Goal: Task Accomplishment & Management: Complete application form

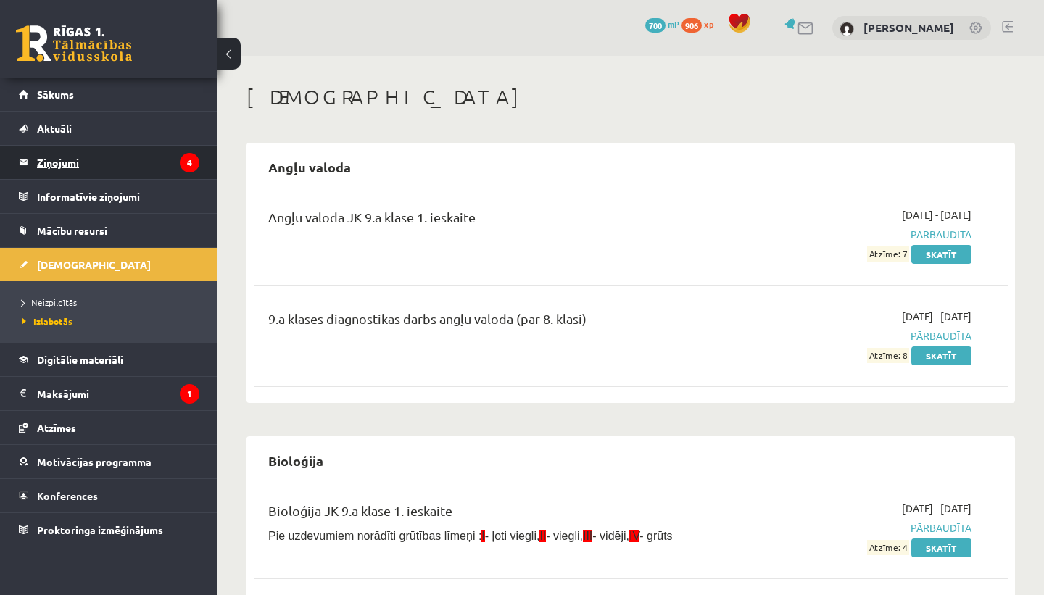
click at [140, 158] on legend "Ziņojumi 4" at bounding box center [118, 162] width 162 height 33
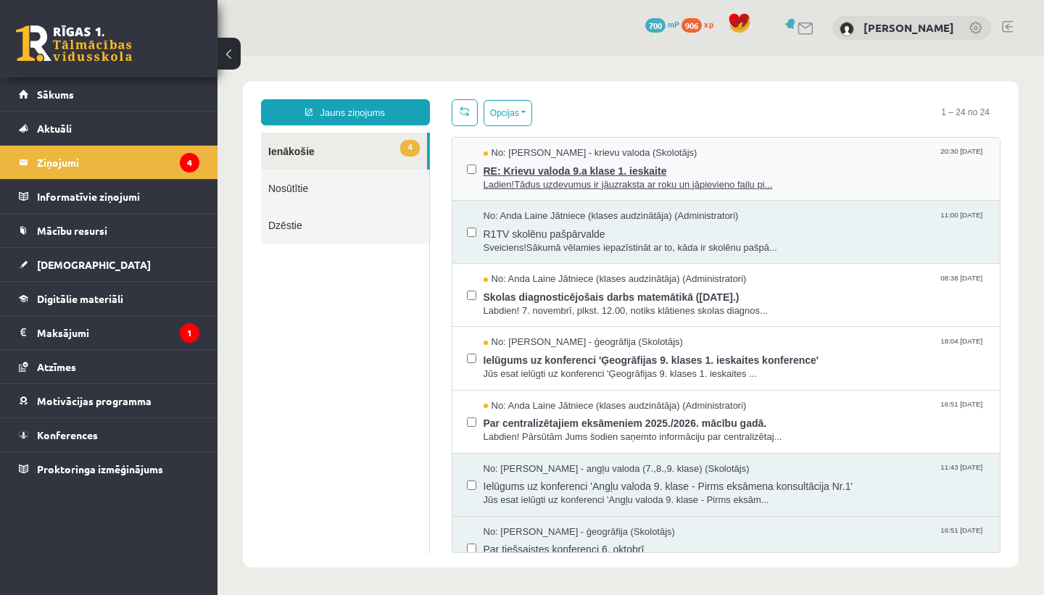
click at [596, 169] on span "RE: Krievu valoda 9.a klase 1. ieskaite" at bounding box center [735, 169] width 502 height 18
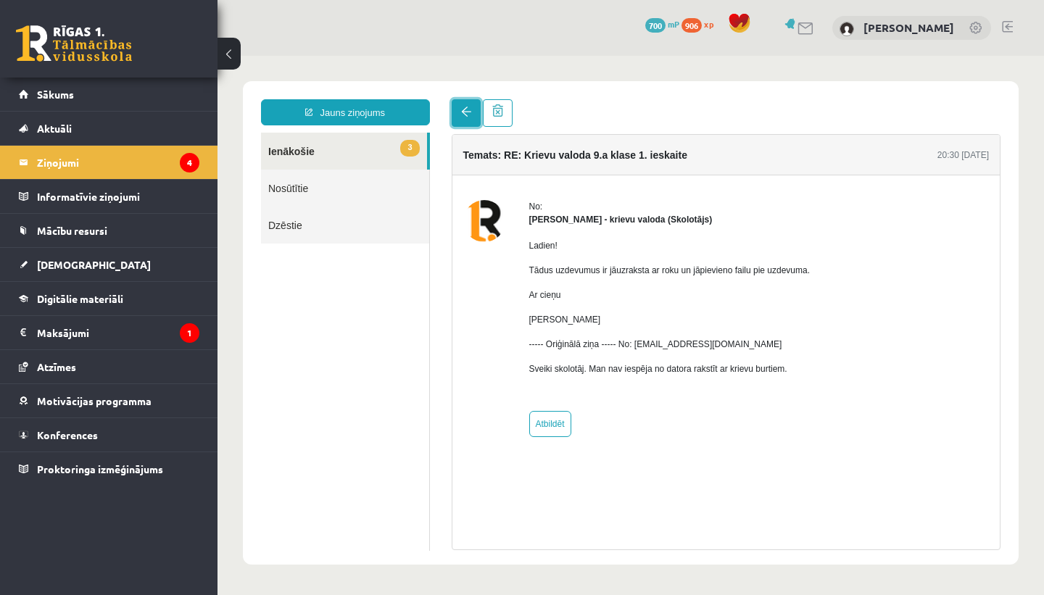
click at [458, 118] on link at bounding box center [466, 113] width 29 height 28
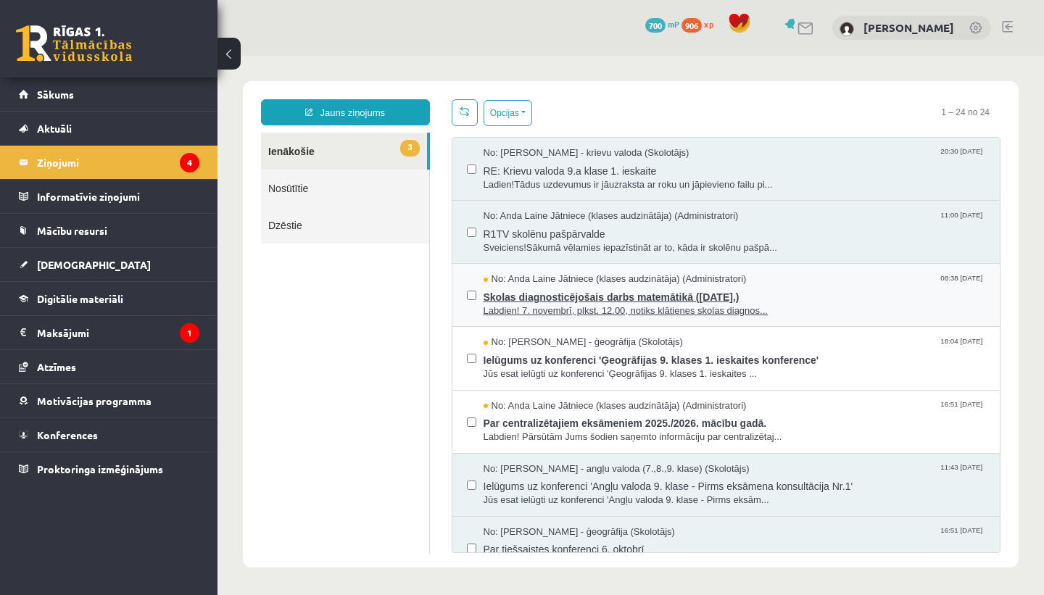
click at [489, 288] on span "Skolas diagnosticējošais darbs matemātikā (07.11.2025.)" at bounding box center [735, 295] width 502 height 18
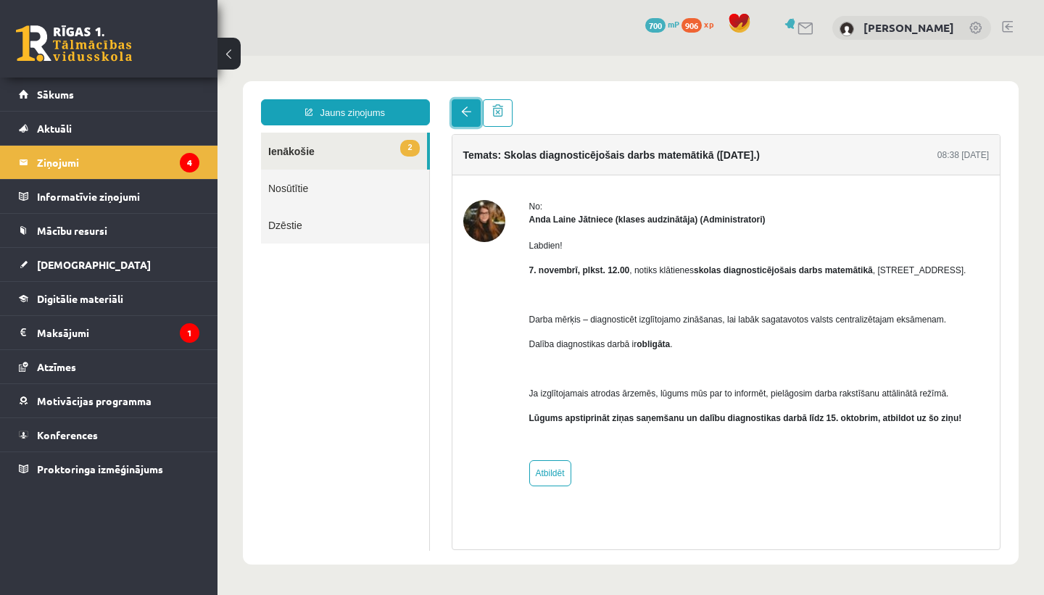
click at [464, 118] on link at bounding box center [466, 113] width 29 height 28
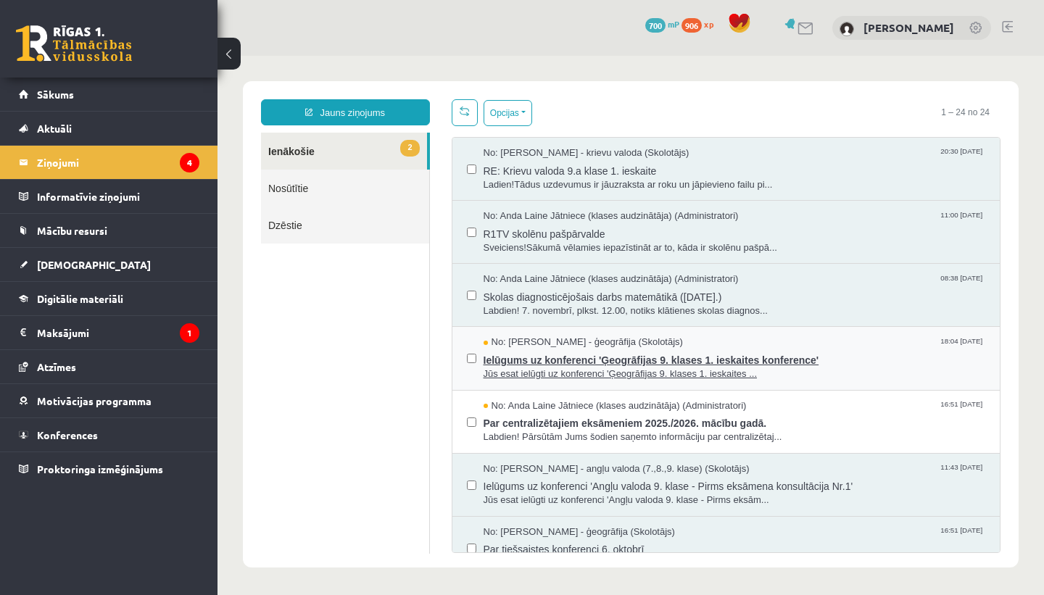
click at [525, 356] on span "Ielūgums uz konferenci 'Ģeogrāfijas 9. klases 1. ieskaites konference'" at bounding box center [735, 358] width 502 height 18
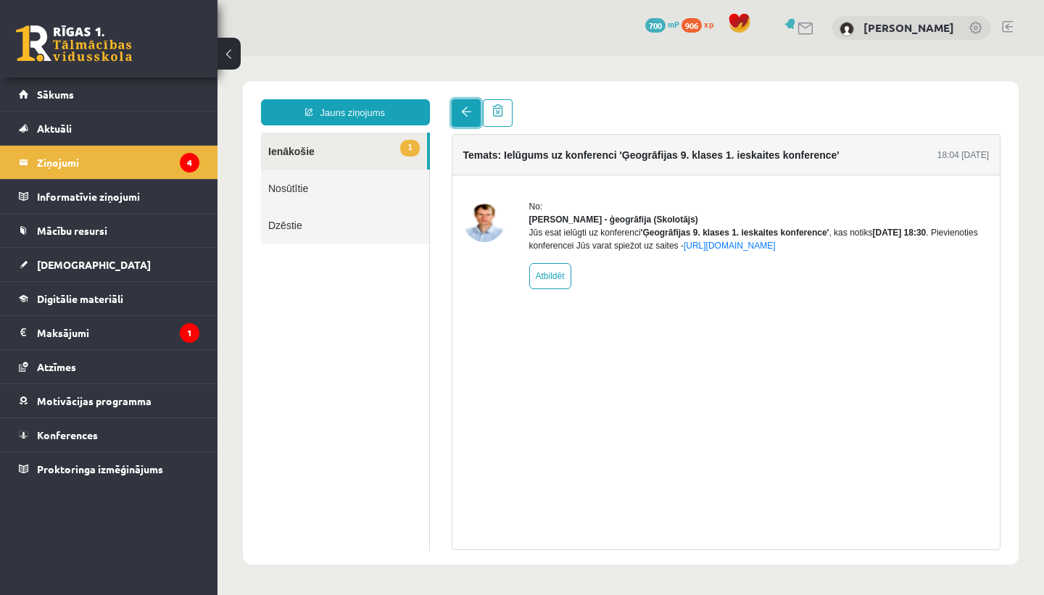
click at [459, 117] on link at bounding box center [466, 113] width 29 height 28
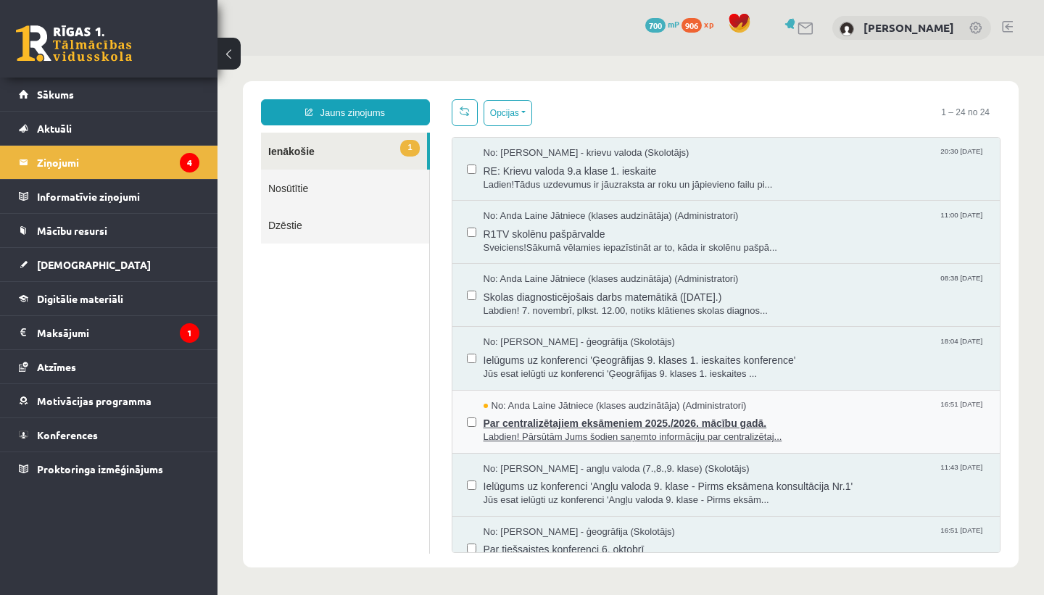
click at [579, 428] on span "Par centralizētajiem eksāmeniem 2025./2026. mācību gadā." at bounding box center [735, 421] width 502 height 18
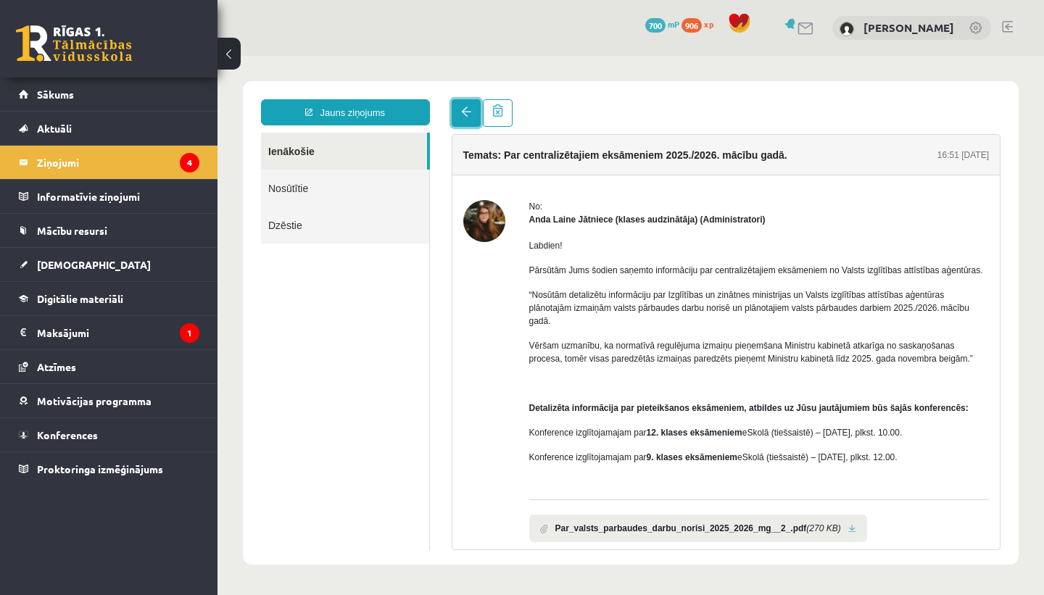
click at [468, 120] on link at bounding box center [466, 113] width 29 height 28
click at [125, 269] on link "[DEMOGRAPHIC_DATA]" at bounding box center [109, 264] width 181 height 33
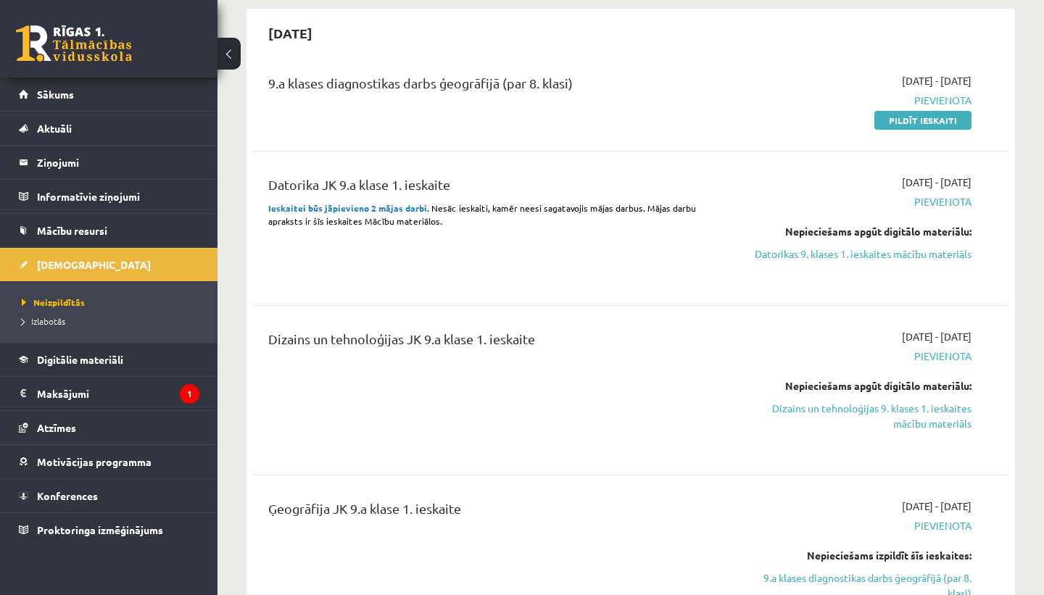
scroll to position [133, 0]
click at [886, 409] on link "Dizains un tehnoloģijas 9. klases 1. ieskaites mācību materiāls" at bounding box center [862, 417] width 220 height 30
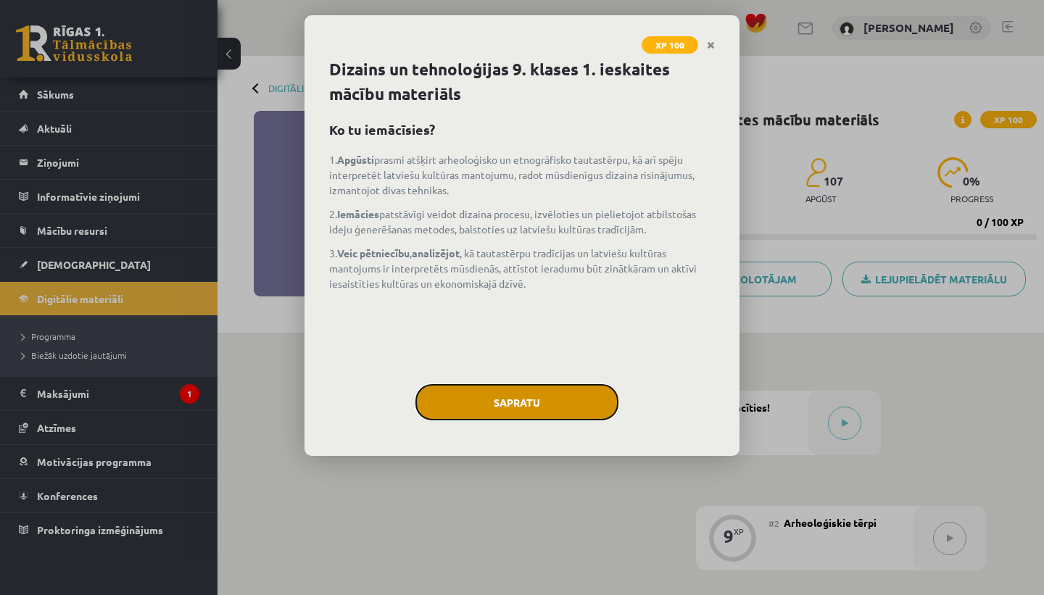
click at [555, 402] on button "Sapratu" at bounding box center [516, 402] width 203 height 36
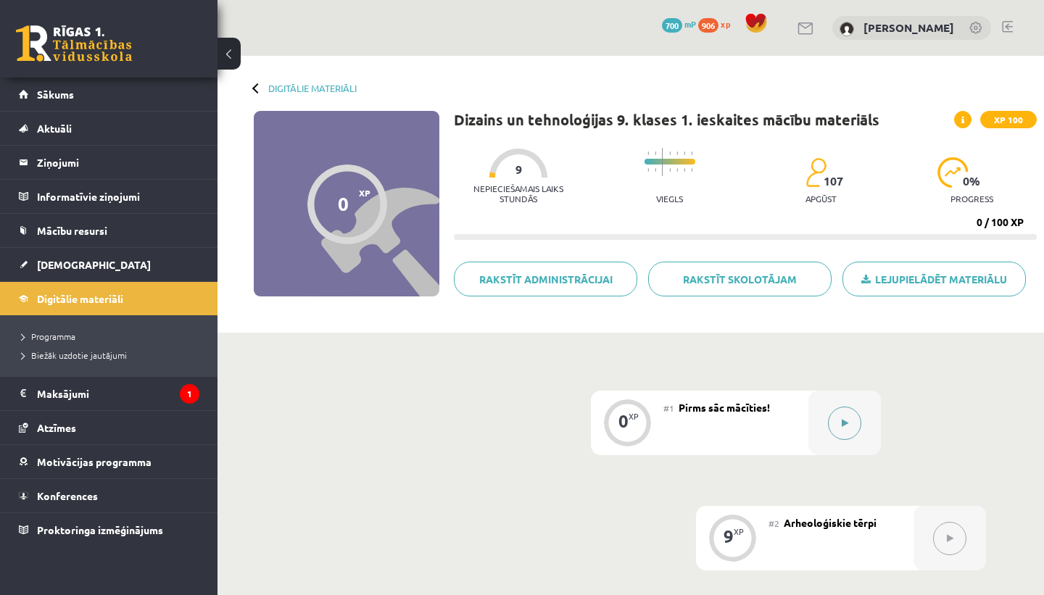
click at [849, 427] on button at bounding box center [844, 423] width 33 height 33
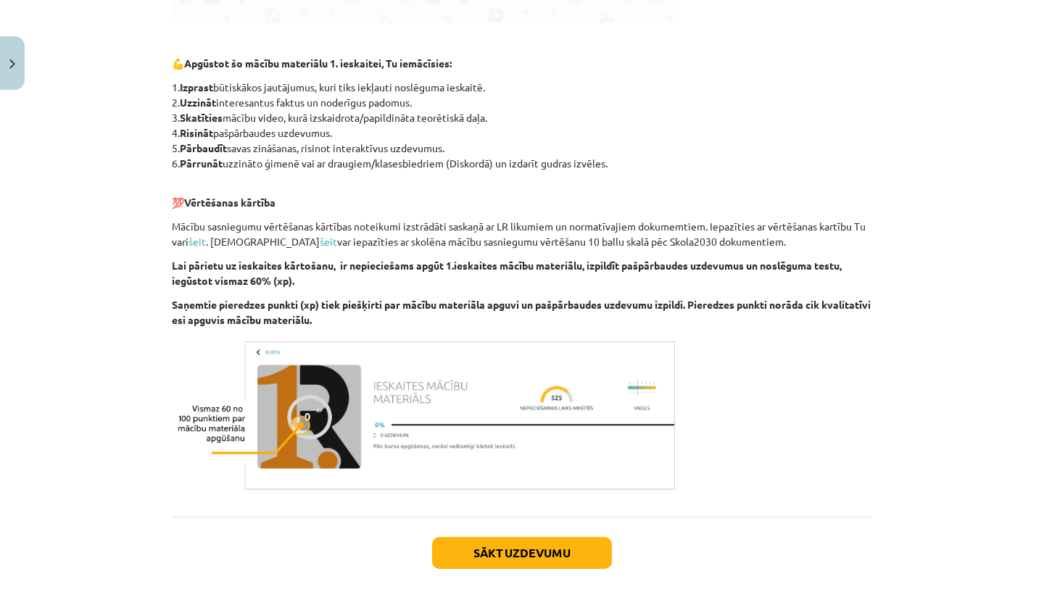
scroll to position [804, 0]
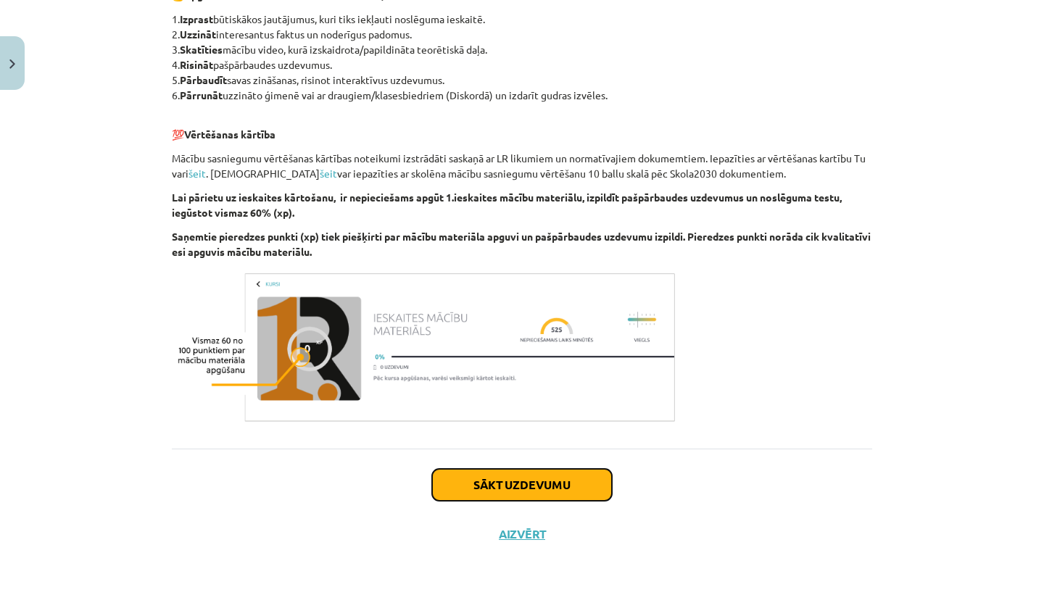
click at [559, 478] on button "Sākt uzdevumu" at bounding box center [522, 485] width 180 height 32
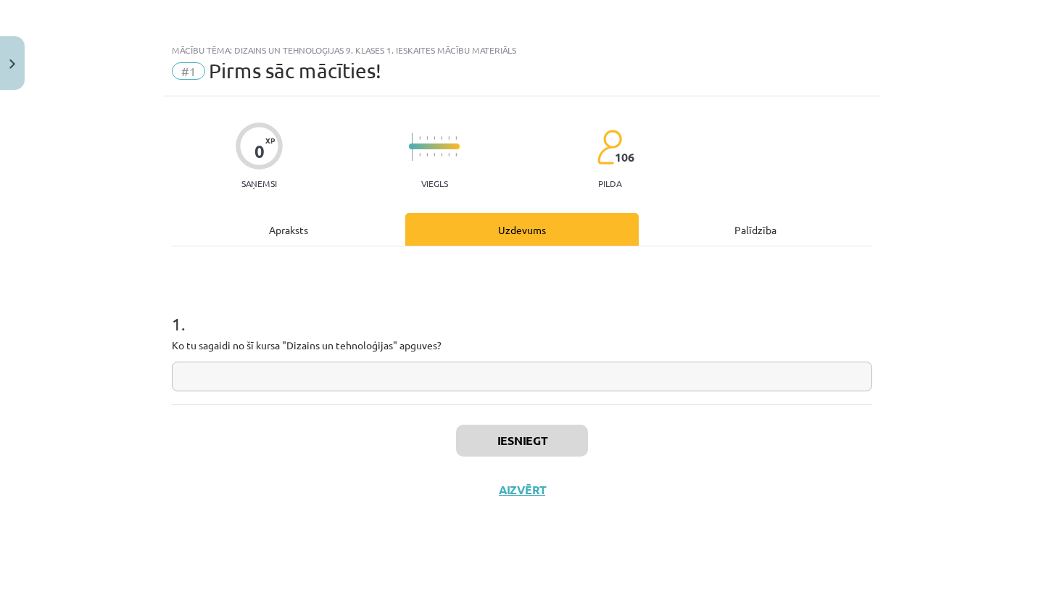
scroll to position [0, 0]
click at [546, 368] on input "text" at bounding box center [522, 377] width 700 height 30
type input "**********"
click at [549, 439] on button "Iesniegt" at bounding box center [522, 441] width 132 height 32
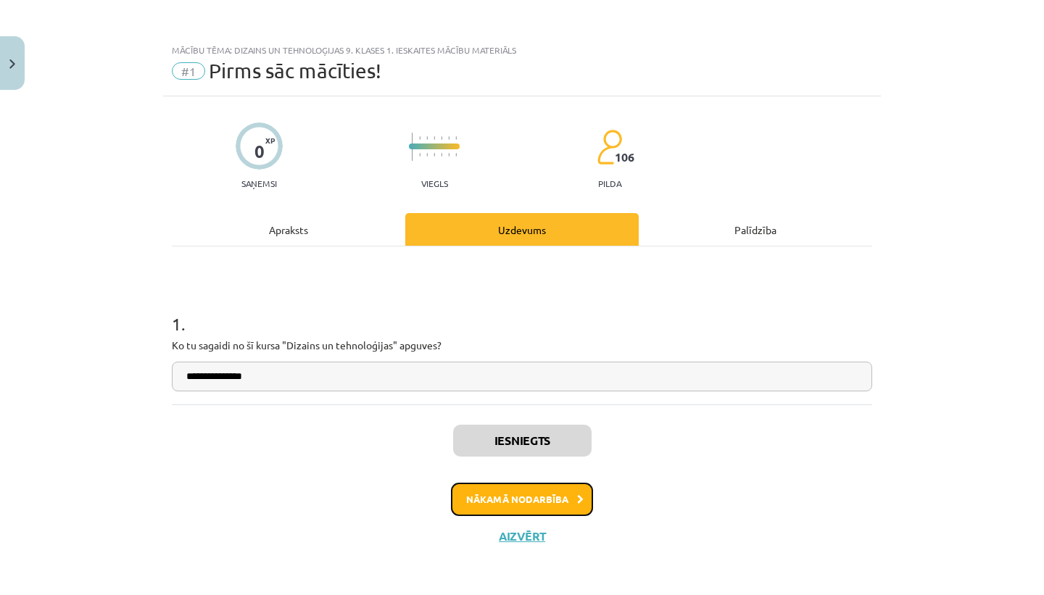
click at [565, 492] on button "Nākamā nodarbība" at bounding box center [522, 499] width 142 height 33
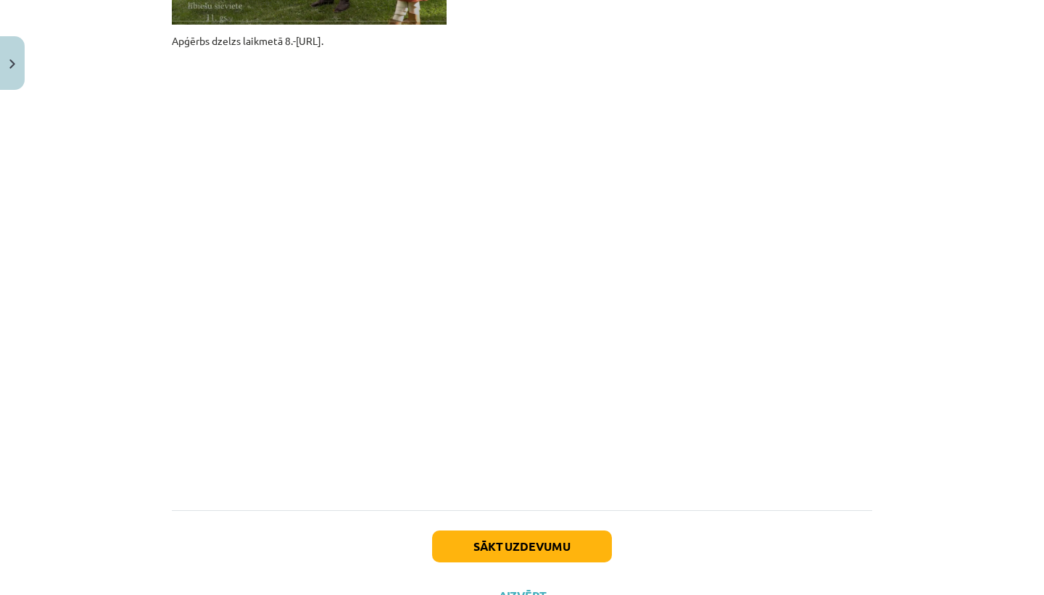
scroll to position [1117, 0]
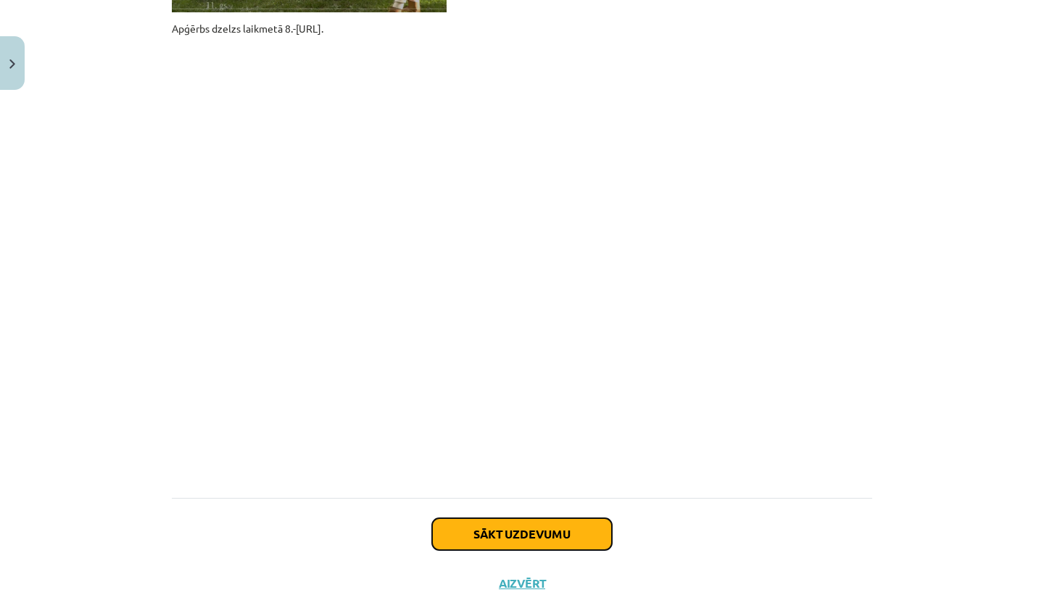
click at [518, 535] on button "Sākt uzdevumu" at bounding box center [522, 534] width 180 height 32
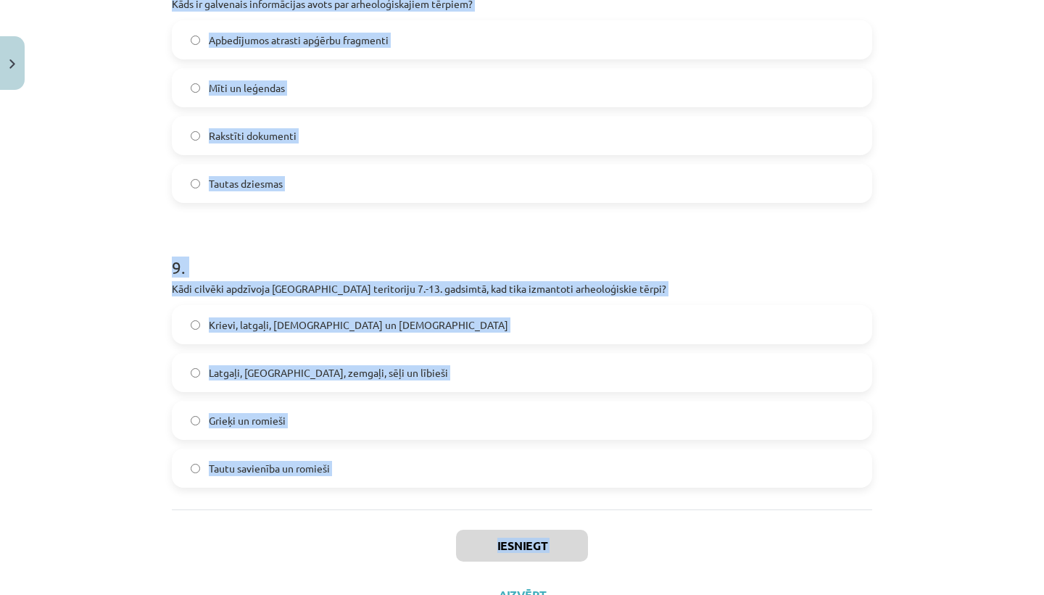
scroll to position [2397, 0]
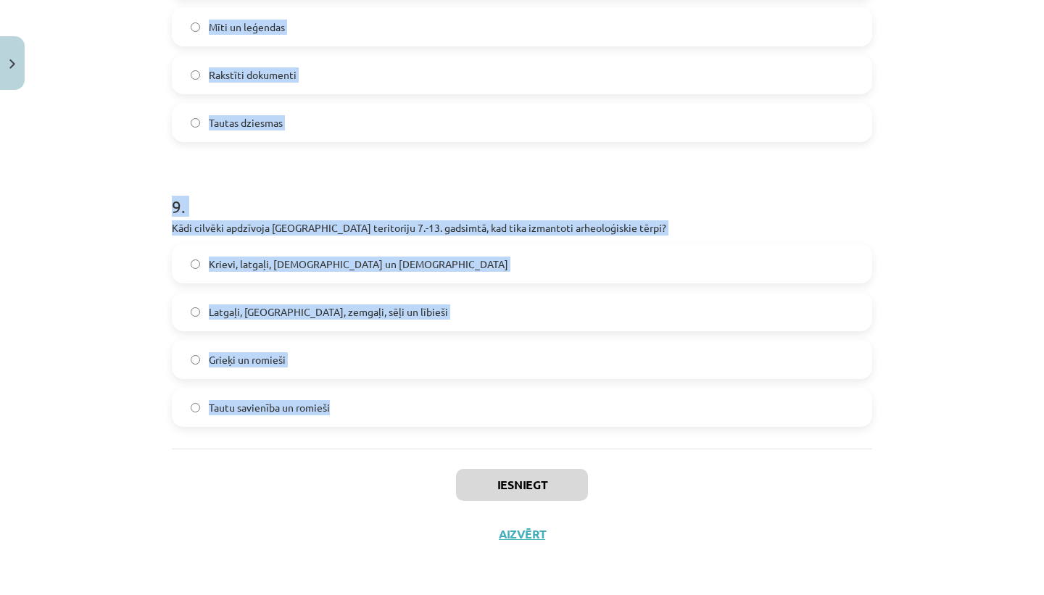
drag, startPoint x: 283, startPoint y: 273, endPoint x: 334, endPoint y: 407, distance: 143.4
copy form "Lore ipsum dolors amet consect Adipisci elitseddoe 3.-08. temporin? Utlabor et …"
click at [297, 464] on div "Iesniegt Aizvērt" at bounding box center [522, 499] width 700 height 101
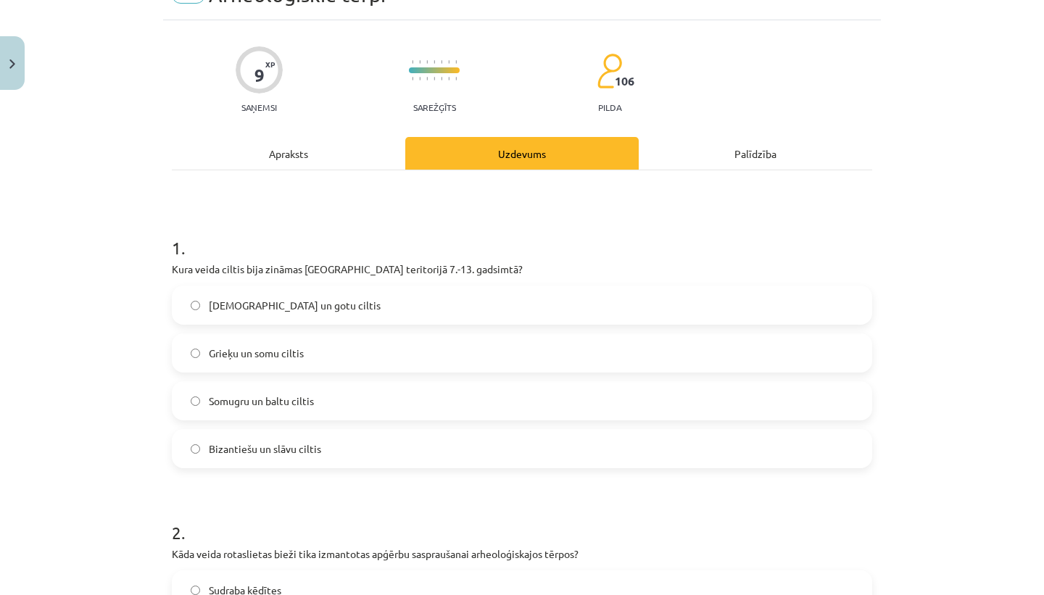
scroll to position [85, 0]
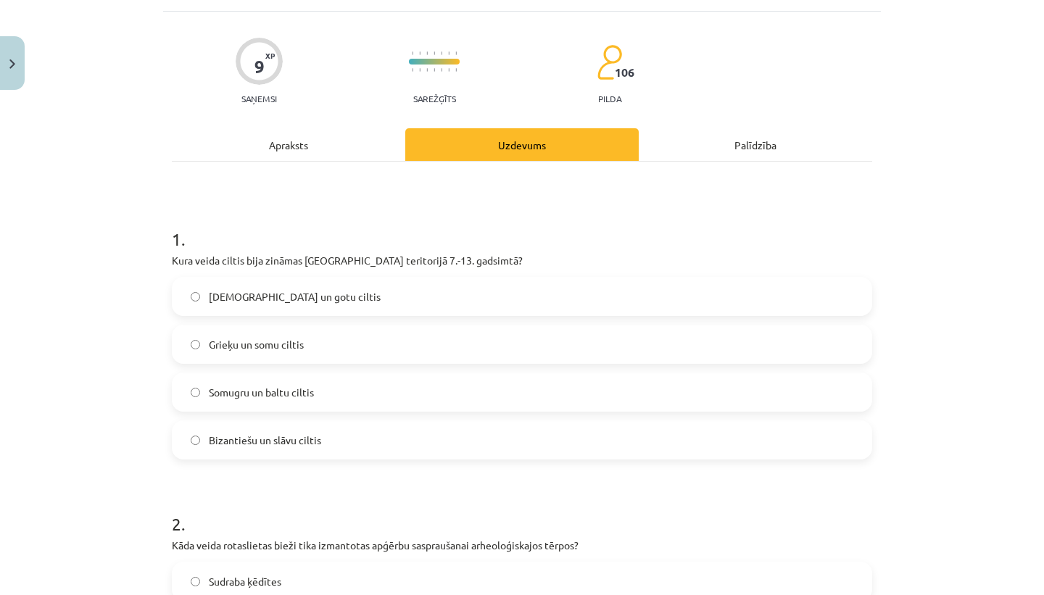
click at [344, 397] on label "Somugru un baltu ciltis" at bounding box center [521, 392] width 697 height 36
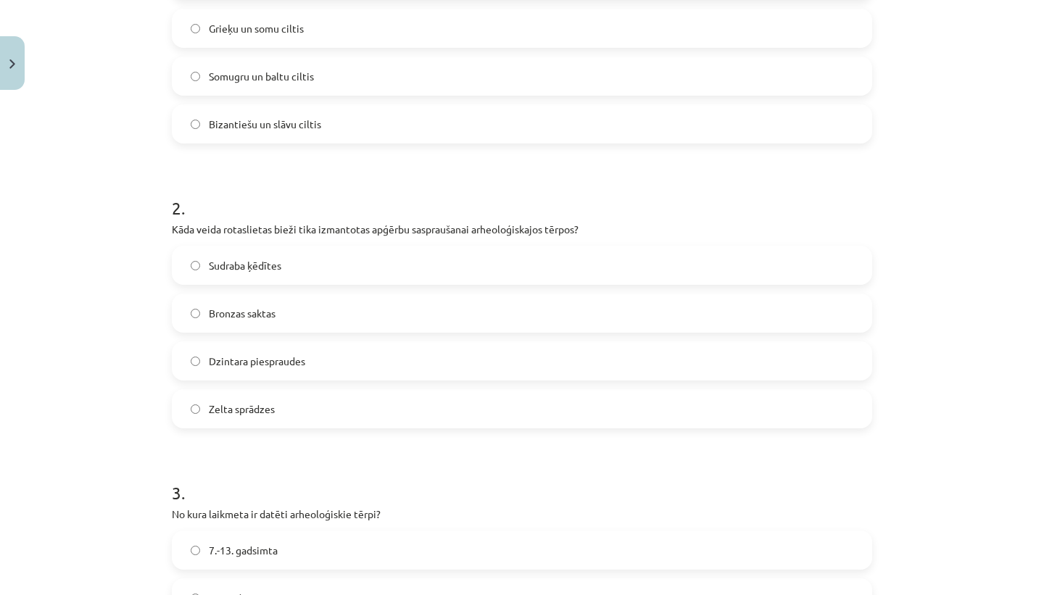
scroll to position [418, 0]
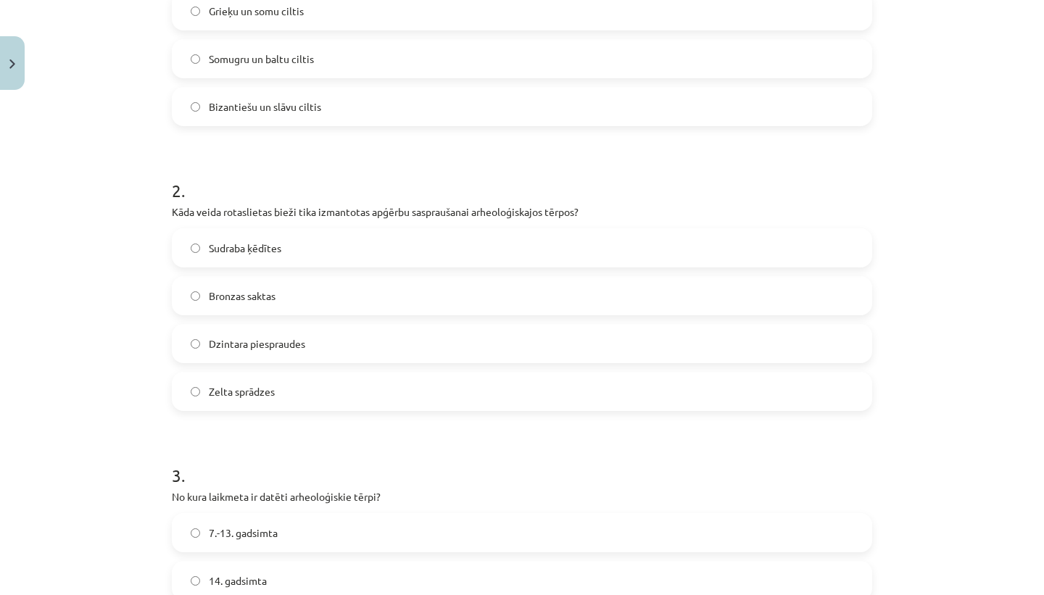
click at [308, 246] on label "Sudraba ķēdītes" at bounding box center [521, 248] width 697 height 36
click at [298, 300] on label "Bronzas saktas" at bounding box center [521, 296] width 697 height 36
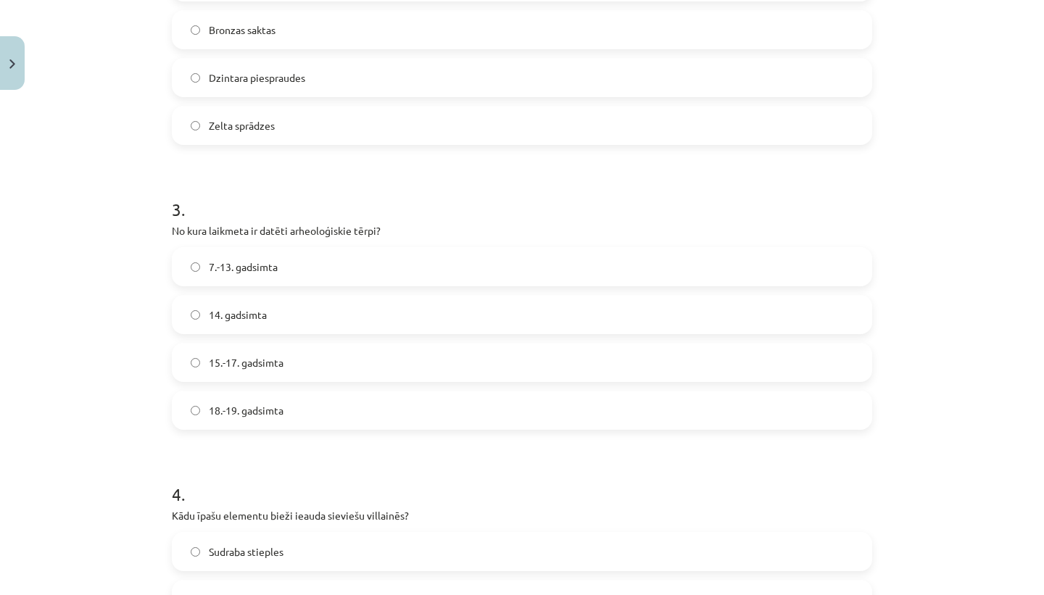
scroll to position [685, 0]
click at [316, 259] on label "7.-13. gadsimta" at bounding box center [521, 266] width 697 height 36
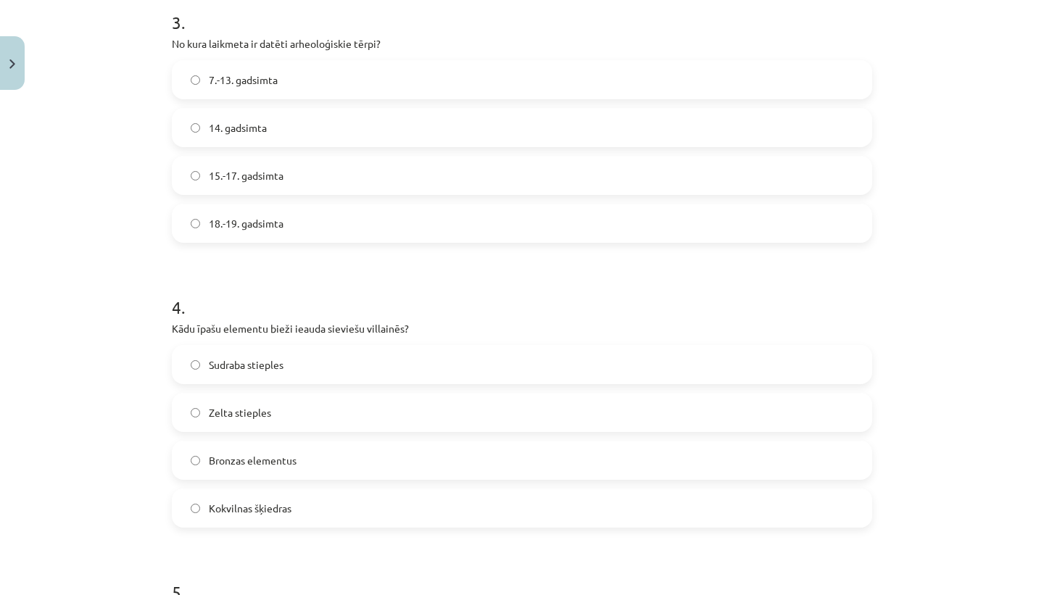
scroll to position [945, 0]
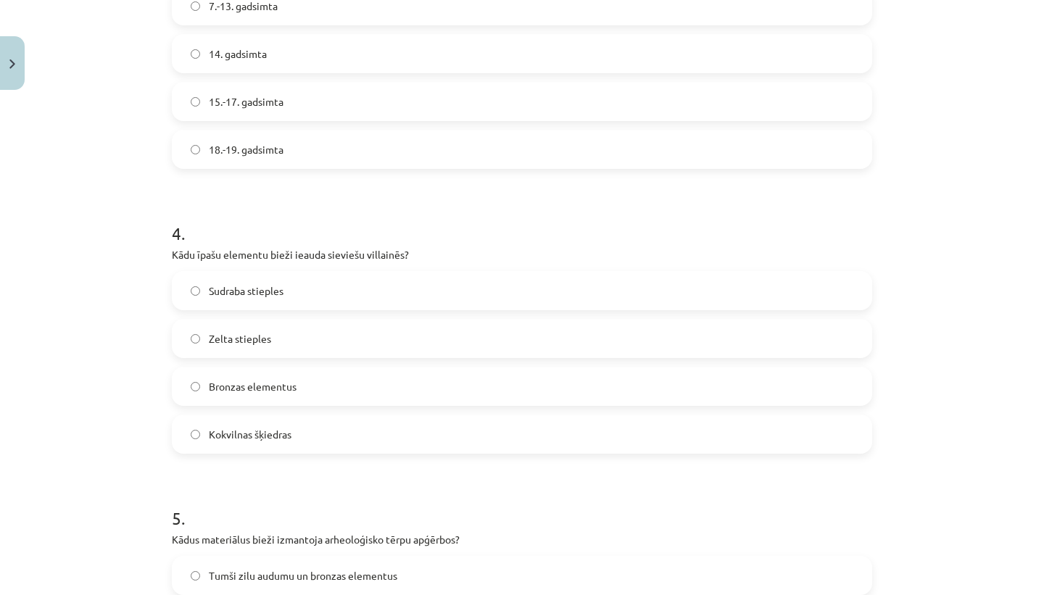
click at [302, 340] on label "Zelta stieples" at bounding box center [521, 338] width 697 height 36
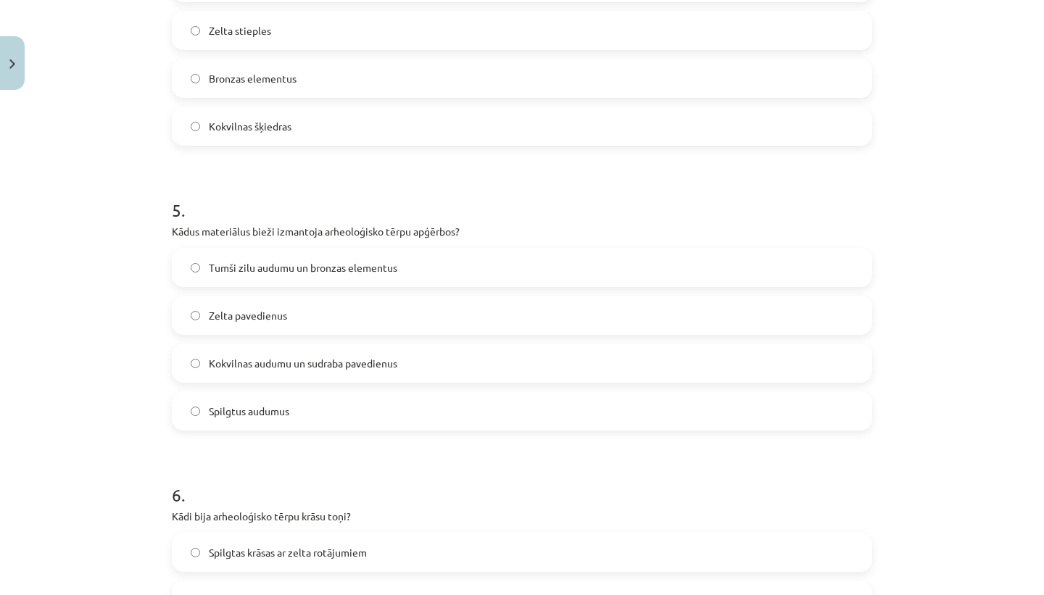
scroll to position [1259, 0]
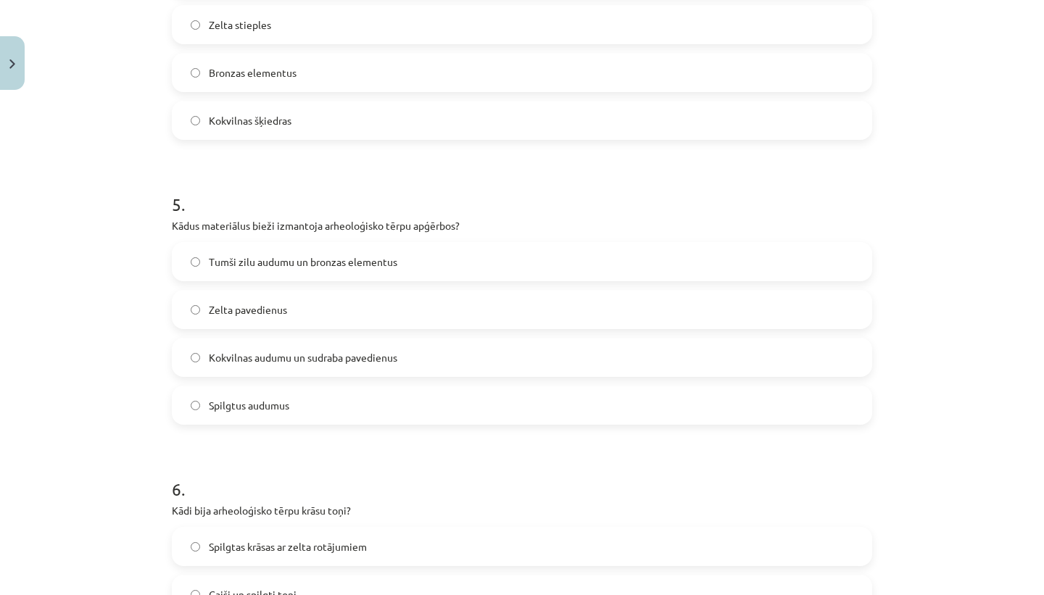
click at [313, 268] on span "Tumši zilu audumu un bronzas elementus" at bounding box center [303, 261] width 188 height 15
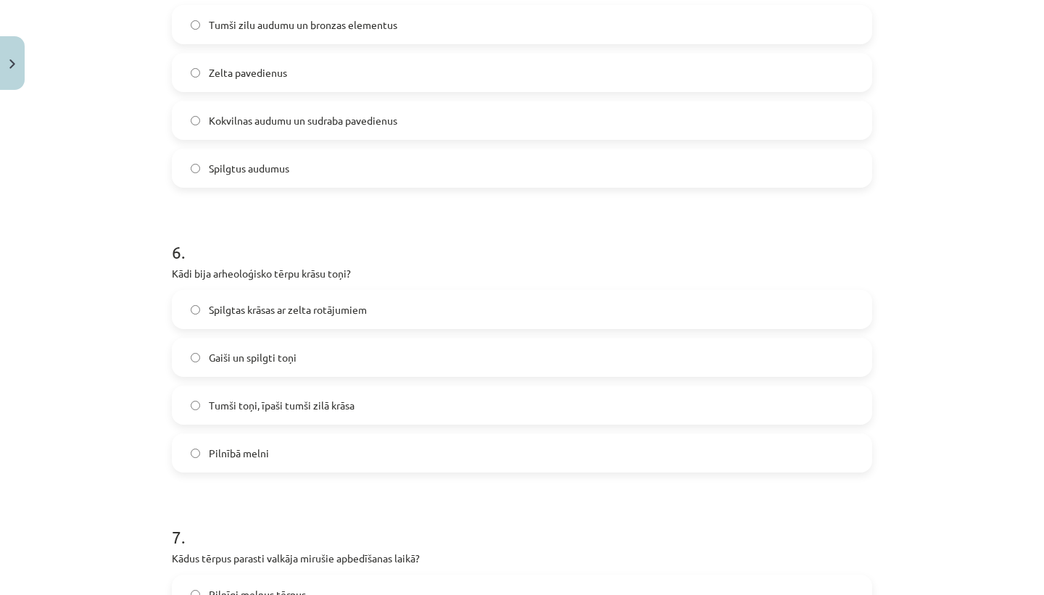
scroll to position [1513, 0]
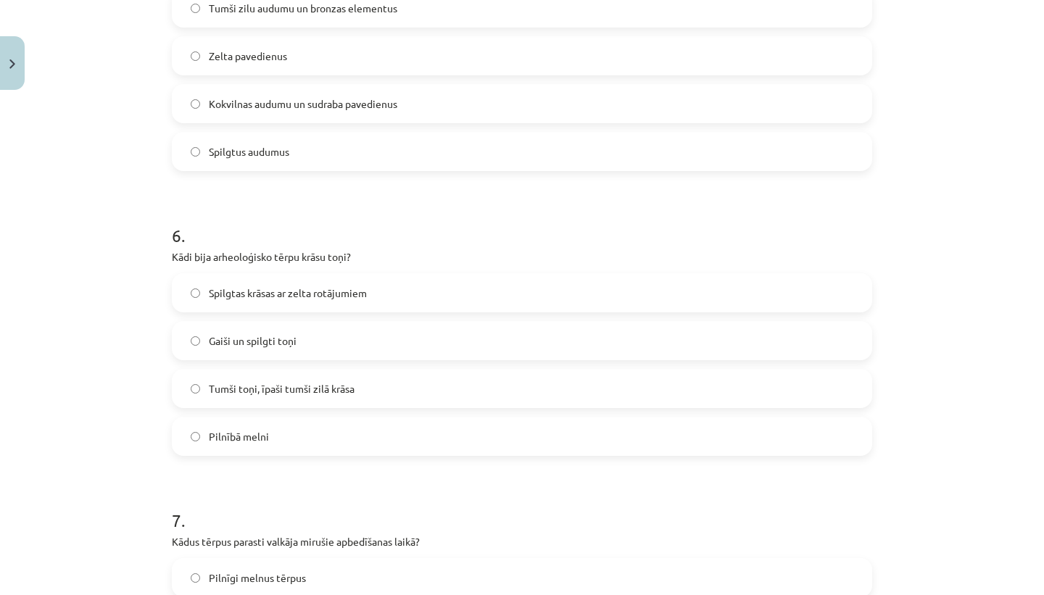
click at [398, 394] on label "Tumši toņi, īpaši tumši zilā krāsa" at bounding box center [521, 388] width 697 height 36
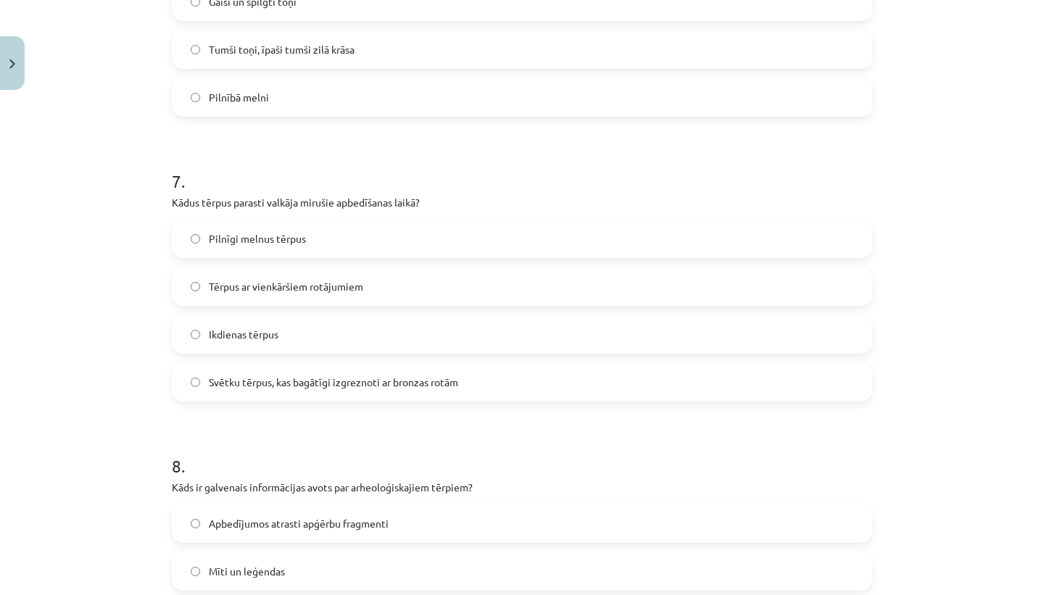
scroll to position [1853, 0]
click at [464, 383] on label "Svētku tērpus, kas bagātīgi izgreznoti ar bronzas rotām" at bounding box center [521, 381] width 697 height 36
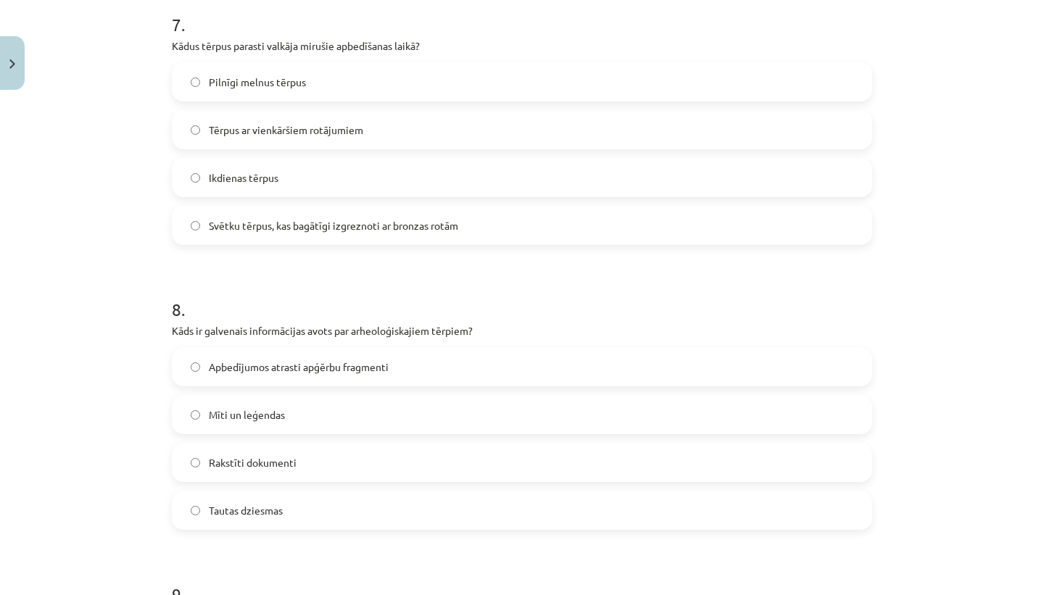
scroll to position [2119, 0]
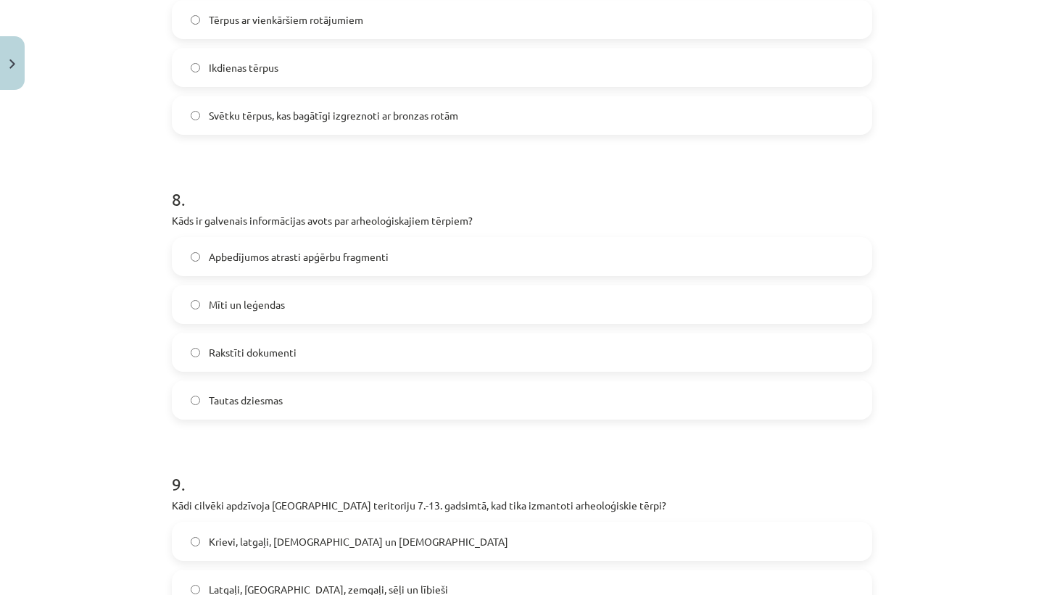
click at [381, 262] on span "Apbedījumos atrasti apģērbu fragmenti" at bounding box center [299, 256] width 180 height 15
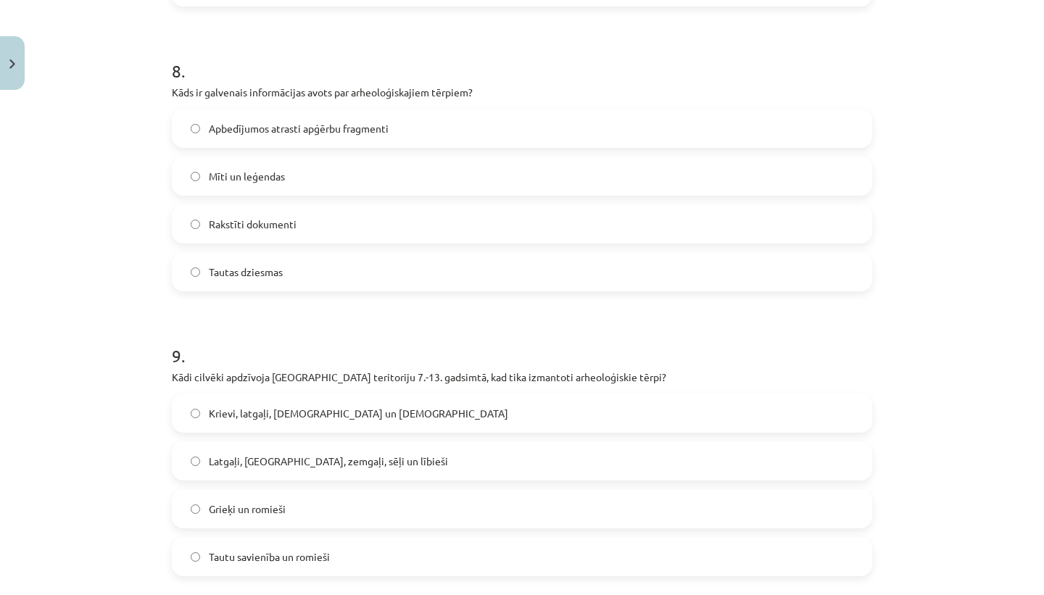
scroll to position [2389, 0]
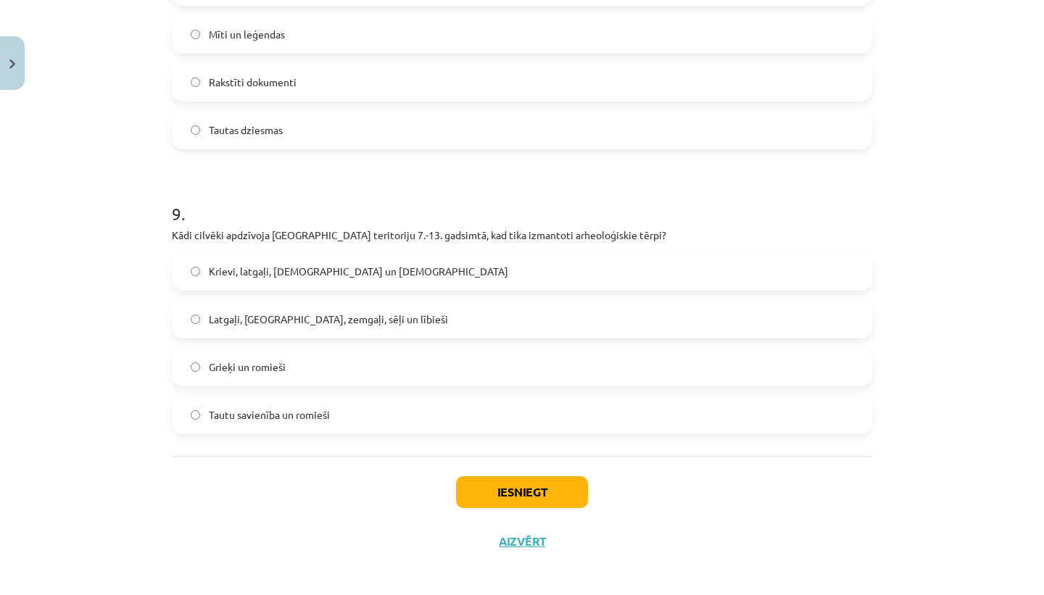
click at [277, 312] on span "Latgaļi, [GEOGRAPHIC_DATA], zemgaļi, sēļi un lībieši" at bounding box center [328, 319] width 239 height 15
click at [533, 492] on button "Iesniegt" at bounding box center [522, 492] width 132 height 32
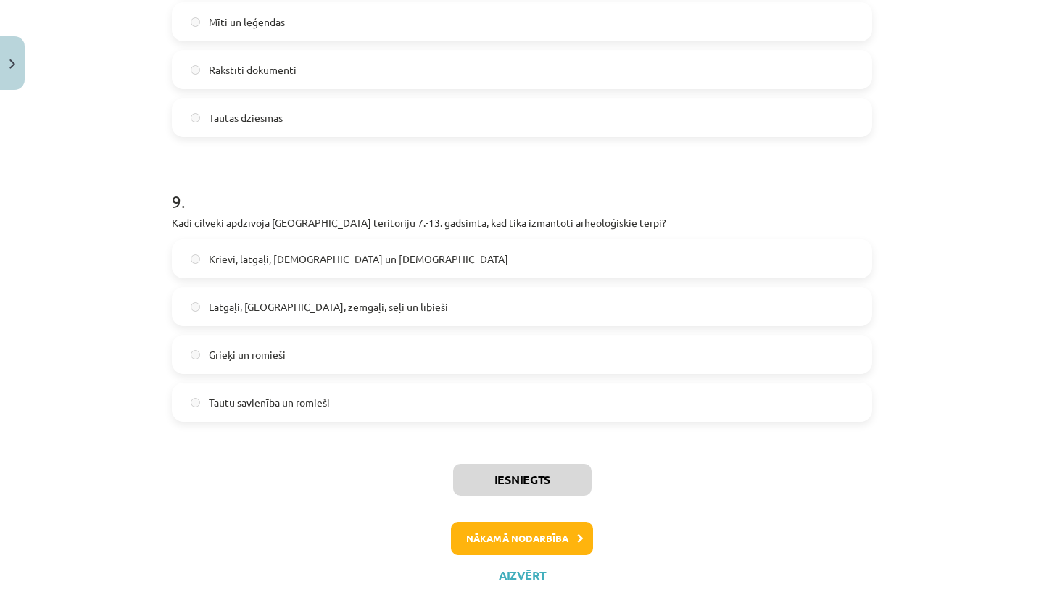
scroll to position [2443, 0]
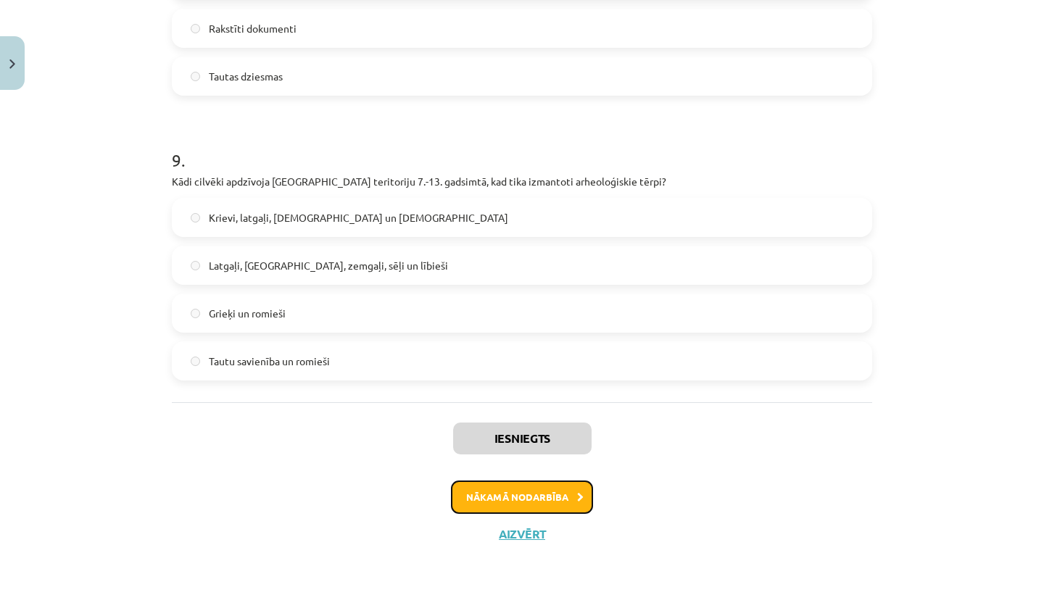
click at [494, 500] on button "Nākamā nodarbība" at bounding box center [522, 497] width 142 height 33
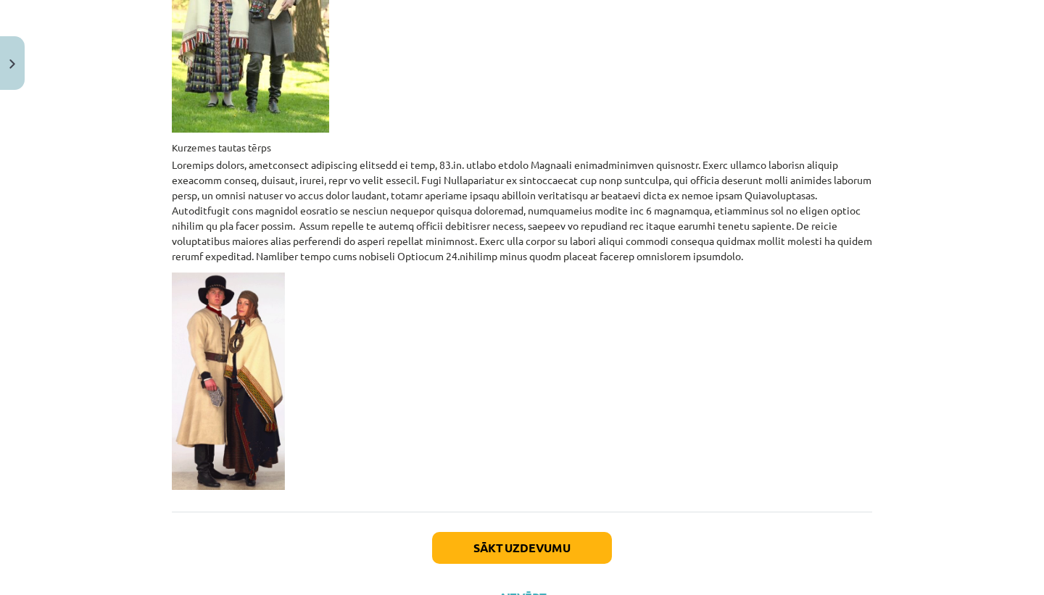
scroll to position [2245, 0]
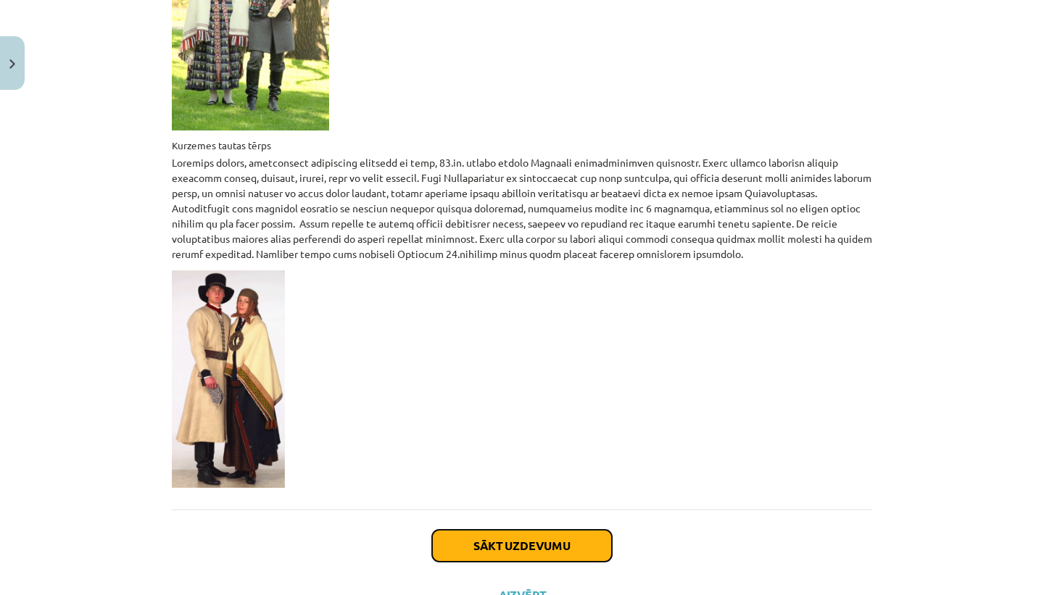
click at [502, 530] on button "Sākt uzdevumu" at bounding box center [522, 546] width 180 height 32
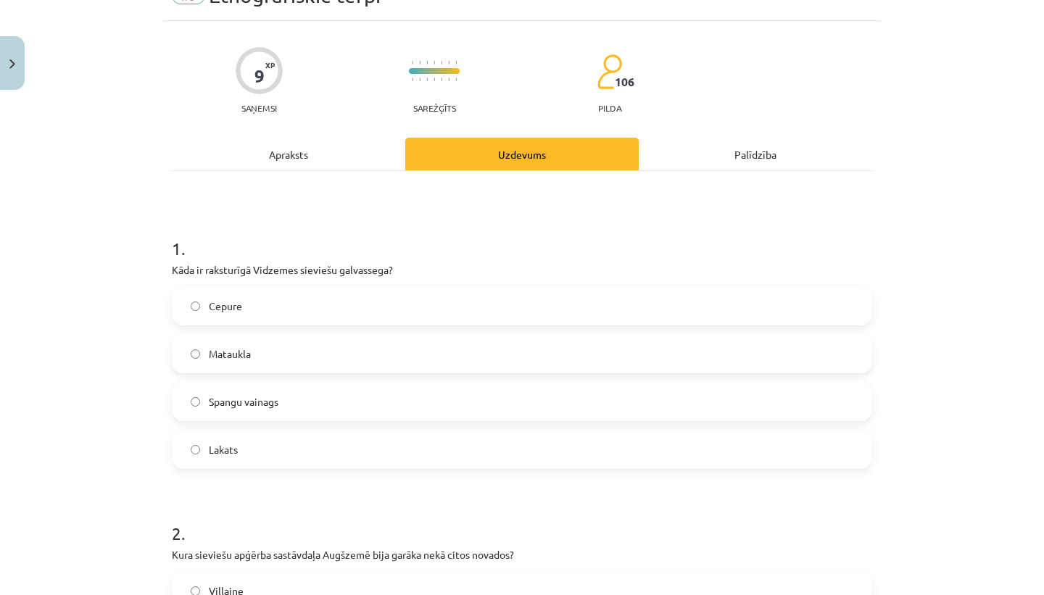
scroll to position [36, 0]
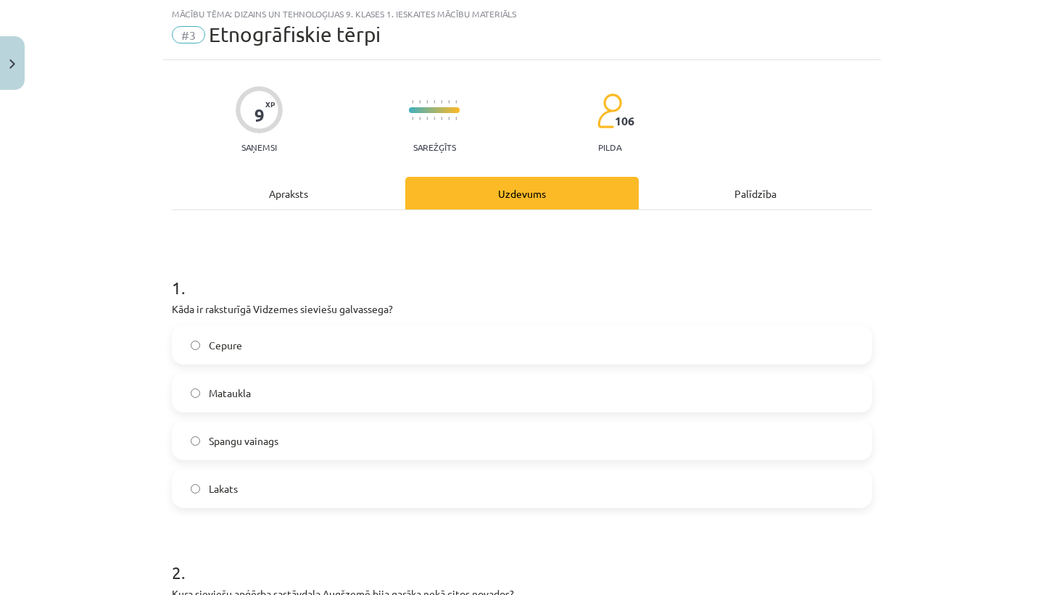
click at [274, 194] on div "Apraksts" at bounding box center [288, 193] width 233 height 33
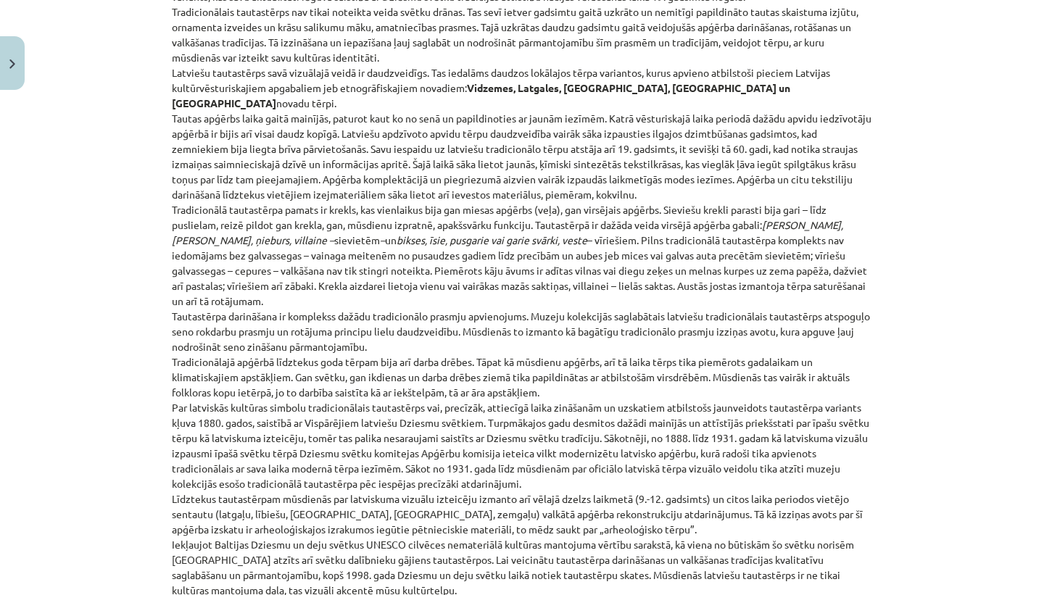
scroll to position [80, 0]
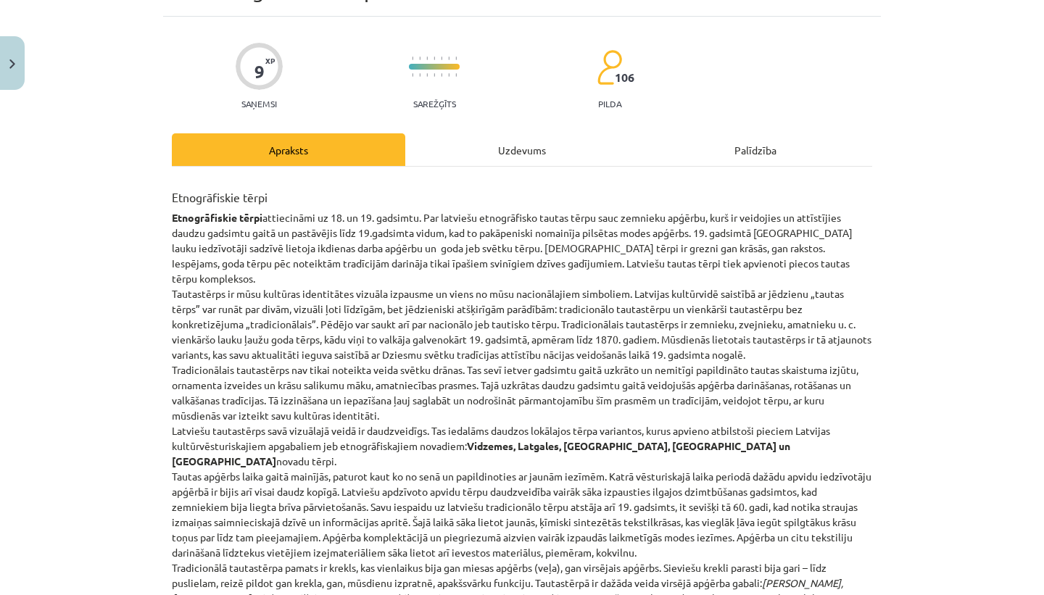
click at [504, 141] on div "Uzdevums" at bounding box center [521, 149] width 233 height 33
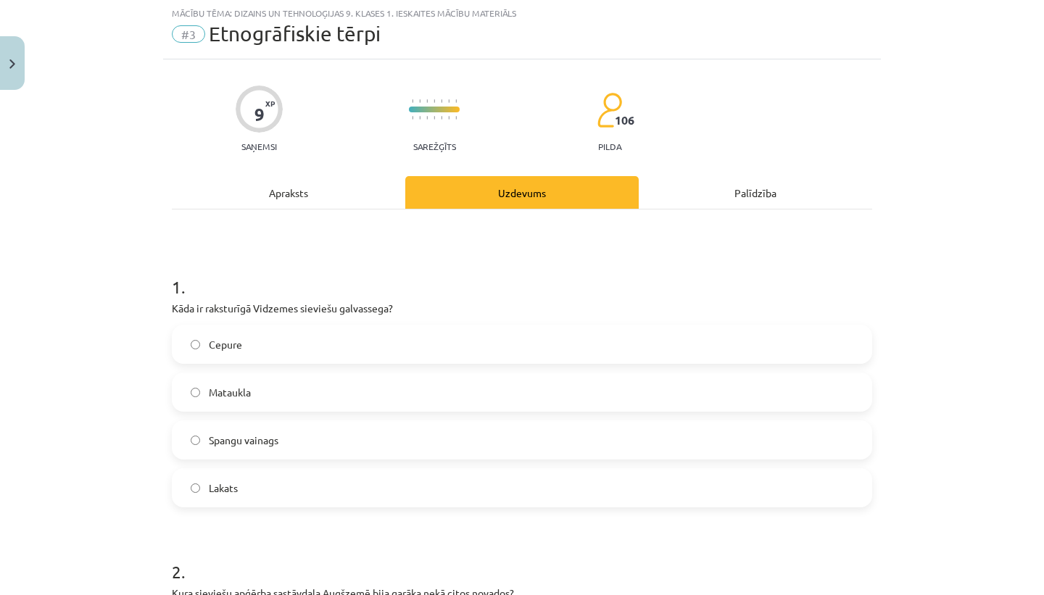
scroll to position [36, 0]
click at [312, 196] on div "Apraksts" at bounding box center [288, 193] width 233 height 33
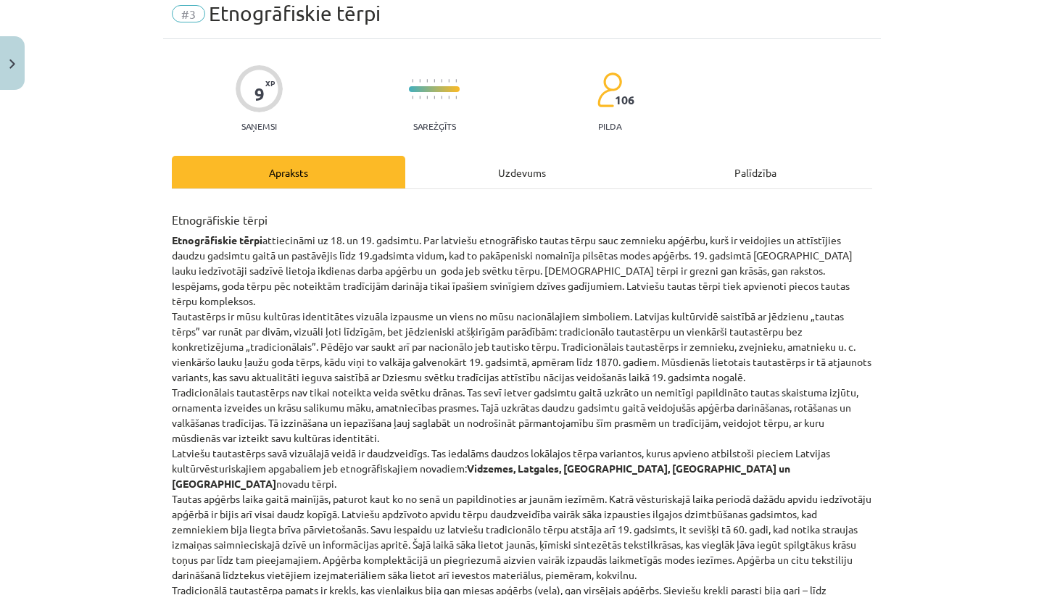
scroll to position [0, 0]
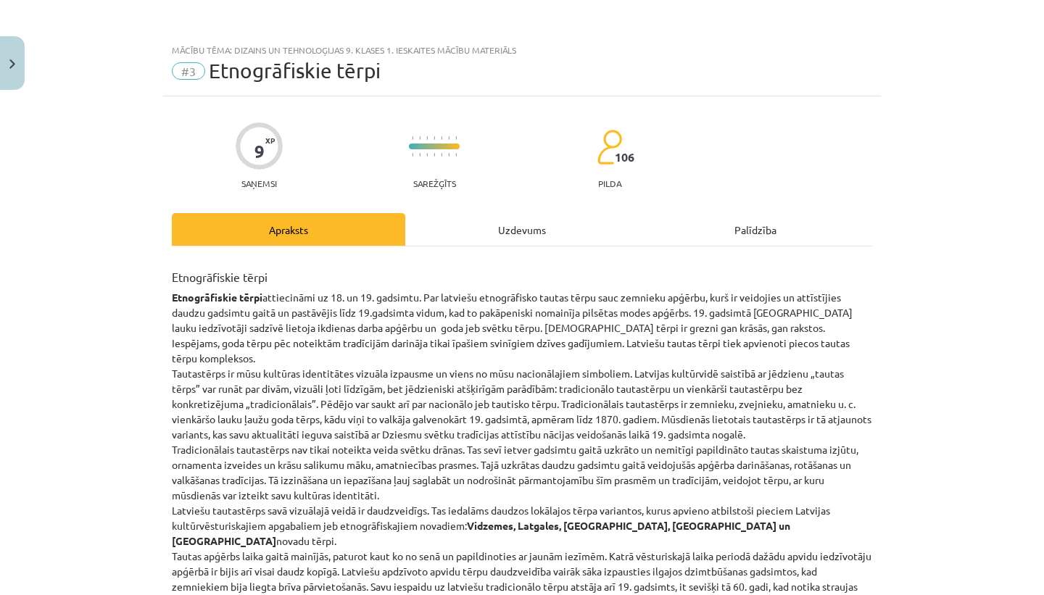
click at [519, 231] on div "Uzdevums" at bounding box center [521, 229] width 233 height 33
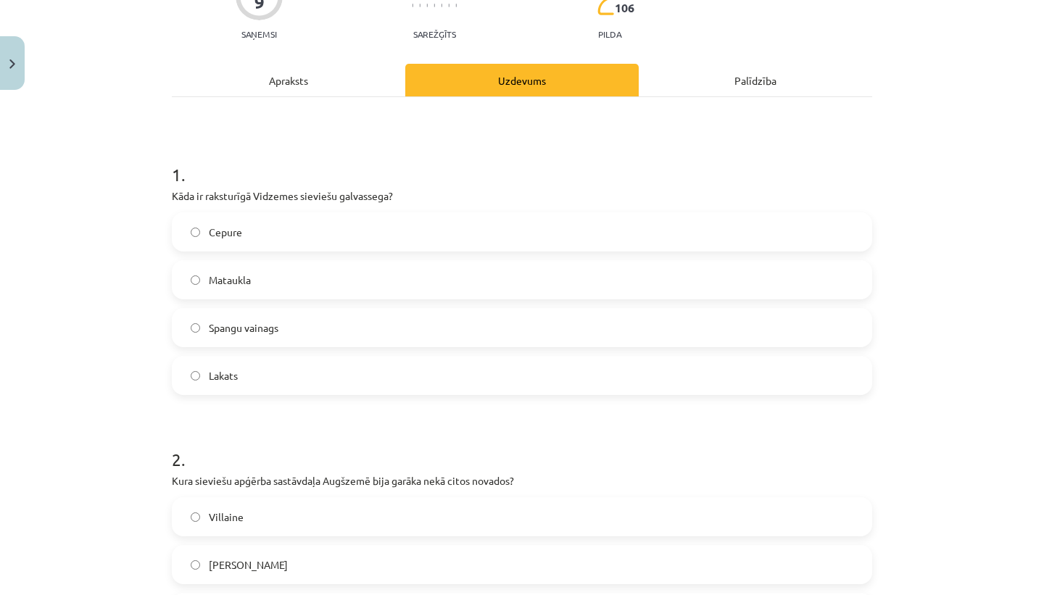
scroll to position [153, 0]
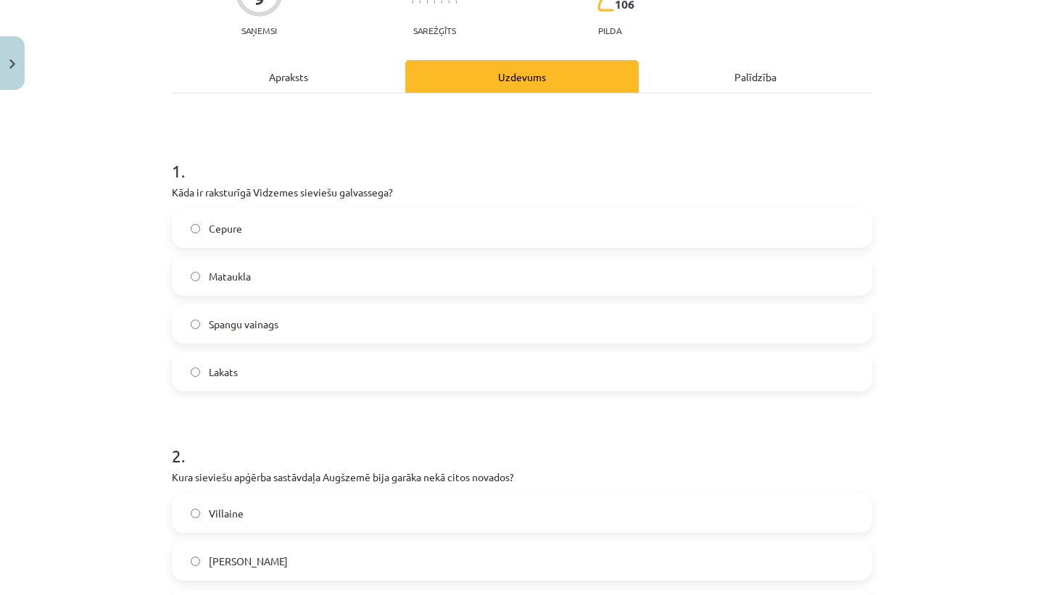
click at [393, 324] on label "Spangu vainags" at bounding box center [521, 324] width 697 height 36
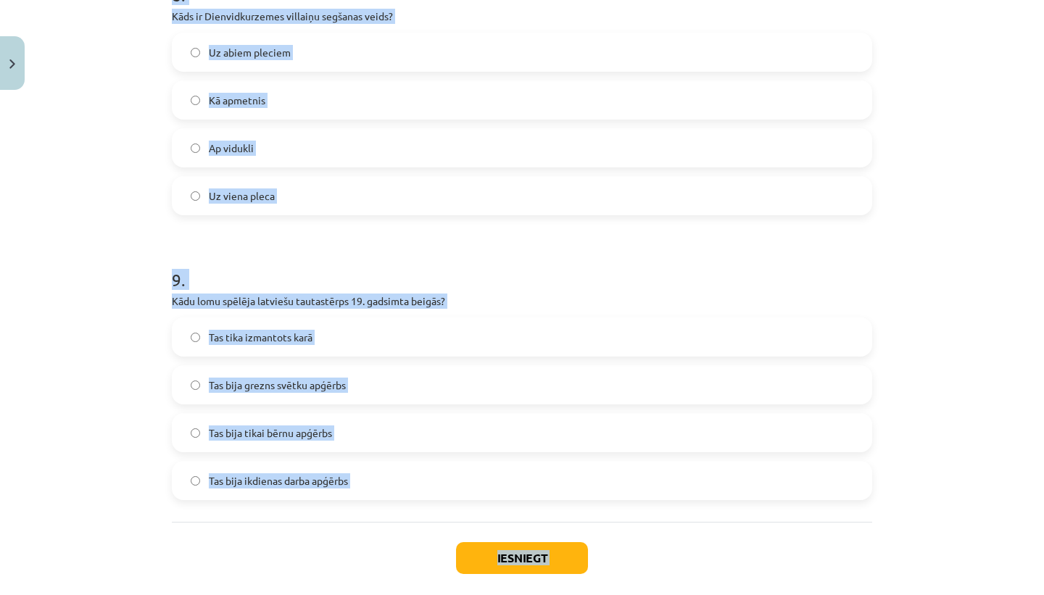
scroll to position [2397, 0]
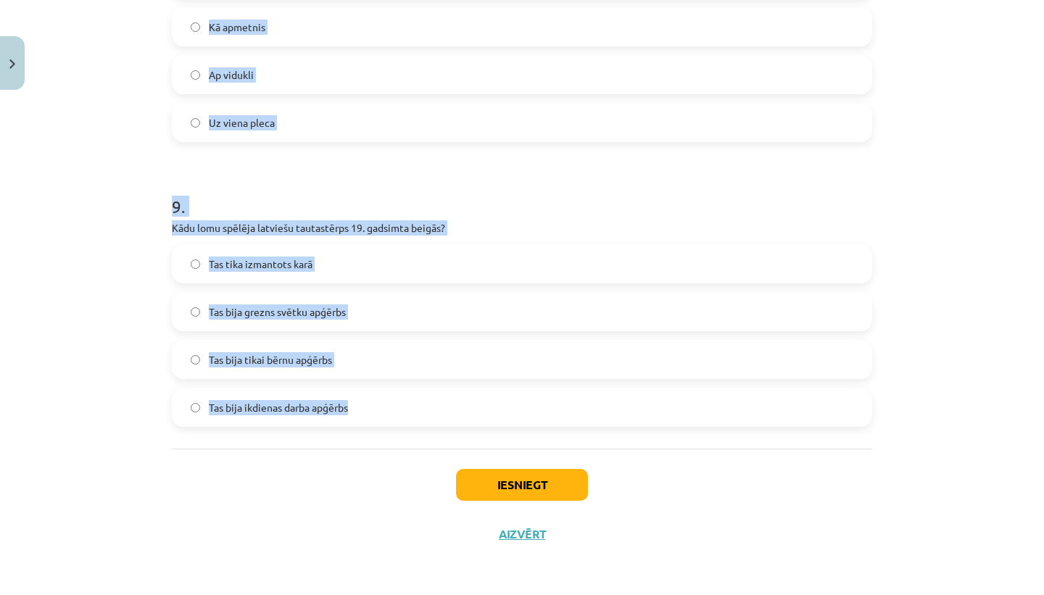
drag, startPoint x: 170, startPoint y: 86, endPoint x: 373, endPoint y: 409, distance: 381.2
copy form "Lore ip dolorsitam Consecte adipisci elitseddoe? Tempor Incididu Utlabo etdolor…"
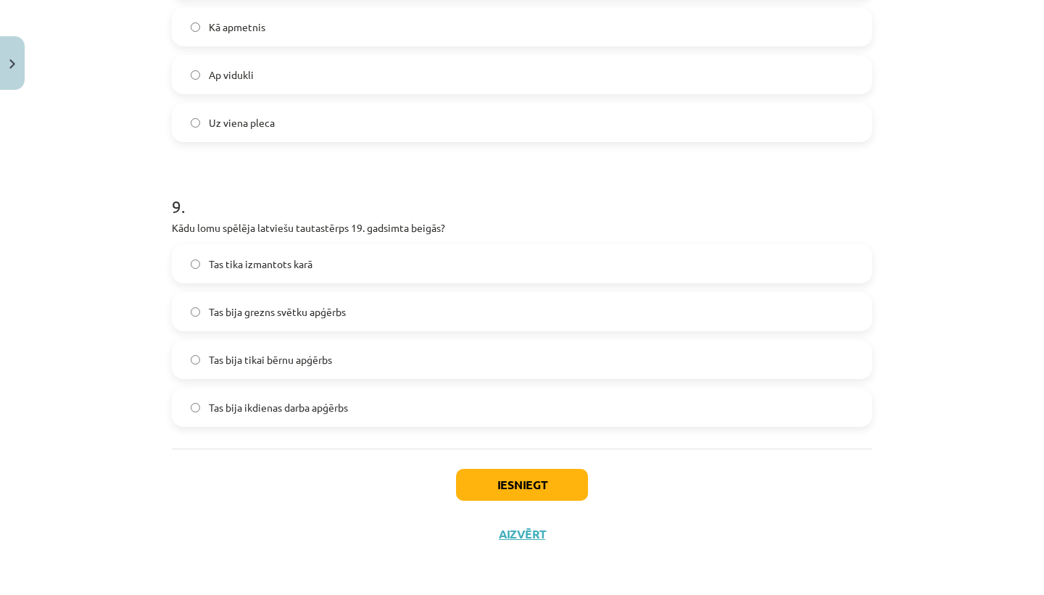
click at [299, 465] on div "Iesniegt Aizvērt" at bounding box center [522, 499] width 700 height 101
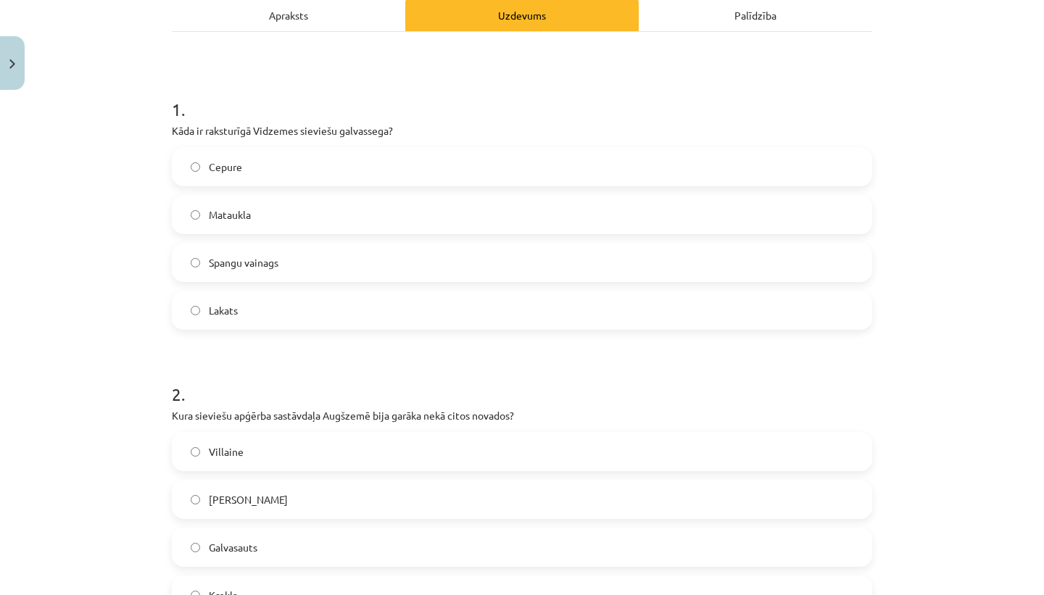
scroll to position [279, 0]
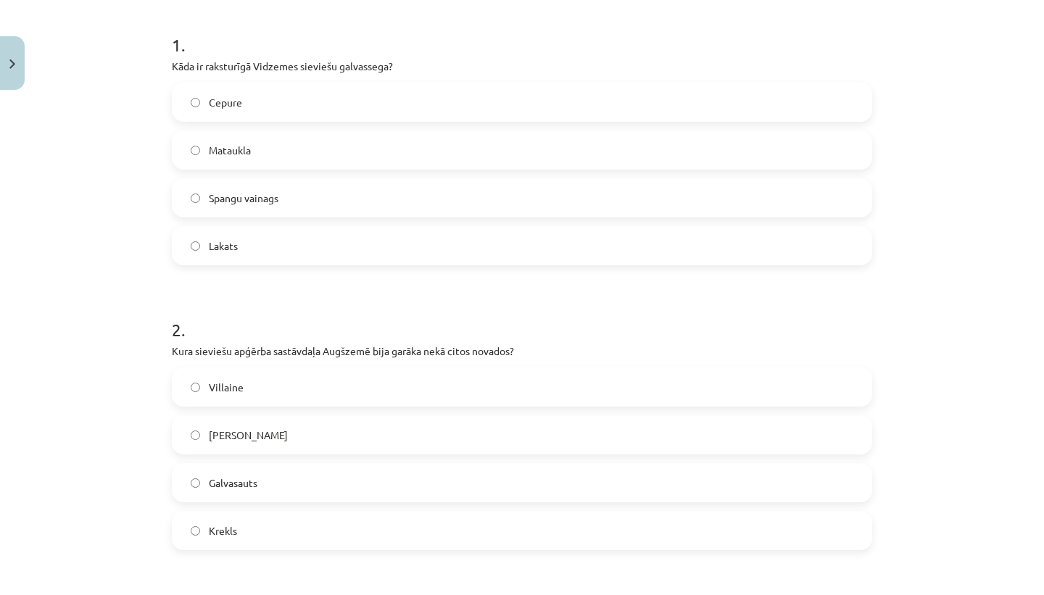
click at [360, 391] on label "Villaine" at bounding box center [521, 387] width 697 height 36
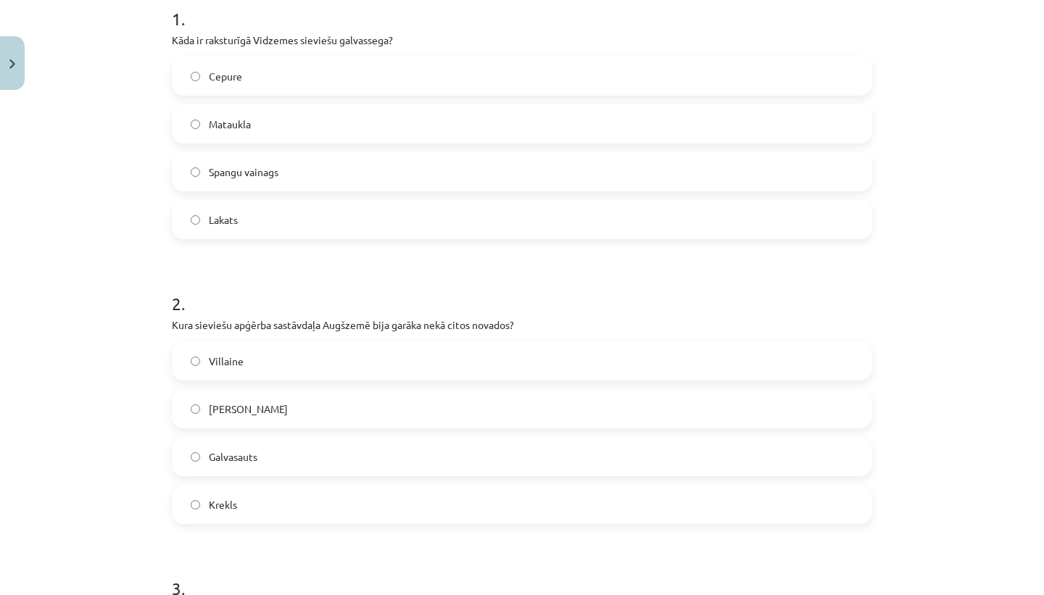
click at [270, 508] on label "Krekls" at bounding box center [521, 504] width 697 height 36
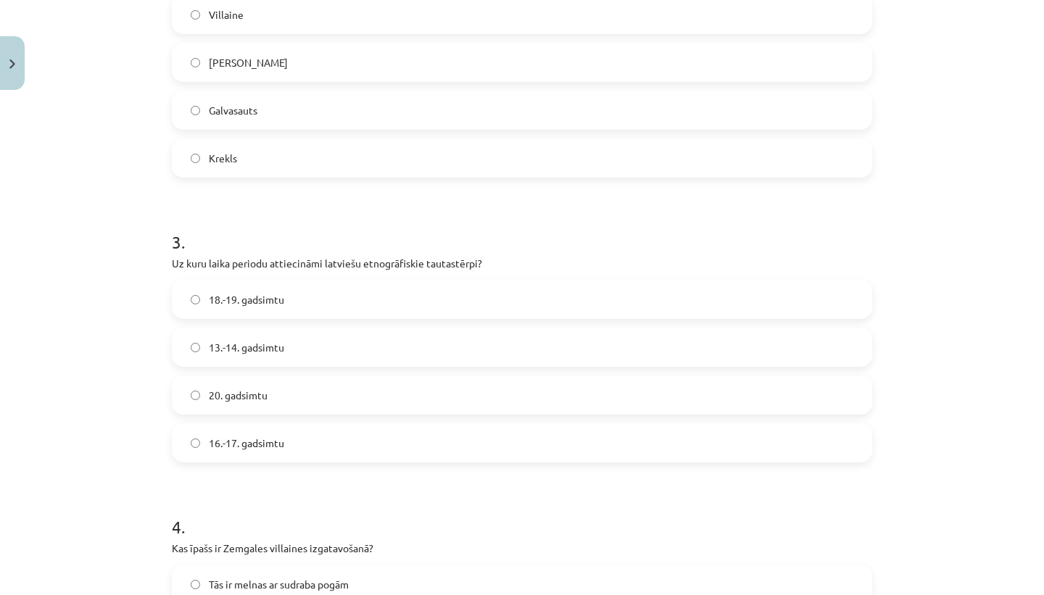
scroll to position [655, 0]
click at [255, 299] on span "18.-19. gadsimtu" at bounding box center [246, 296] width 75 height 15
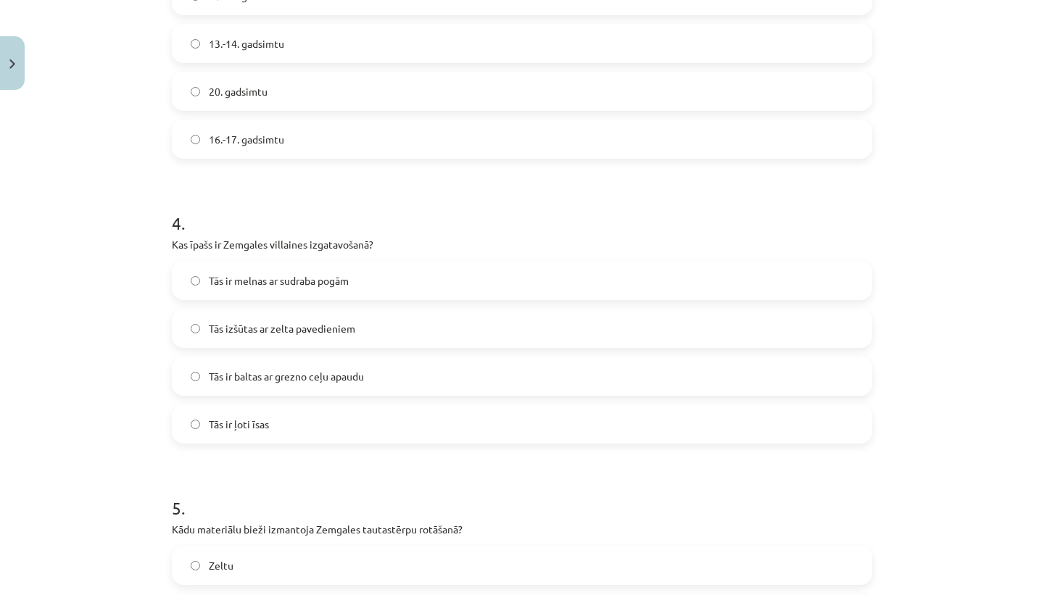
scroll to position [956, 0]
click at [366, 360] on label "Tās ir baltas ar grezno ceļu apaudu" at bounding box center [521, 375] width 697 height 36
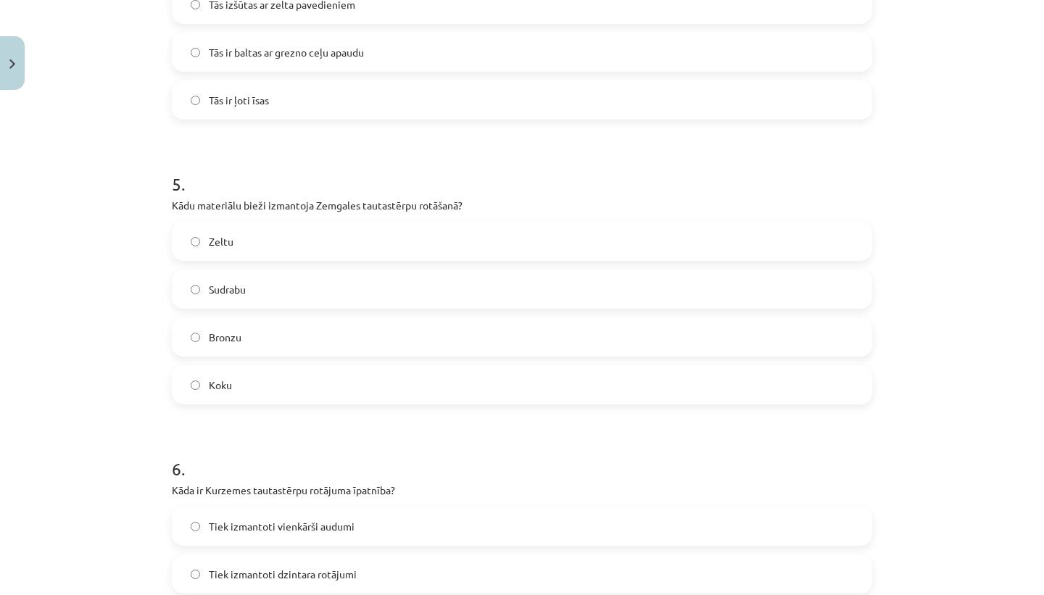
scroll to position [1287, 0]
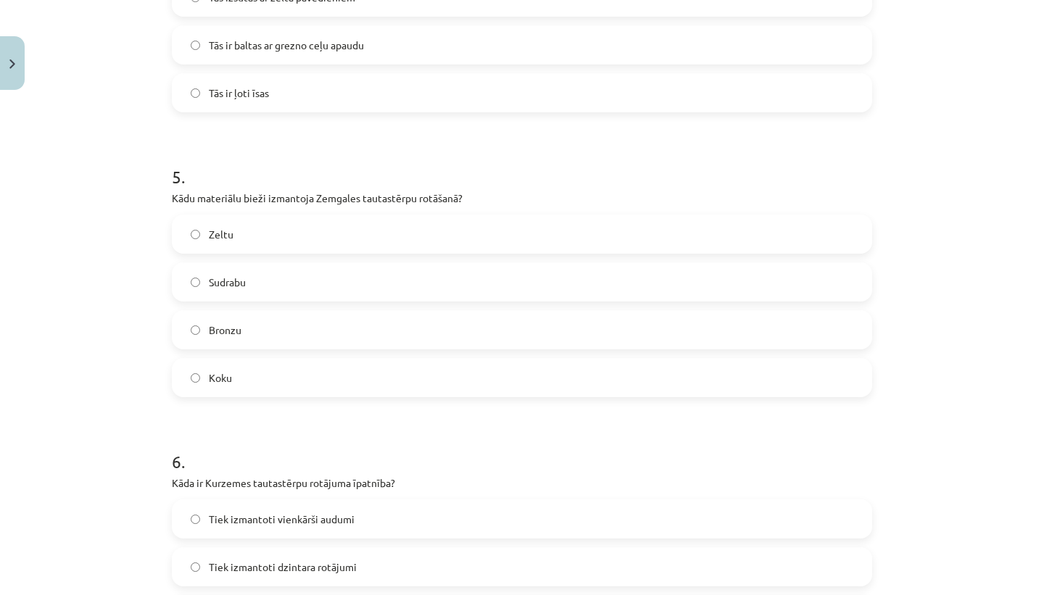
click at [273, 281] on label "Sudrabu" at bounding box center [521, 282] width 697 height 36
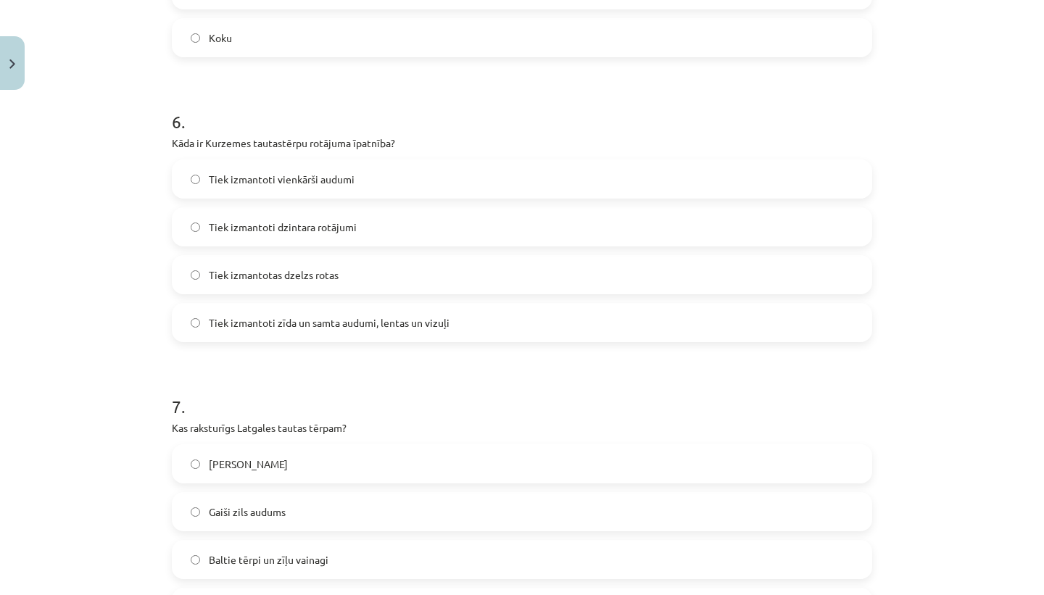
scroll to position [1626, 0]
click at [396, 322] on span "Tiek izmantoti zīda un samta audumi, lentas un vizuļi" at bounding box center [329, 323] width 241 height 15
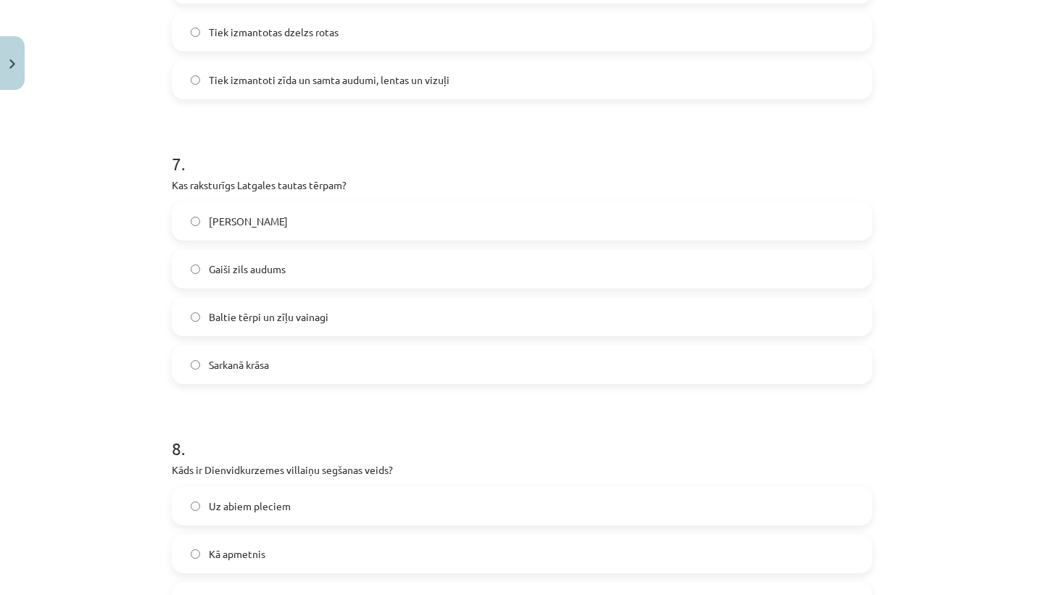
scroll to position [1870, 0]
click at [344, 379] on label "Sarkanā krāsa" at bounding box center [521, 365] width 697 height 36
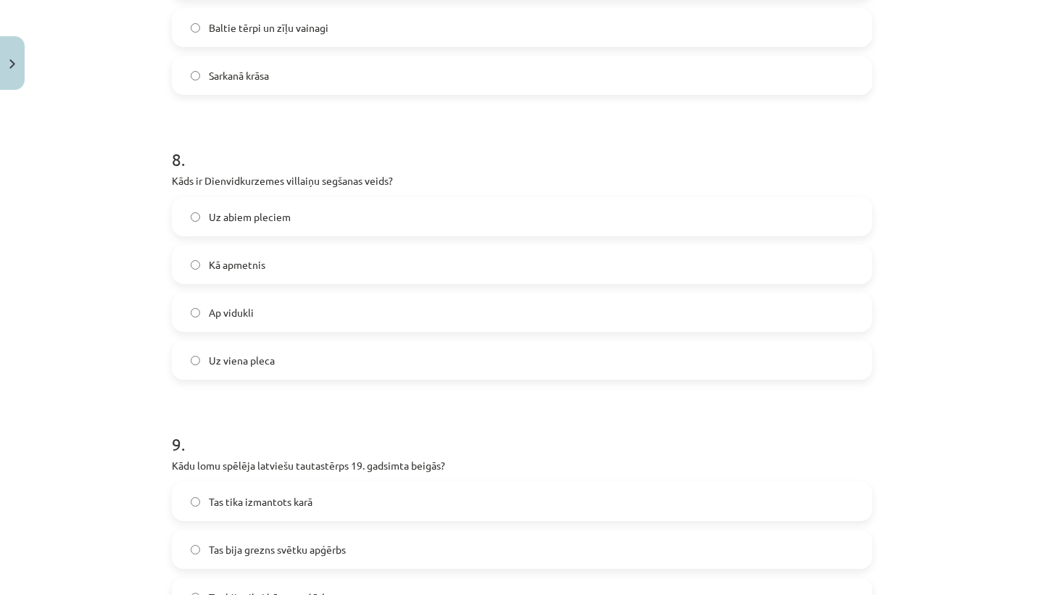
scroll to position [2164, 0]
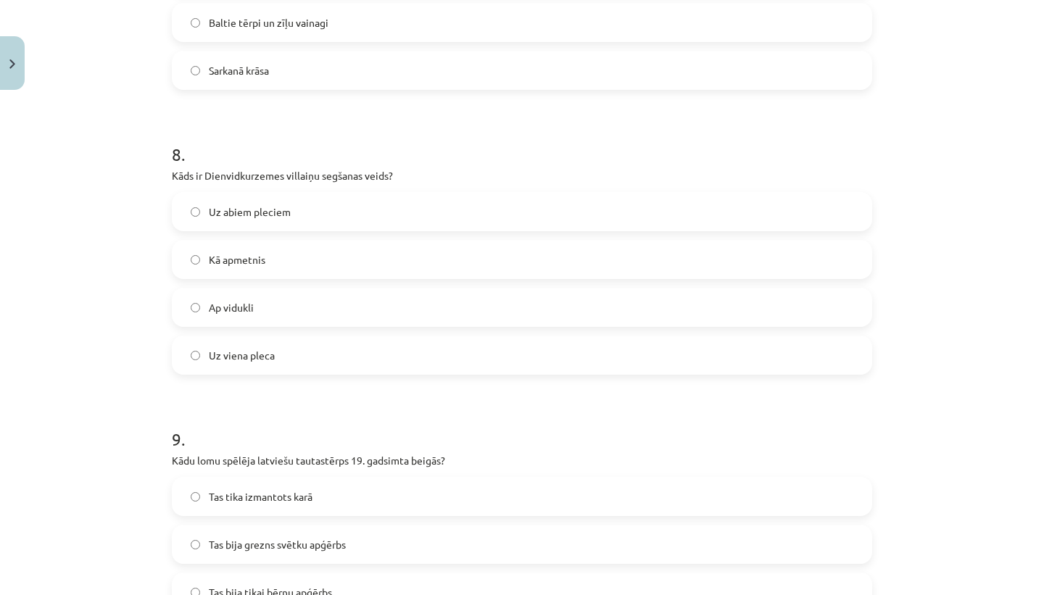
click at [335, 357] on label "Uz viena pleca" at bounding box center [521, 355] width 697 height 36
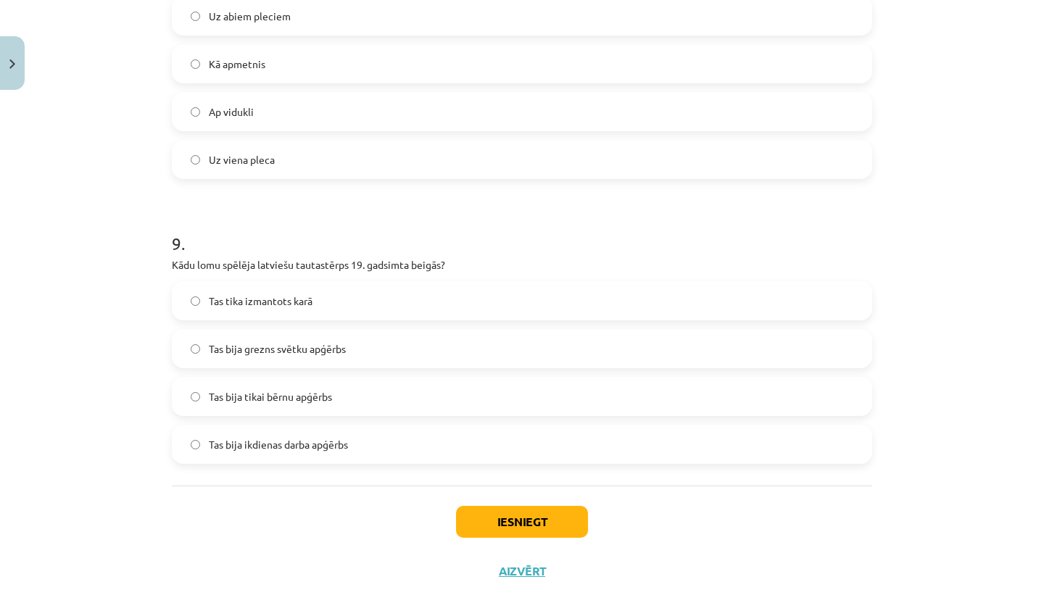
scroll to position [2387, 0]
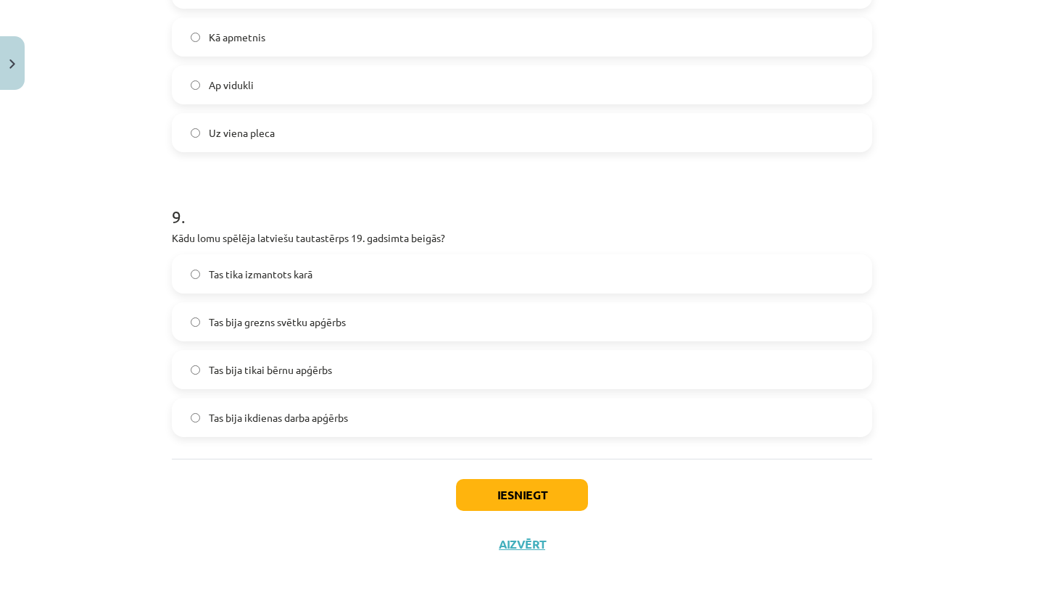
click at [393, 331] on label "Tas bija grezns svētku apģērbs" at bounding box center [521, 322] width 697 height 36
click at [465, 482] on button "Iesniegt" at bounding box center [522, 495] width 132 height 32
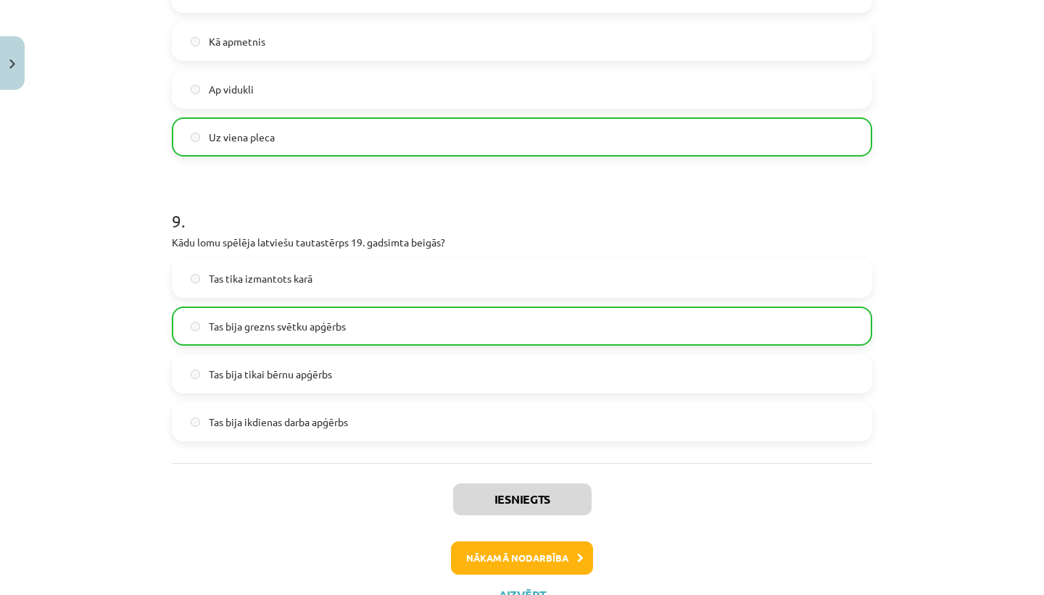
scroll to position [2443, 0]
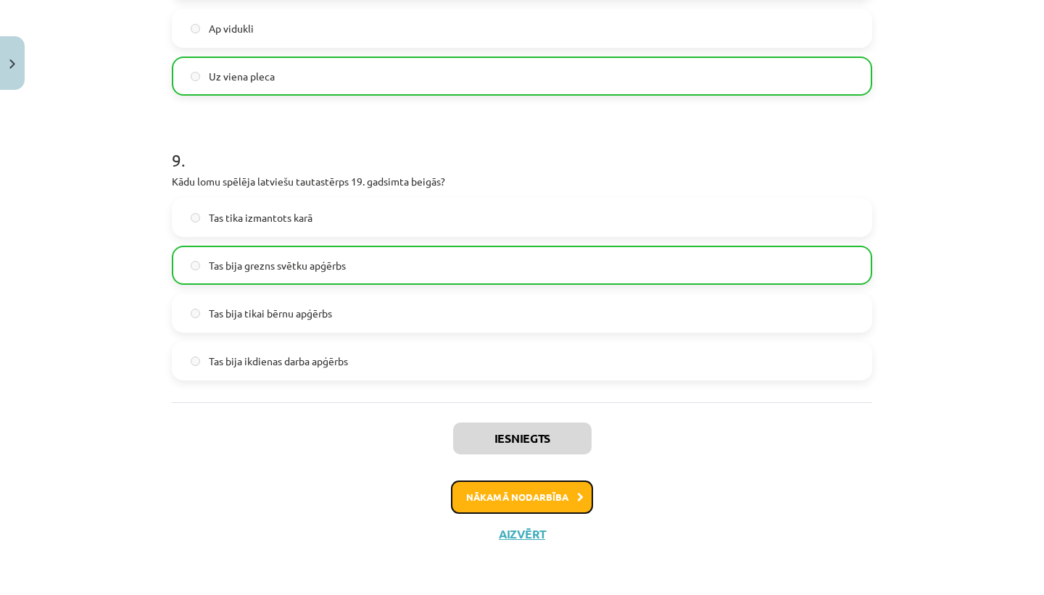
click at [534, 503] on button "Nākamā nodarbība" at bounding box center [522, 497] width 142 height 33
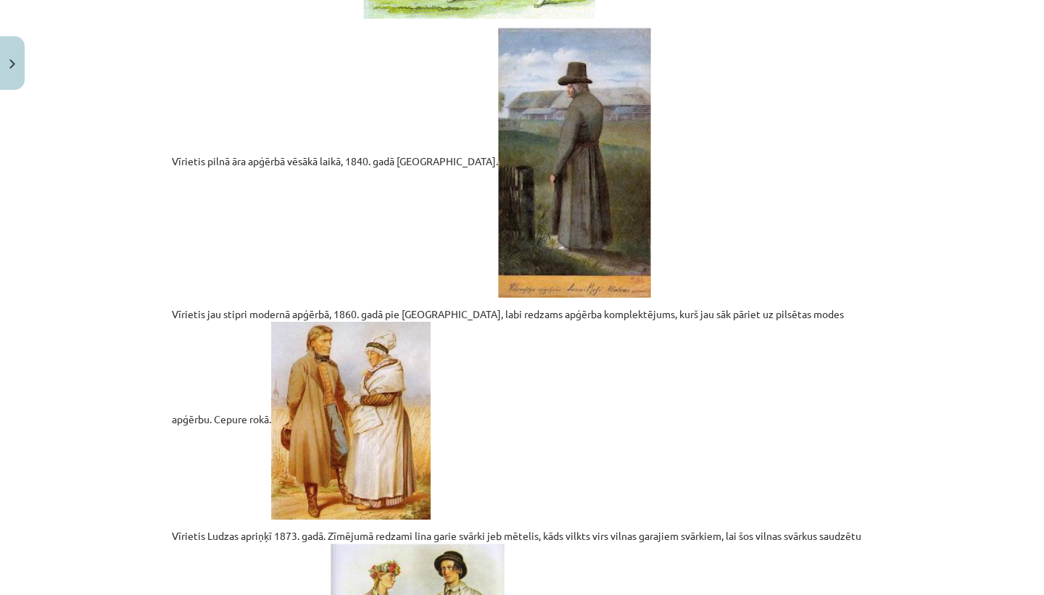
scroll to position [3027, 0]
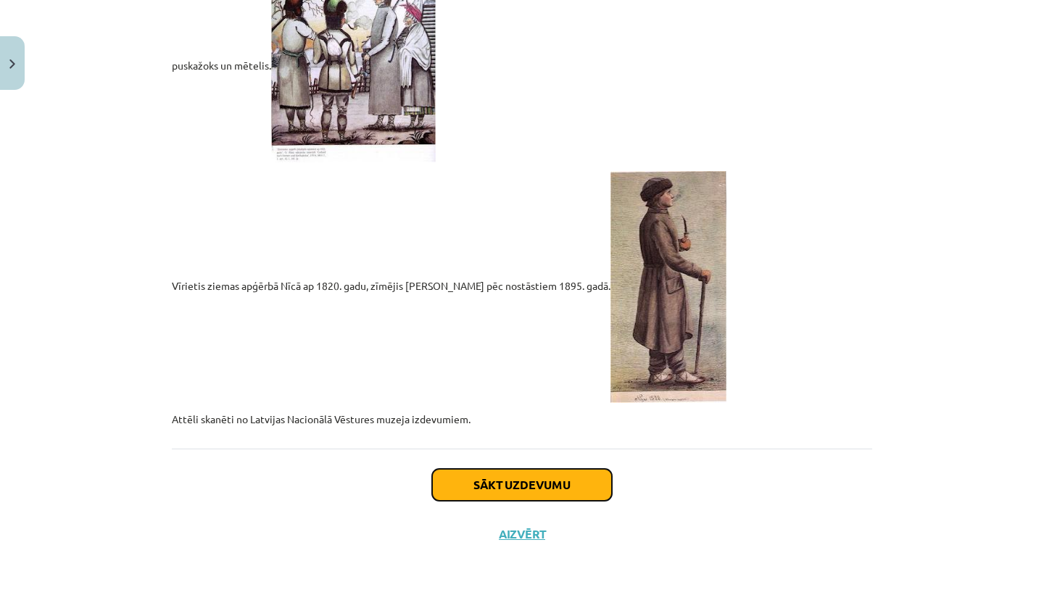
click at [542, 486] on button "Sākt uzdevumu" at bounding box center [522, 485] width 180 height 32
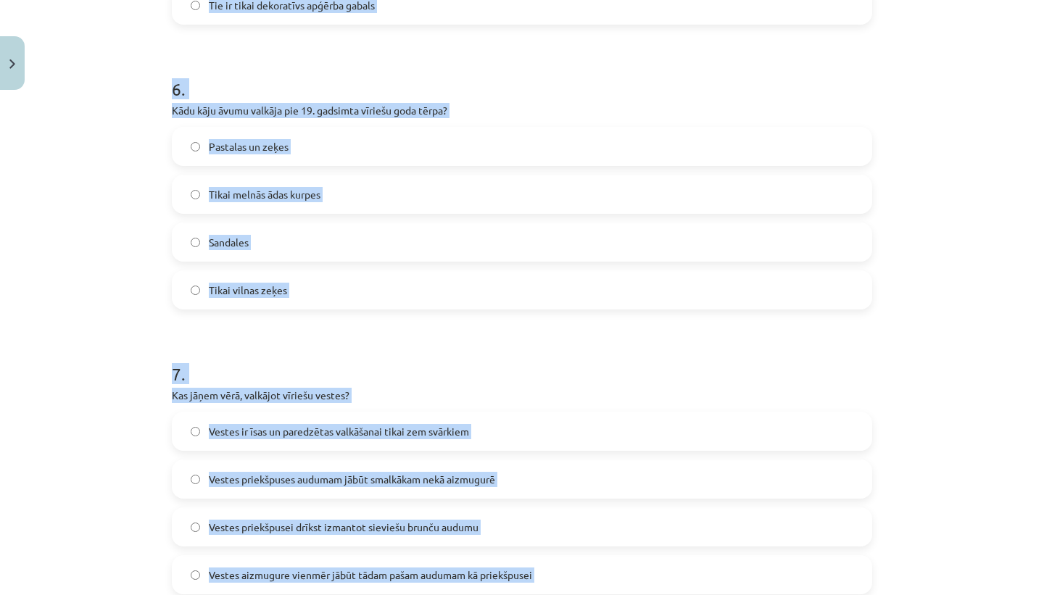
scroll to position [1827, 0]
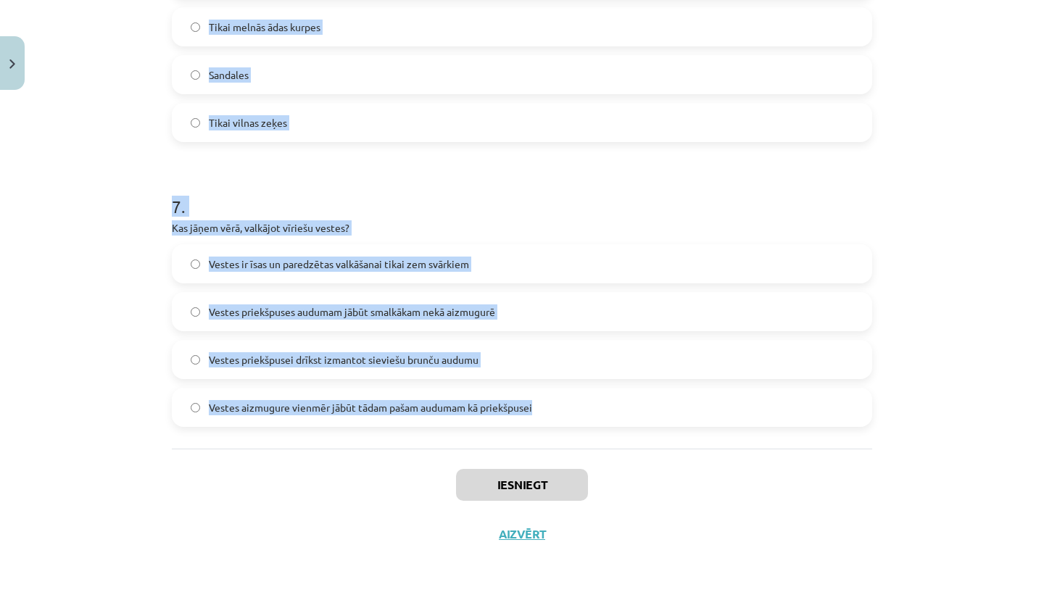
drag, startPoint x: 174, startPoint y: 307, endPoint x: 493, endPoint y: 418, distance: 337.7
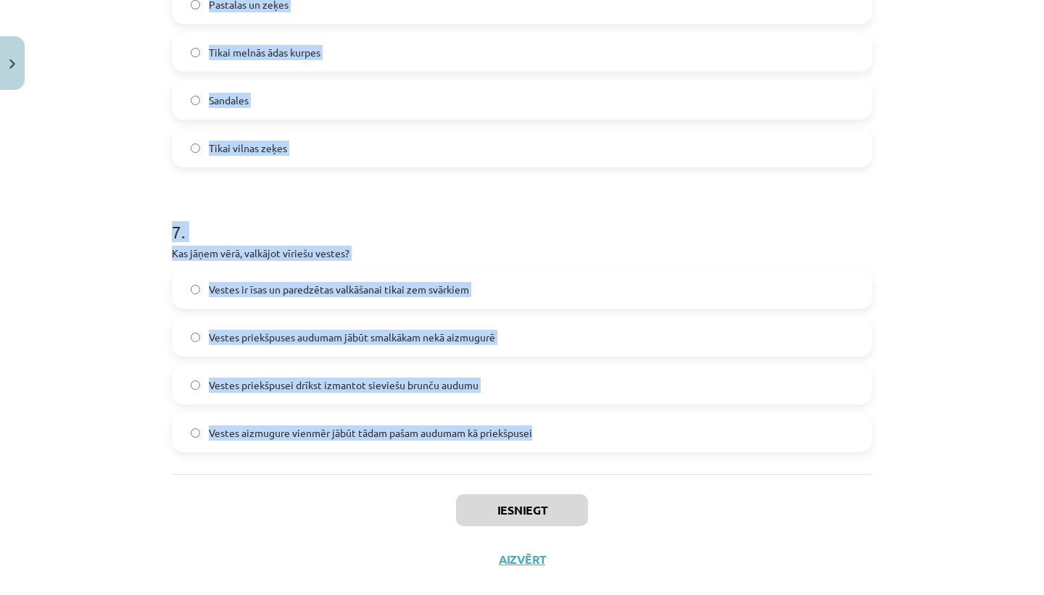
scroll to position [1819, 0]
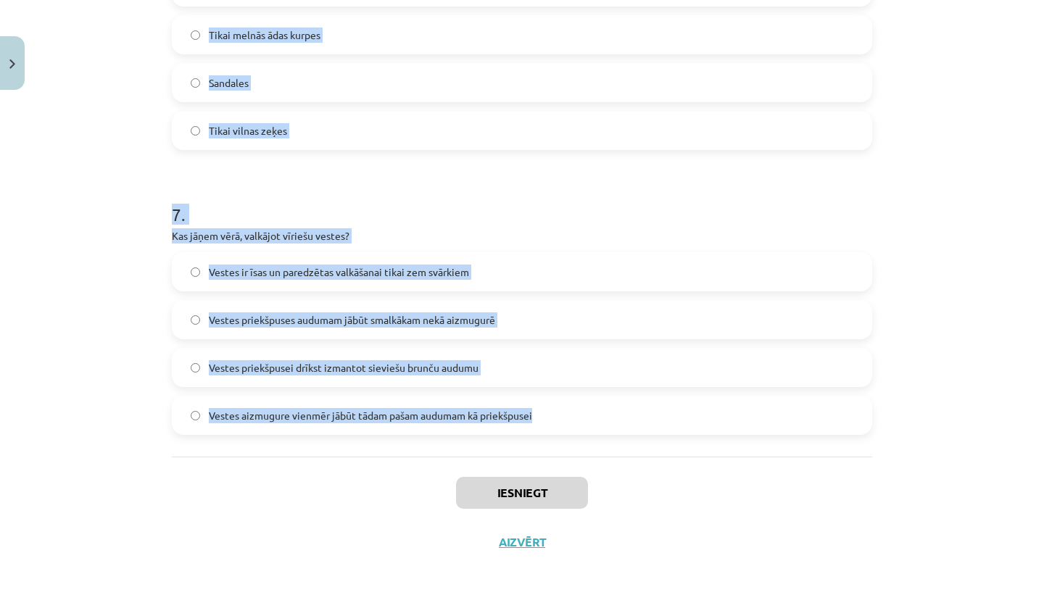
copy form "Lorem ipsumdo sitam co adip el seddo eiusmod temp incid? Utlabo, etdol, magnaa,…"
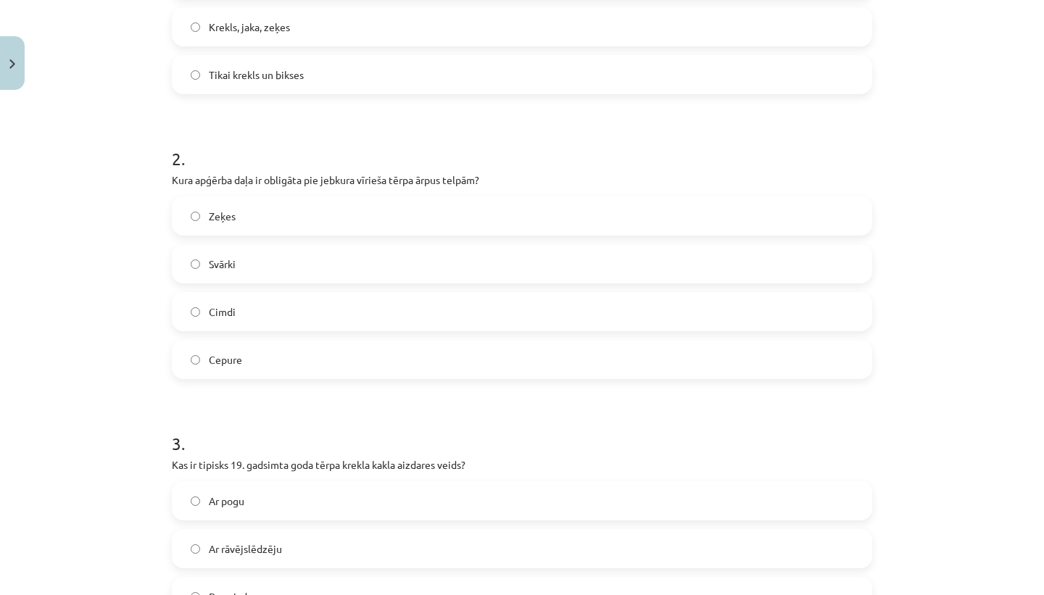
scroll to position [0, 0]
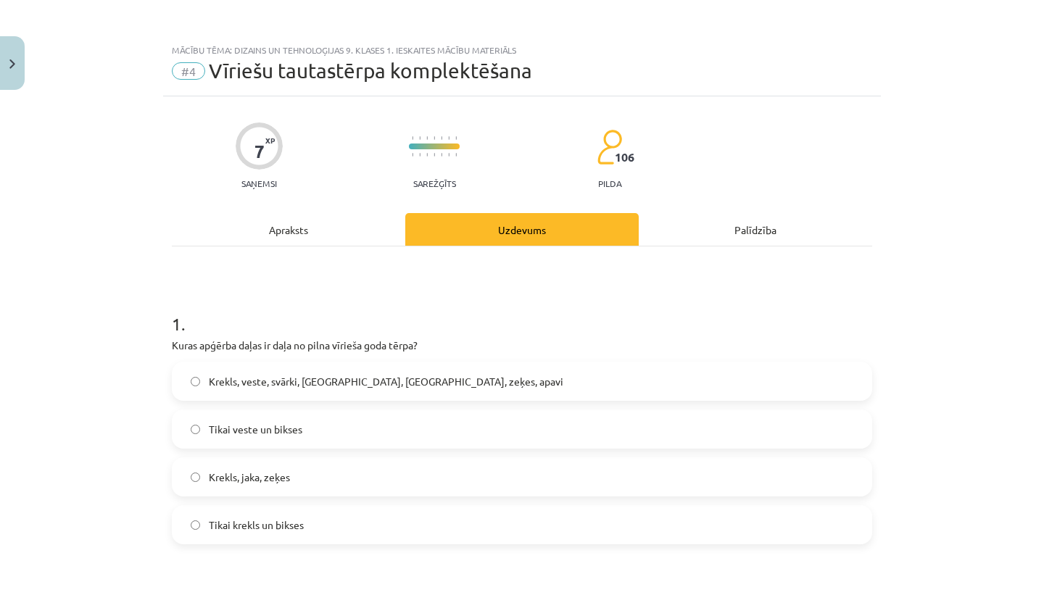
click at [286, 386] on span "Krekls, veste, svārki, [GEOGRAPHIC_DATA], [GEOGRAPHIC_DATA], zeķes, apavi" at bounding box center [386, 381] width 355 height 15
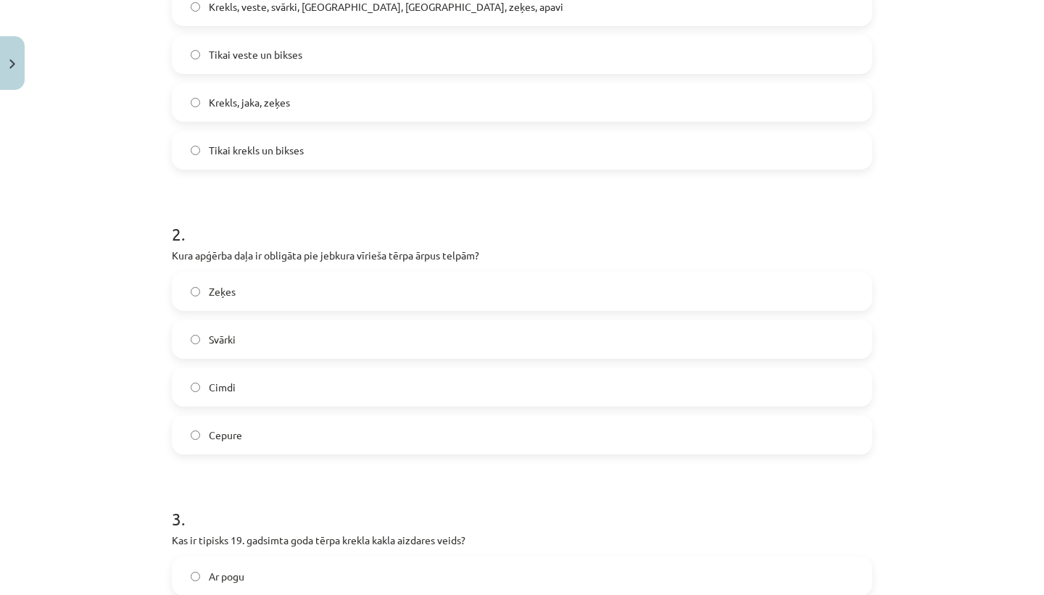
scroll to position [375, 0]
click at [263, 436] on label "Cepure" at bounding box center [521, 435] width 697 height 36
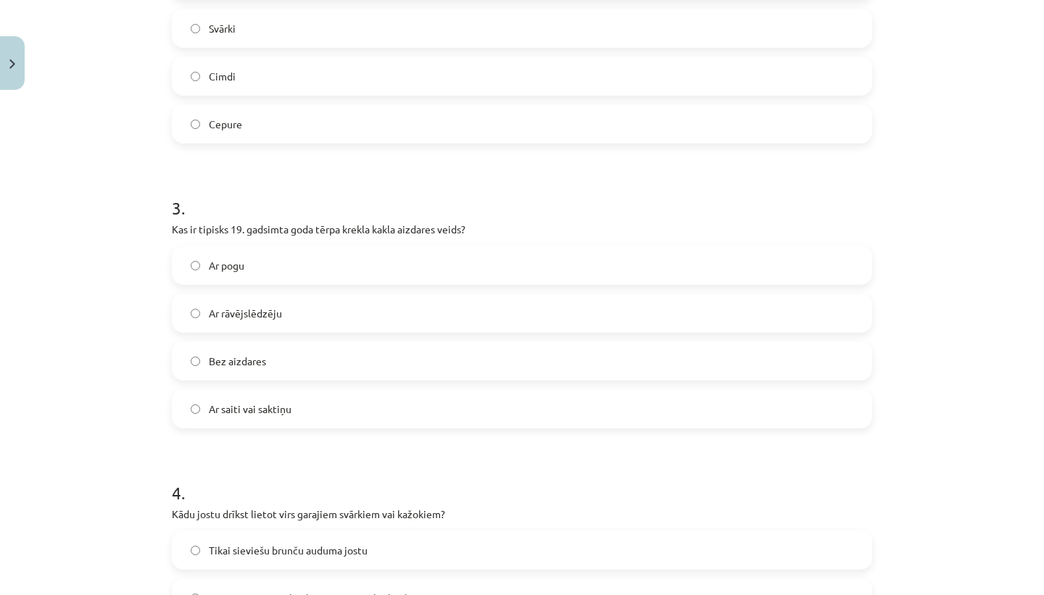
scroll to position [694, 0]
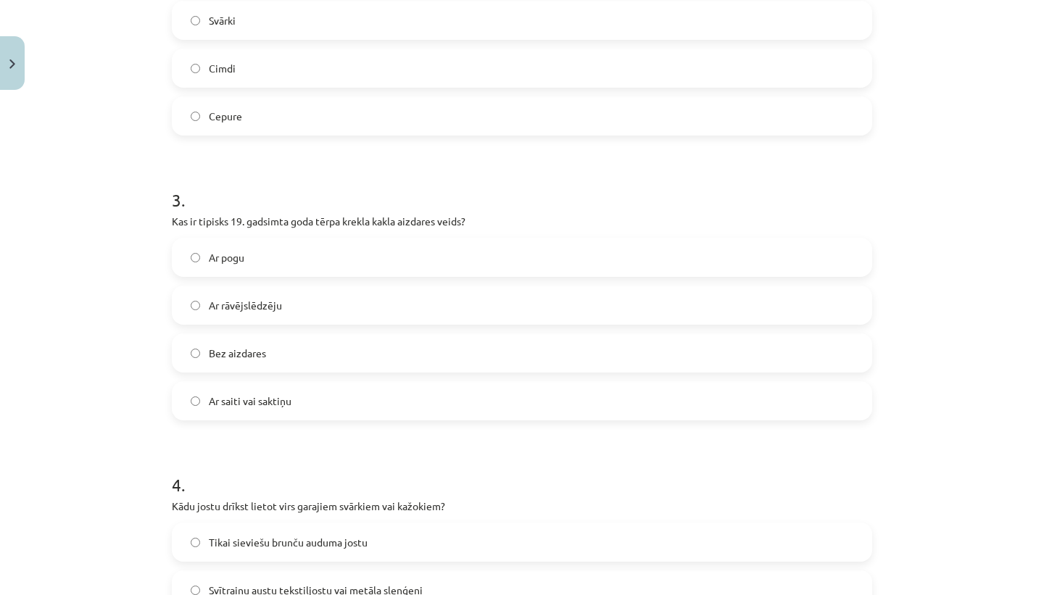
click at [270, 406] on span "Ar saiti vai saktiņu" at bounding box center [250, 401] width 83 height 15
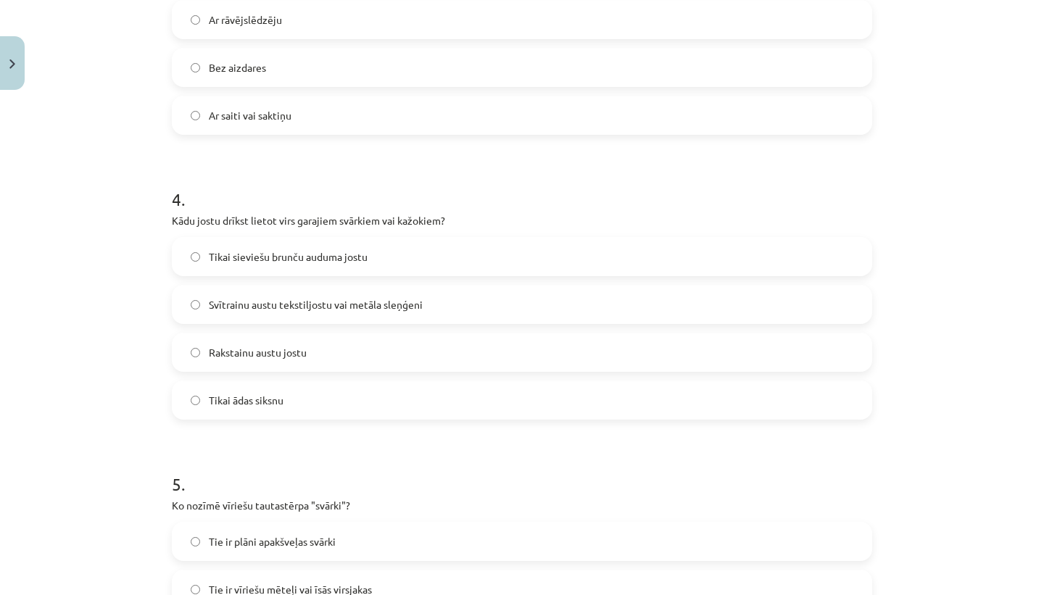
scroll to position [1026, 0]
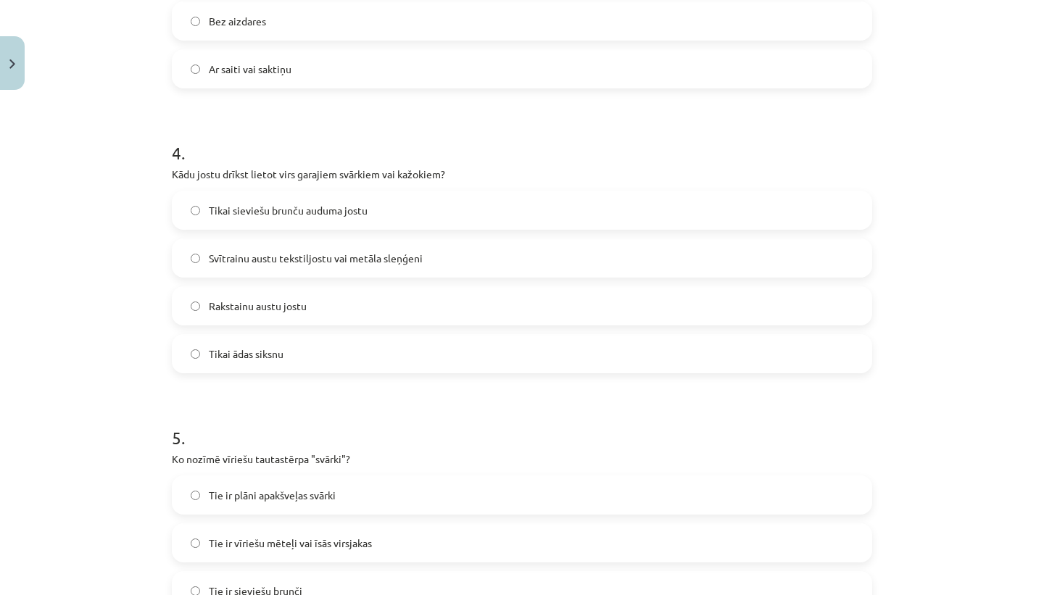
click at [381, 253] on span "Svītrainu austu tekstiljostu vai metāla sleņģeni" at bounding box center [316, 258] width 214 height 15
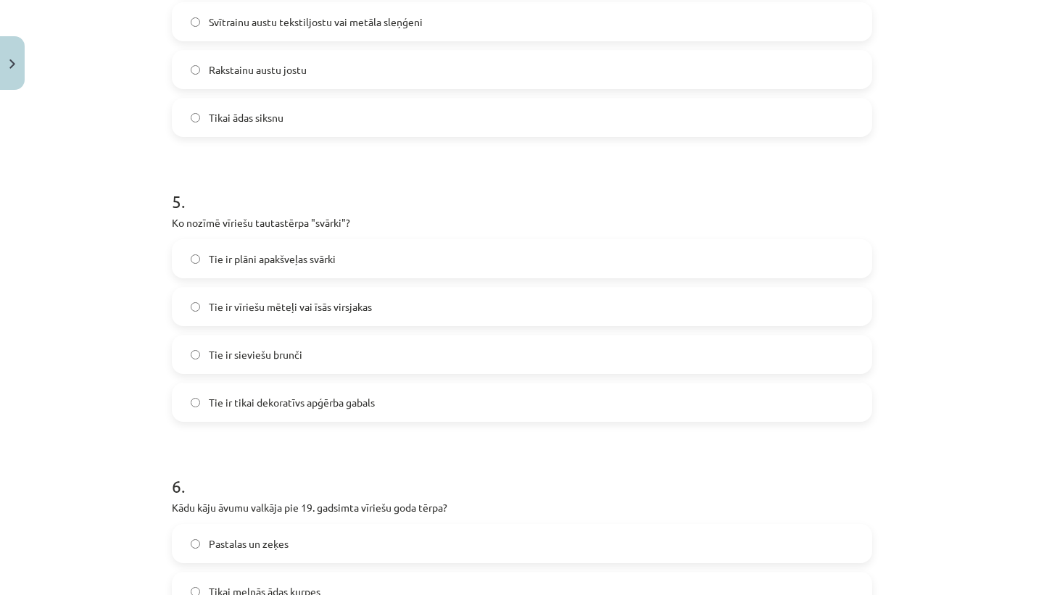
scroll to position [1266, 0]
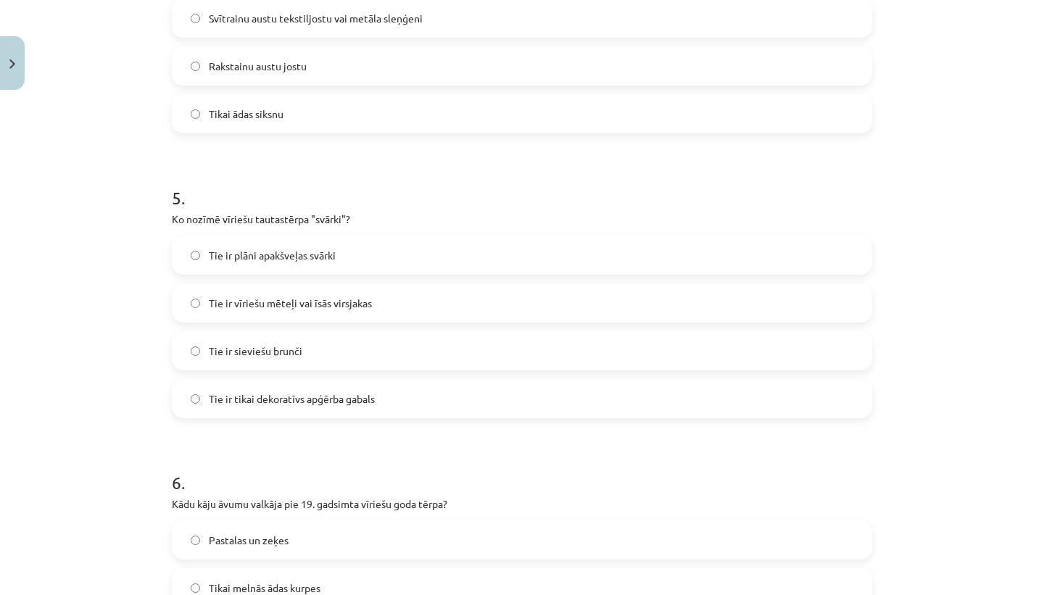
click at [333, 397] on span "Tie ir tikai dekoratīvs apģērba gabals" at bounding box center [292, 398] width 166 height 15
click at [283, 296] on span "Tie ir vīriešu mēteļi vai īsās virsjakas" at bounding box center [290, 303] width 163 height 15
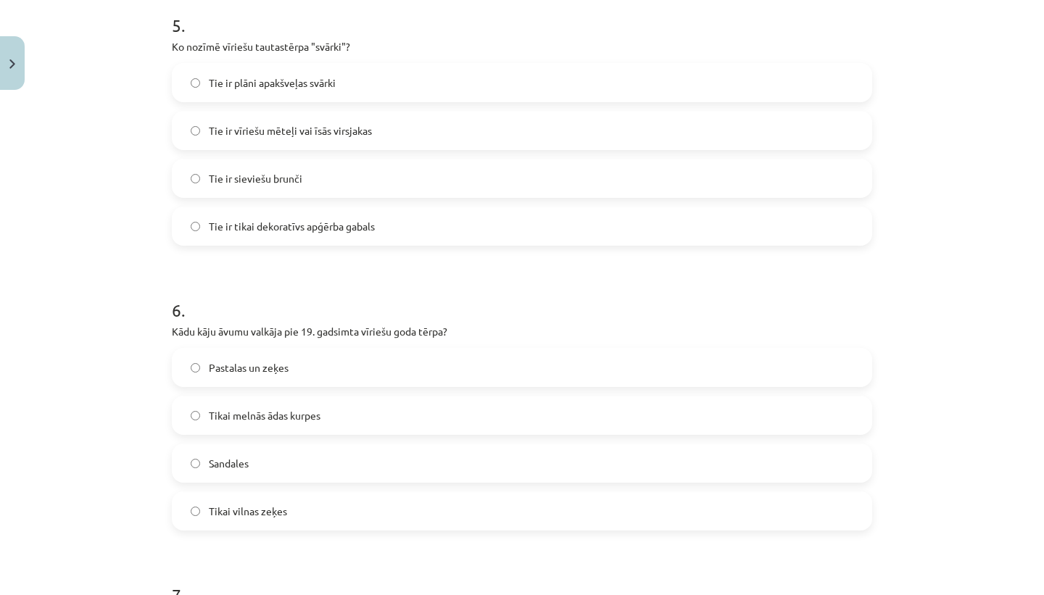
scroll to position [1474, 0]
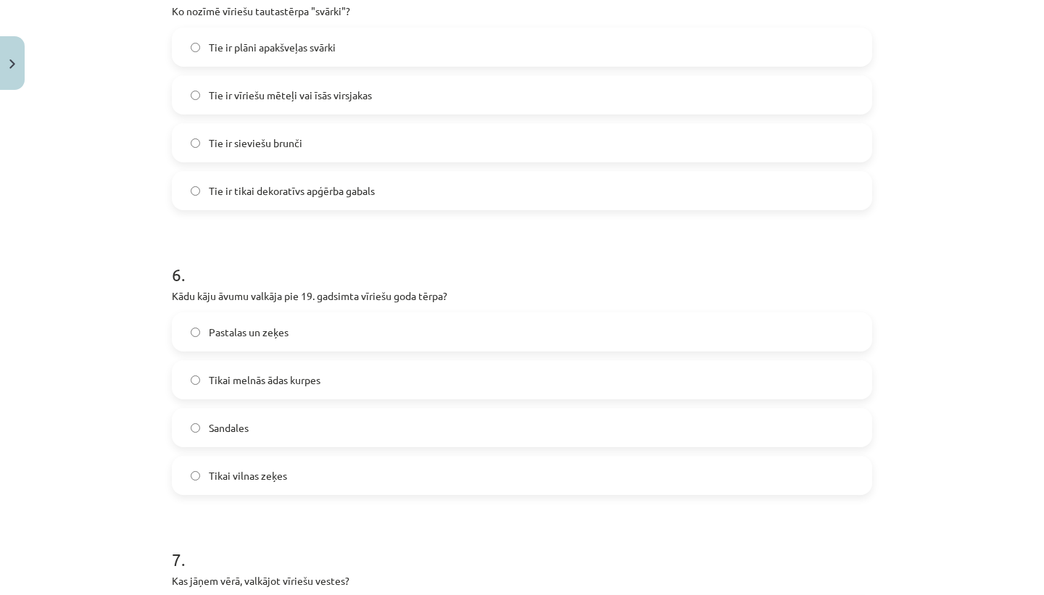
click at [333, 331] on label "Pastalas un zeķes" at bounding box center [521, 332] width 697 height 36
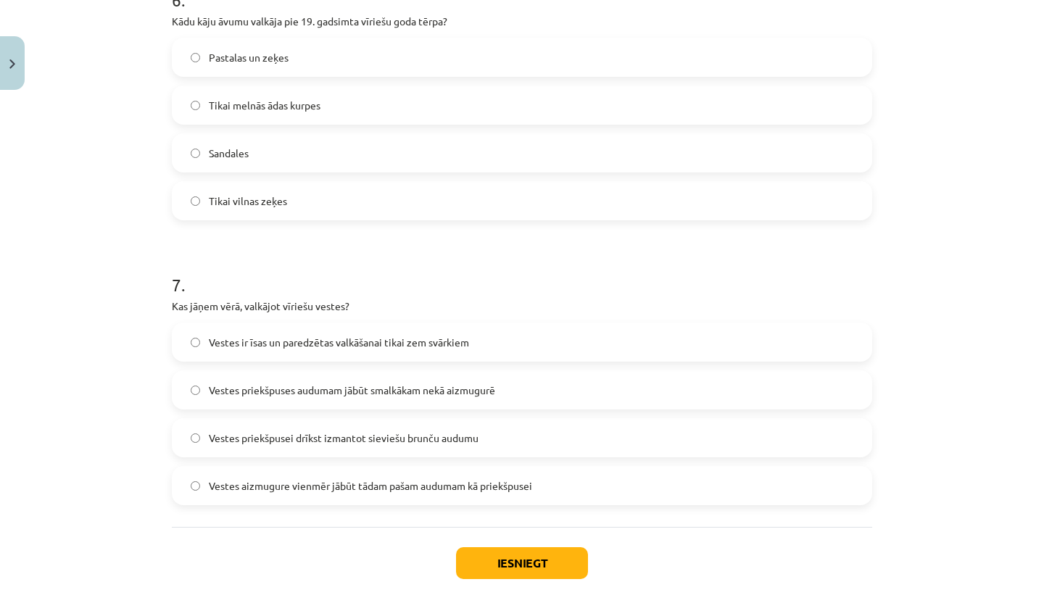
scroll to position [1827, 0]
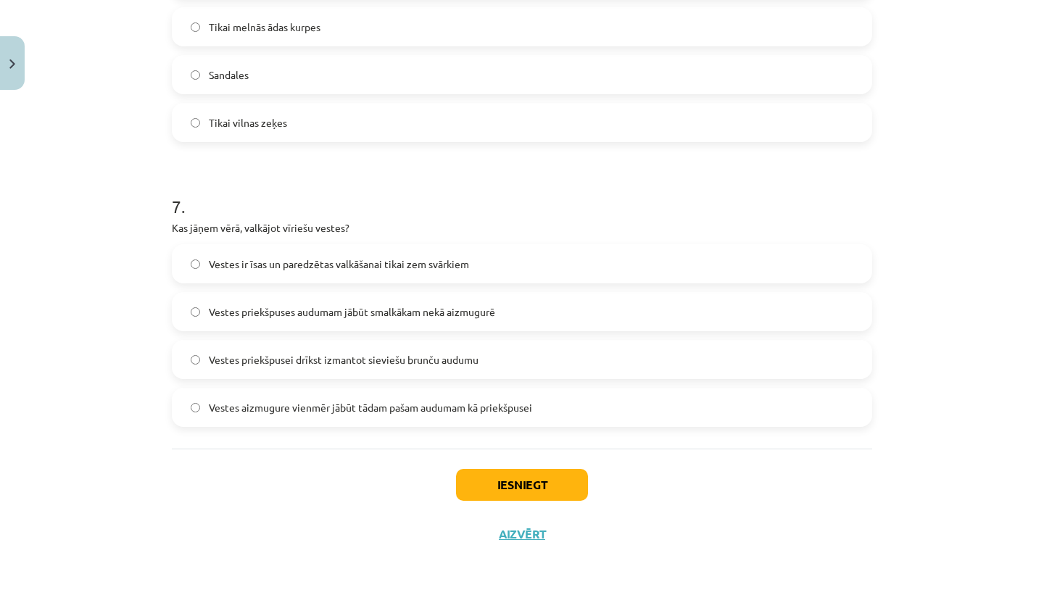
click at [434, 311] on span "Vestes priekšpuses audumam jābūt smalkākam nekā aizmugurē" at bounding box center [352, 311] width 286 height 15
click at [534, 481] on button "Iesniegt" at bounding box center [522, 485] width 132 height 32
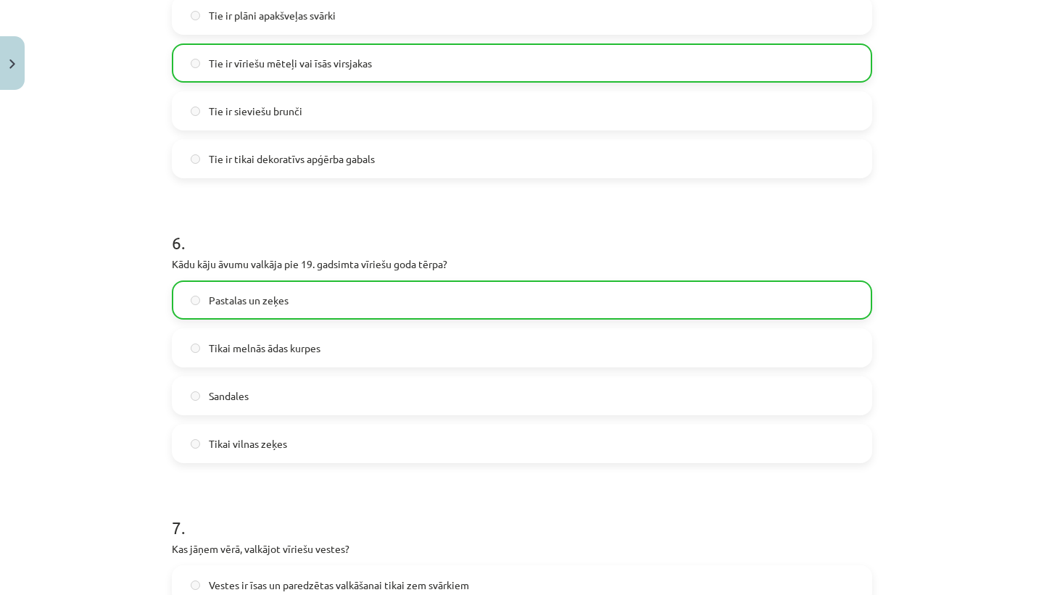
scroll to position [1873, 0]
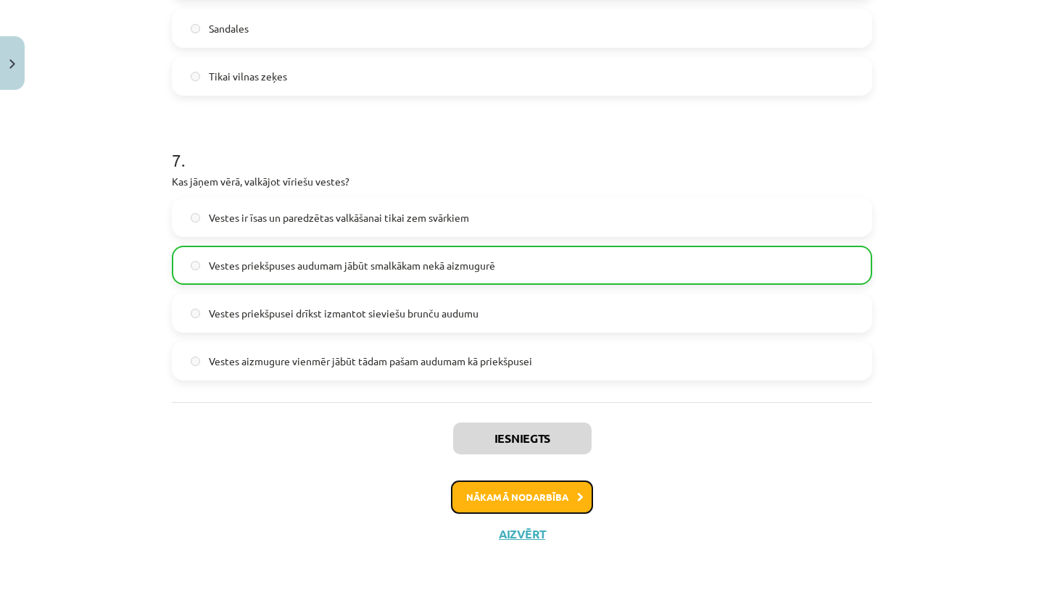
click at [534, 499] on button "Nākamā nodarbība" at bounding box center [522, 497] width 142 height 33
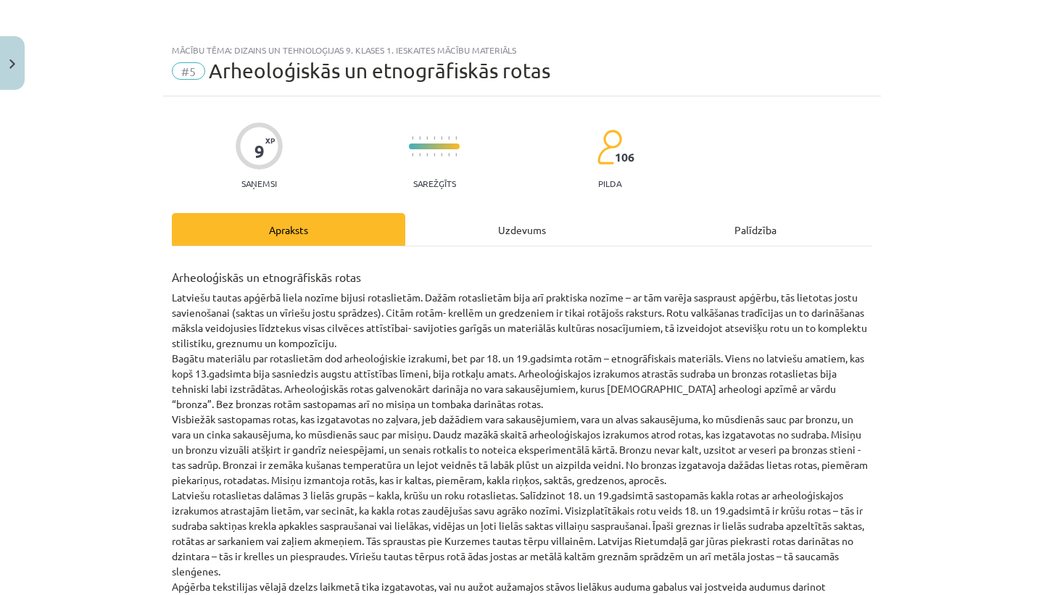
scroll to position [505, 0]
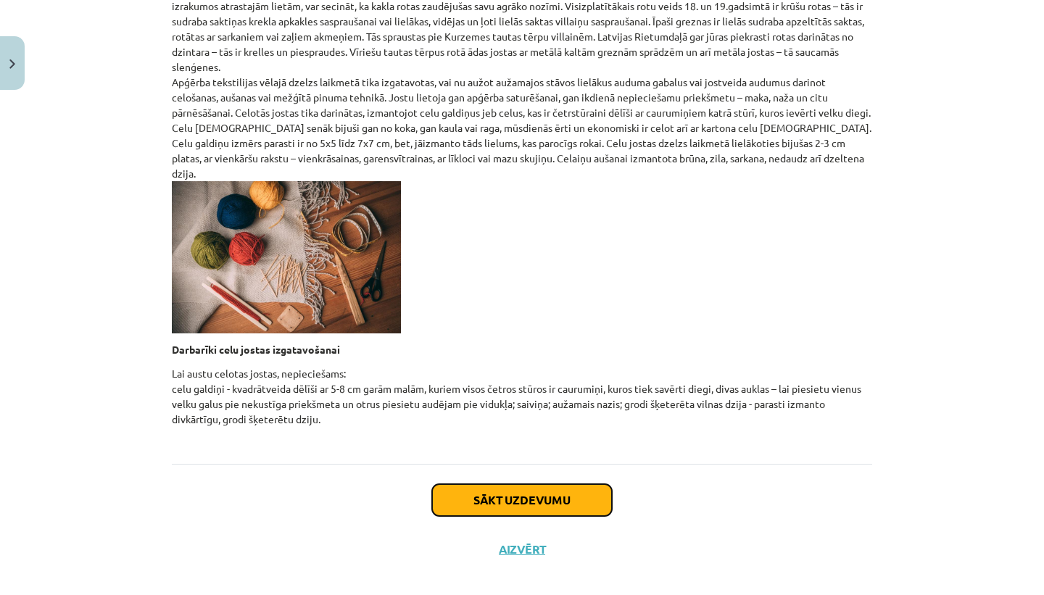
click at [531, 484] on button "Sākt uzdevumu" at bounding box center [522, 500] width 180 height 32
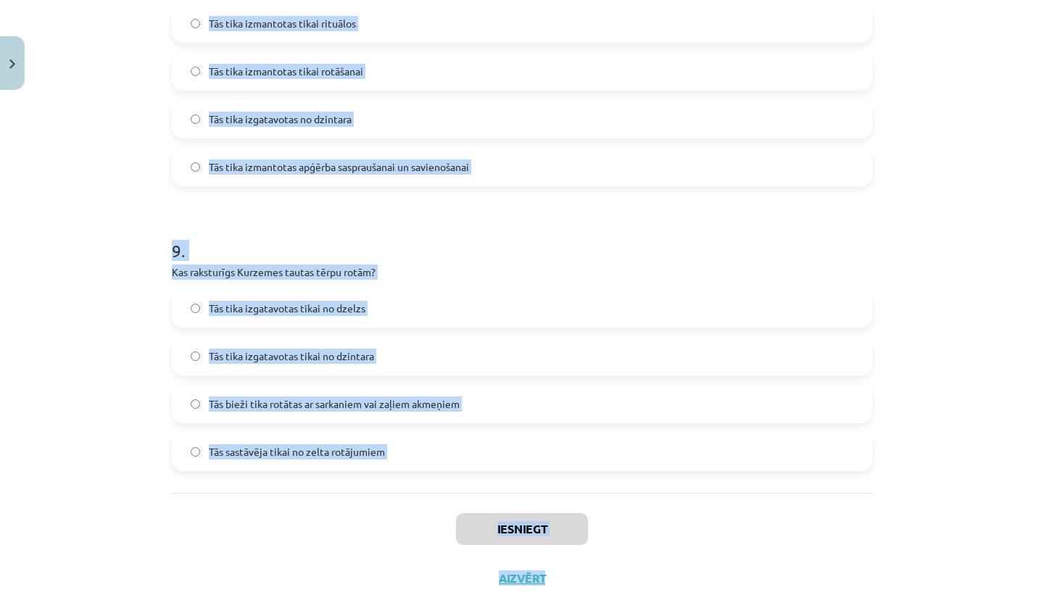
scroll to position [2397, 0]
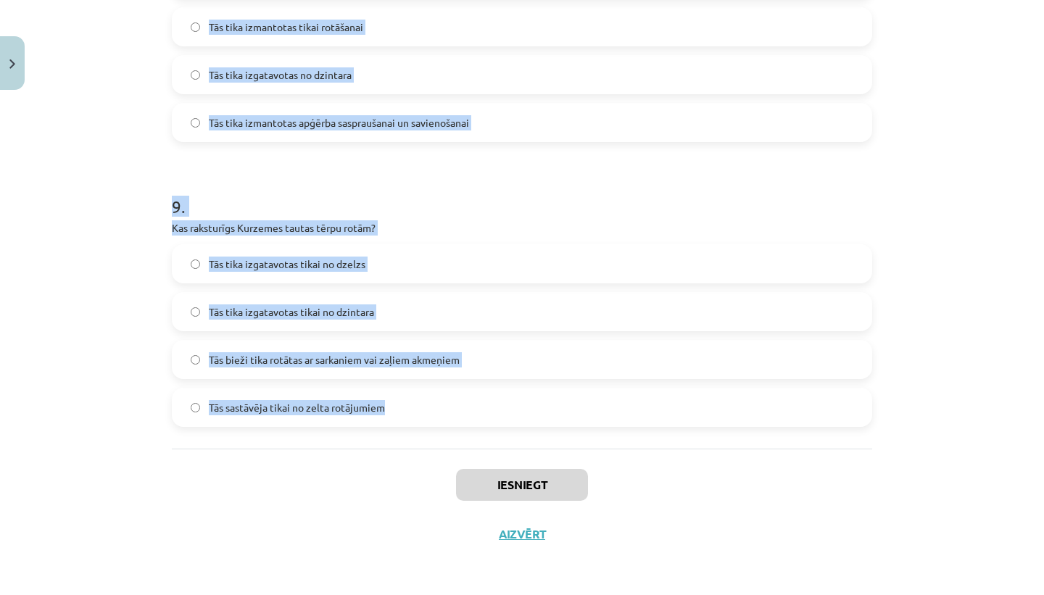
drag, startPoint x: 171, startPoint y: 307, endPoint x: 388, endPoint y: 411, distance: 240.3
click at [407, 379] on div "Tās tika izgatavotas tikai no dzelzs Tās tika izgatavotas tikai no dzintara Tās…" at bounding box center [522, 335] width 700 height 183
drag, startPoint x: 173, startPoint y: 344, endPoint x: 399, endPoint y: 399, distance: 232.8
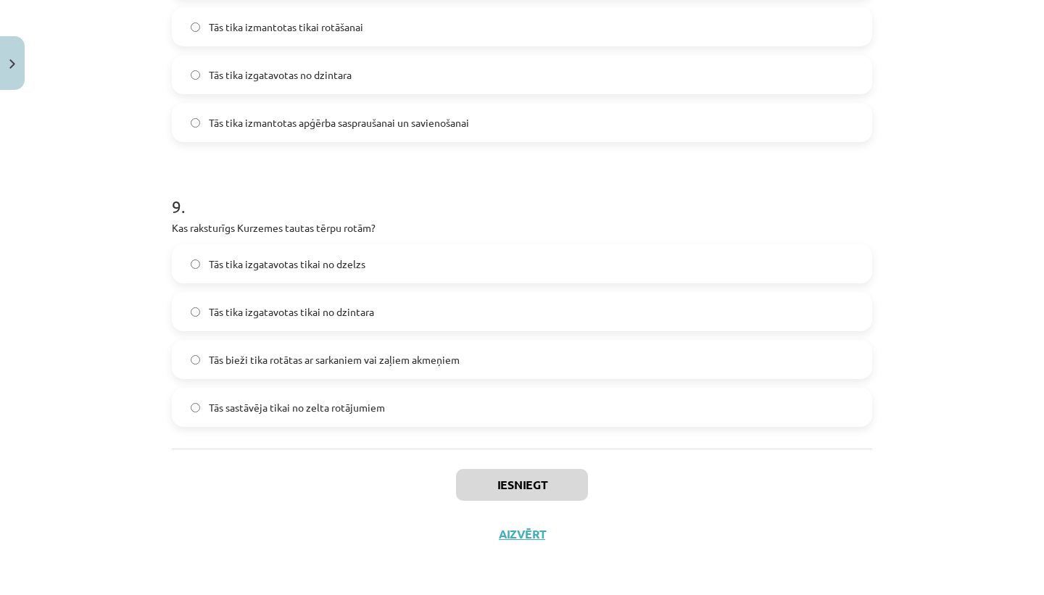
click at [320, 462] on div "Iesniegt Aizvērt" at bounding box center [522, 499] width 700 height 101
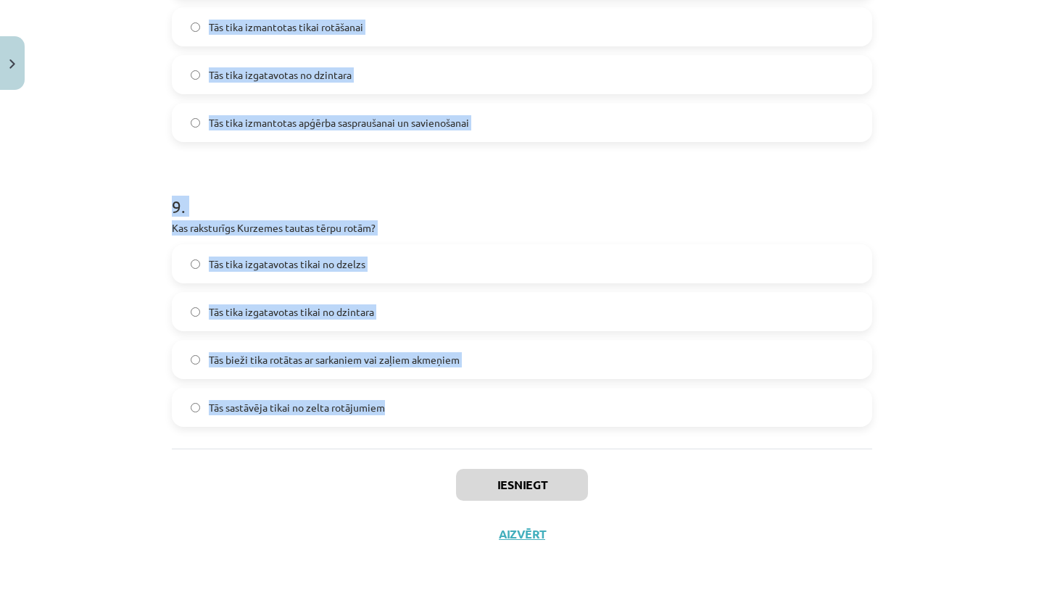
drag, startPoint x: 173, startPoint y: 196, endPoint x: 387, endPoint y: 444, distance: 327.4
copy form "Lore ipsum dolorsita cons adipiscin elit seddo eiusmod tempor incididu? Utlab E…"
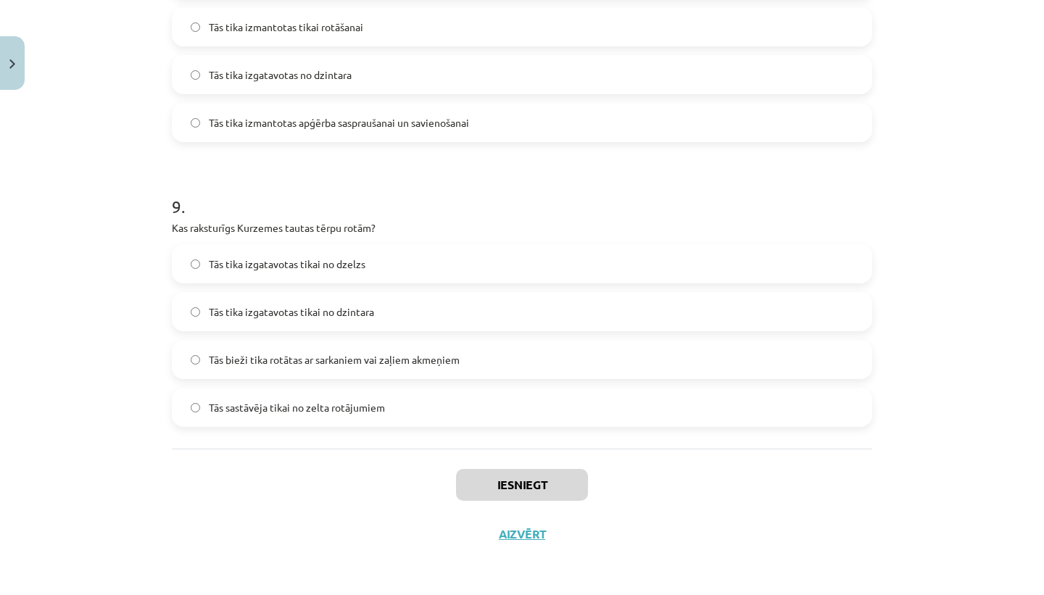
click at [364, 487] on div "Iesniegt Aizvērt" at bounding box center [522, 499] width 700 height 101
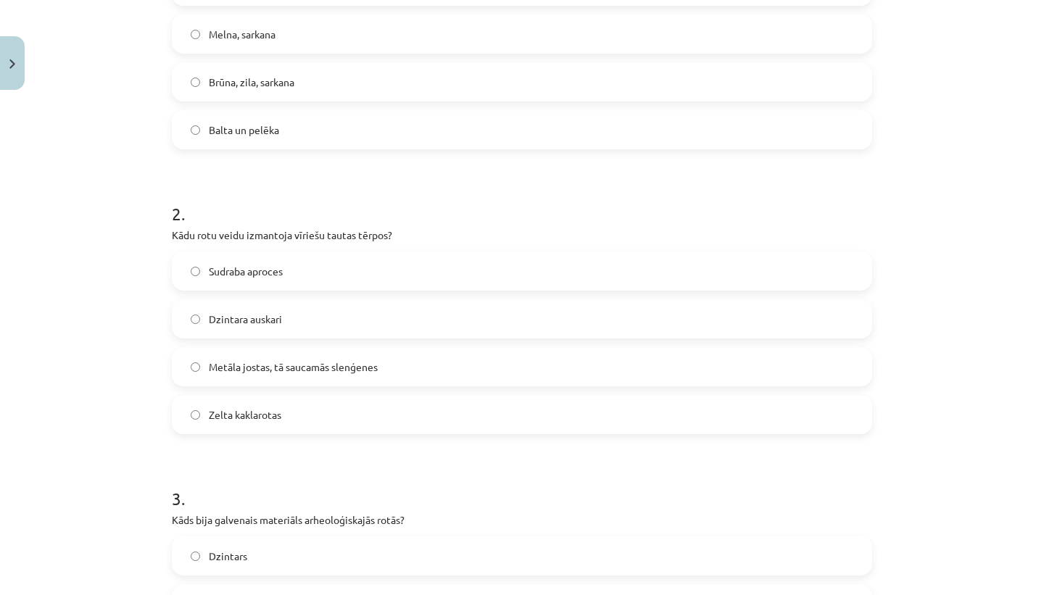
scroll to position [0, 0]
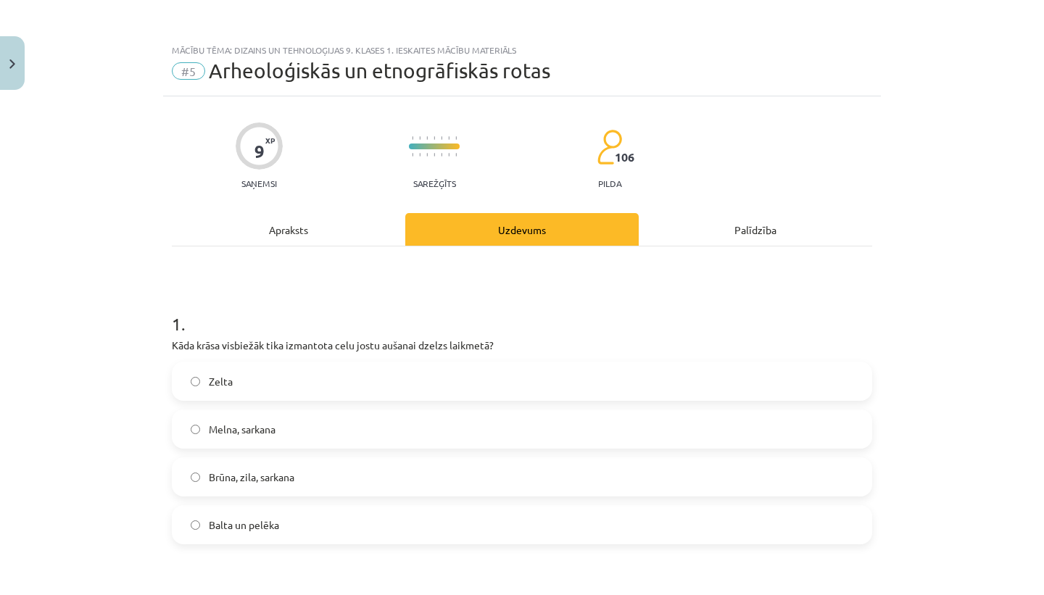
click at [300, 483] on label "Brūna, zila, sarkana" at bounding box center [521, 477] width 697 height 36
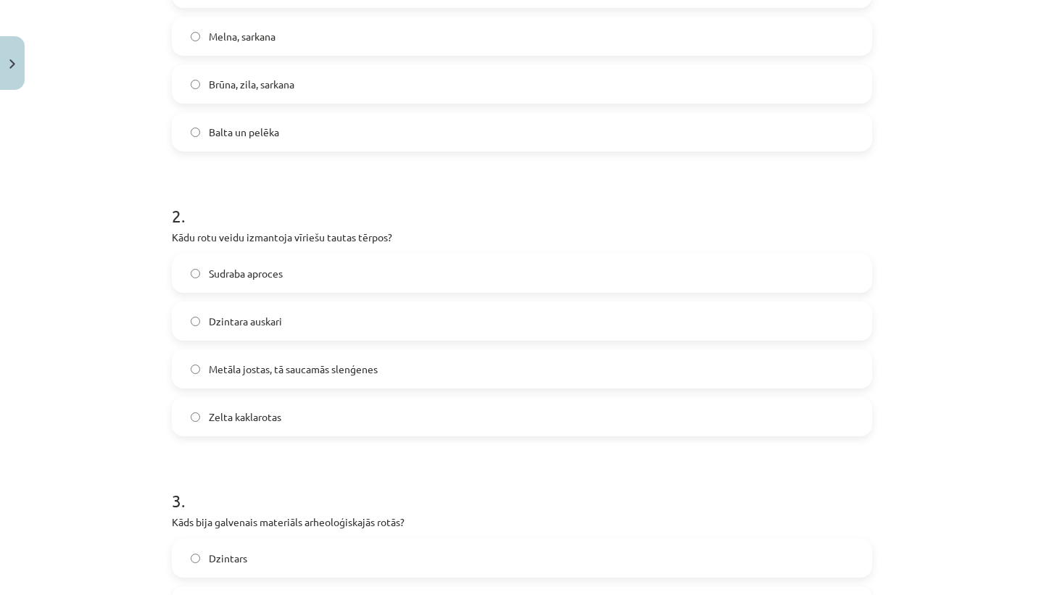
scroll to position [395, 0]
click at [291, 372] on span "Metāla jostas, tā saucamās slenģenes" at bounding box center [293, 367] width 169 height 15
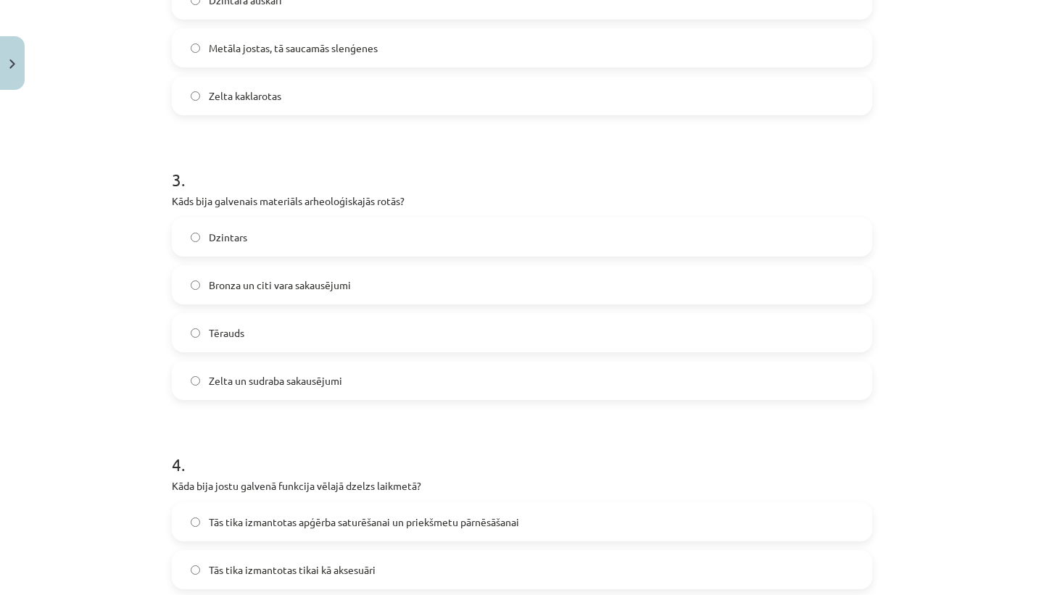
scroll to position [722, 0]
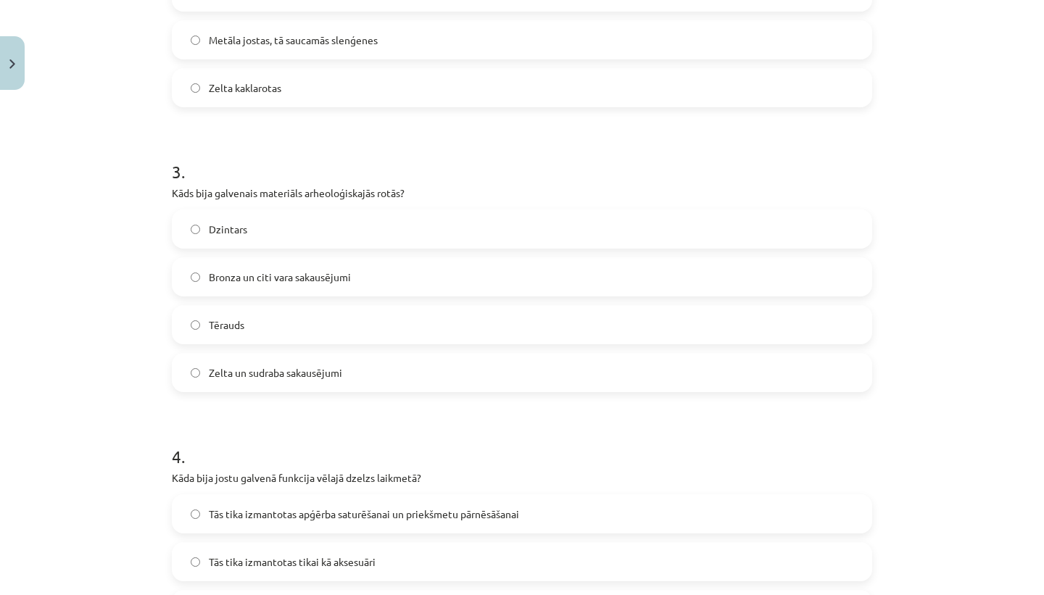
click at [367, 270] on label "Bronza un citi vara sakausējumi" at bounding box center [521, 277] width 697 height 36
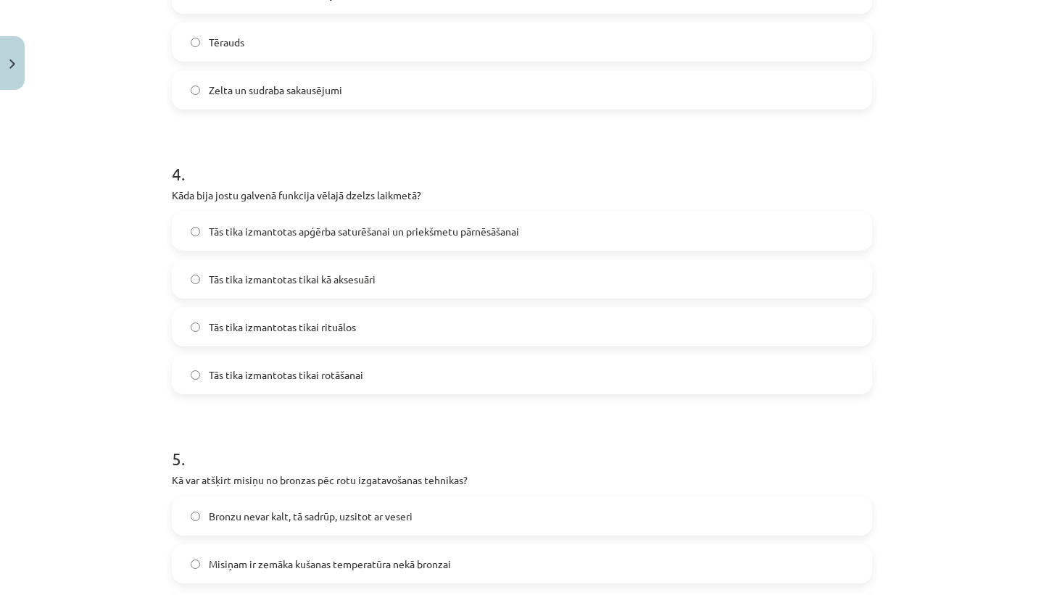
scroll to position [1007, 0]
click at [340, 217] on label "Tās tika izmantotas apģērba saturēšanai un priekšmetu pārnēsāšanai" at bounding box center [521, 229] width 697 height 36
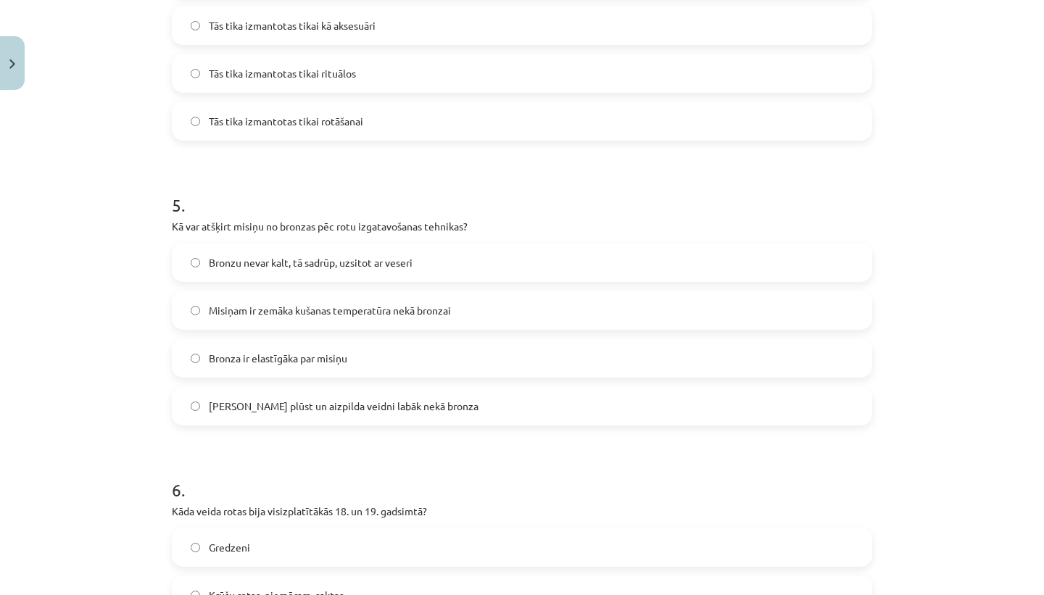
scroll to position [1264, 0]
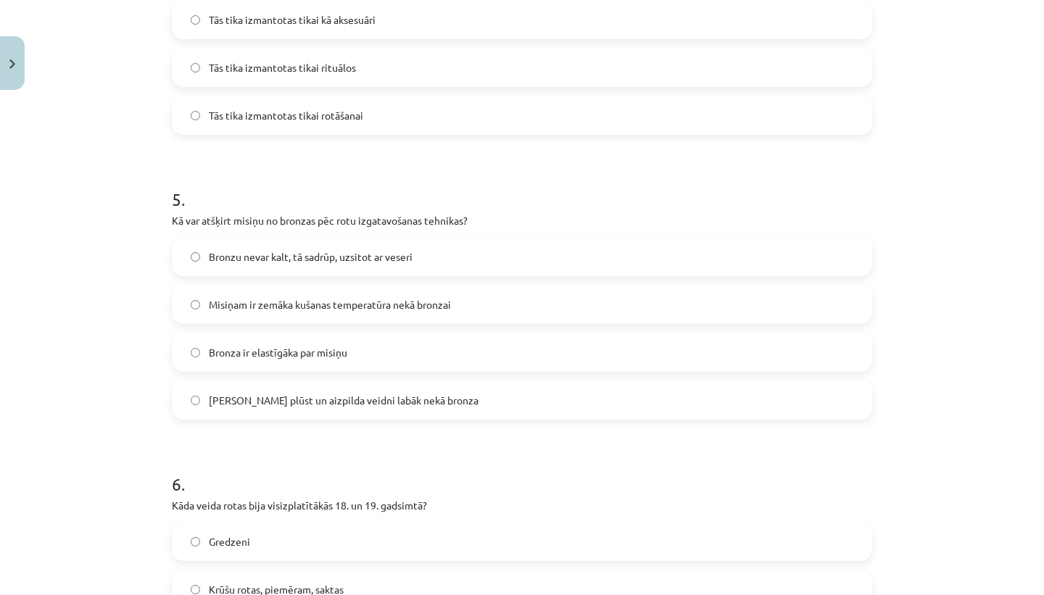
click at [337, 306] on span "Misiņam ir zemāka kušanas temperatūra nekā bronzai" at bounding box center [330, 304] width 242 height 15
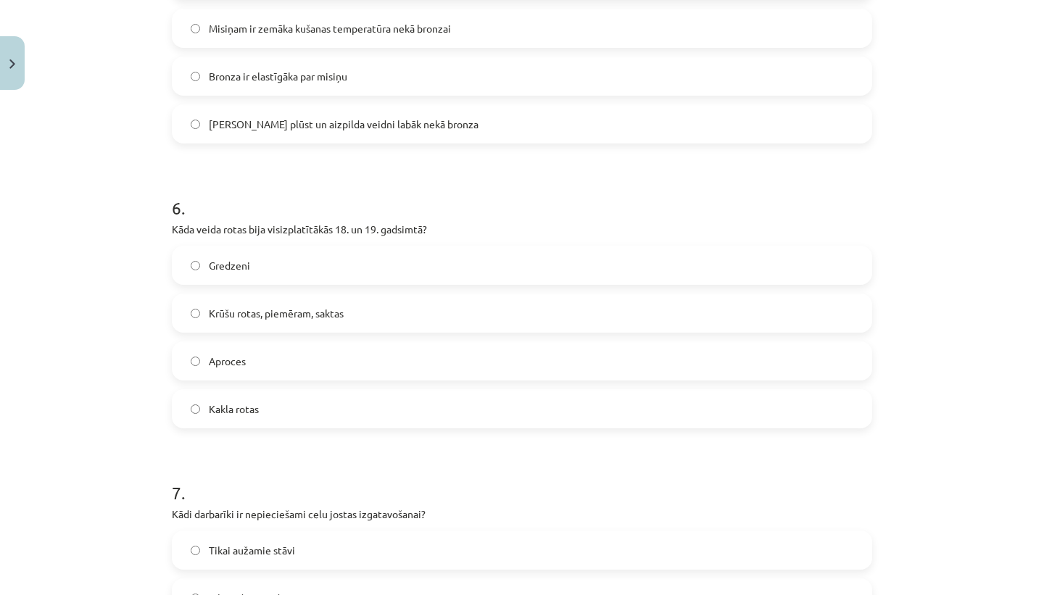
scroll to position [1543, 0]
click at [305, 299] on label "Krūšu rotas, piemēram, saktas" at bounding box center [521, 311] width 697 height 36
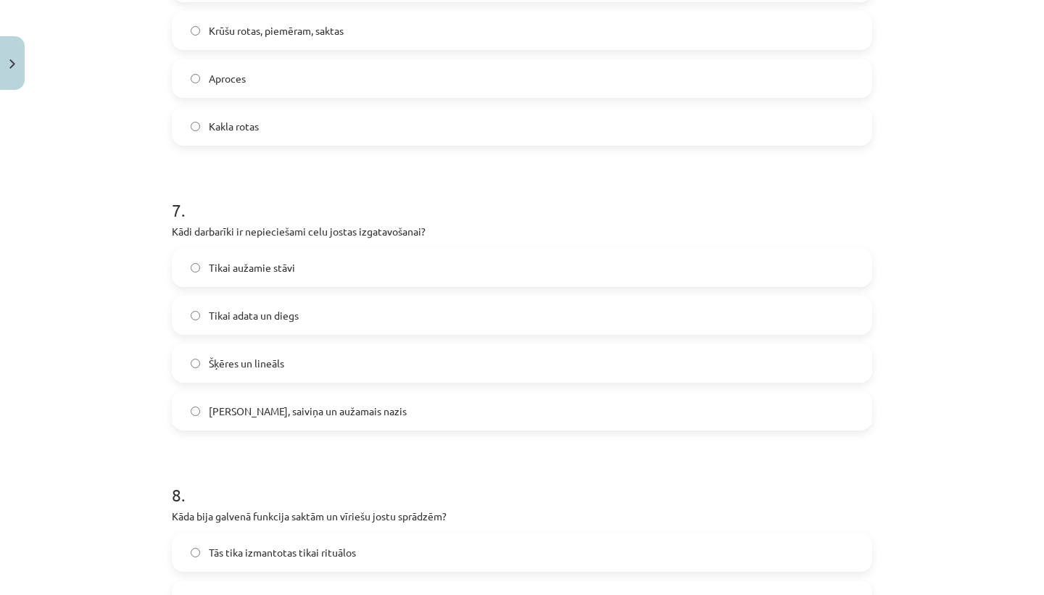
scroll to position [1851, 0]
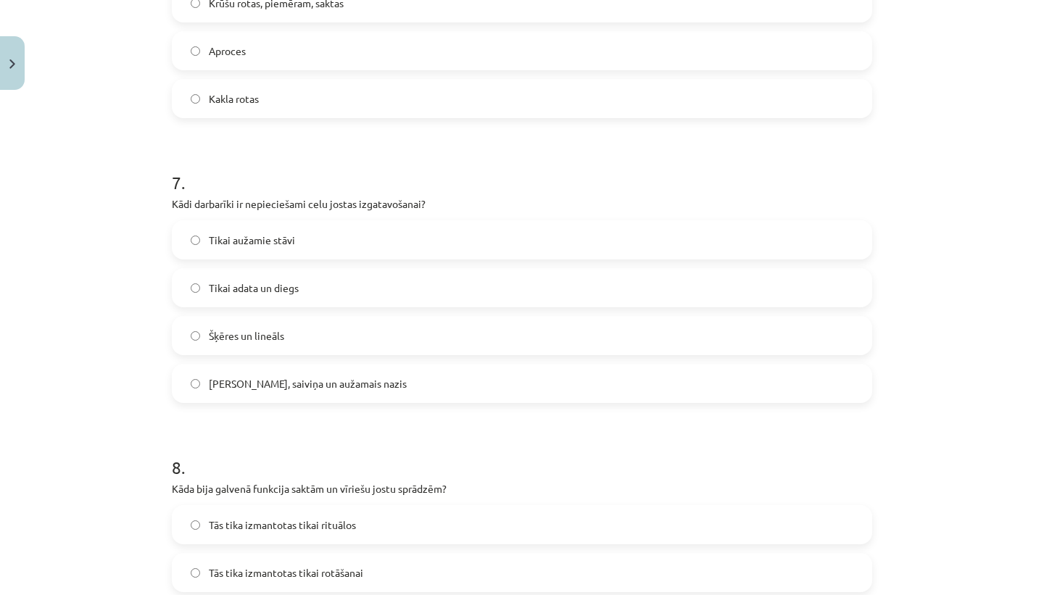
click at [414, 381] on label "[PERSON_NAME], saiviņa un aužamais nazis" at bounding box center [521, 383] width 697 height 36
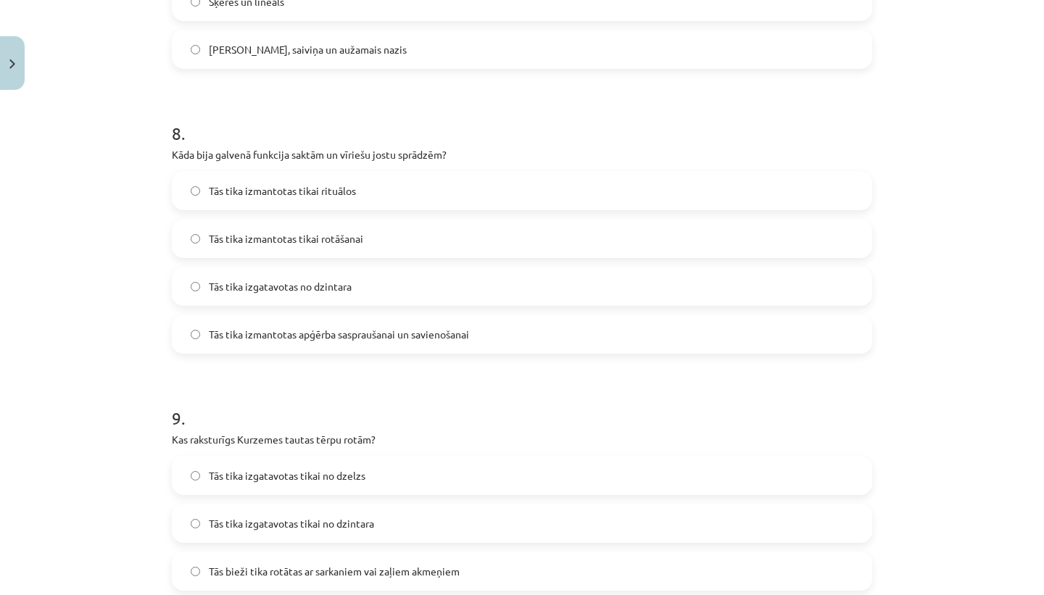
scroll to position [2183, 0]
click at [375, 352] on label "Tās tika izmantotas apģērba saspraušanai un savienošanai" at bounding box center [521, 336] width 697 height 36
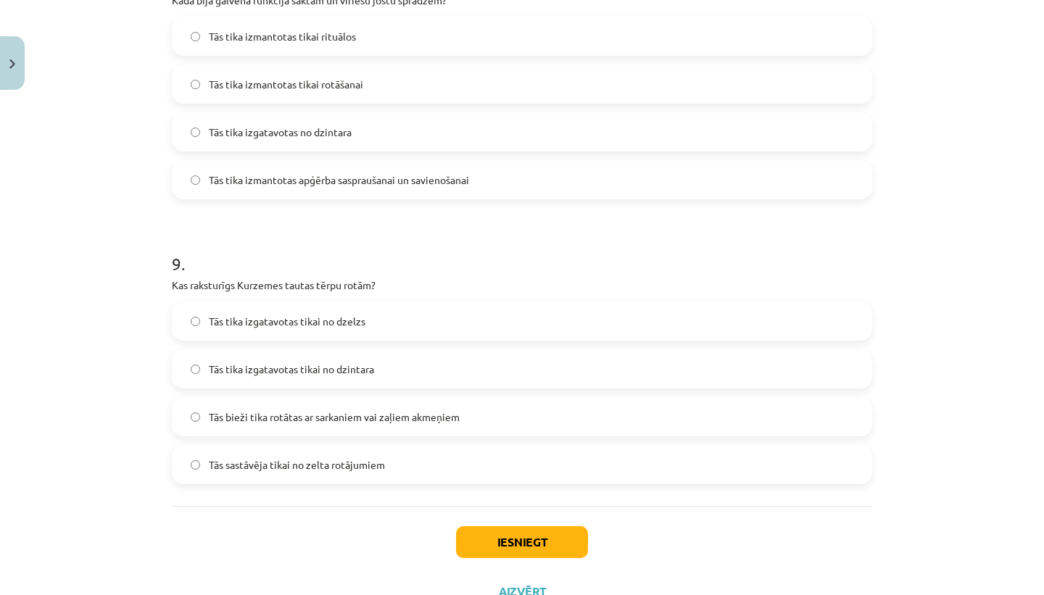
scroll to position [2350, 0]
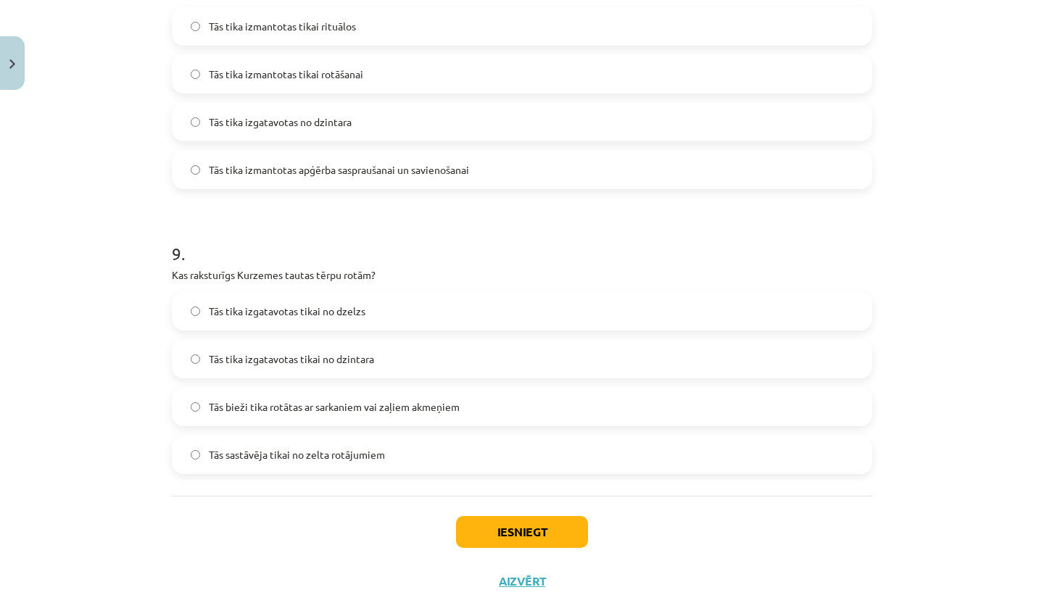
click at [443, 412] on span "Tās bieži tika rotātas ar sarkaniem vai zaļiem akmeņiem" at bounding box center [334, 406] width 251 height 15
click at [499, 529] on button "Iesniegt" at bounding box center [522, 532] width 132 height 32
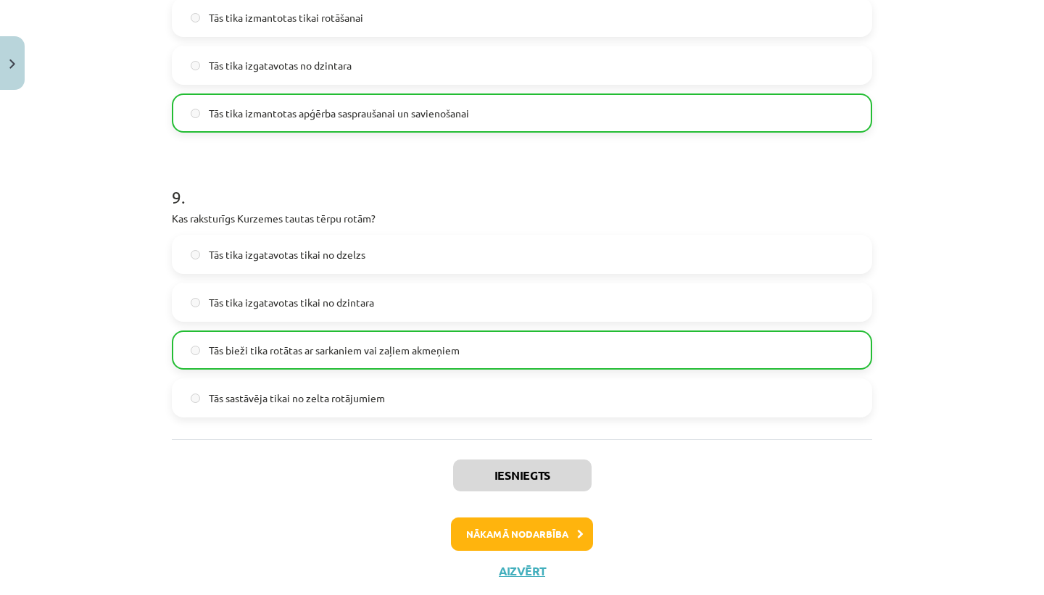
scroll to position [2443, 0]
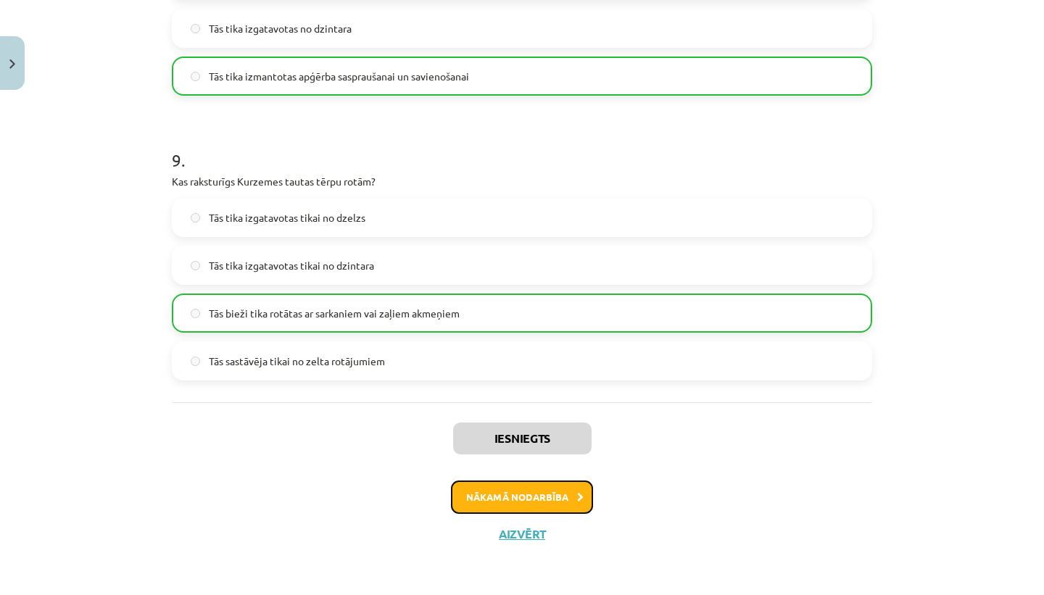
click at [516, 497] on button "Nākamā nodarbība" at bounding box center [522, 497] width 142 height 33
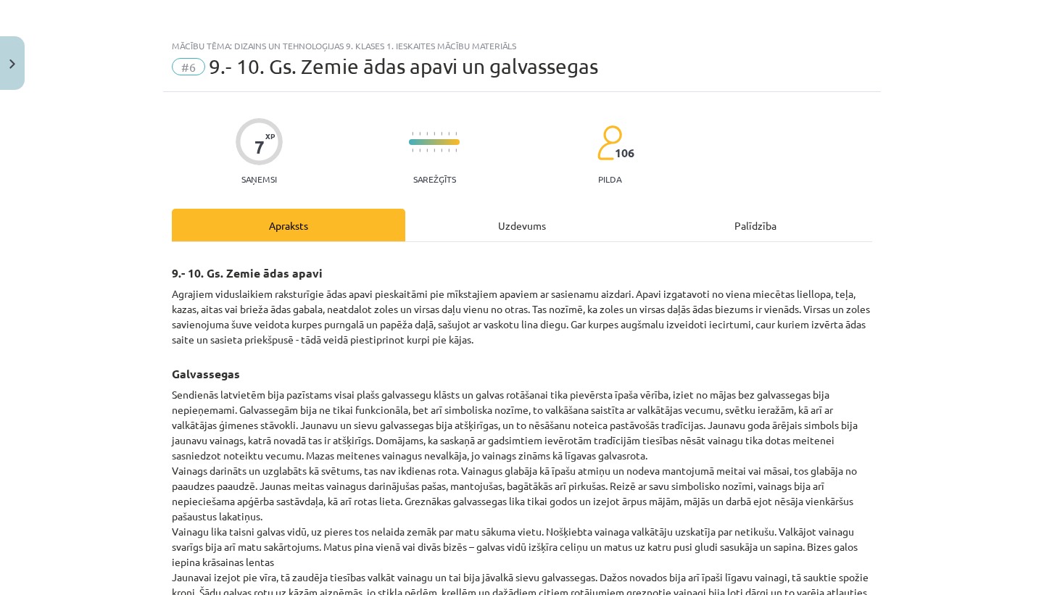
scroll to position [0, 0]
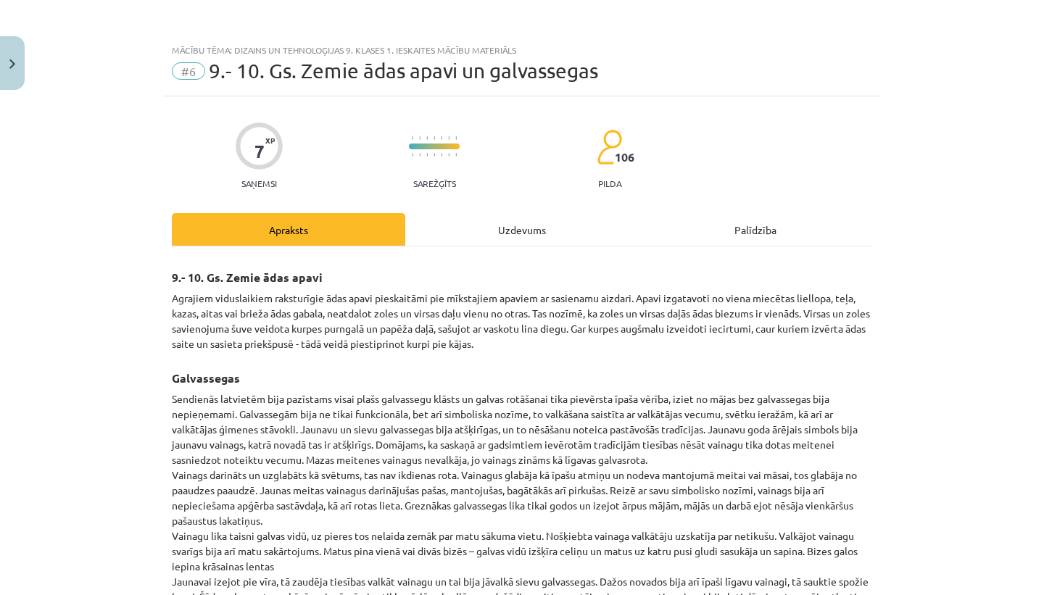
click at [510, 232] on div "Uzdevums" at bounding box center [521, 229] width 233 height 33
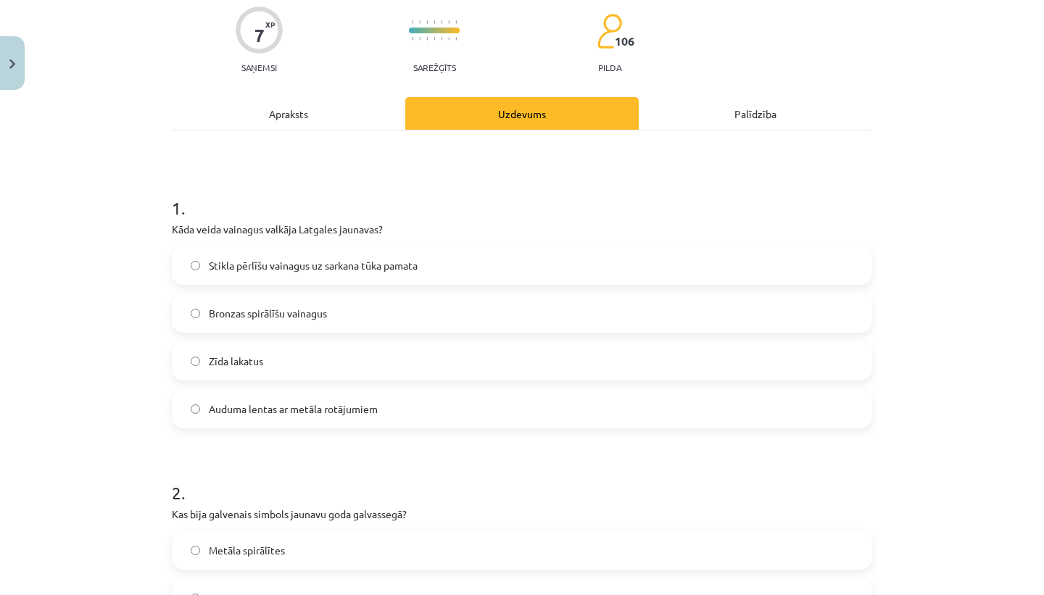
click at [519, 293] on div "Stikla pērlīšu vainagus uz sarkana tūka pamata Bronzas spirālīšu vainagus Zīda …" at bounding box center [522, 337] width 700 height 183
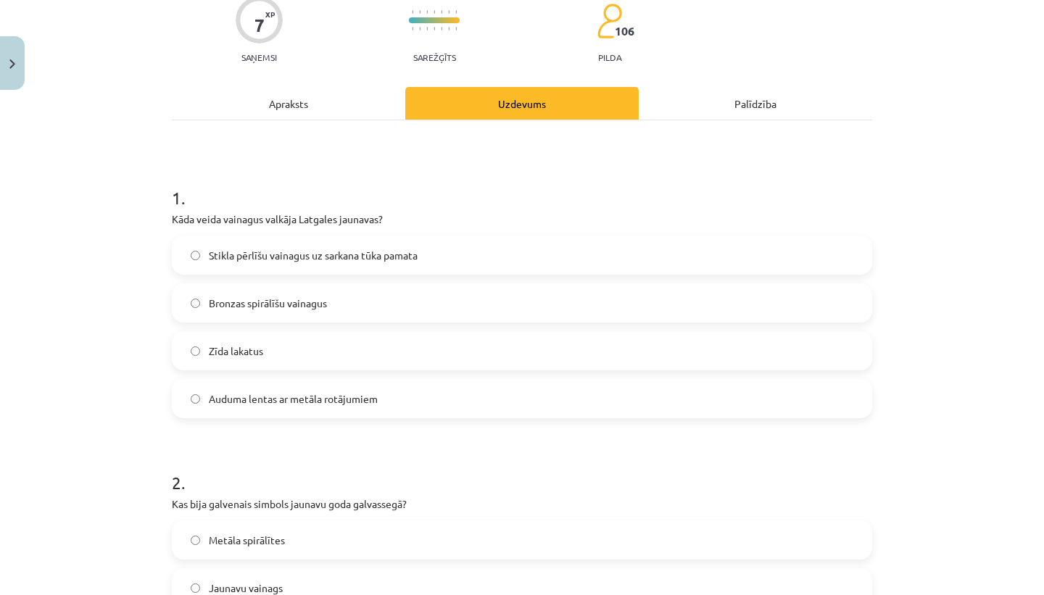
scroll to position [141, 0]
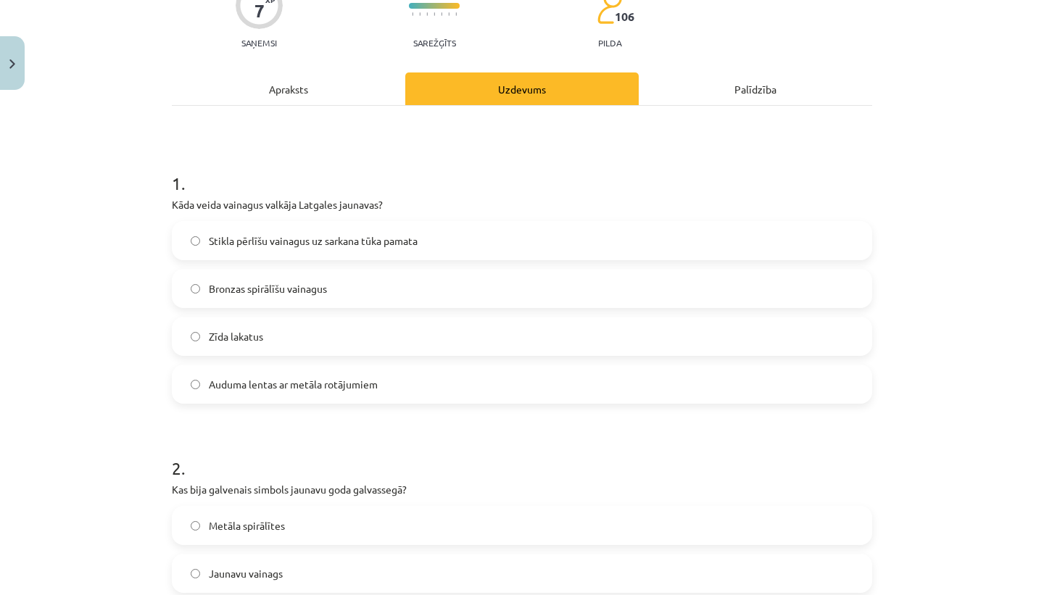
click at [436, 251] on label "Stikla pērlīšu vainagus uz sarkana tūka pamata" at bounding box center [521, 241] width 697 height 36
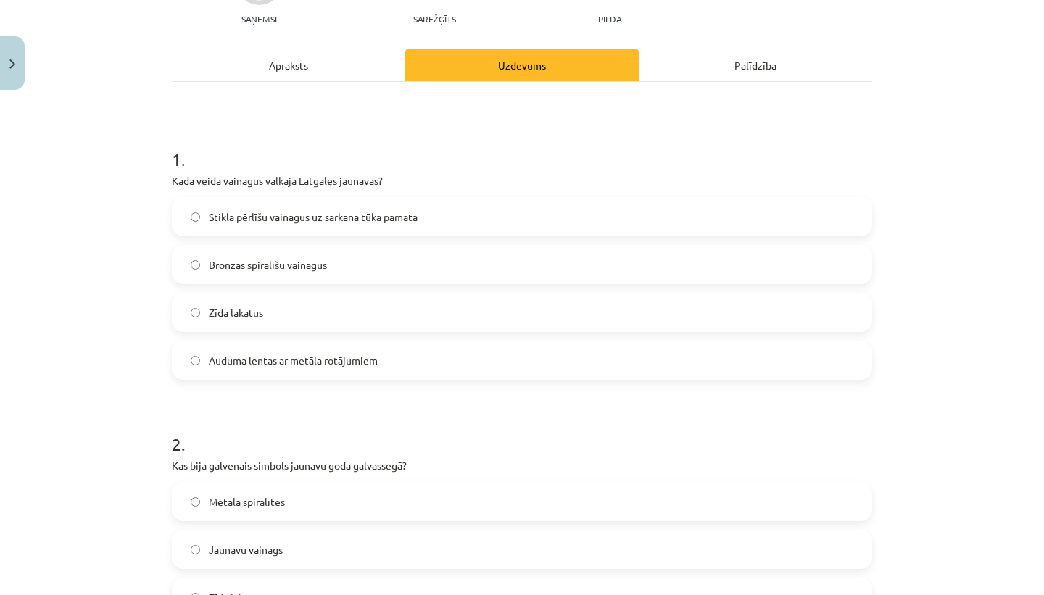
scroll to position [165, 0]
click at [345, 65] on div "Apraksts" at bounding box center [288, 64] width 233 height 33
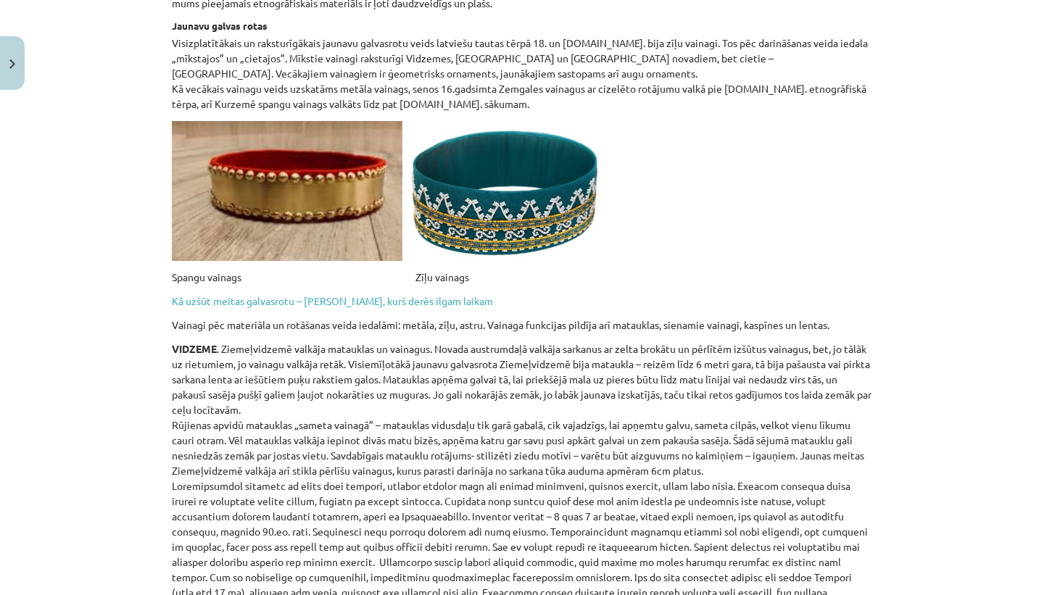
scroll to position [825, 0]
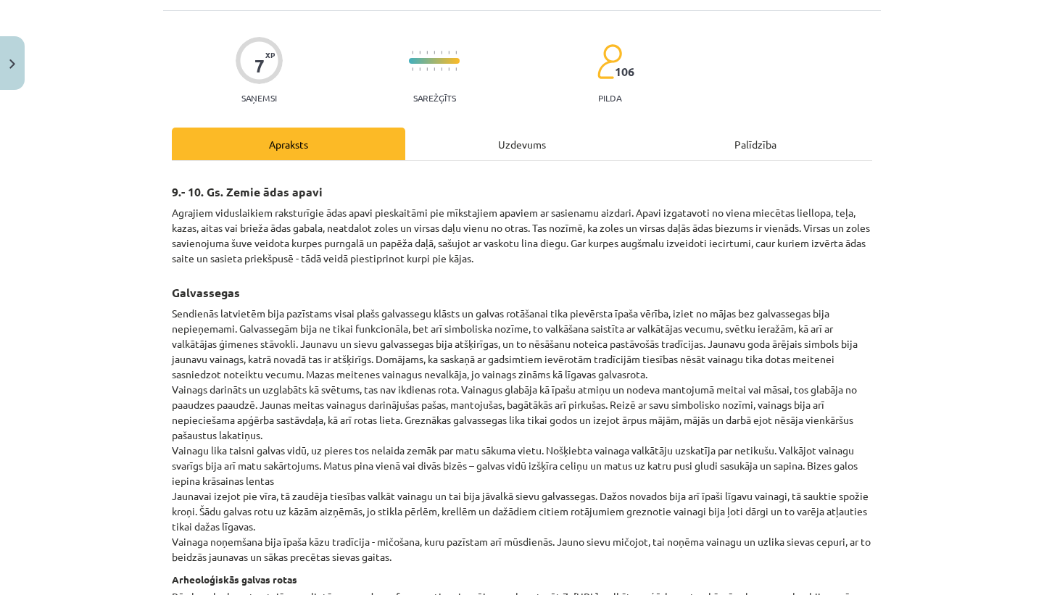
click at [473, 144] on div "Uzdevums" at bounding box center [521, 144] width 233 height 33
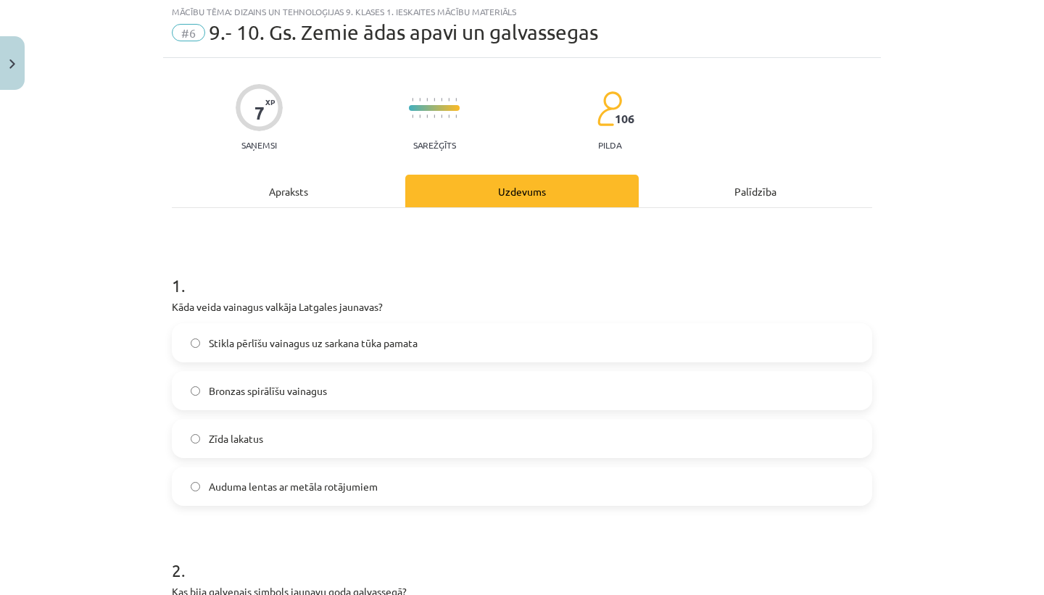
scroll to position [36, 0]
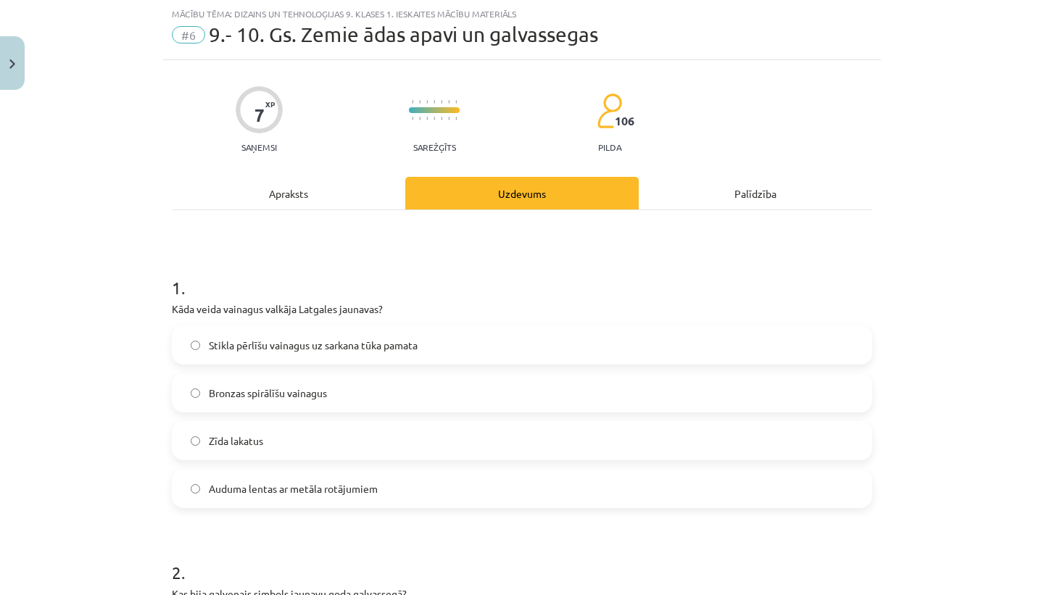
click at [309, 200] on div "Apraksts" at bounding box center [288, 193] width 233 height 33
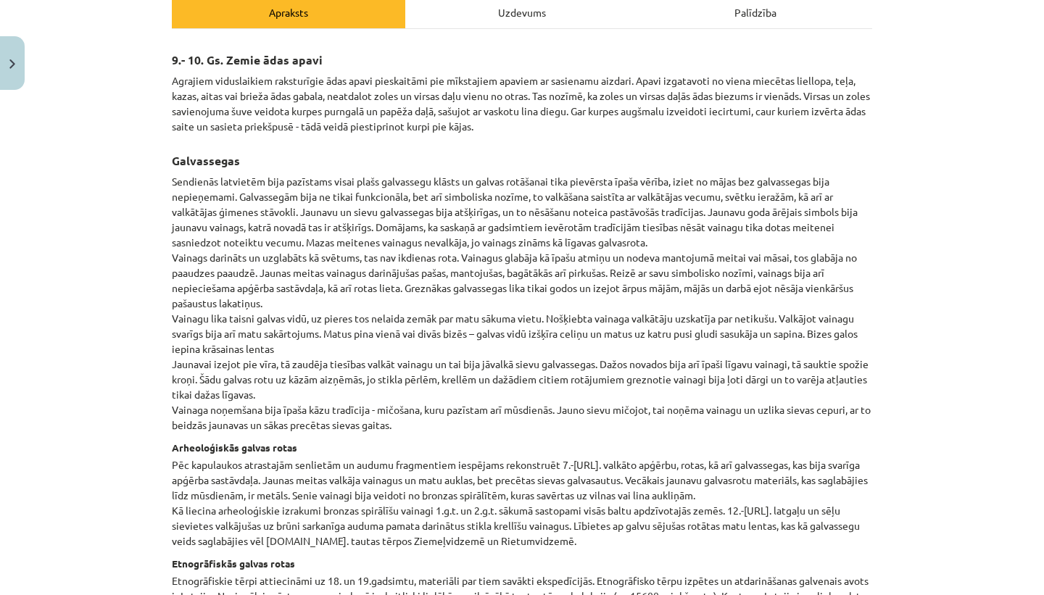
scroll to position [0, 0]
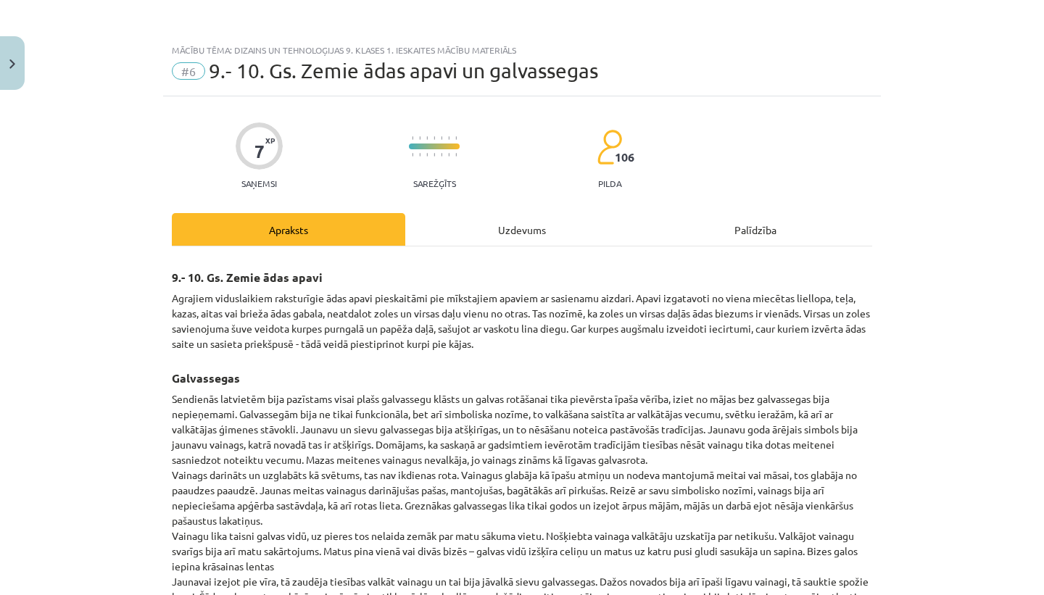
click at [473, 231] on div "Uzdevums" at bounding box center [521, 229] width 233 height 33
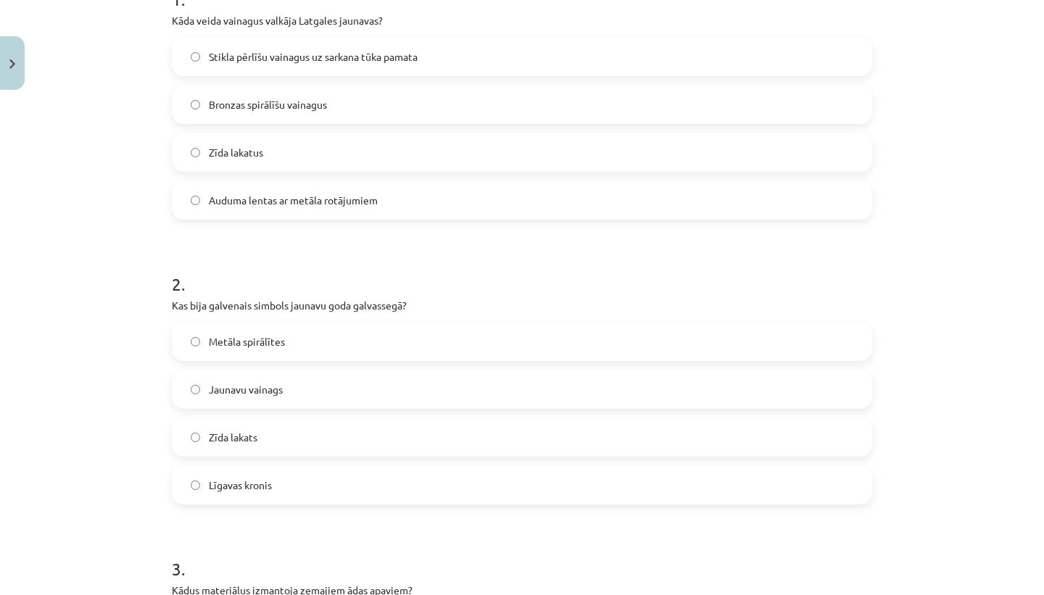
scroll to position [339, 0]
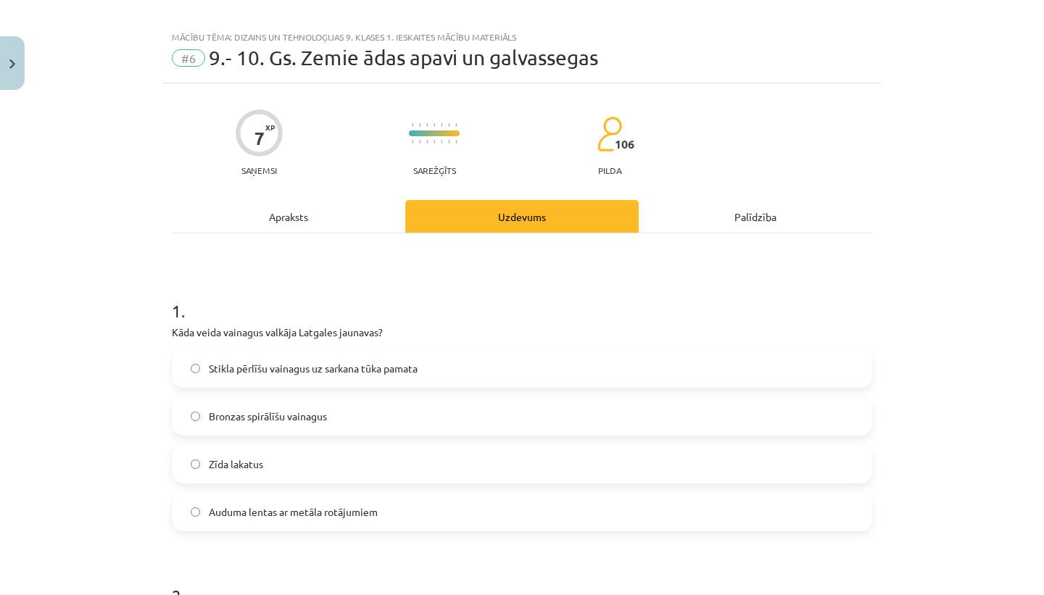
click at [315, 213] on div "Apraksts" at bounding box center [288, 216] width 233 height 33
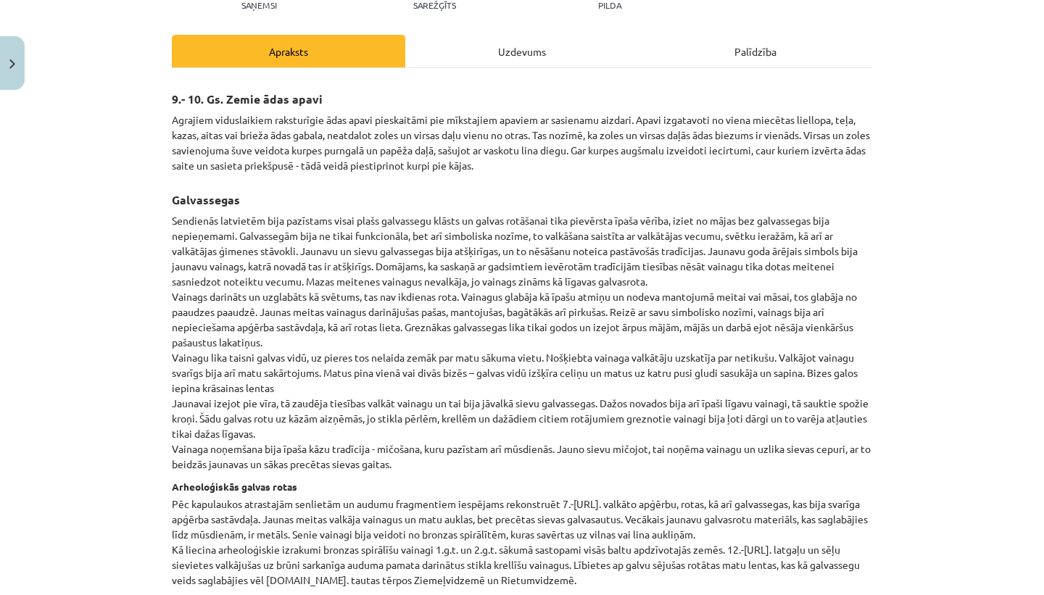
scroll to position [171, 0]
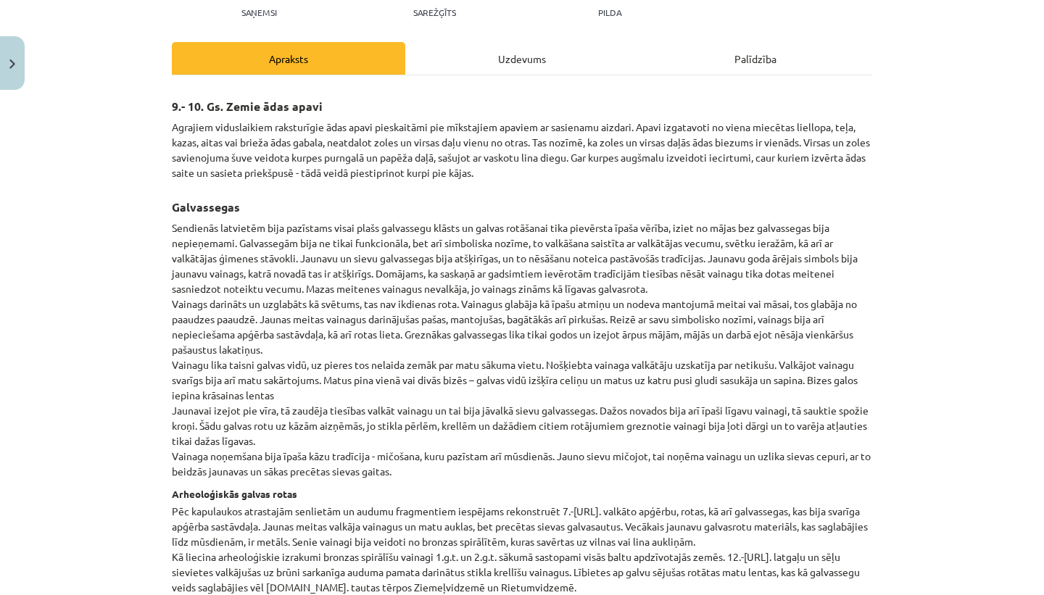
click at [514, 62] on div "Uzdevums" at bounding box center [521, 58] width 233 height 33
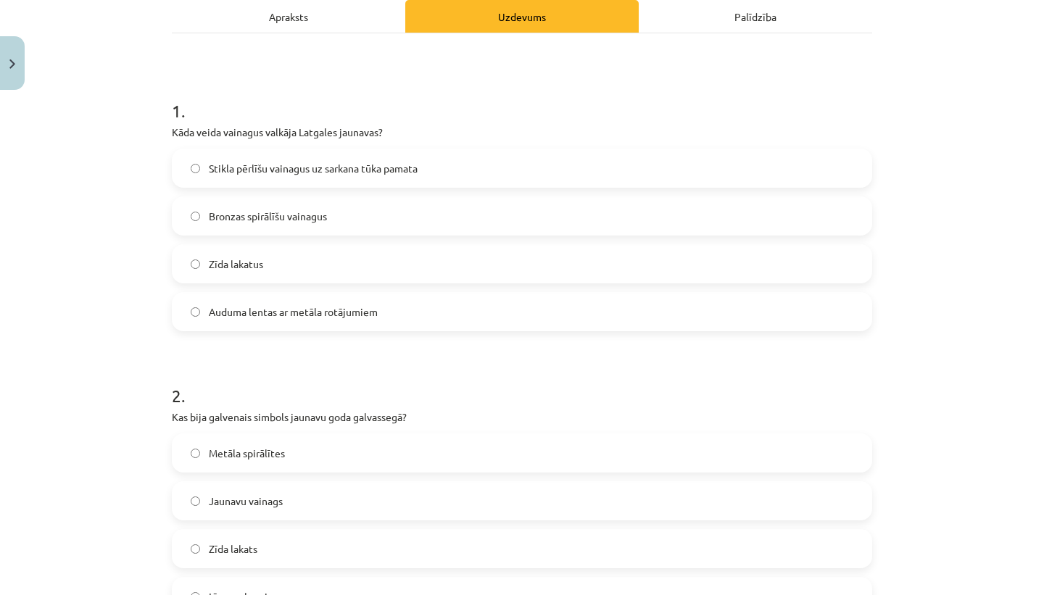
scroll to position [170, 0]
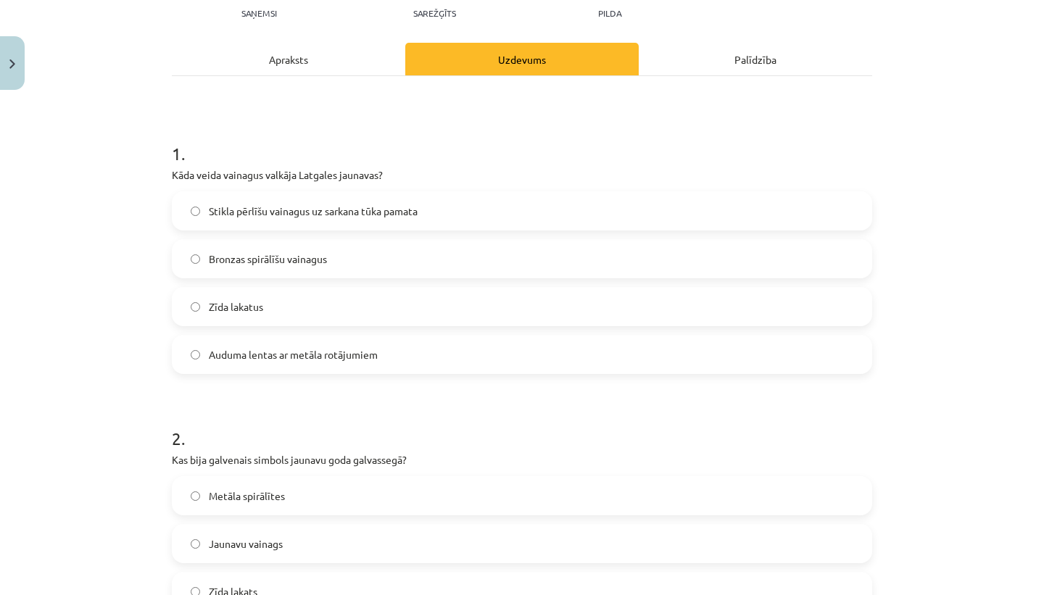
click at [357, 75] on div "Apraksts" at bounding box center [288, 59] width 233 height 33
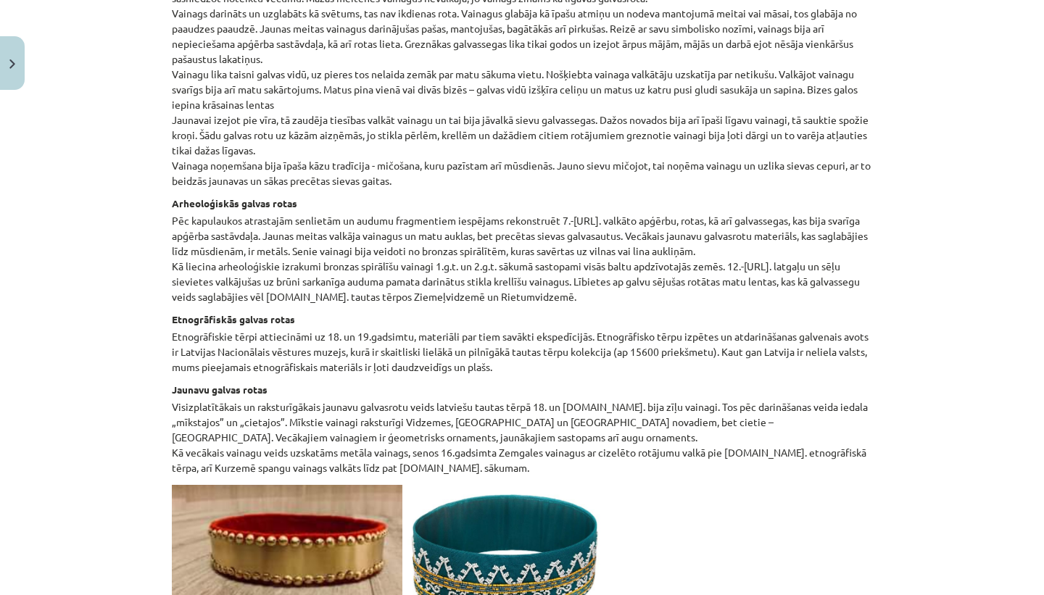
scroll to position [486, 0]
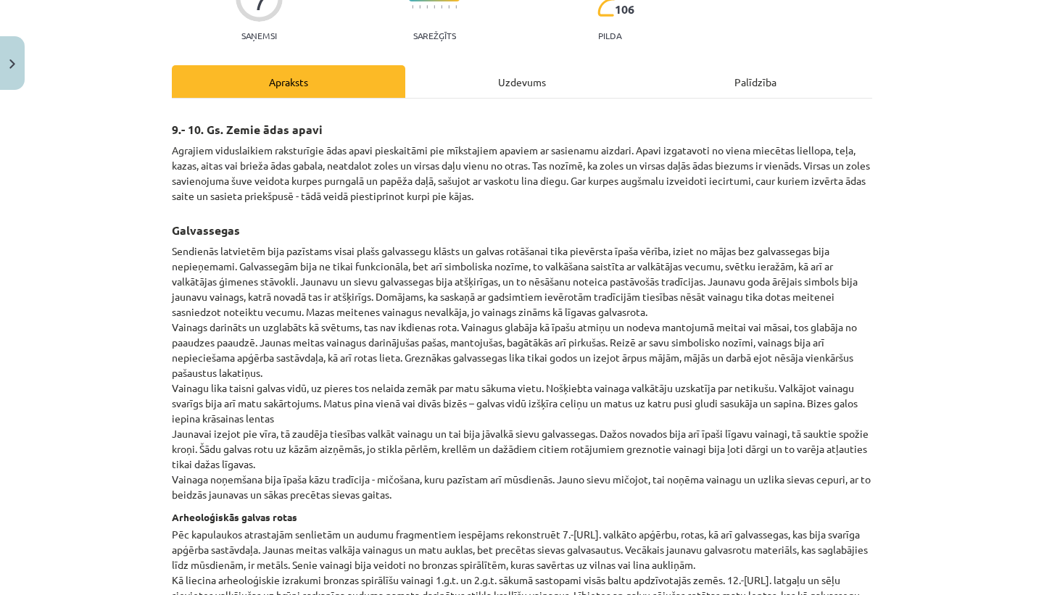
click at [502, 68] on div "Uzdevums" at bounding box center [521, 81] width 233 height 33
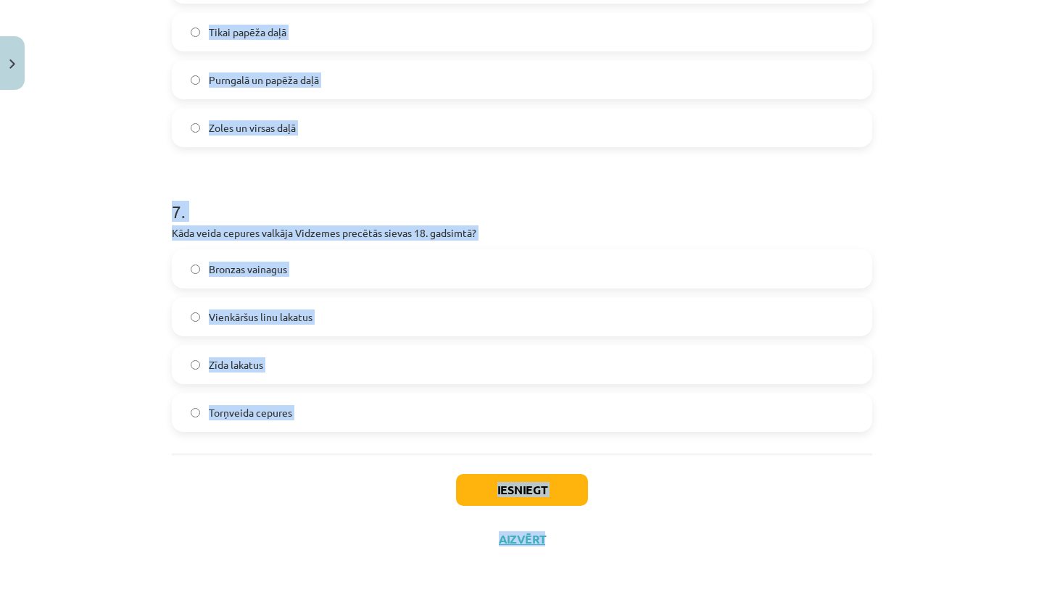
scroll to position [1827, 0]
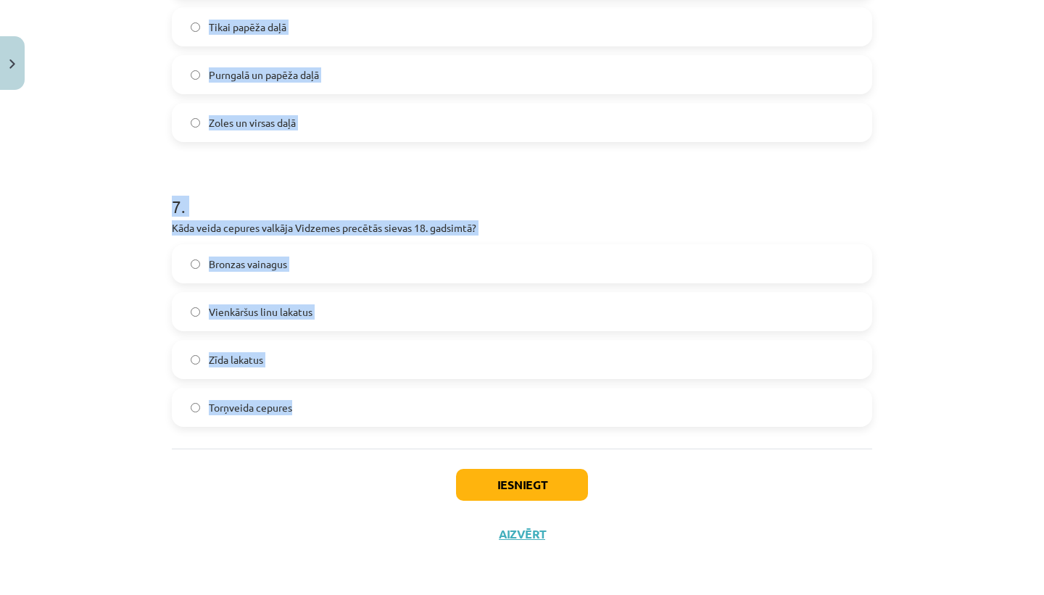
drag, startPoint x: 173, startPoint y: 119, endPoint x: 294, endPoint y: 409, distance: 314.5
copy form "Lore ipsum dolorsit ametcon Adipisci elitsedd? Eiusmo tempori utlabore et dolor…"
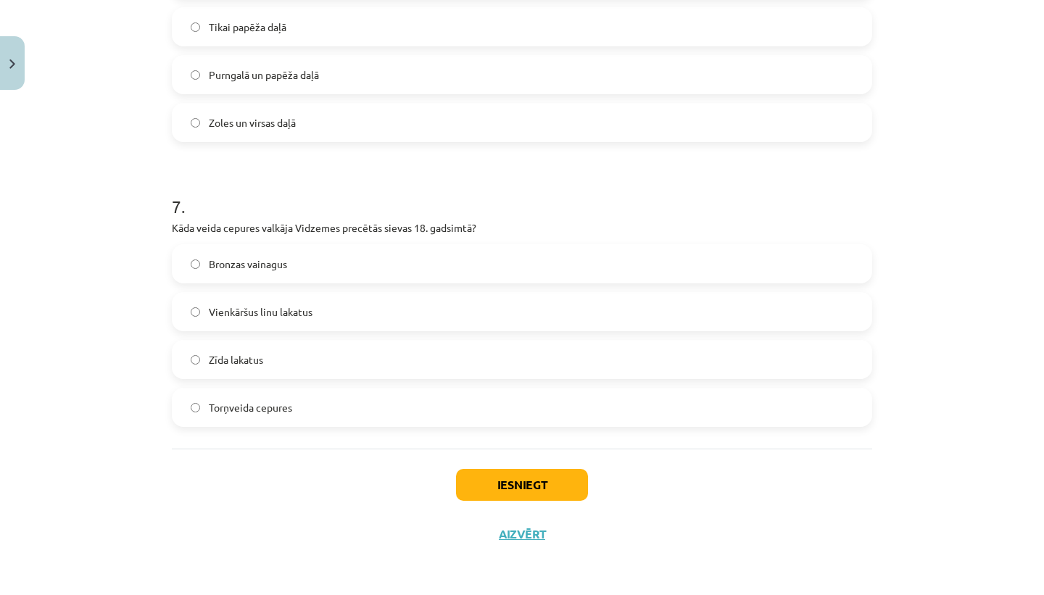
click at [260, 477] on div "Iesniegt Aizvērt" at bounding box center [522, 499] width 700 height 101
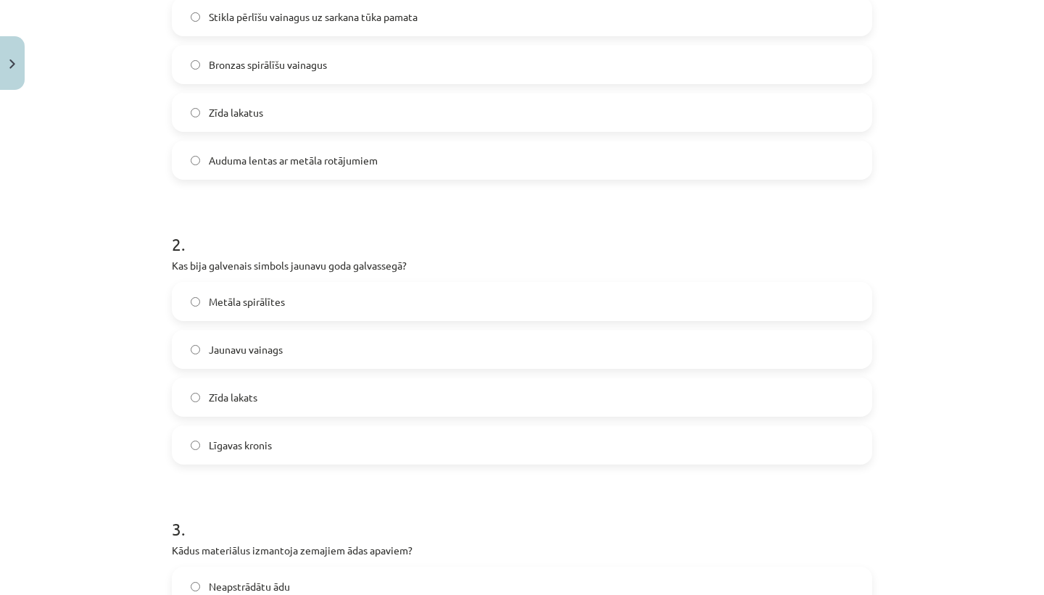
scroll to position [368, 0]
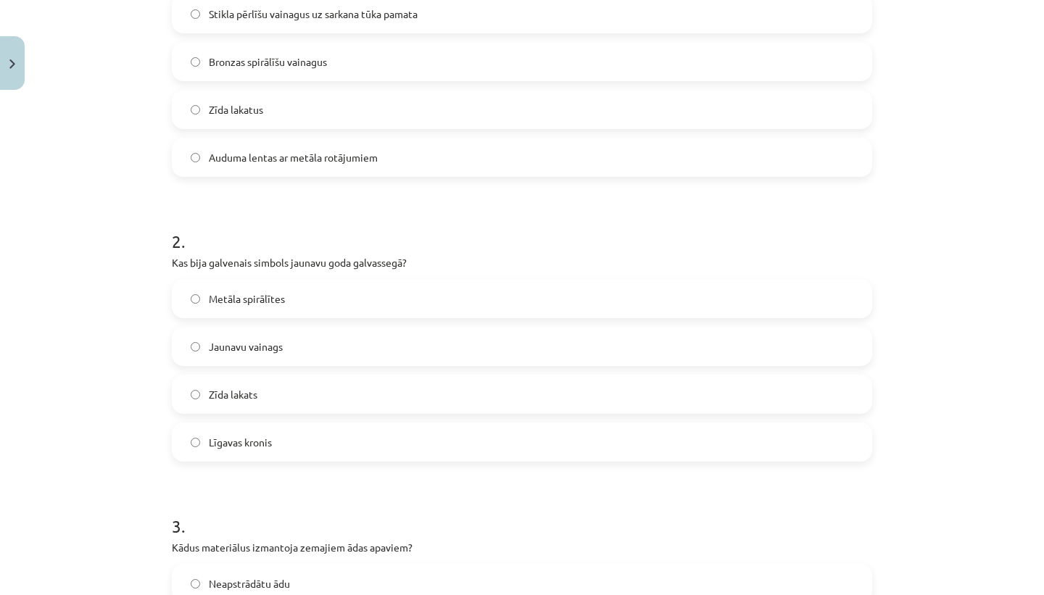
click at [318, 342] on label "Jaunavu vainags" at bounding box center [521, 346] width 697 height 36
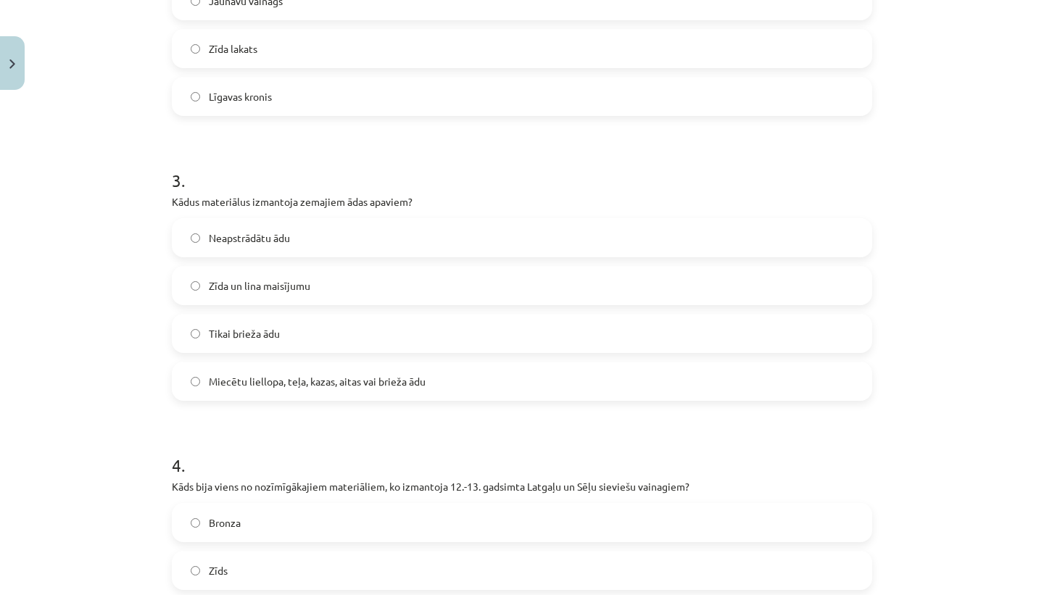
scroll to position [724, 0]
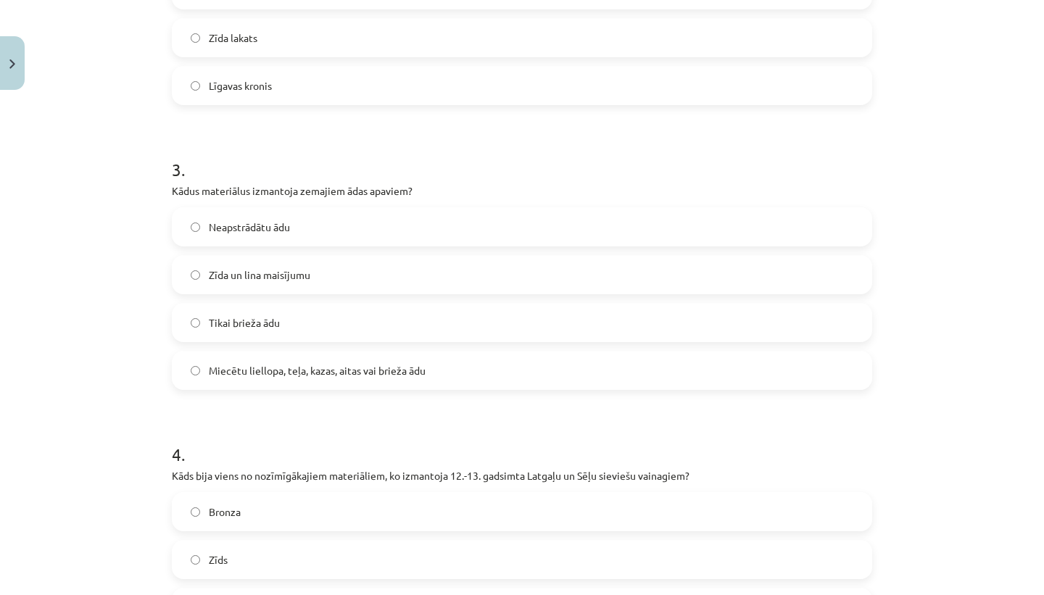
click at [339, 367] on span "Miecētu liellopa, teļa, kazas, aitas vai brieža ādu" at bounding box center [317, 370] width 217 height 15
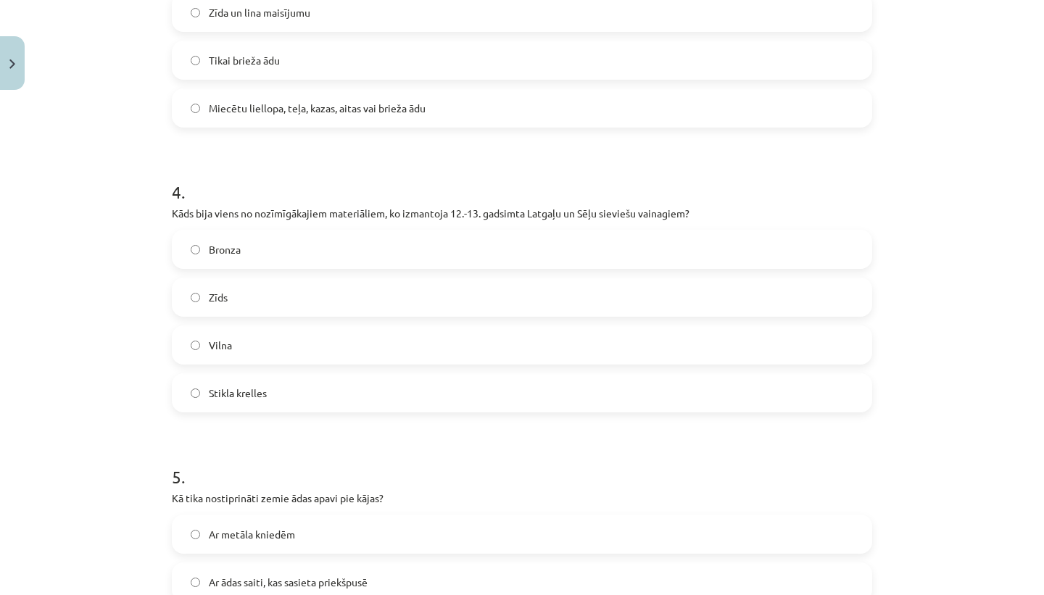
scroll to position [1009, 0]
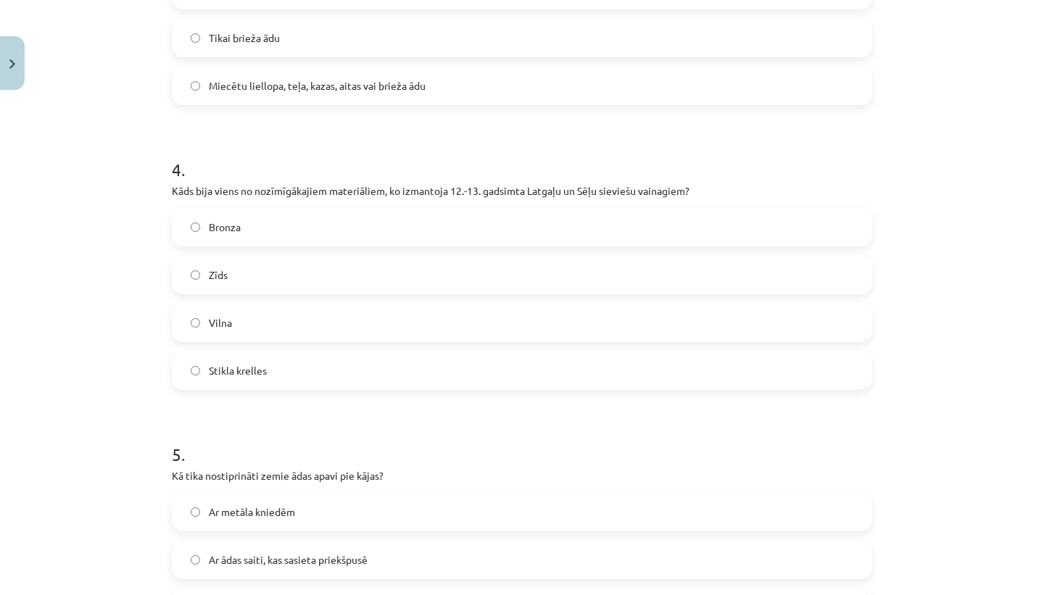
click at [275, 328] on label "Vilna" at bounding box center [521, 322] width 697 height 36
click at [270, 215] on label "Bronza" at bounding box center [521, 227] width 697 height 36
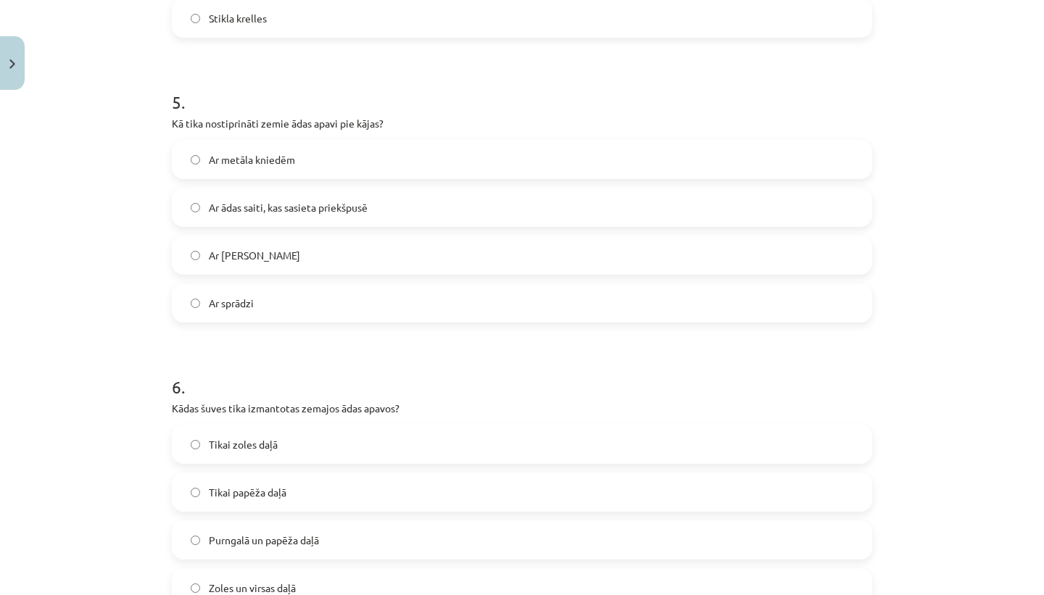
scroll to position [1388, 0]
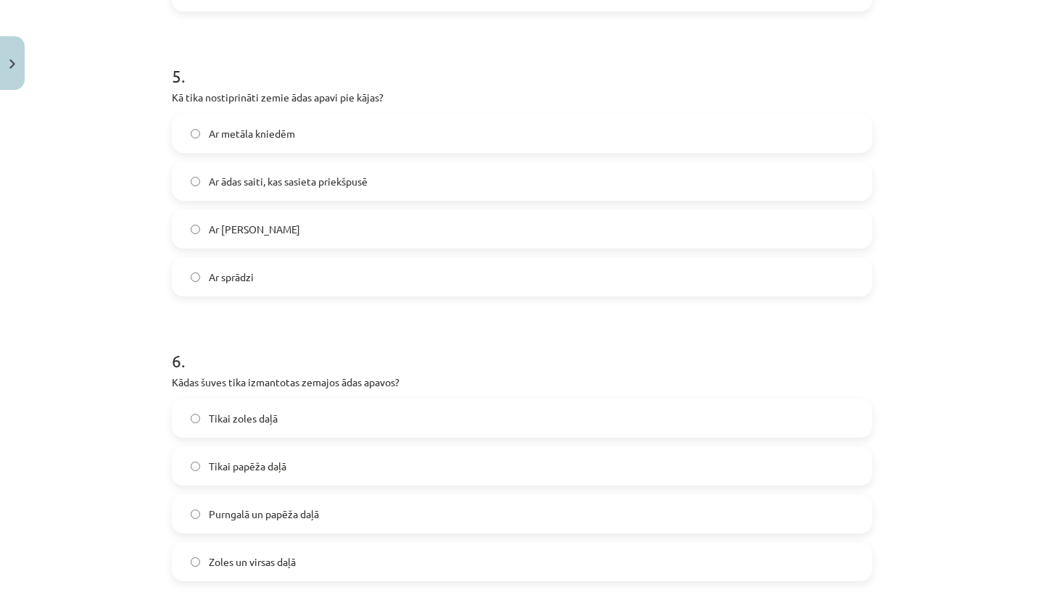
click at [325, 194] on label "Ar ādas saiti, kas sasieta priekšpusē" at bounding box center [521, 181] width 697 height 36
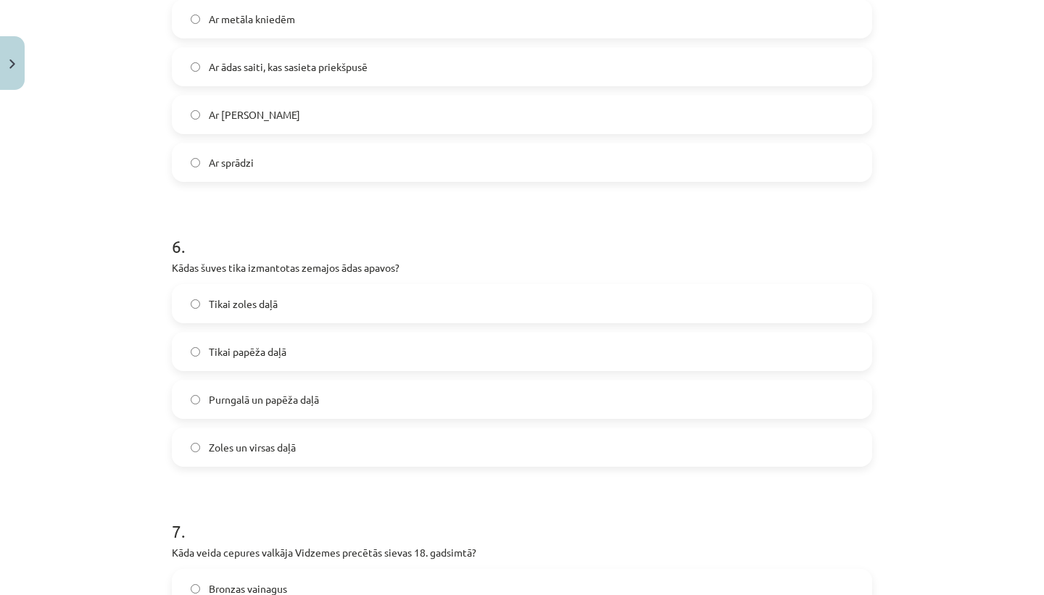
scroll to position [1514, 0]
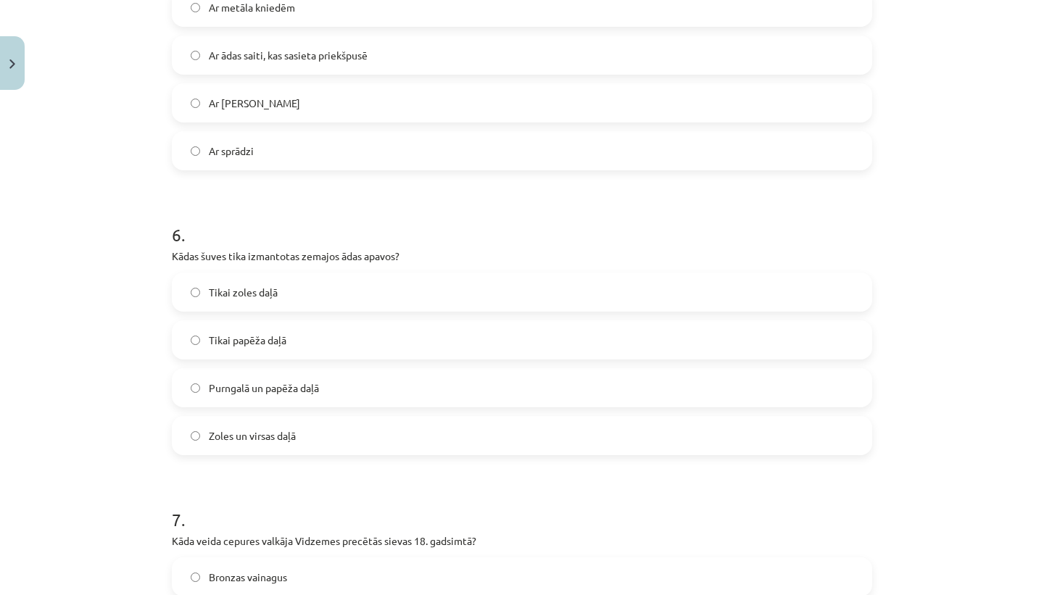
click at [303, 440] on label "Zoles un virsas daļā" at bounding box center [521, 436] width 697 height 36
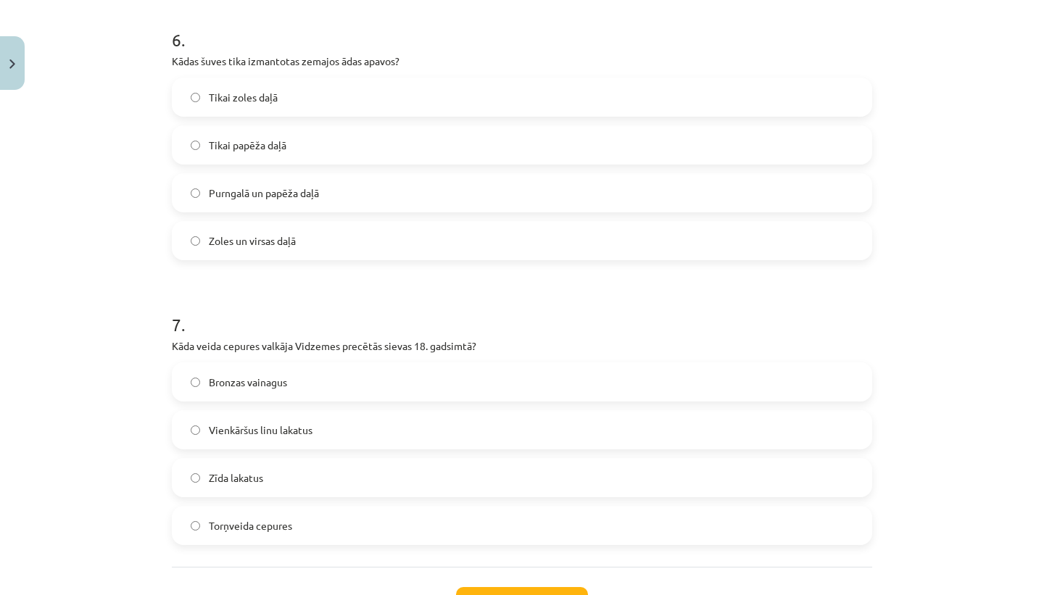
scroll to position [1827, 0]
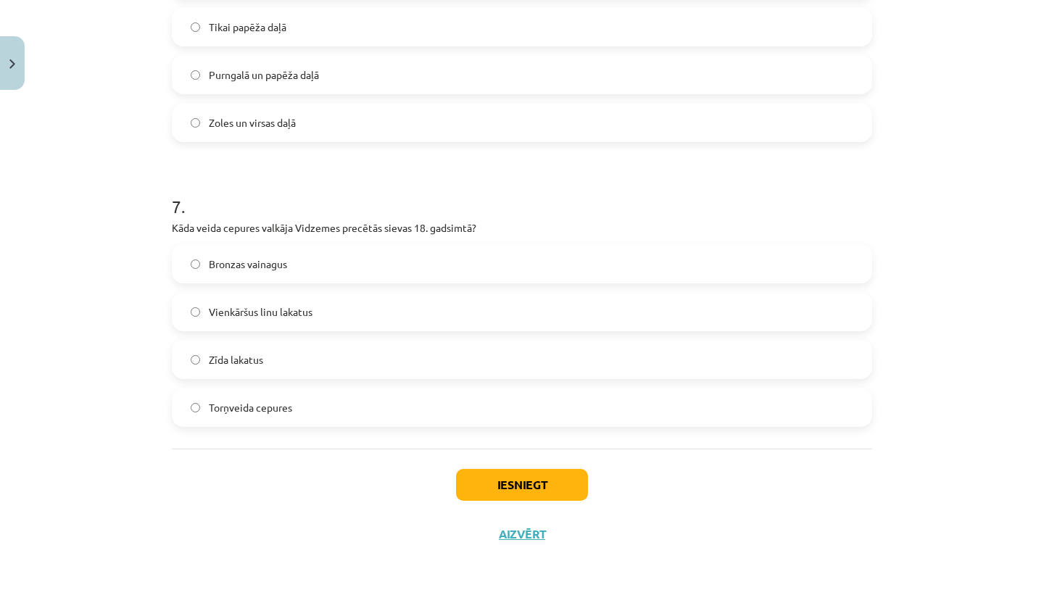
click at [343, 408] on label "Torņveida cepures" at bounding box center [521, 407] width 697 height 36
click at [483, 492] on button "Iesniegt" at bounding box center [522, 485] width 132 height 32
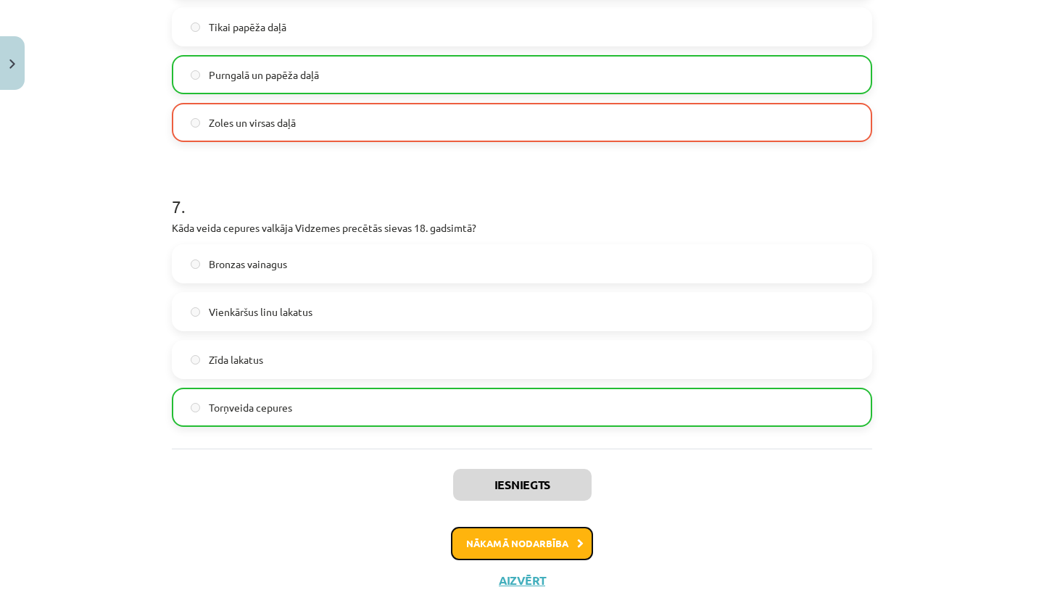
click at [567, 544] on button "Nākamā nodarbība" at bounding box center [522, 543] width 142 height 33
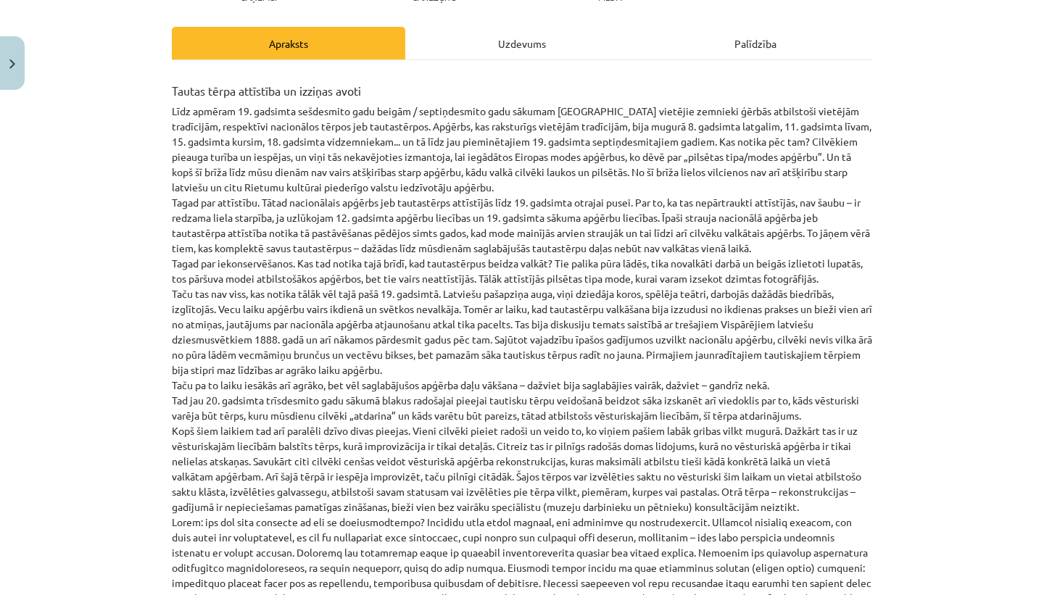
scroll to position [36, 0]
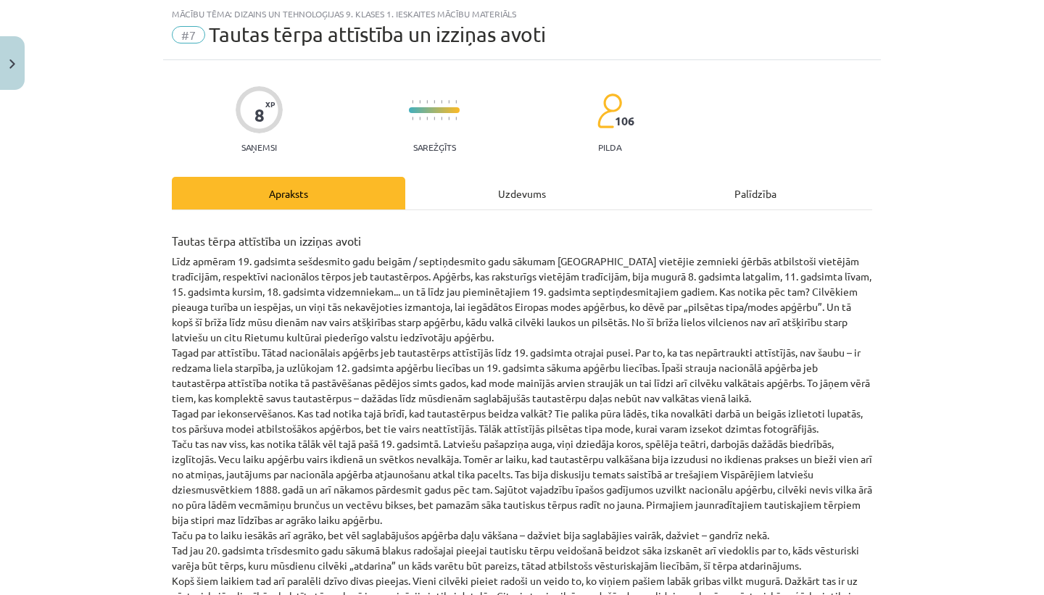
click at [539, 188] on div "Uzdevums" at bounding box center [521, 193] width 233 height 33
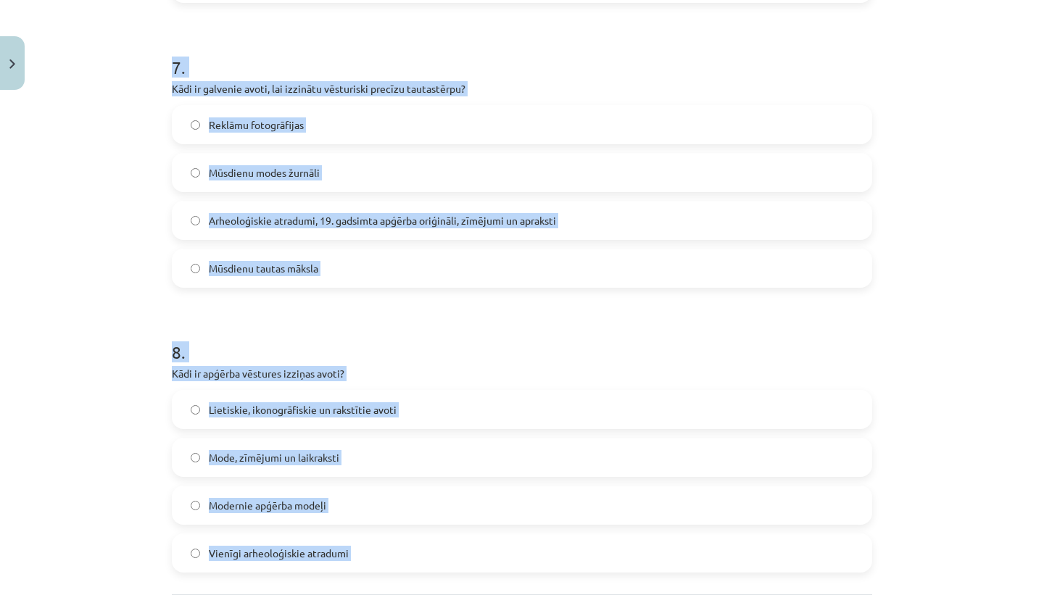
scroll to position [2112, 0]
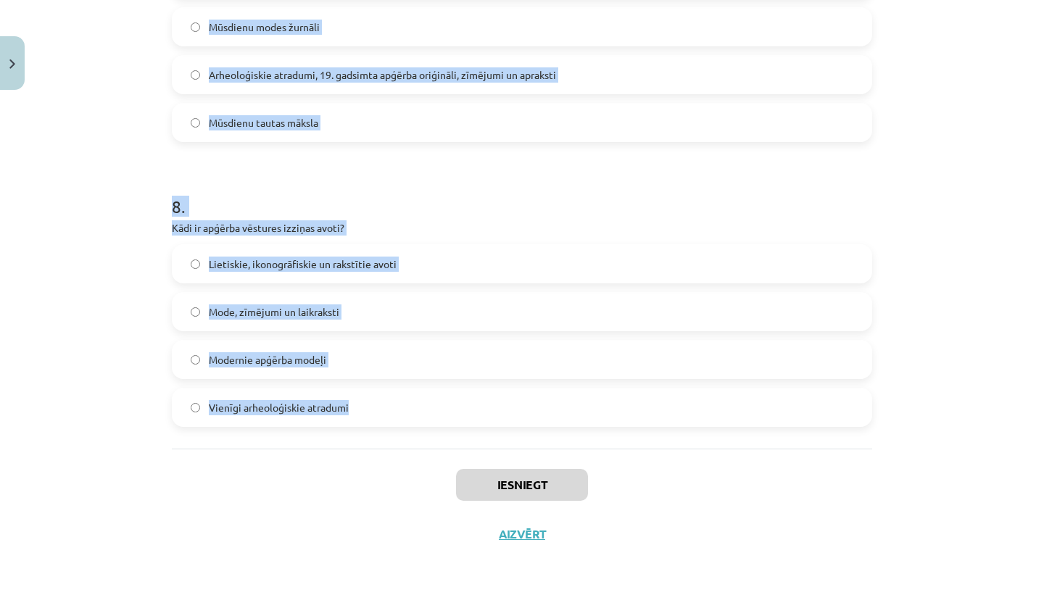
drag, startPoint x: 169, startPoint y: 343, endPoint x: 349, endPoint y: 412, distance: 193.2
copy form "Lore ipsum dolors Ametcon adipisci elitsedd eiusmod temporincidi? Utla 27. etdo…"
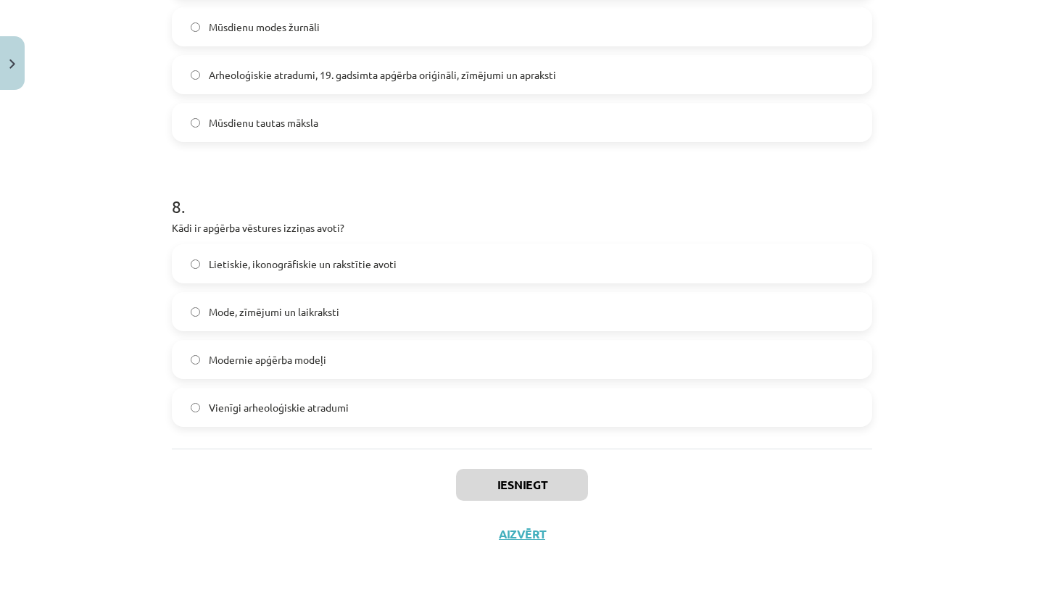
click at [324, 505] on div "Iesniegt Aizvērt" at bounding box center [522, 499] width 700 height 101
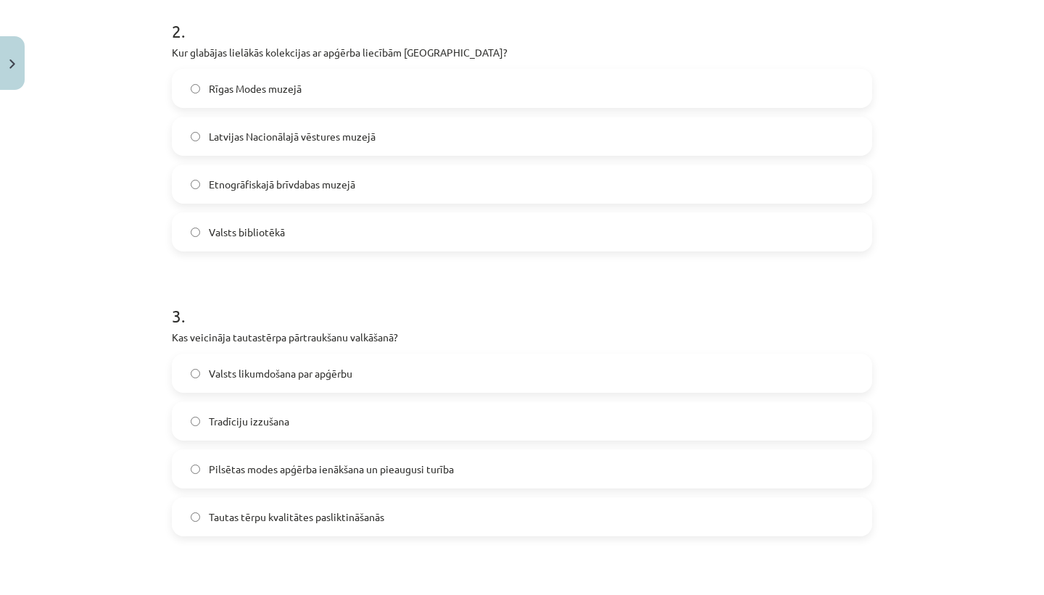
scroll to position [0, 0]
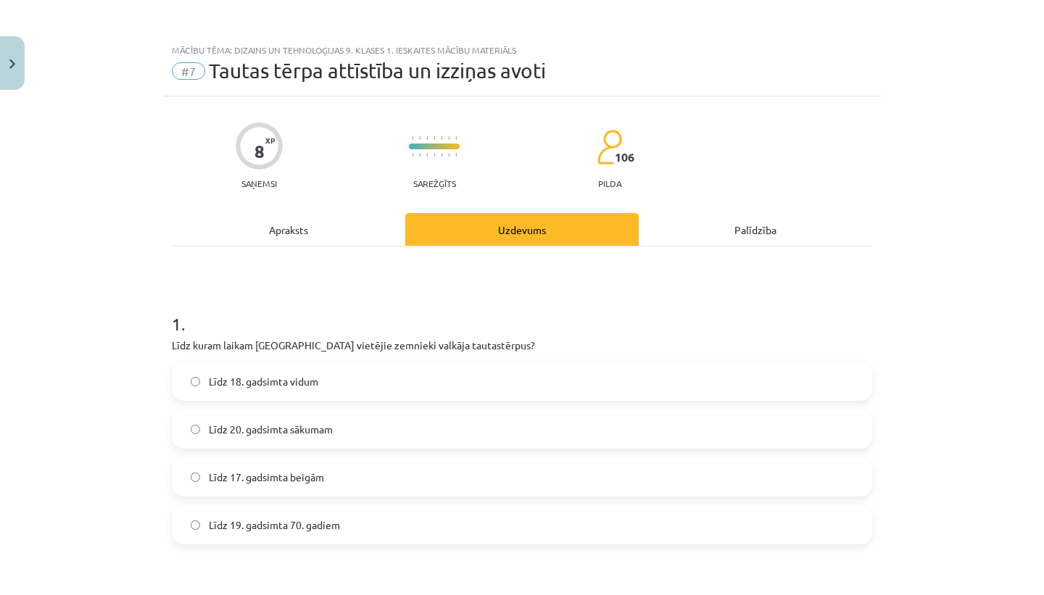
click at [336, 526] on span "Līdz 19. gadsimta 70. gadiem" at bounding box center [274, 525] width 131 height 15
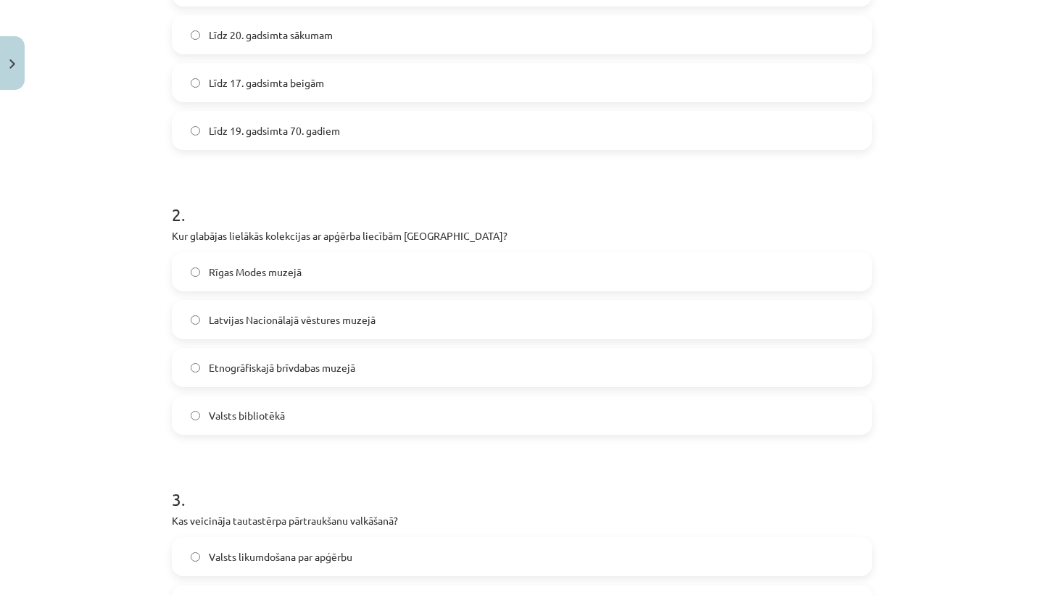
scroll to position [415, 0]
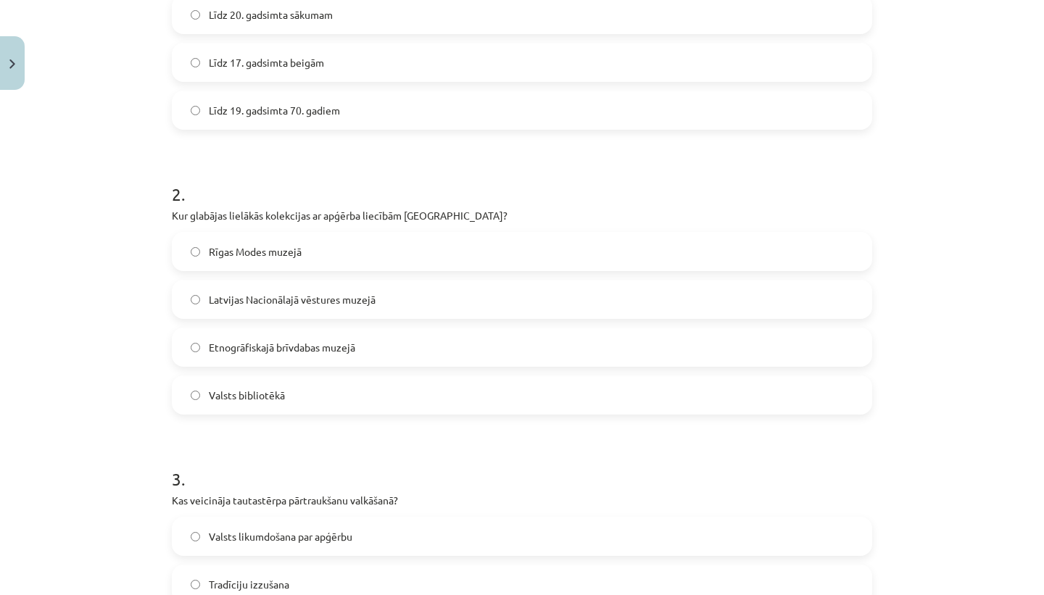
click at [289, 248] on span "Rīgas Modes muzejā" at bounding box center [255, 251] width 93 height 15
click at [378, 288] on label "Latvijas Nacionālajā vēstures muzejā" at bounding box center [521, 299] width 697 height 36
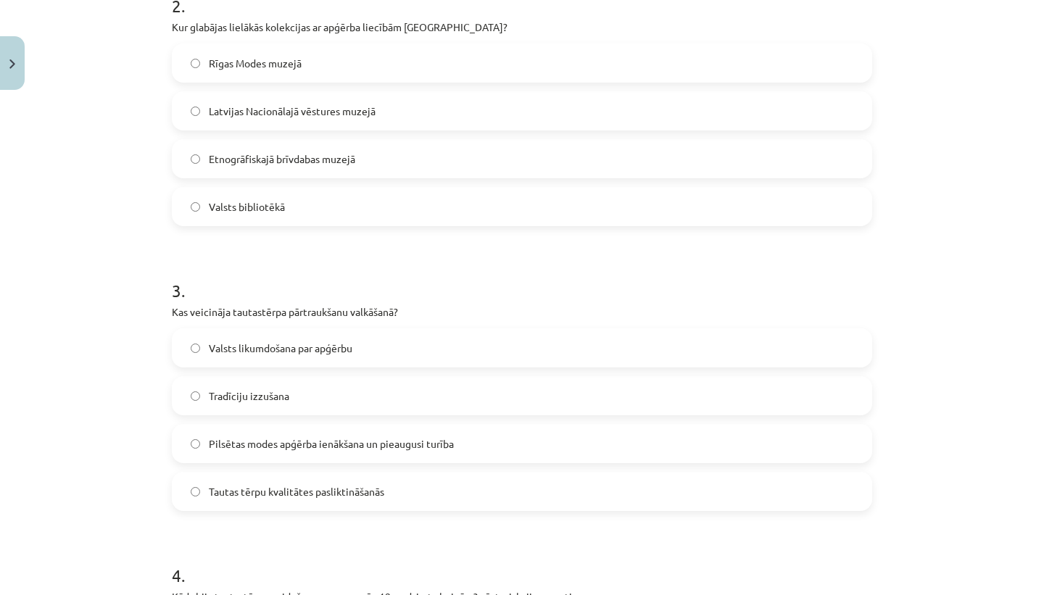
scroll to position [620, 0]
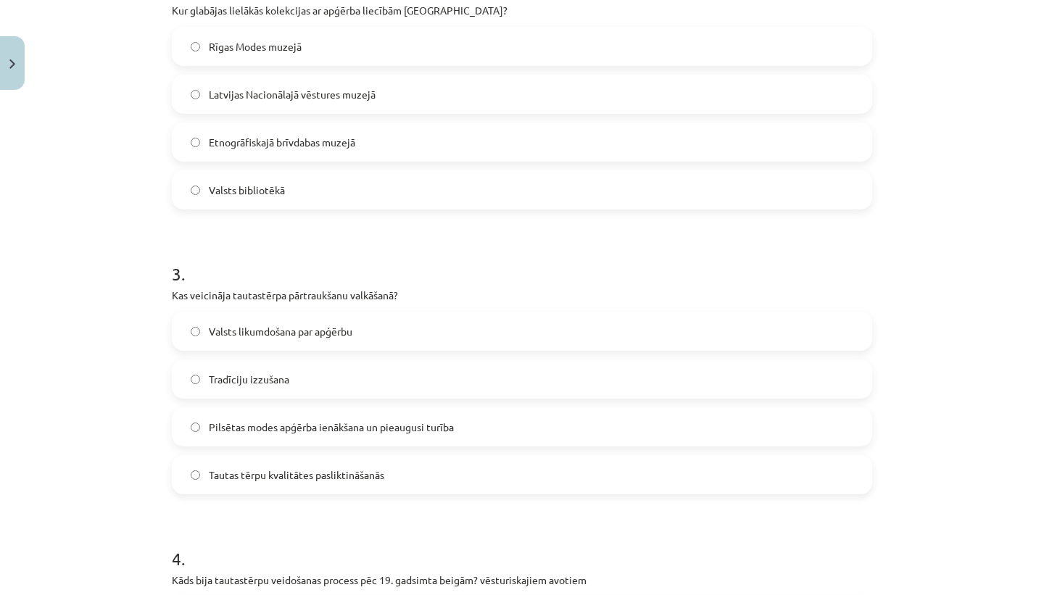
click at [353, 371] on label "Tradīciju izzušana" at bounding box center [521, 379] width 697 height 36
click at [357, 415] on label "Pilsētas modes apģērba ienākšana un pieaugusi turība" at bounding box center [521, 427] width 697 height 36
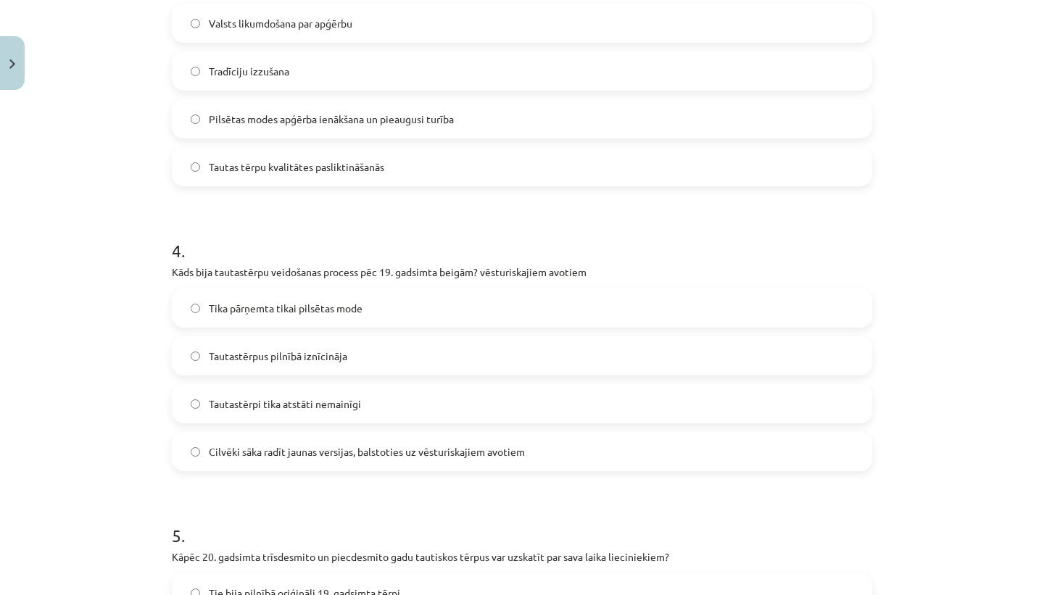
scroll to position [929, 0]
click at [369, 445] on span "Cilvēki sāka radīt jaunas versijas, balstoties uz vēsturiskajiem avotiem" at bounding box center [367, 451] width 316 height 15
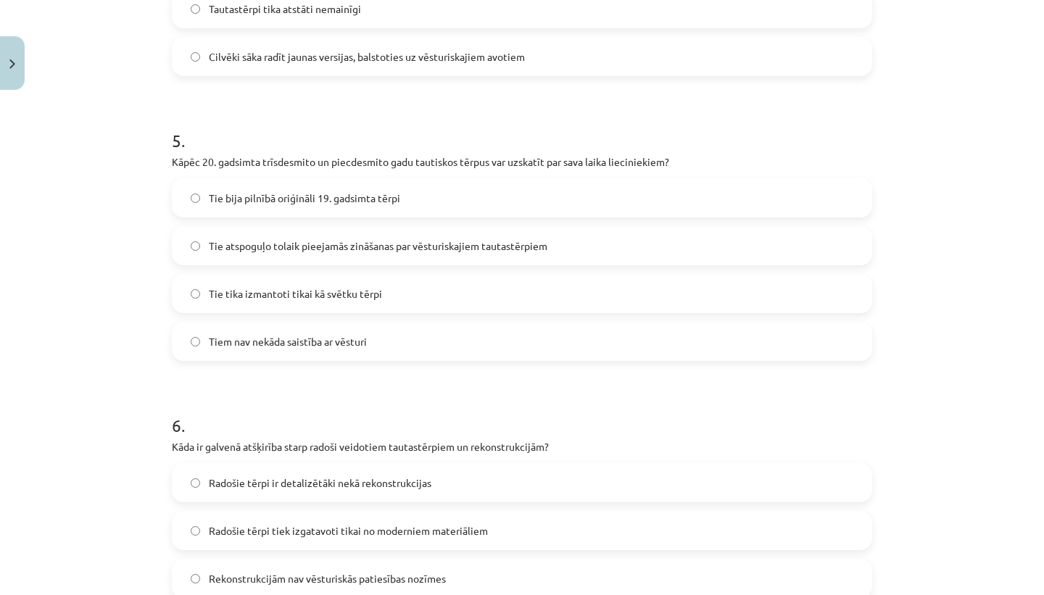
scroll to position [1335, 0]
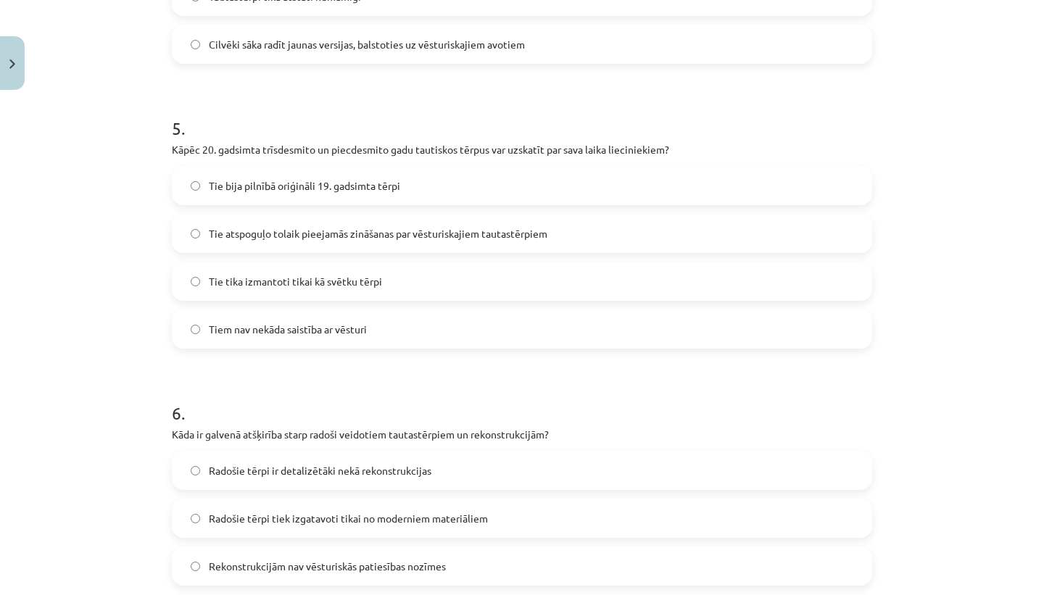
click at [295, 237] on span "Tie atspoguļo tolaik pieejamās zināšanas par vēsturiskajiem tautastērpiem" at bounding box center [378, 233] width 339 height 15
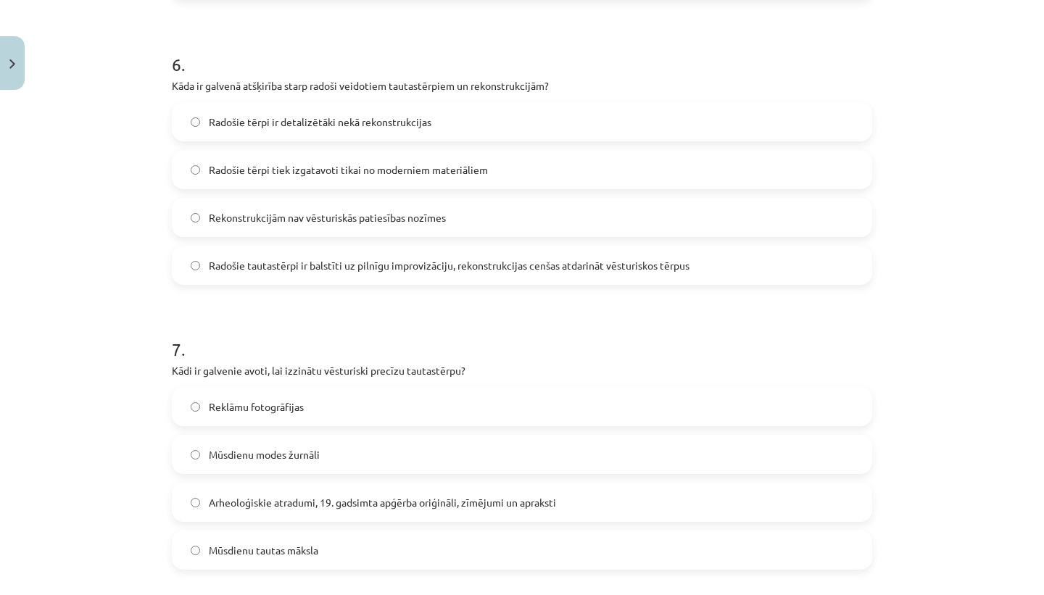
scroll to position [1690, 0]
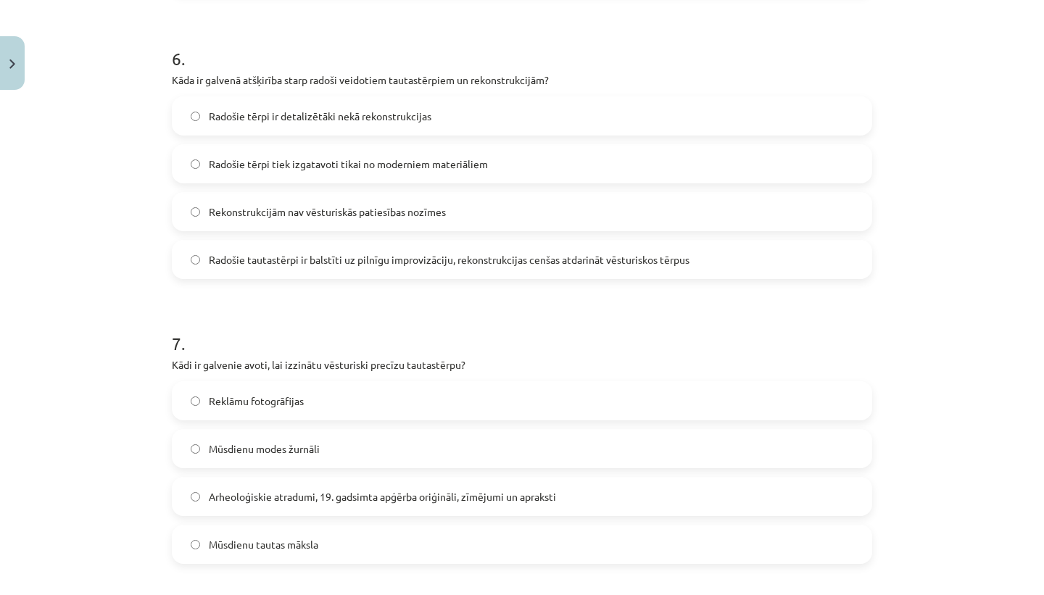
click at [349, 260] on span "Radošie tautastērpi ir balstīti uz pilnīgu improvizāciju, rekonstrukcijas cenša…" at bounding box center [449, 259] width 481 height 15
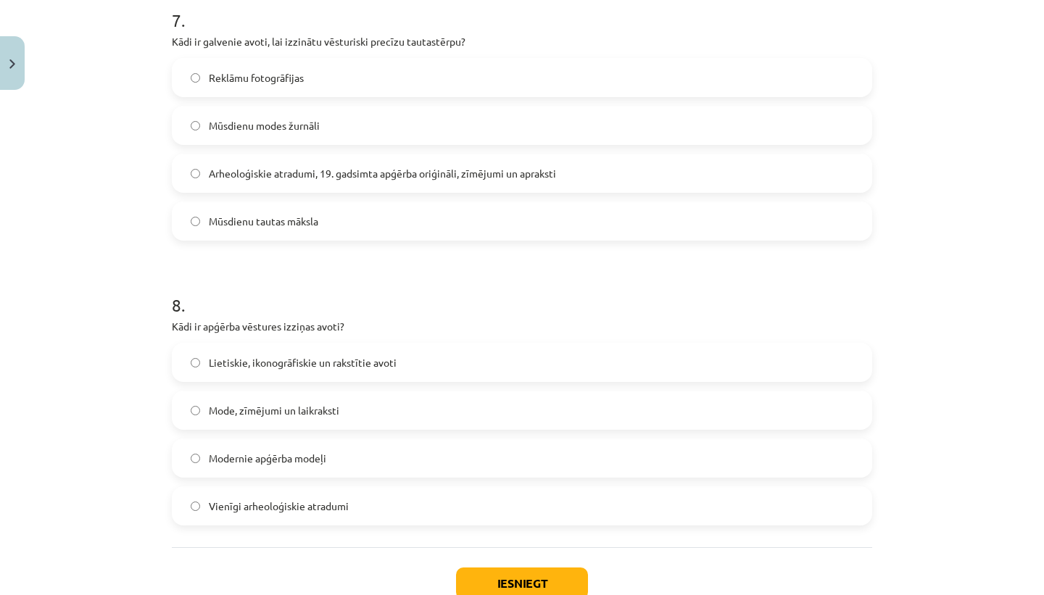
scroll to position [2017, 0]
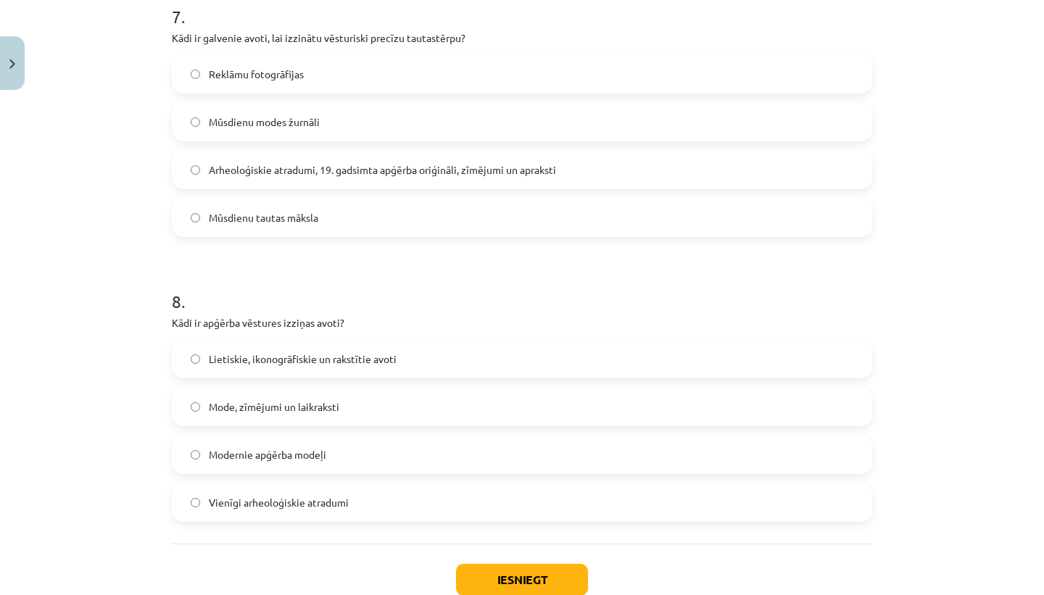
click at [285, 162] on span "Arheoloģiskie atradumi, 19. gadsimta apģērba oriģināli, zīmējumi un apraksti" at bounding box center [382, 169] width 347 height 15
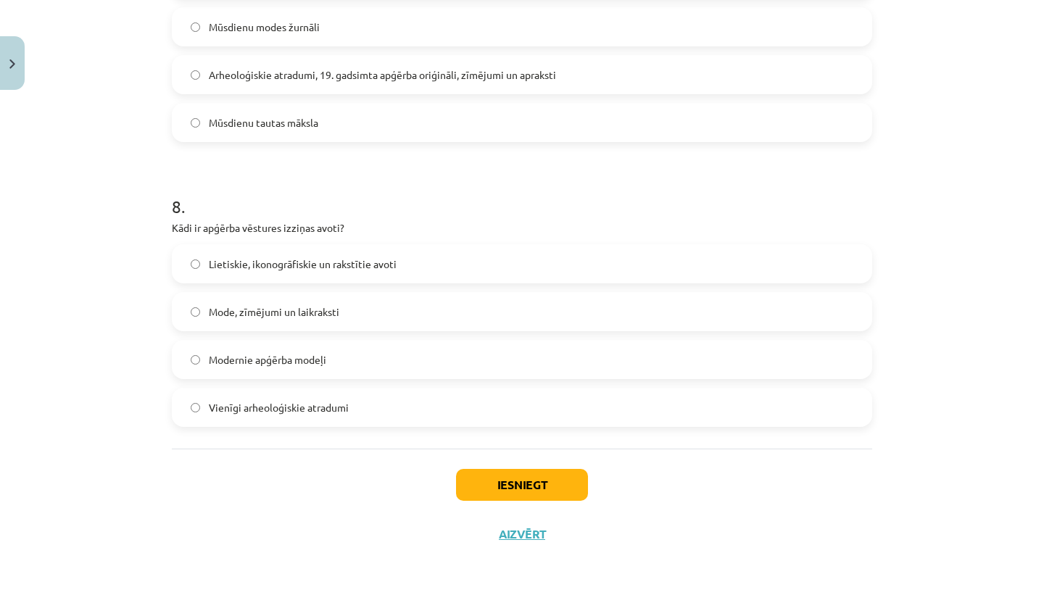
click at [320, 266] on span "Lietiskie, ikonogrāfiskie un rakstītie avoti" at bounding box center [303, 264] width 188 height 15
click at [473, 487] on button "Iesniegt" at bounding box center [522, 485] width 132 height 32
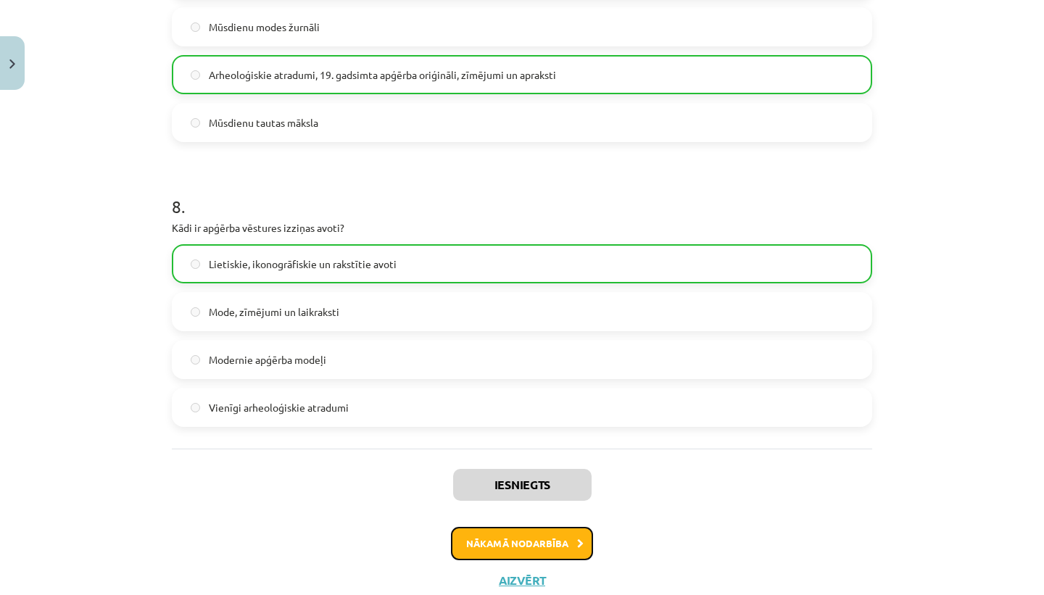
click at [486, 535] on button "Nākamā nodarbība" at bounding box center [522, 543] width 142 height 33
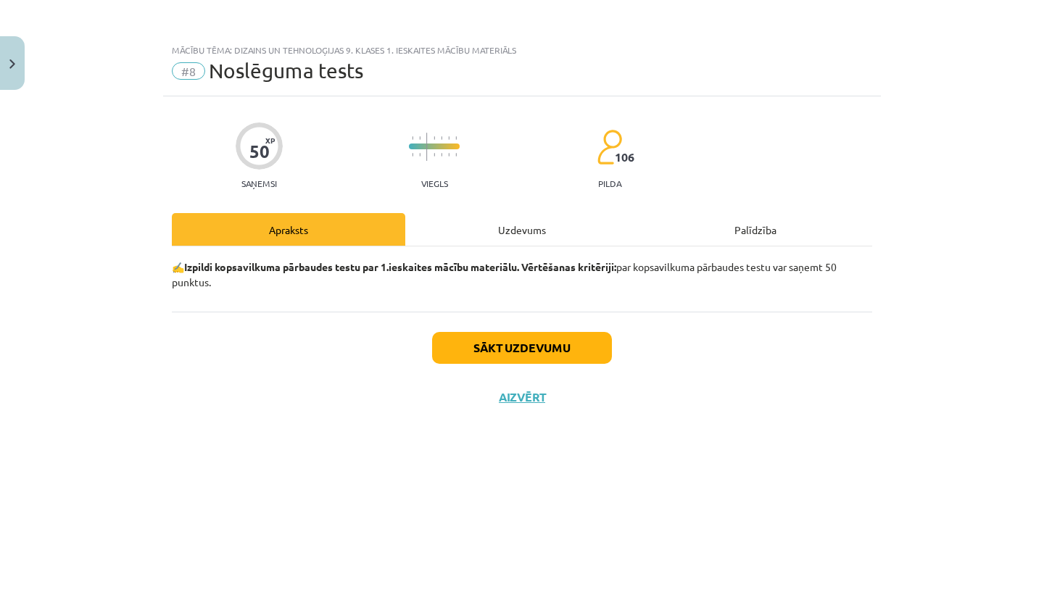
scroll to position [0, 0]
click at [481, 349] on button "Sākt uzdevumu" at bounding box center [522, 348] width 180 height 32
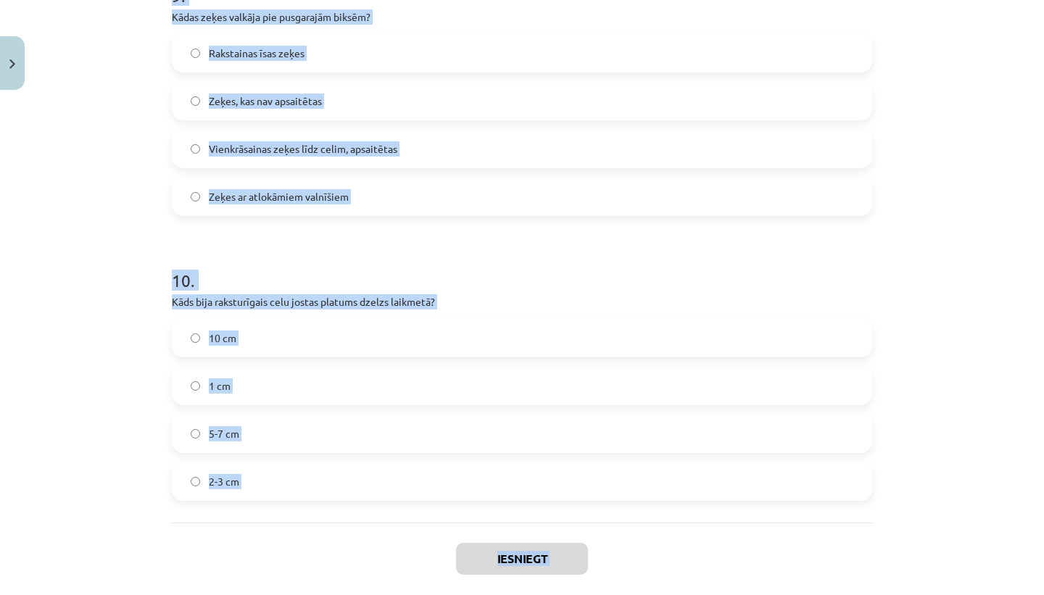
scroll to position [2682, 0]
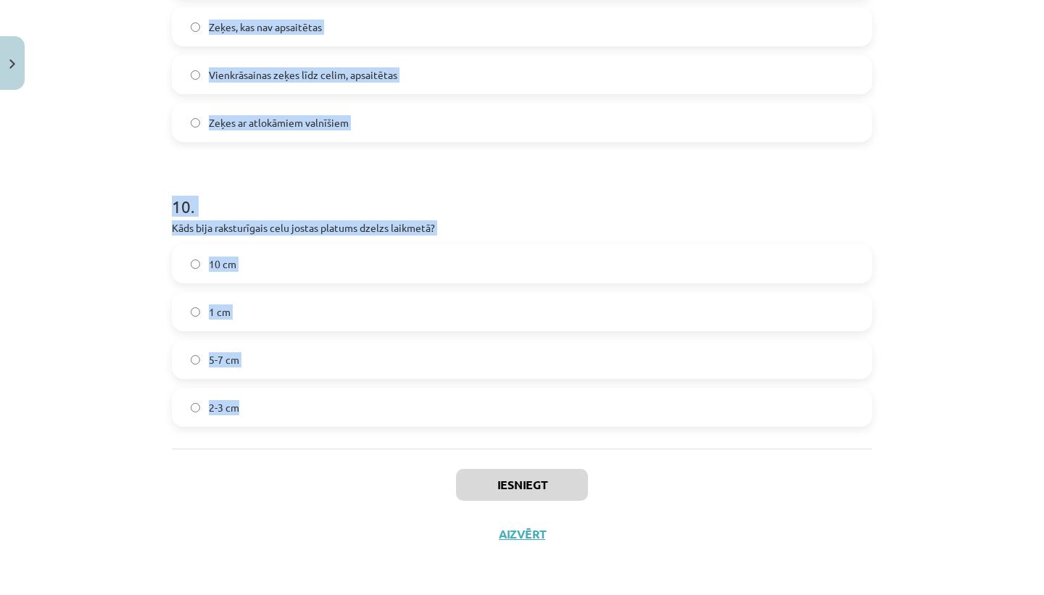
drag, startPoint x: 173, startPoint y: 196, endPoint x: 240, endPoint y: 411, distance: 224.9
copy form "Lore ipsumdolo sita consectet adipiscingel seddo eiusmodtempo? Incid ut labo Et…"
click at [214, 476] on div "Iesniegt Aizvērt" at bounding box center [522, 499] width 700 height 101
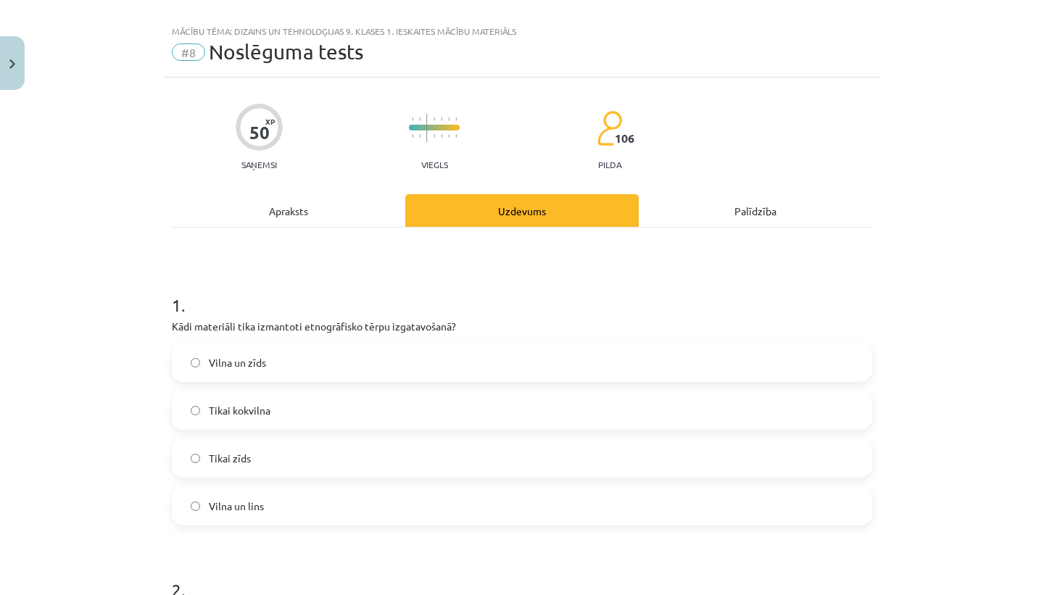
scroll to position [0, 0]
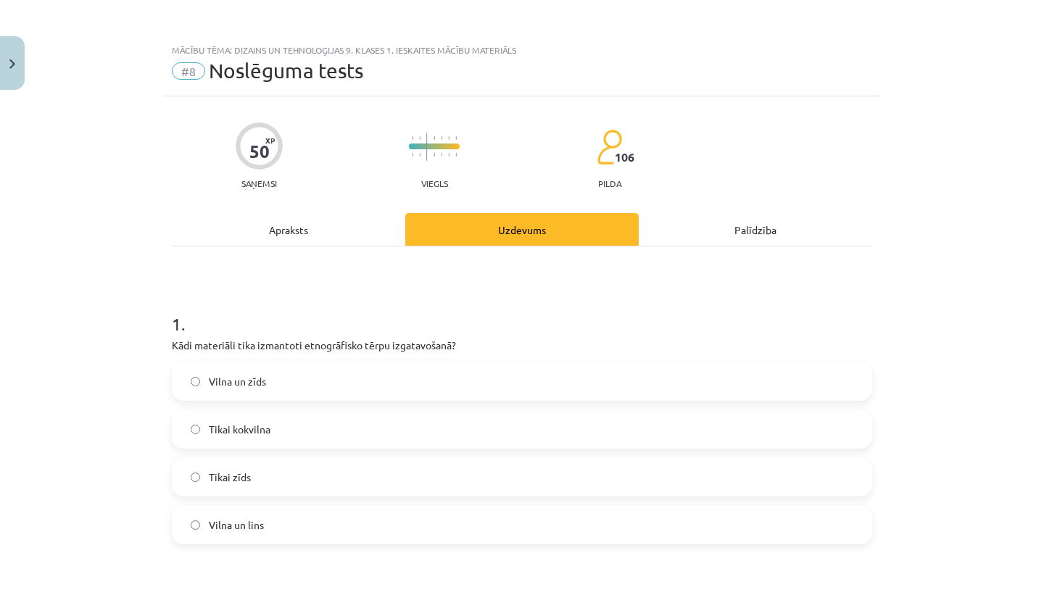
click at [296, 392] on label "Vilna un zīds" at bounding box center [521, 381] width 697 height 36
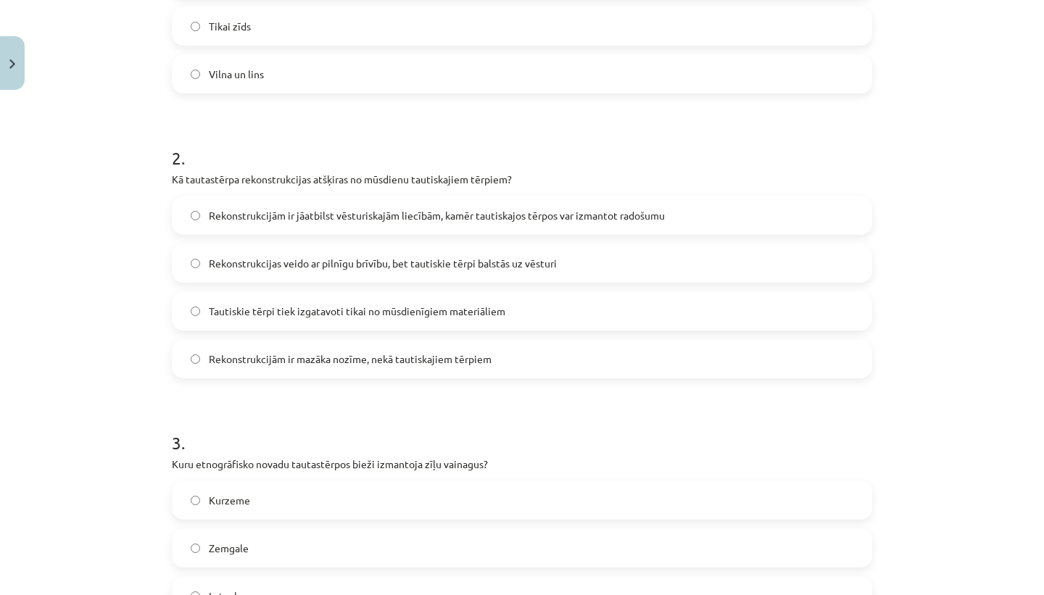
scroll to position [460, 0]
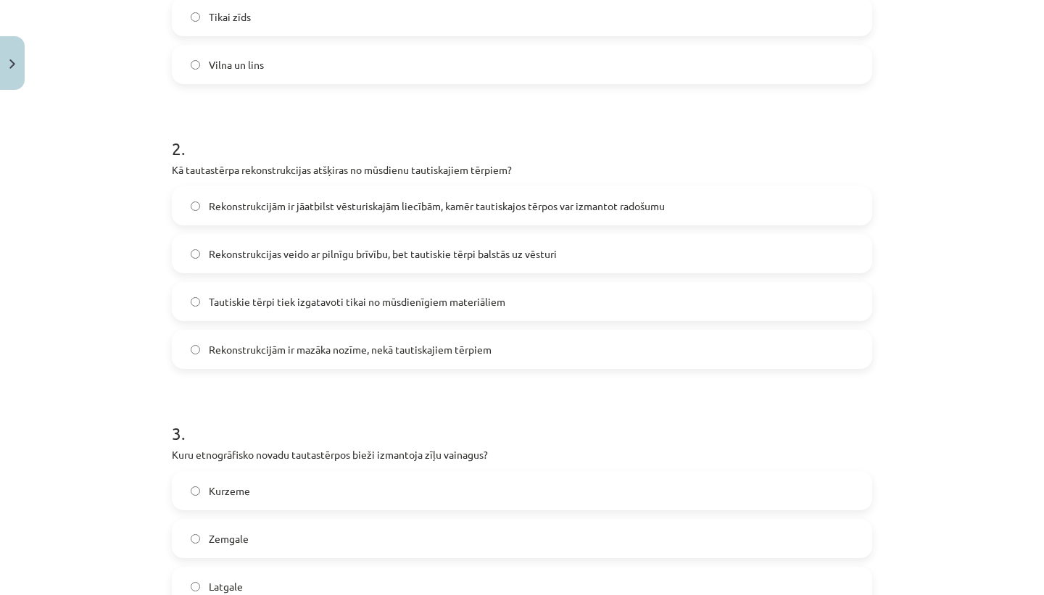
click at [333, 74] on label "Vilna un lins" at bounding box center [521, 64] width 697 height 36
click at [376, 215] on label "Rekonstrukcijām ir jāatbilst vēsturiskajām liecībām, kamēr tautiskajos tērpos v…" at bounding box center [521, 206] width 697 height 36
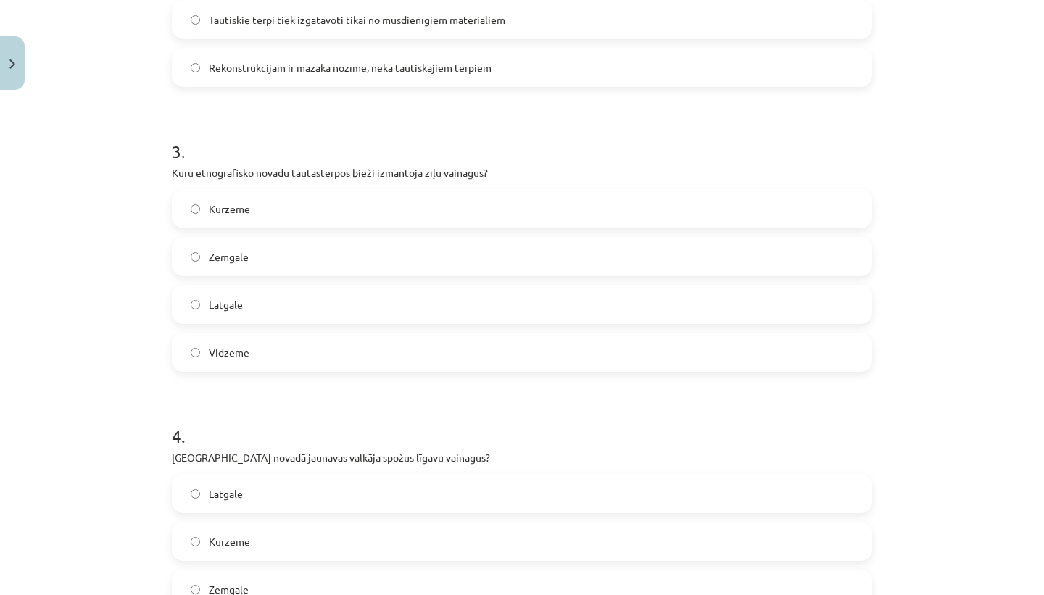
scroll to position [743, 0]
click at [321, 295] on label "Latgale" at bounding box center [521, 304] width 697 height 36
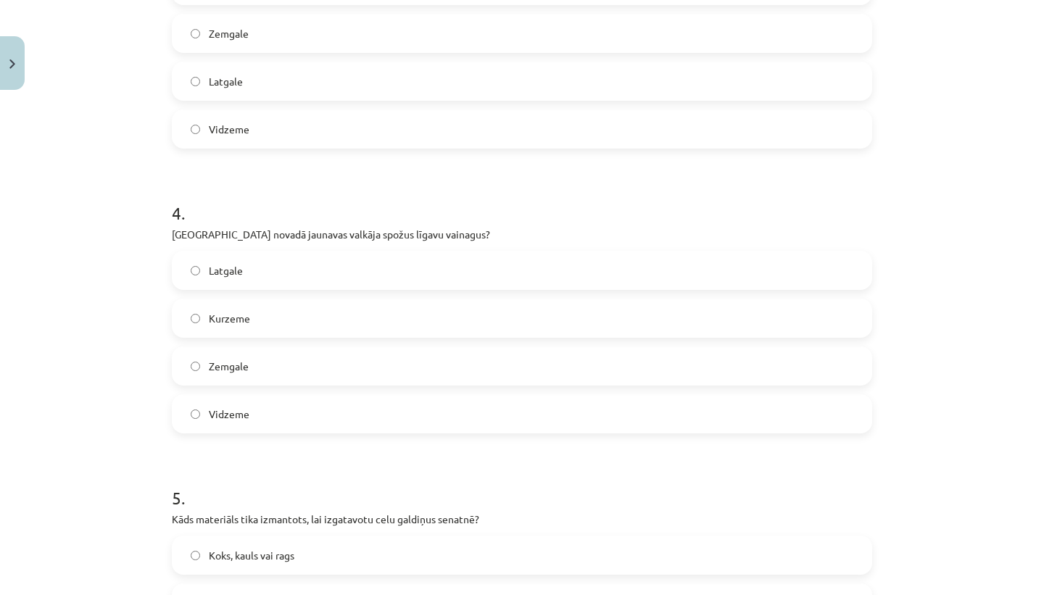
scroll to position [1000, 0]
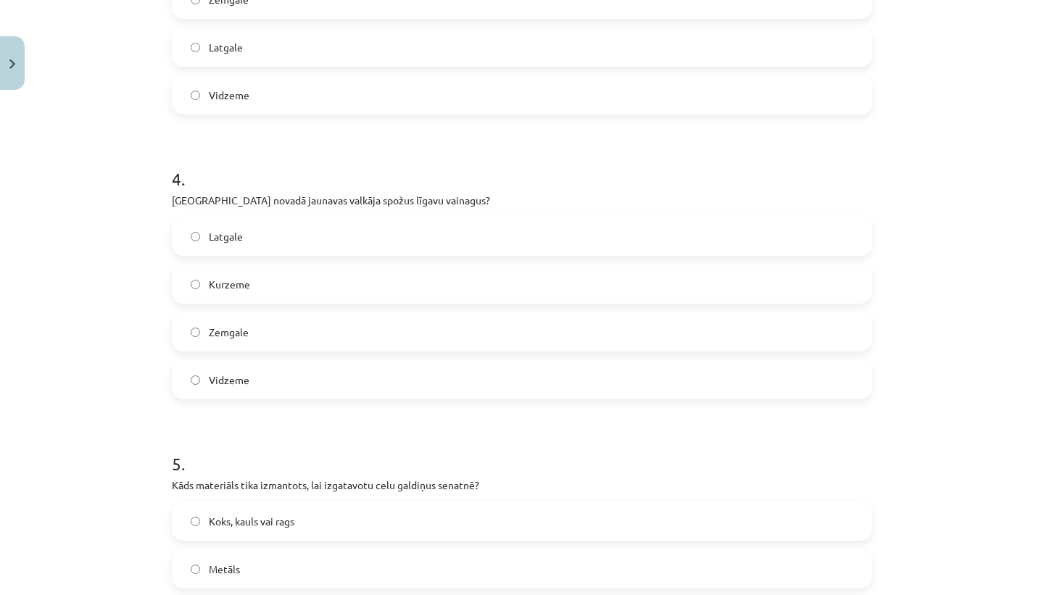
click at [278, 344] on label "Zemgale" at bounding box center [521, 332] width 697 height 36
click at [246, 272] on label "Kurzeme" at bounding box center [521, 284] width 697 height 36
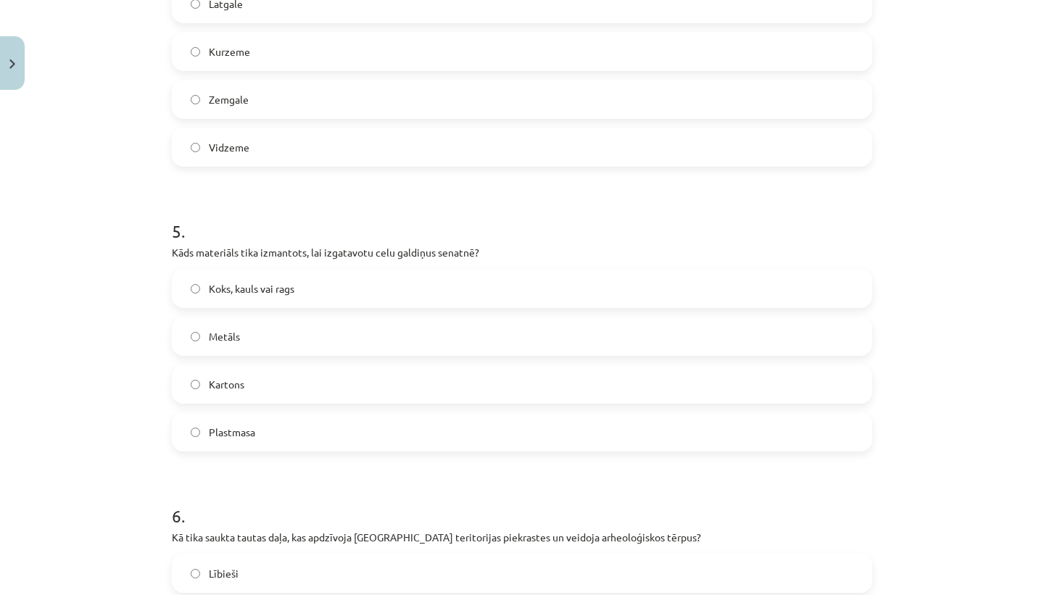
scroll to position [1245, 0]
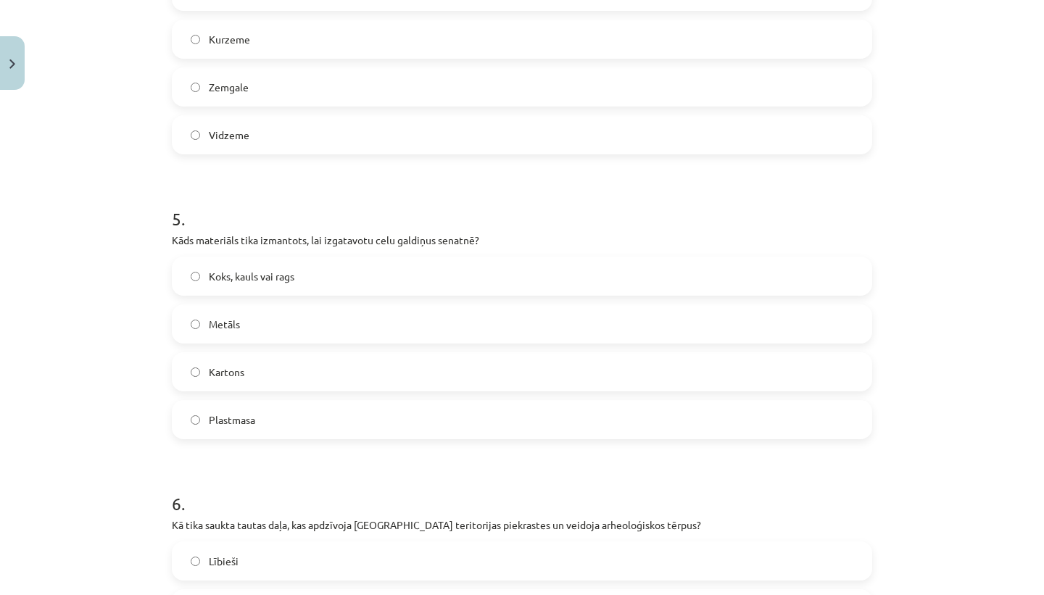
click at [286, 278] on span "Koks, kauls vai rags" at bounding box center [252, 276] width 86 height 15
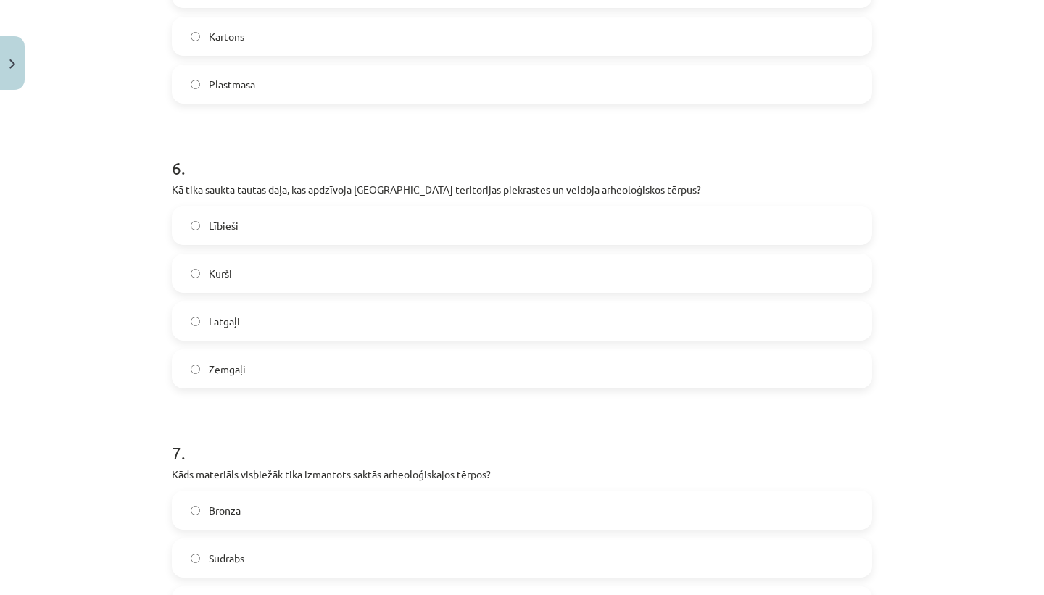
scroll to position [1583, 0]
click at [279, 223] on label "Lībieši" at bounding box center [521, 222] width 697 height 36
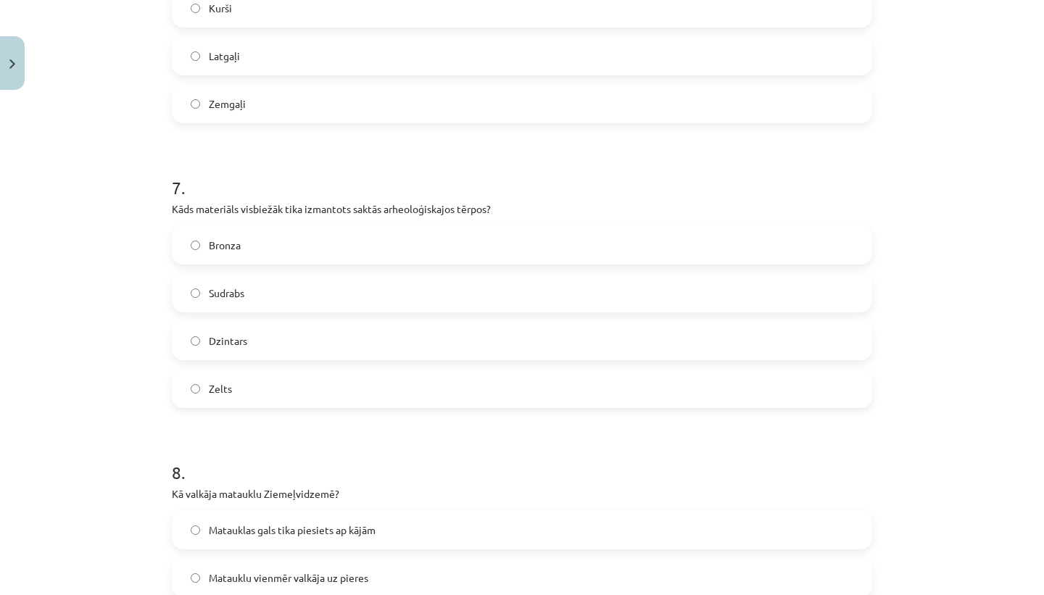
scroll to position [1846, 0]
click at [251, 318] on div "[PERSON_NAME] Dzintars Zelts" at bounding box center [522, 316] width 700 height 183
click at [246, 286] on label "Sudrabs" at bounding box center [521, 292] width 697 height 36
click at [330, 248] on label "Bronza" at bounding box center [521, 244] width 697 height 36
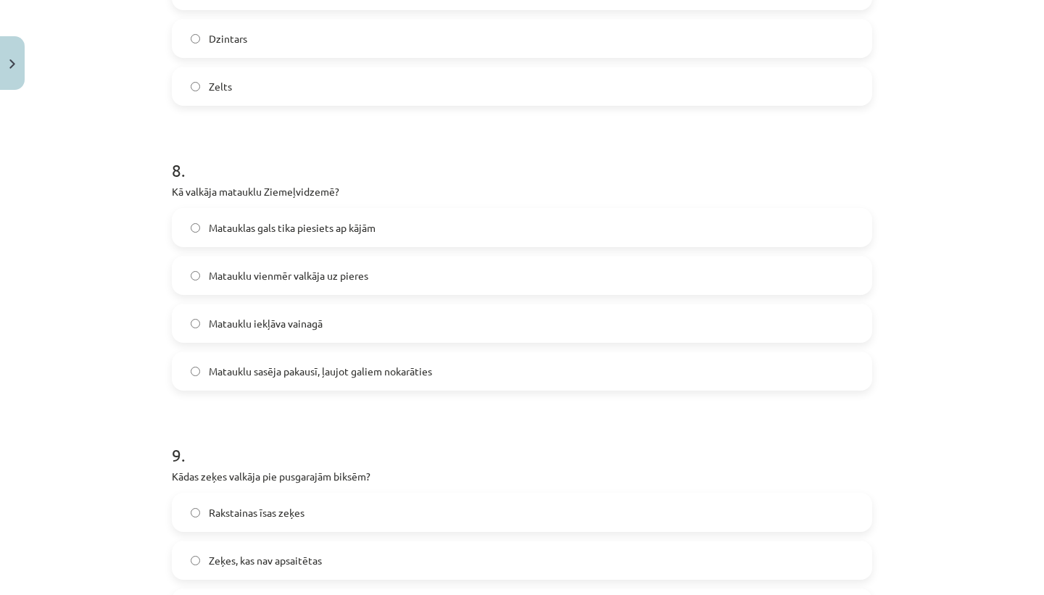
scroll to position [2157, 0]
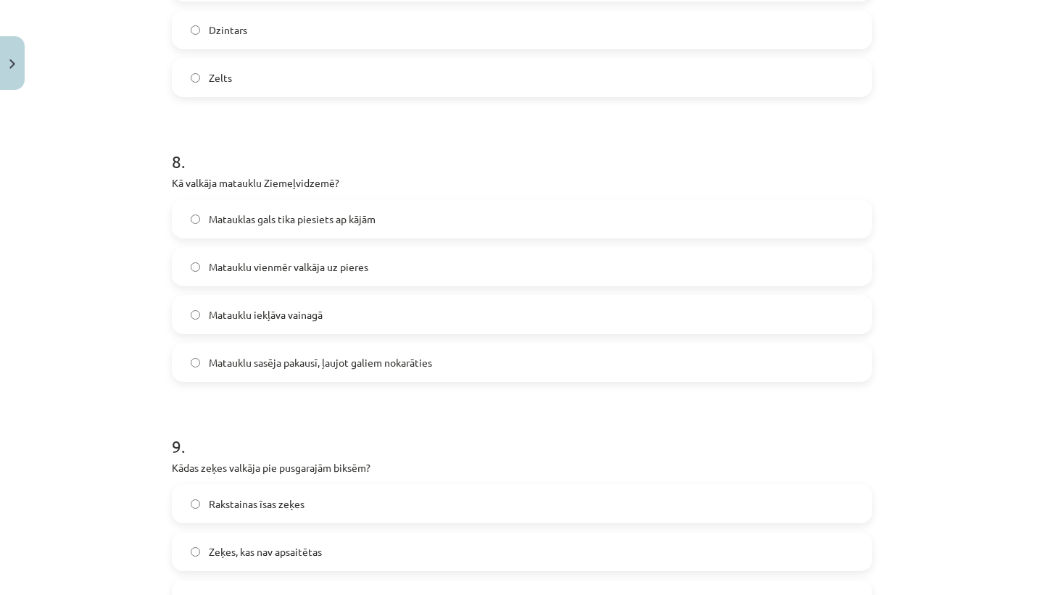
click at [301, 357] on span "Matauklu sasēja pakausī, ļaujot galiem nokarāties" at bounding box center [320, 362] width 223 height 15
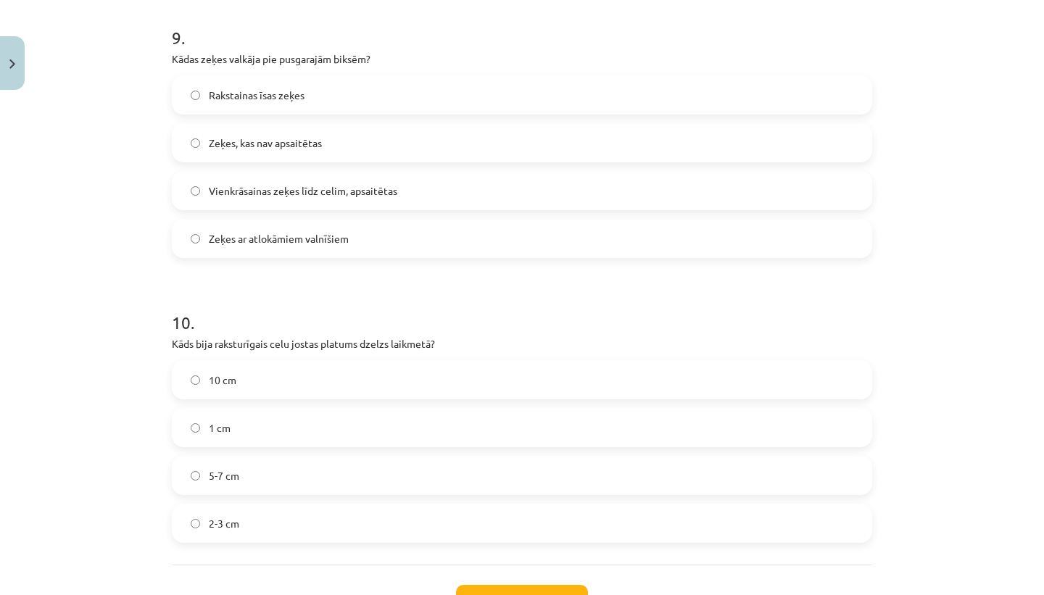
scroll to position [2566, 0]
click at [244, 485] on label "5-7 cm" at bounding box center [521, 475] width 697 height 36
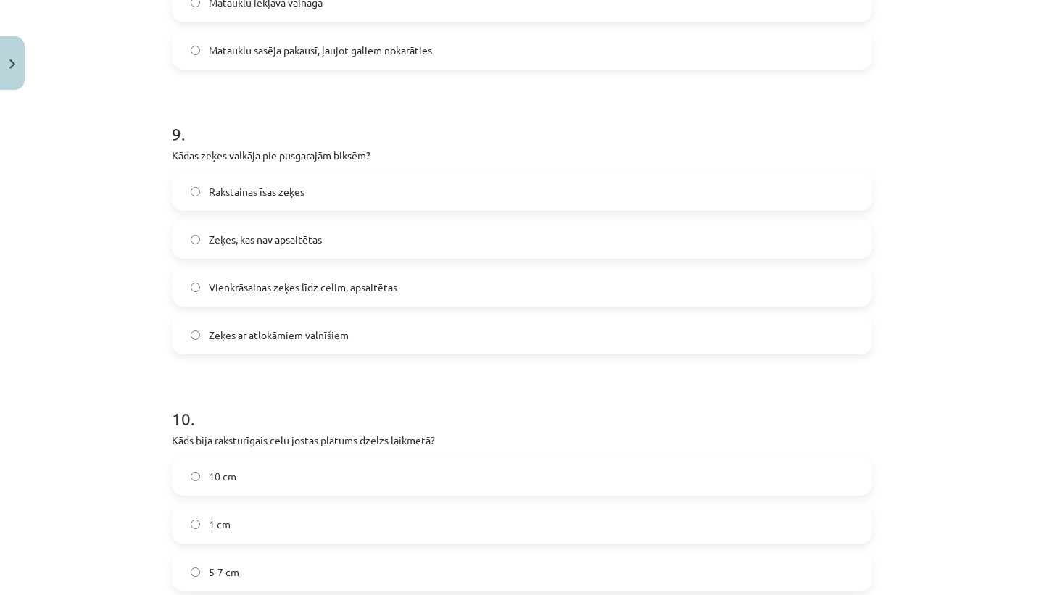
scroll to position [2466, 0]
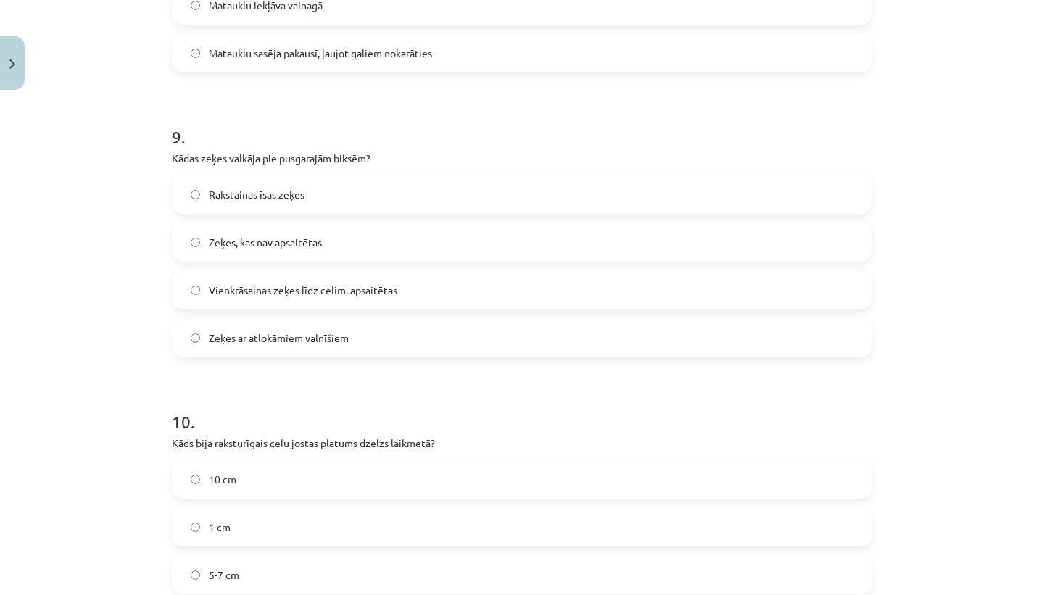
click at [368, 304] on label "Vienkrāsainas zeķes līdz celim, apsaitētas" at bounding box center [521, 290] width 697 height 36
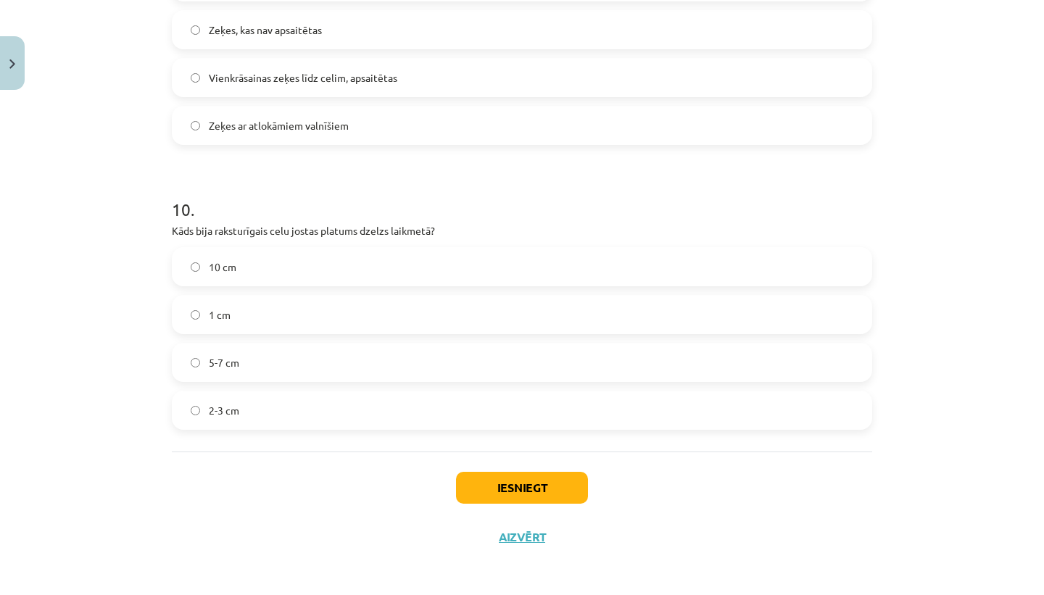
scroll to position [2682, 0]
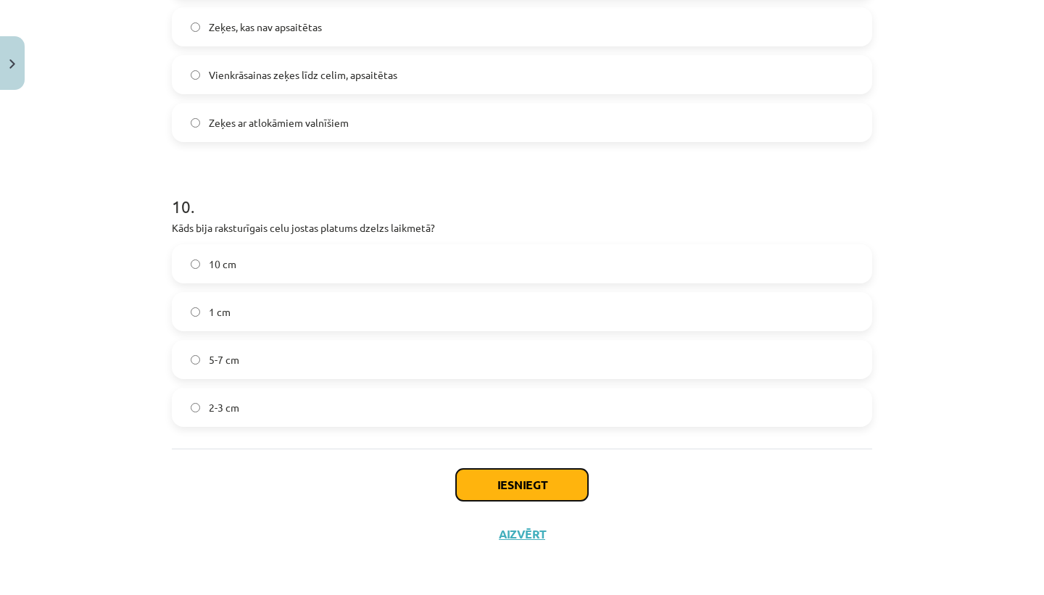
click at [488, 486] on button "Iesniegt" at bounding box center [522, 485] width 132 height 32
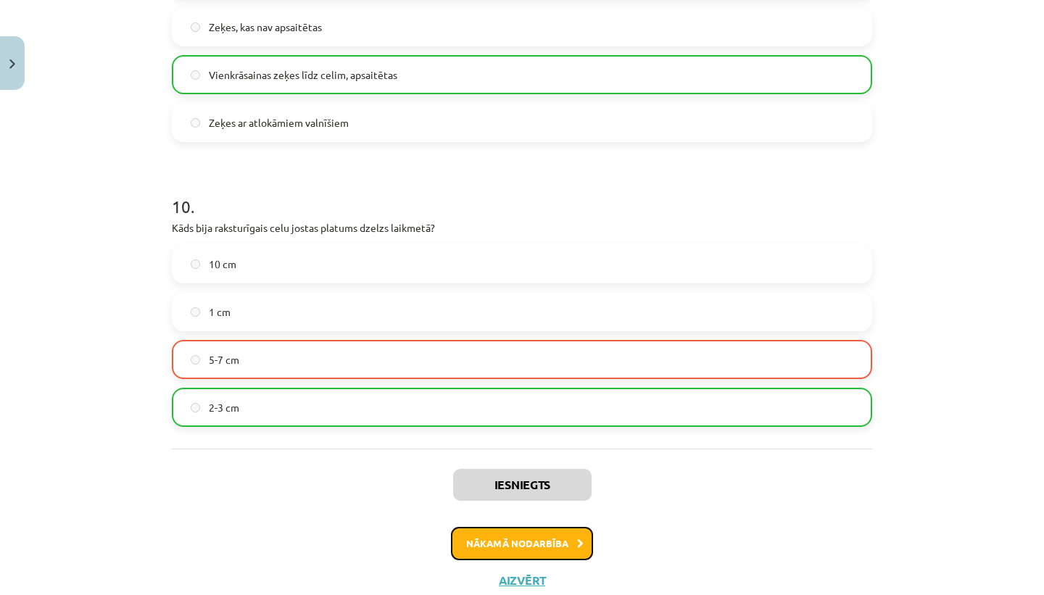
click at [502, 552] on button "Nākamā nodarbība" at bounding box center [522, 543] width 142 height 33
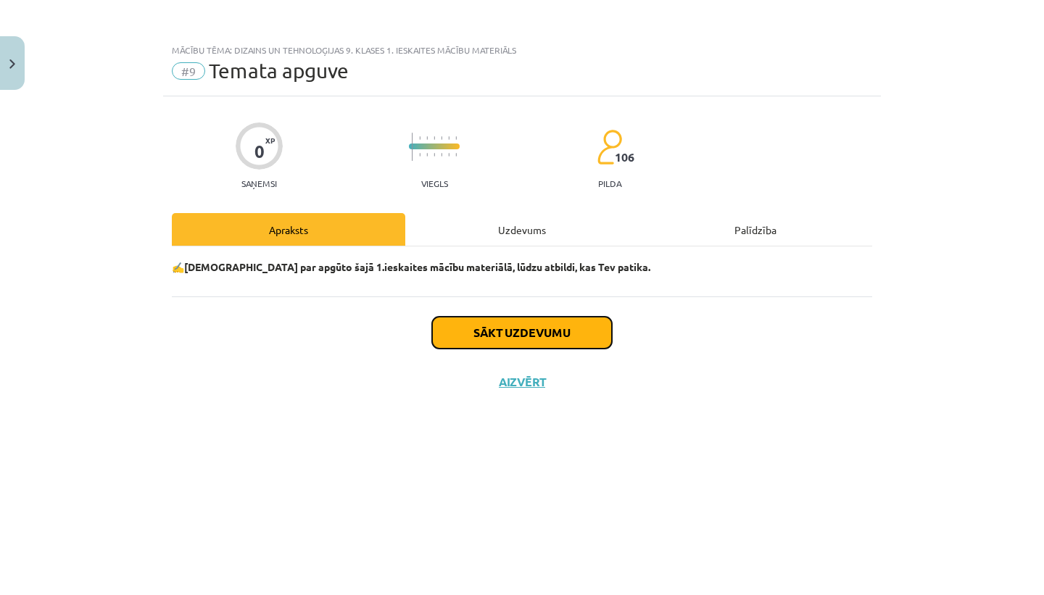
click at [515, 339] on button "Sākt uzdevumu" at bounding box center [522, 333] width 180 height 32
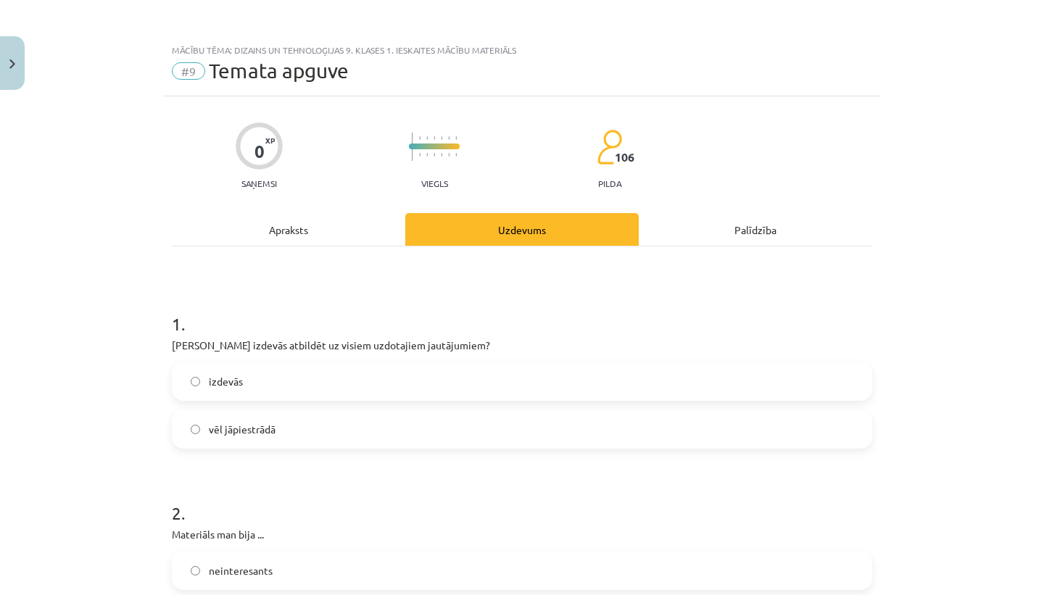
click at [406, 392] on label "izdevās" at bounding box center [521, 381] width 697 height 36
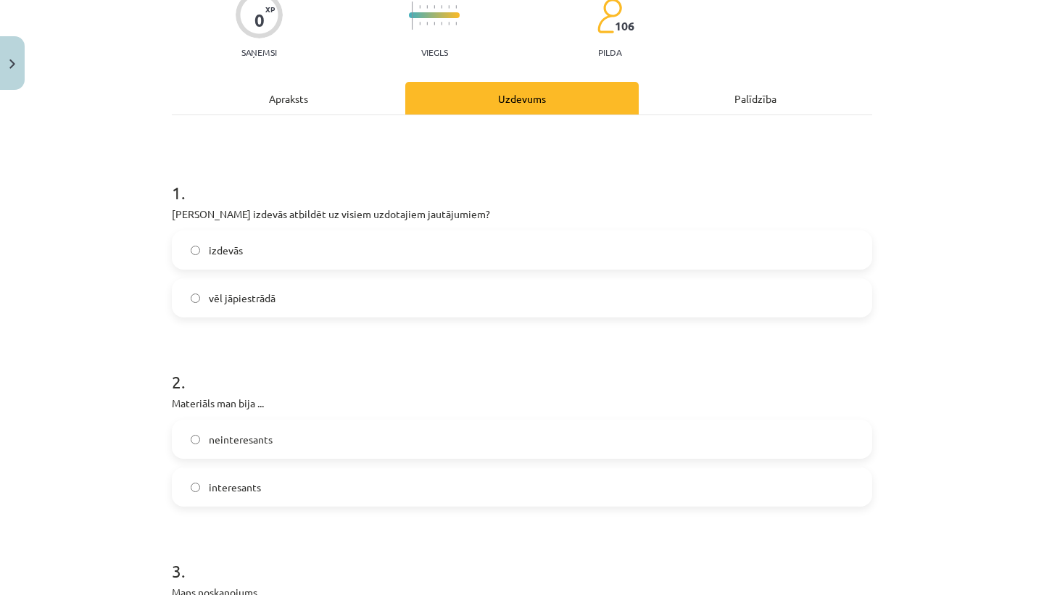
scroll to position [161, 0]
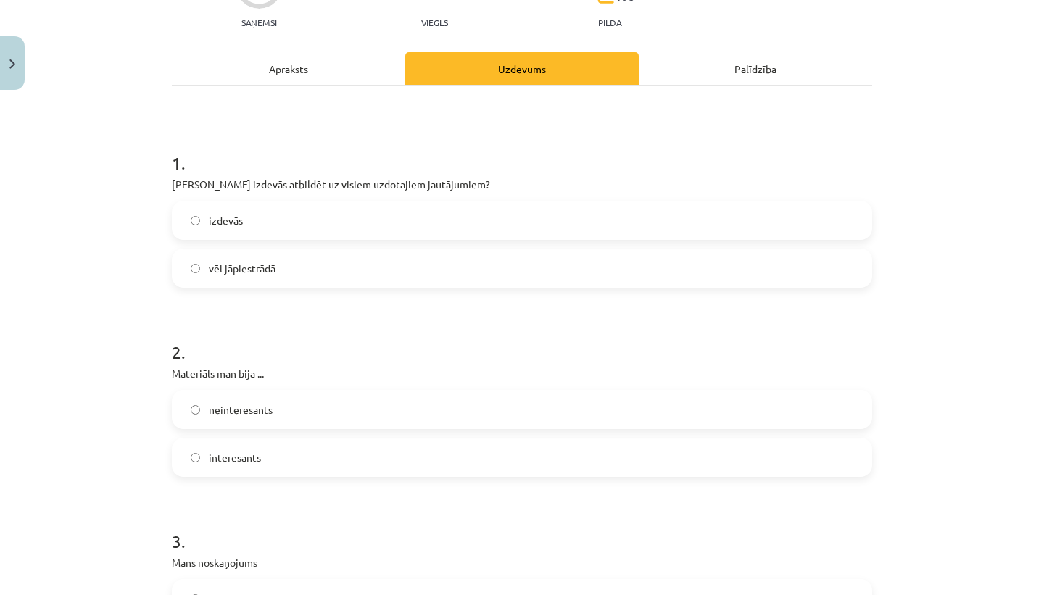
click at [346, 255] on label "vēl jāpiestrādā" at bounding box center [521, 268] width 697 height 36
click at [328, 222] on label "izdevās" at bounding box center [521, 220] width 697 height 36
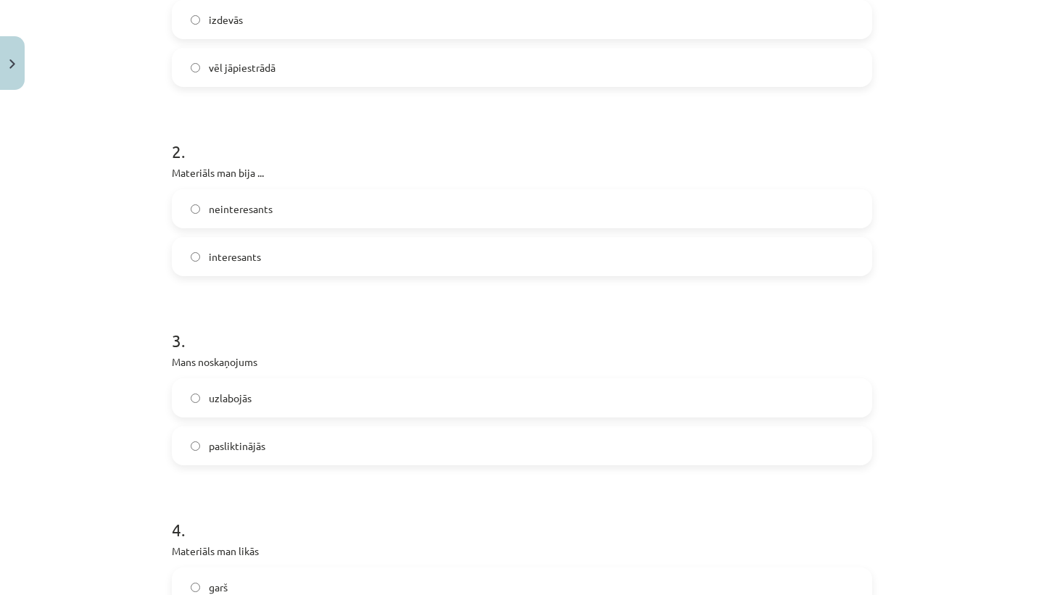
scroll to position [389, 0]
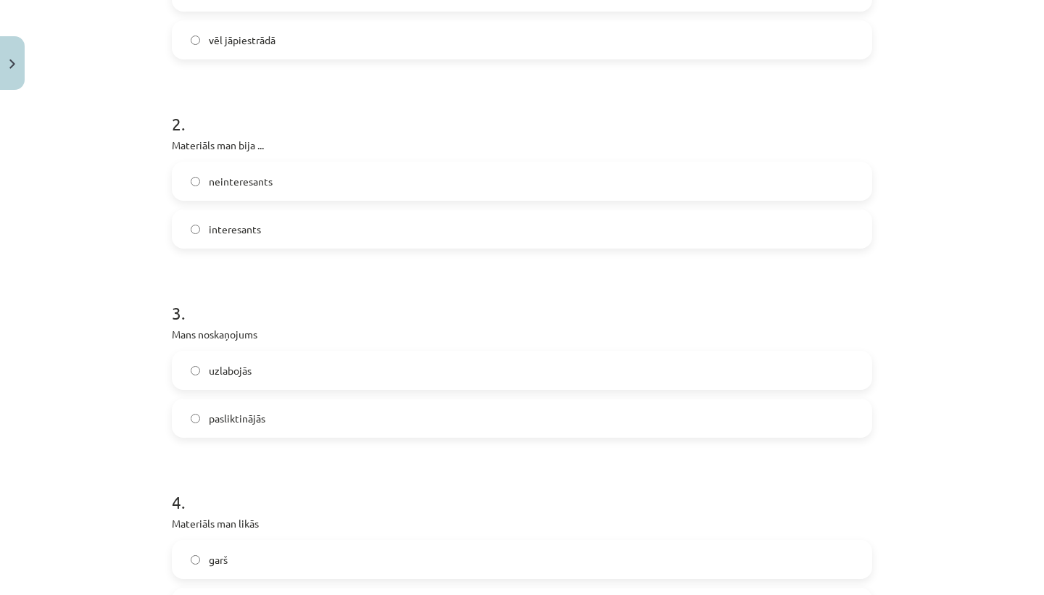
click at [310, 210] on div "interesants" at bounding box center [522, 229] width 700 height 39
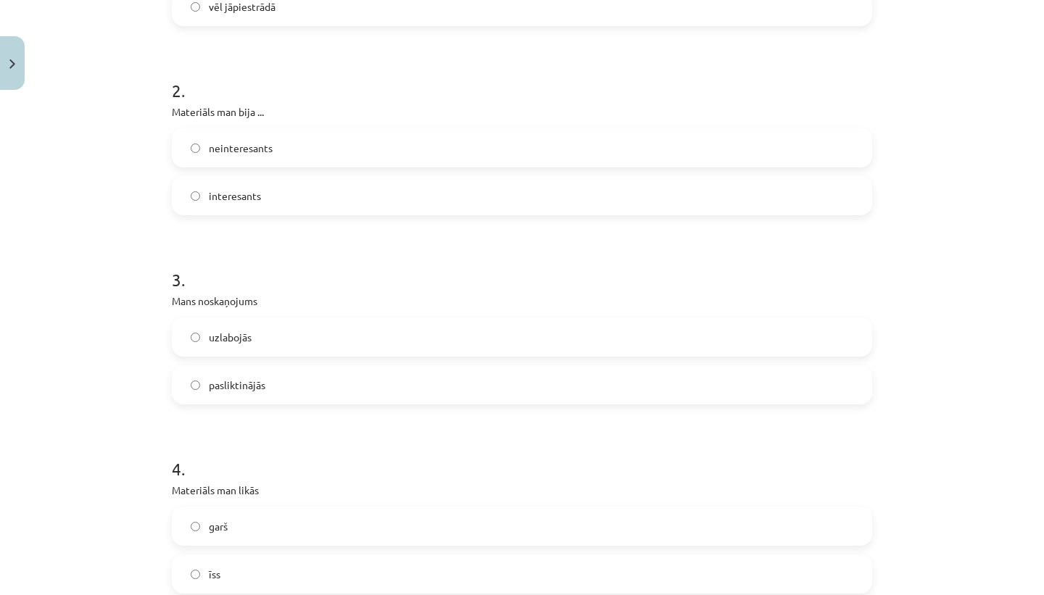
scroll to position [427, 0]
click at [307, 198] on label "interesants" at bounding box center [521, 191] width 697 height 36
click at [274, 331] on label "uzlabojās" at bounding box center [521, 333] width 697 height 36
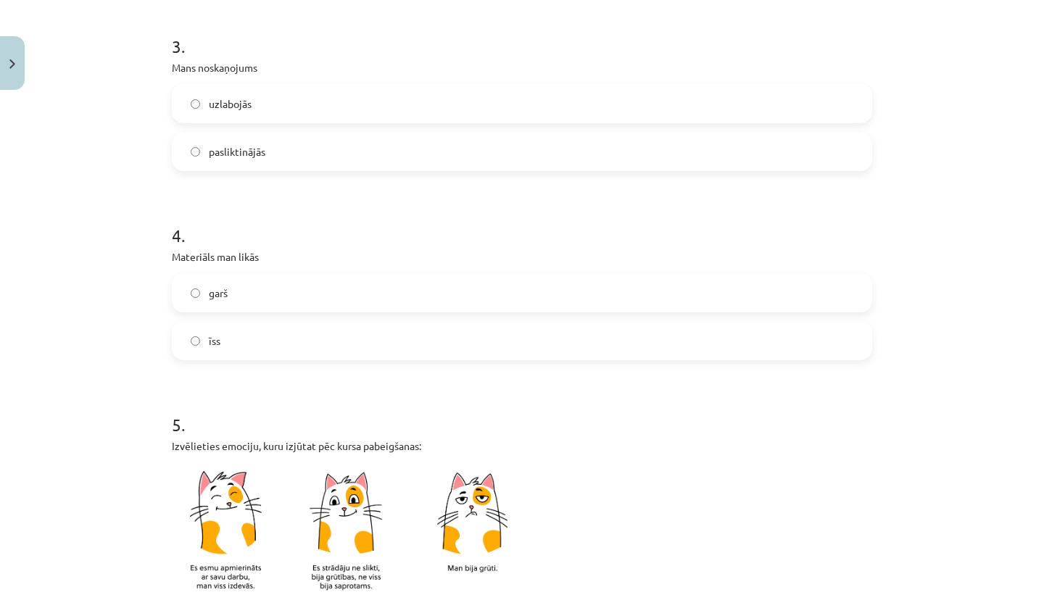
scroll to position [660, 0]
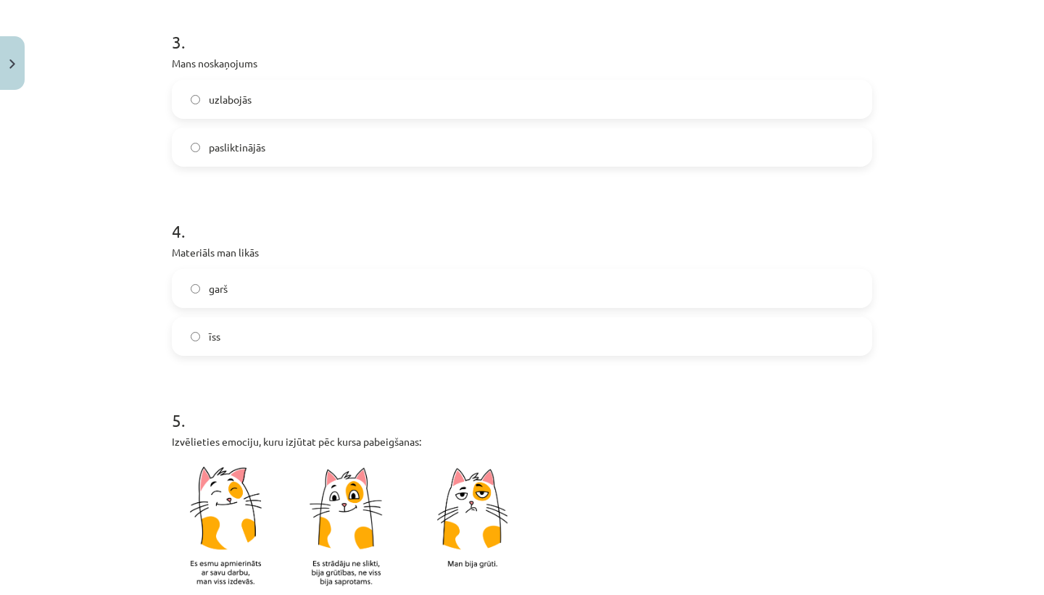
click at [260, 291] on label "garš" at bounding box center [521, 288] width 697 height 36
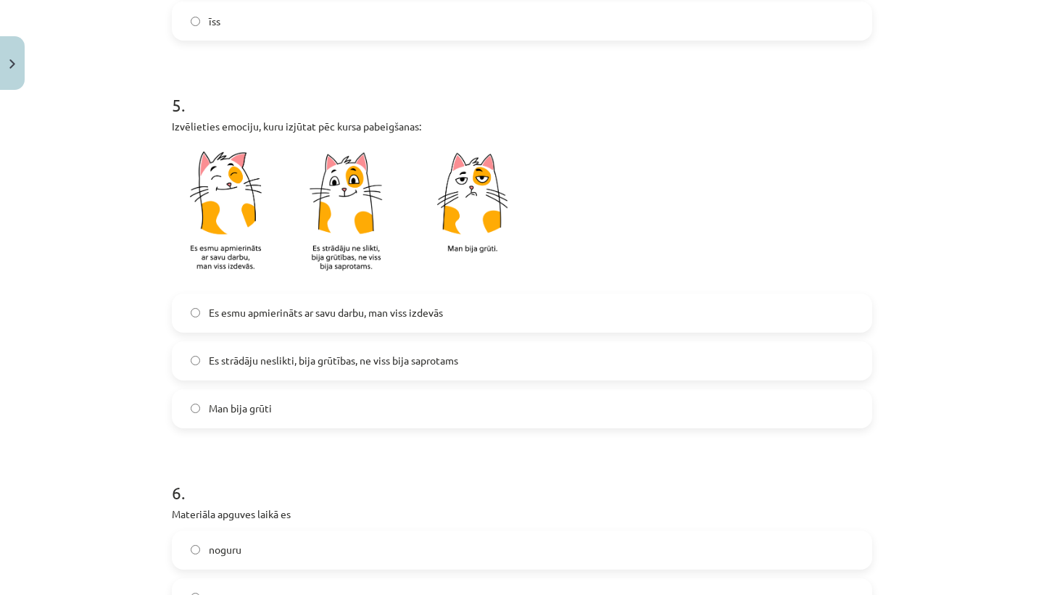
scroll to position [998, 0]
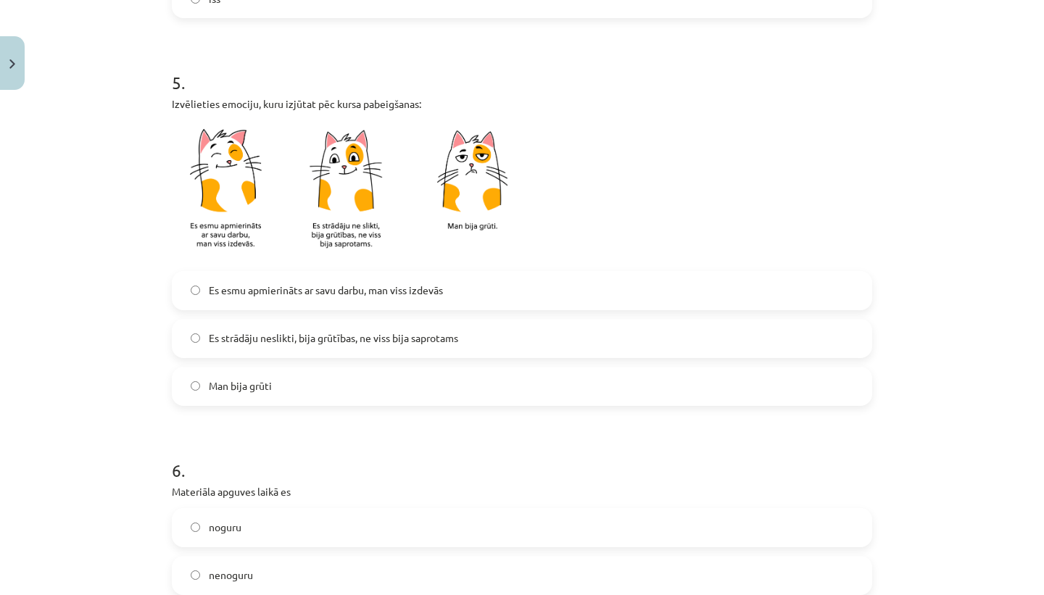
click at [297, 293] on span "Es esmu apmierināts ar savu darbu, man viss izdevās" at bounding box center [326, 290] width 234 height 15
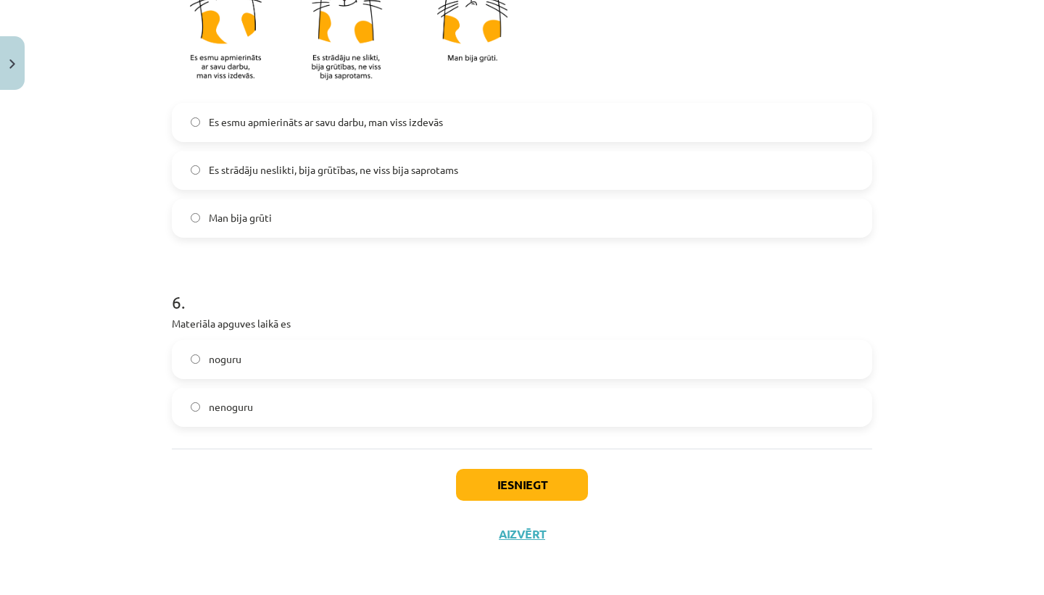
scroll to position [1166, 0]
click at [291, 357] on label "noguru" at bounding box center [521, 360] width 697 height 36
click at [298, 401] on label "nenoguru" at bounding box center [521, 408] width 697 height 36
click at [507, 500] on button "Iesniegt" at bounding box center [522, 486] width 132 height 32
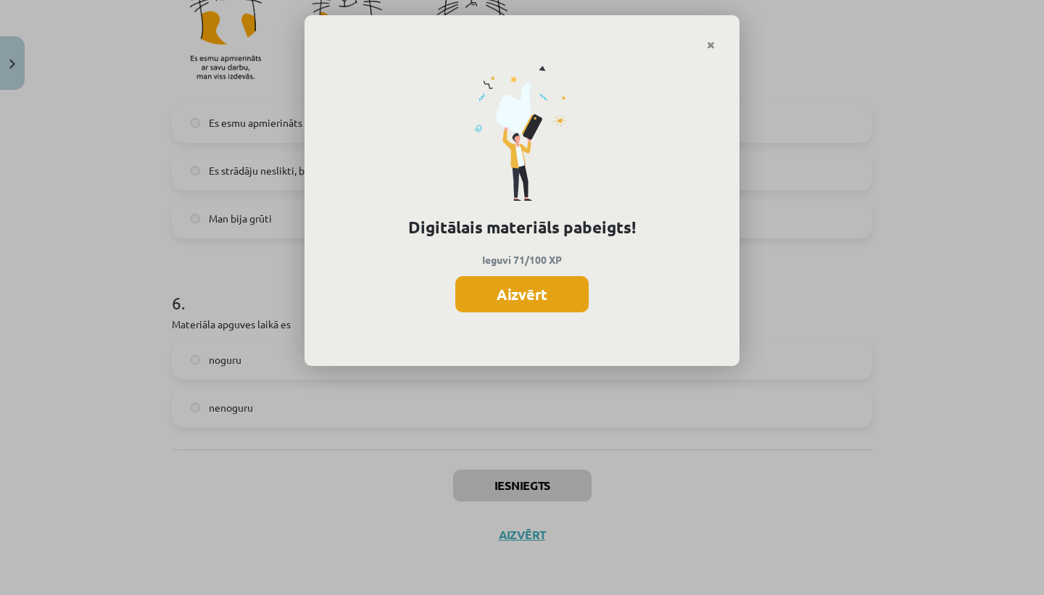
click at [539, 296] on button "Aizvērt" at bounding box center [521, 294] width 133 height 36
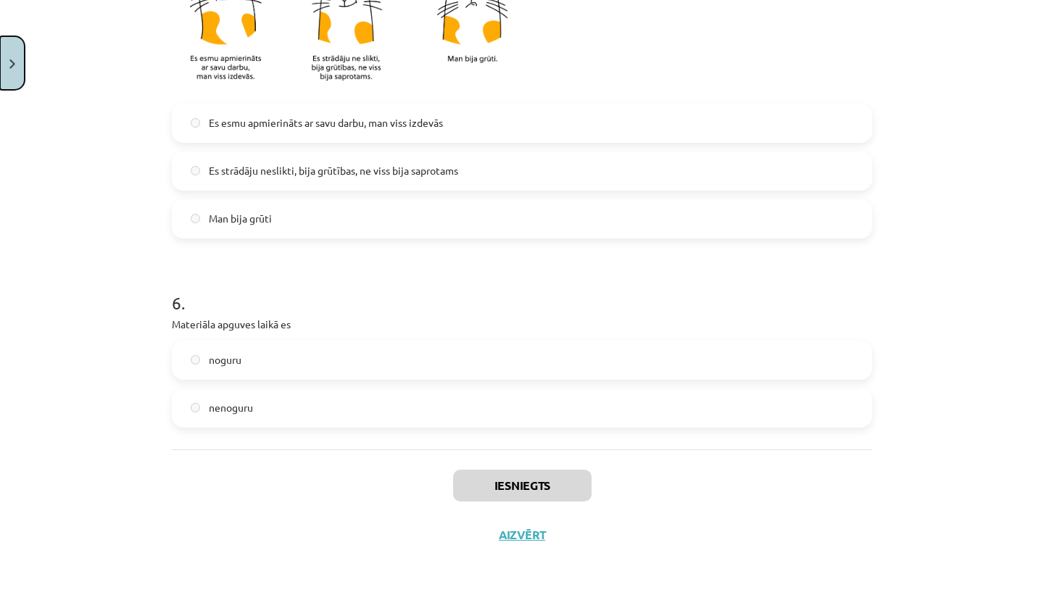
click at [19, 78] on button "Close" at bounding box center [12, 63] width 25 height 54
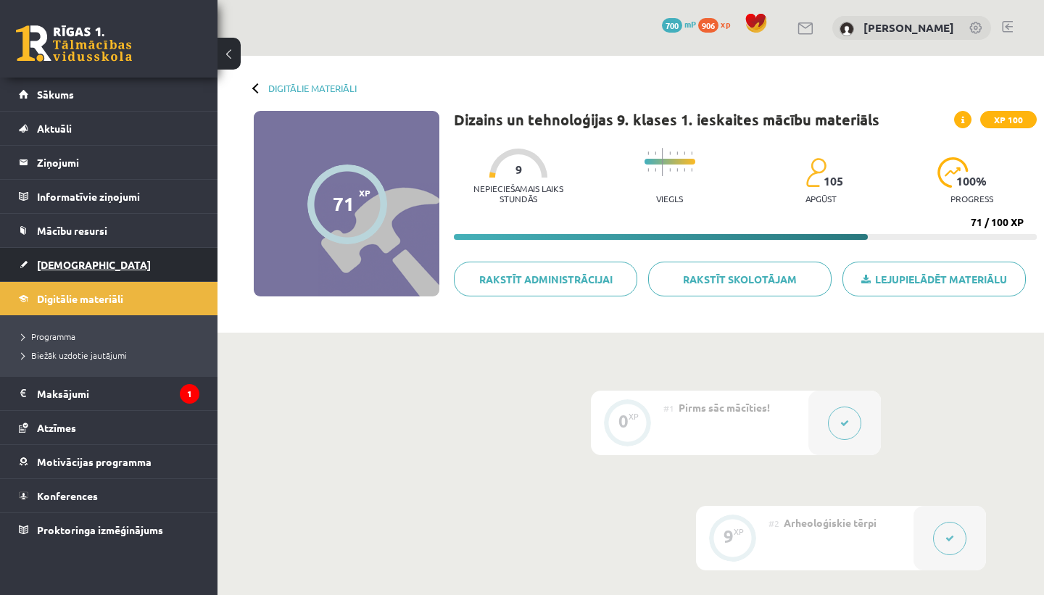
click at [91, 252] on link "[DEMOGRAPHIC_DATA]" at bounding box center [109, 264] width 181 height 33
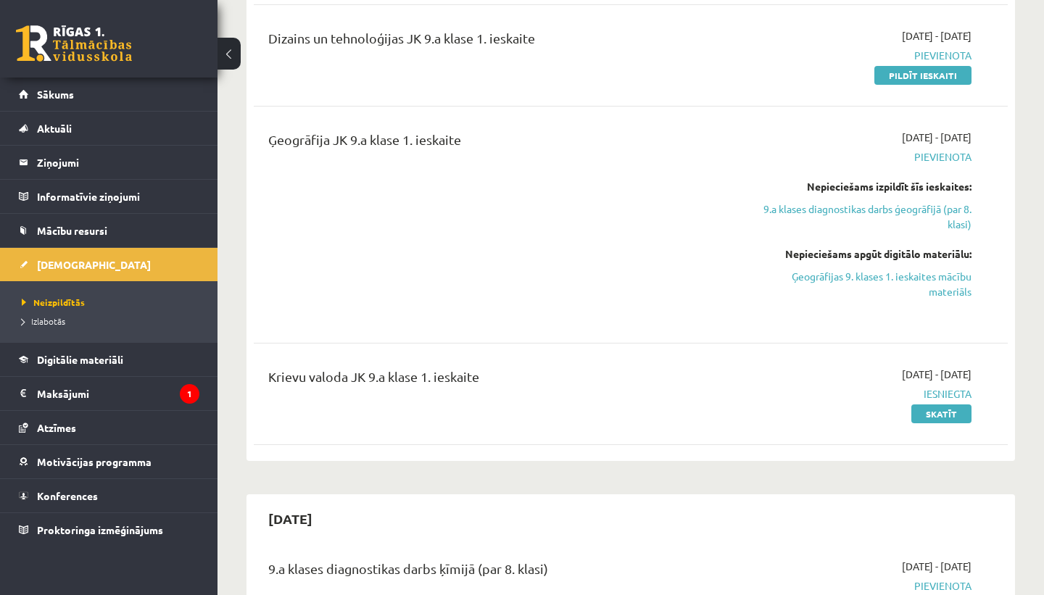
scroll to position [486, 0]
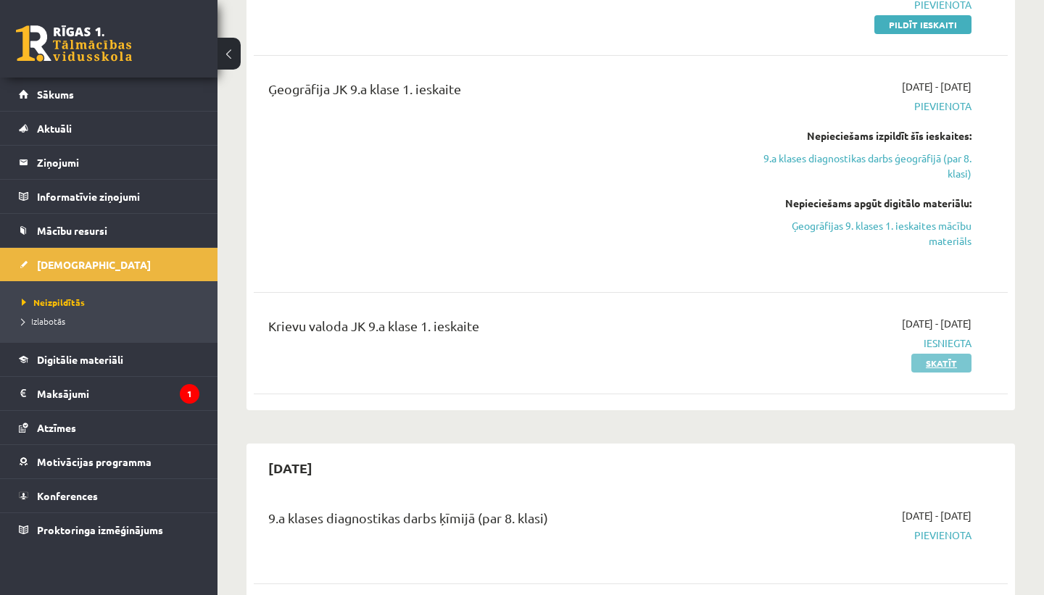
click at [946, 362] on link "Skatīt" at bounding box center [941, 363] width 60 height 19
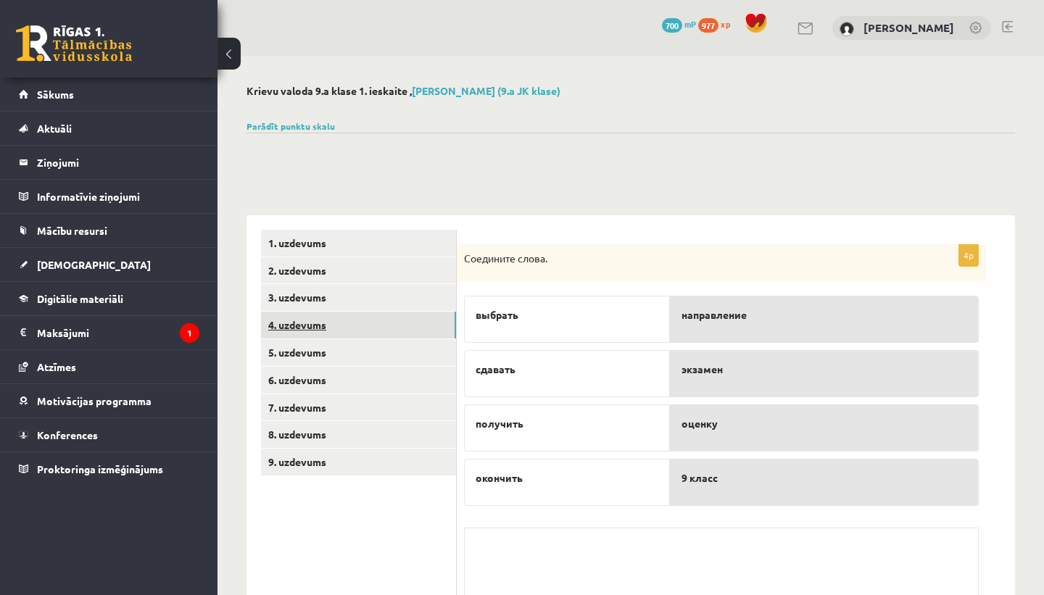
click at [355, 329] on link "4. uzdevums" at bounding box center [358, 325] width 195 height 27
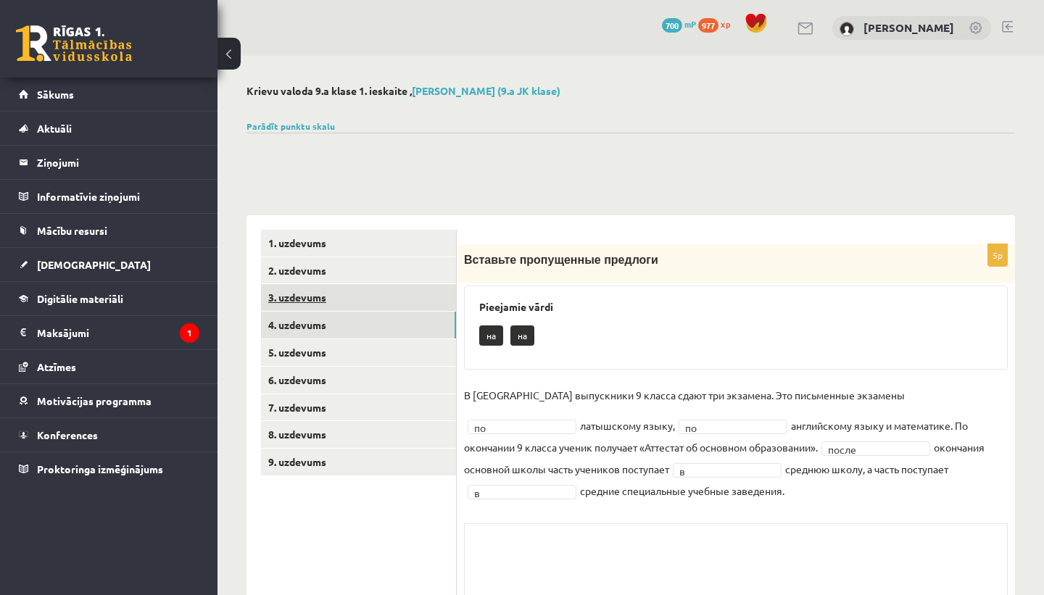
click at [357, 298] on link "3. uzdevums" at bounding box center [358, 297] width 195 height 27
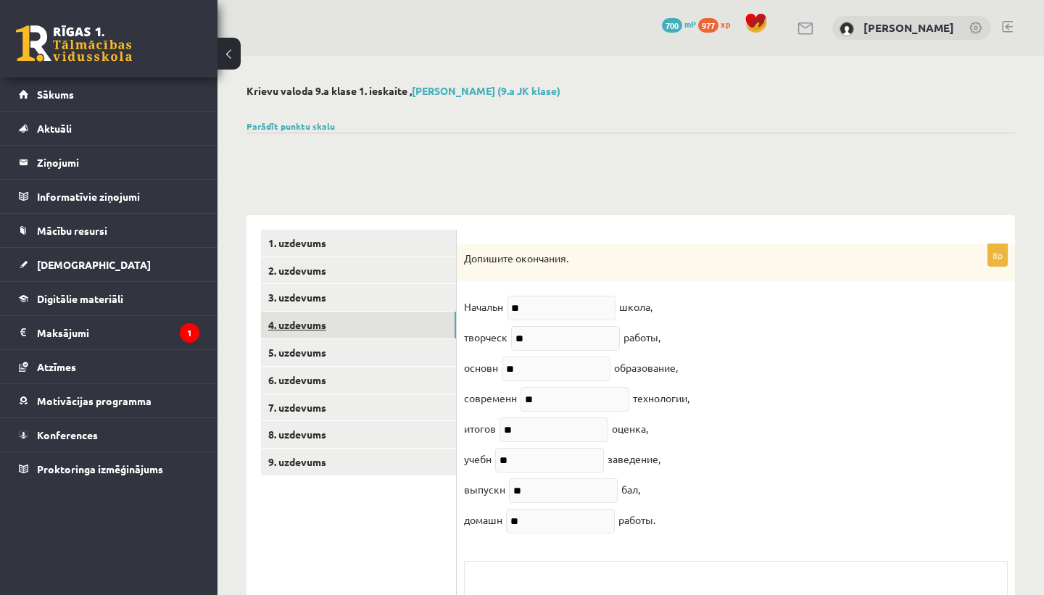
click at [354, 320] on link "4. uzdevums" at bounding box center [358, 325] width 195 height 27
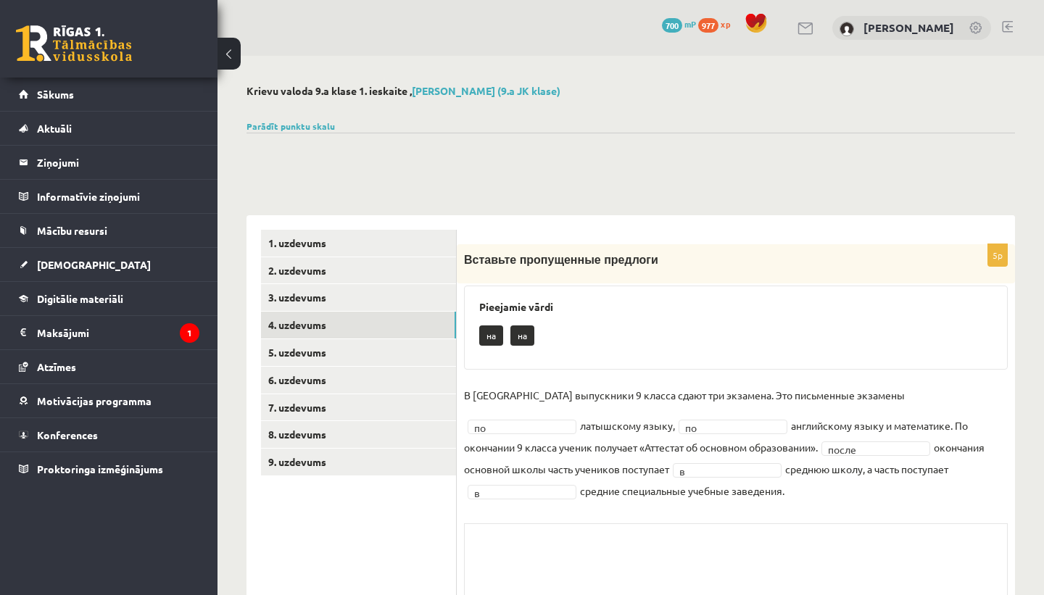
scroll to position [124, 0]
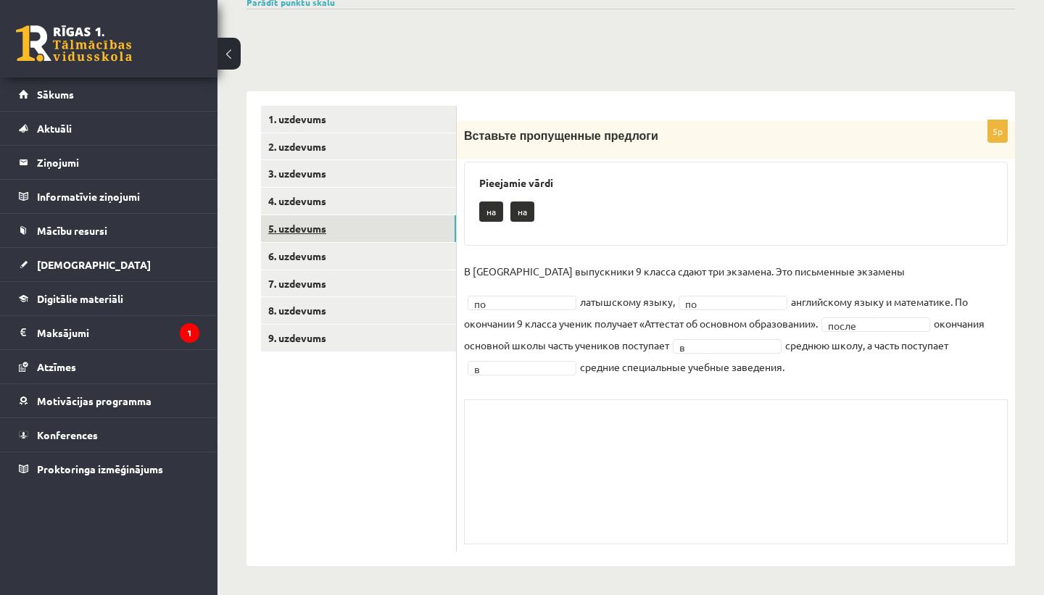
click at [368, 232] on link "5. uzdevums" at bounding box center [358, 228] width 195 height 27
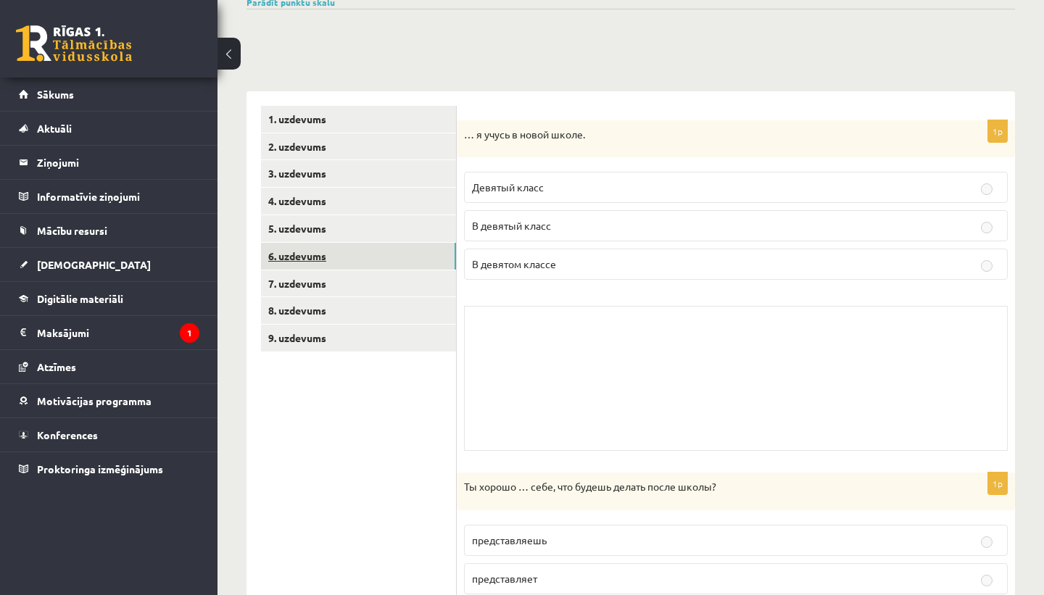
click at [364, 264] on link "6. uzdevums" at bounding box center [358, 256] width 195 height 27
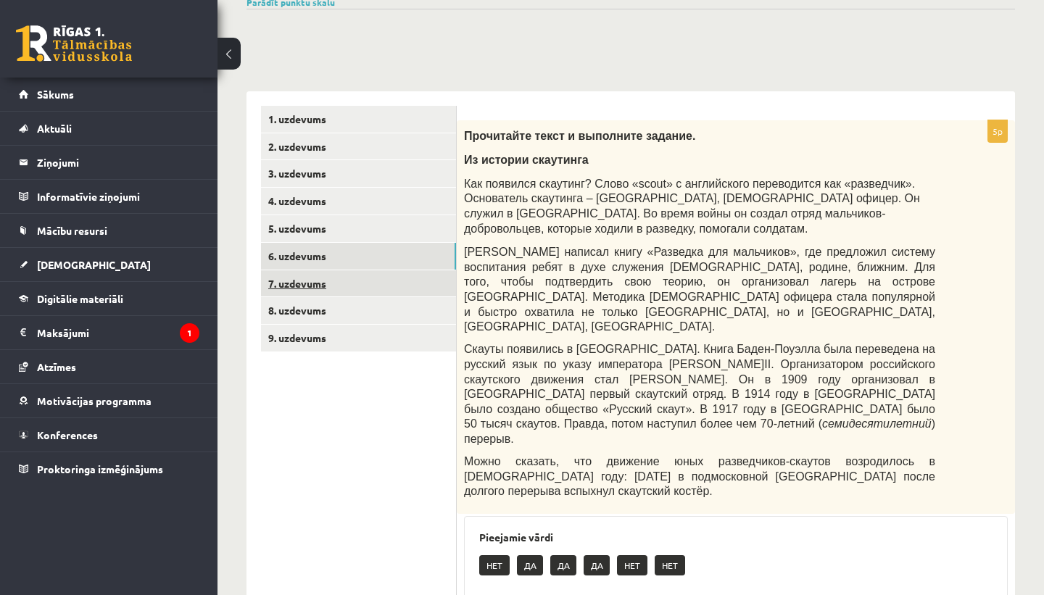
click at [362, 291] on link "7. uzdevums" at bounding box center [358, 283] width 195 height 27
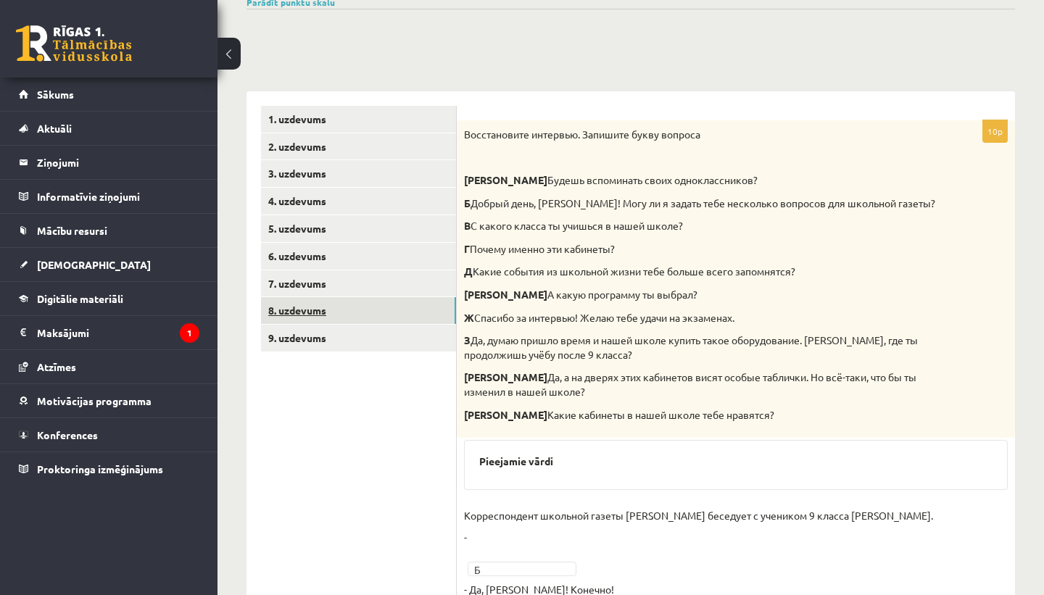
click at [362, 312] on link "8. uzdevums" at bounding box center [358, 310] width 195 height 27
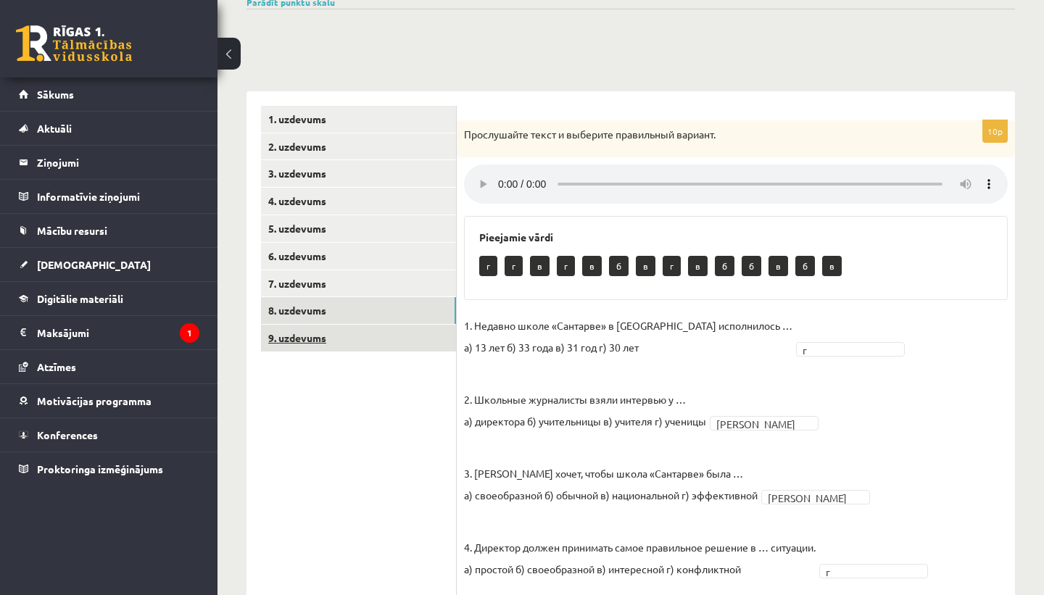
click at [360, 336] on link "9. uzdevums" at bounding box center [358, 338] width 195 height 27
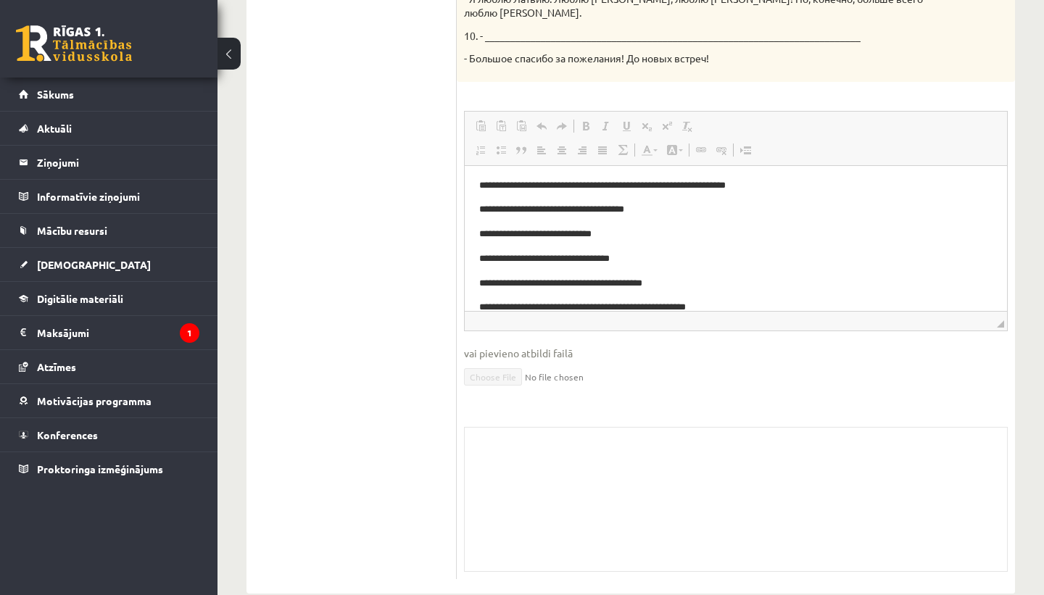
scroll to position [0, 0]
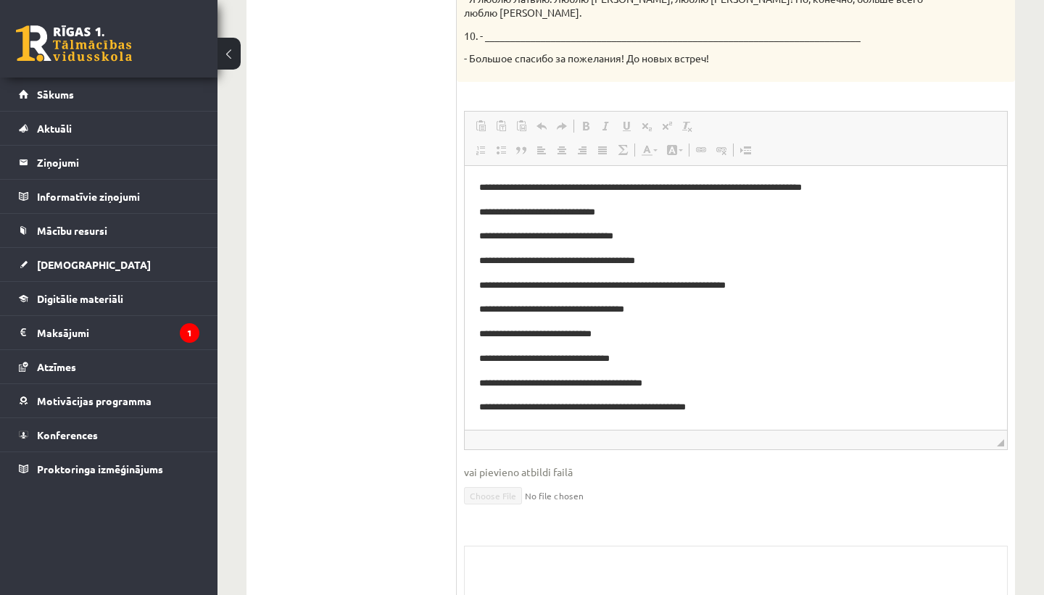
drag, startPoint x: 998, startPoint y: 297, endPoint x: 1012, endPoint y: 418, distance: 121.1
click at [231, 57] on button at bounding box center [228, 54] width 23 height 32
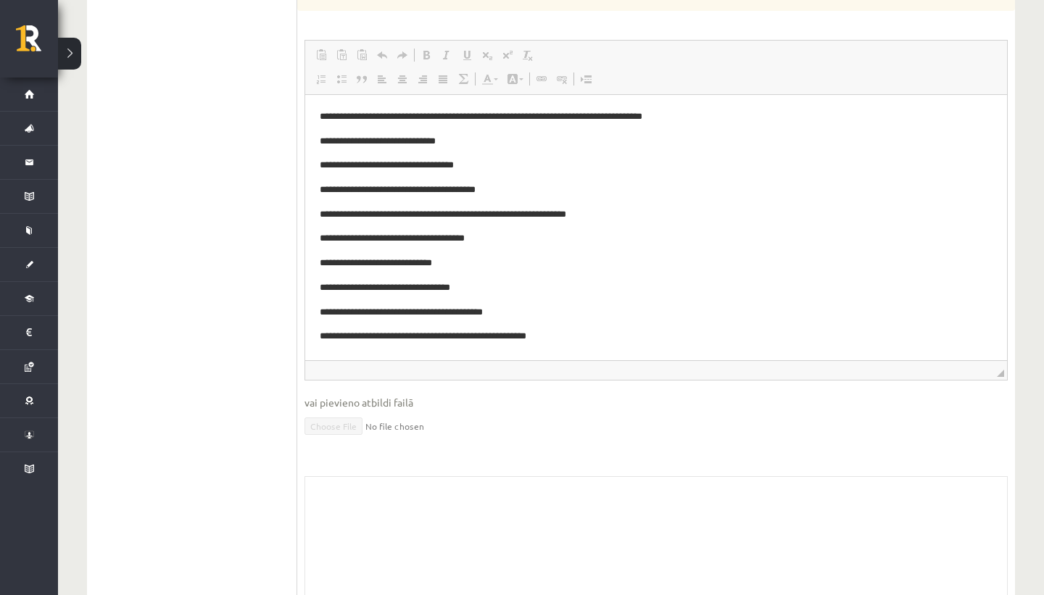
click at [74, 62] on button at bounding box center [69, 54] width 23 height 32
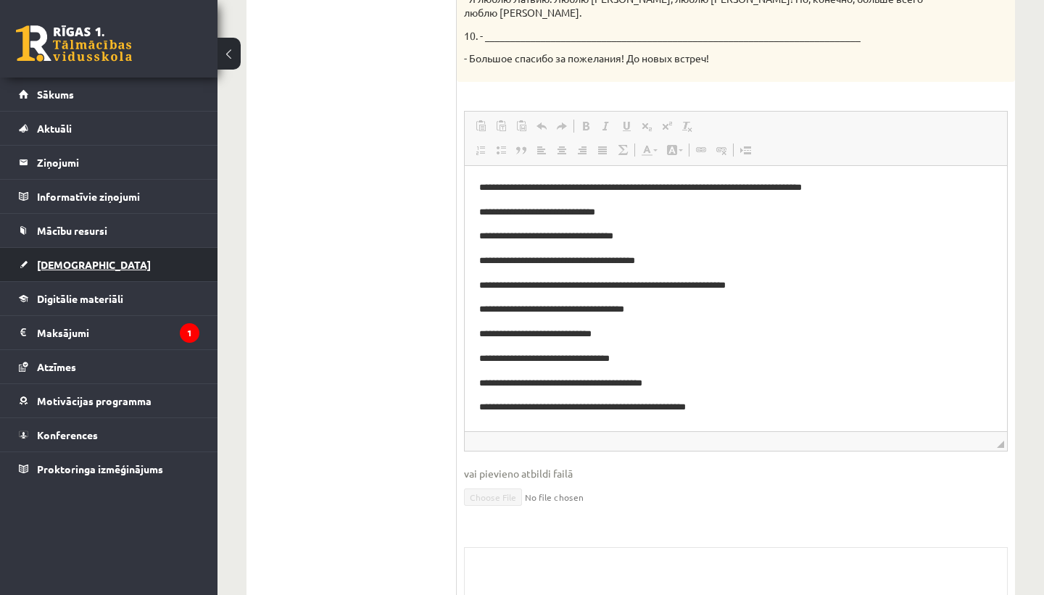
click at [96, 263] on link "[DEMOGRAPHIC_DATA]" at bounding box center [109, 264] width 181 height 33
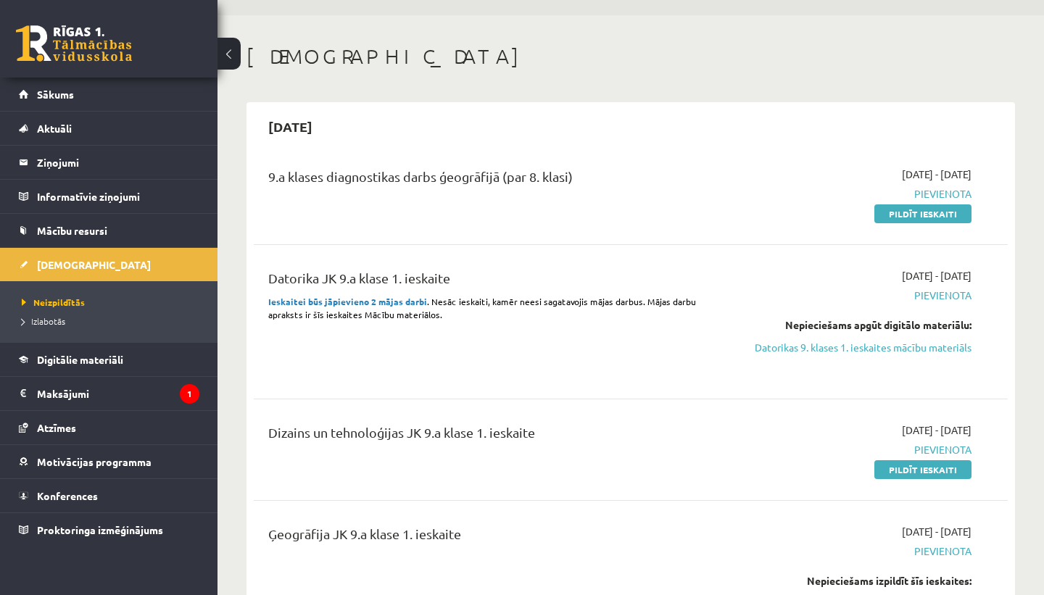
scroll to position [25, 0]
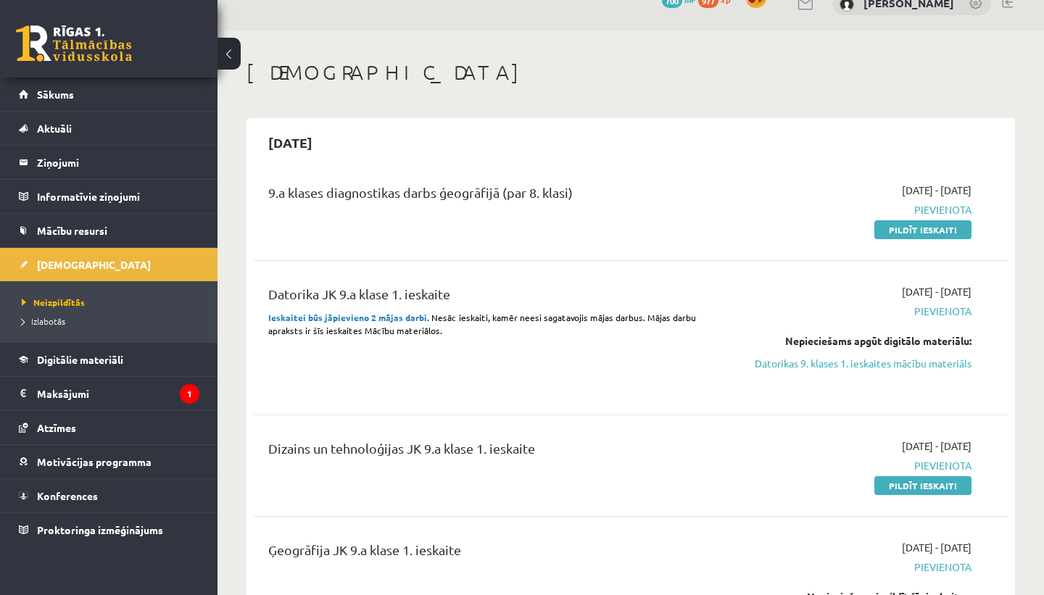
click at [236, 50] on button at bounding box center [228, 54] width 23 height 32
